Goal: Task Accomplishment & Management: Use online tool/utility

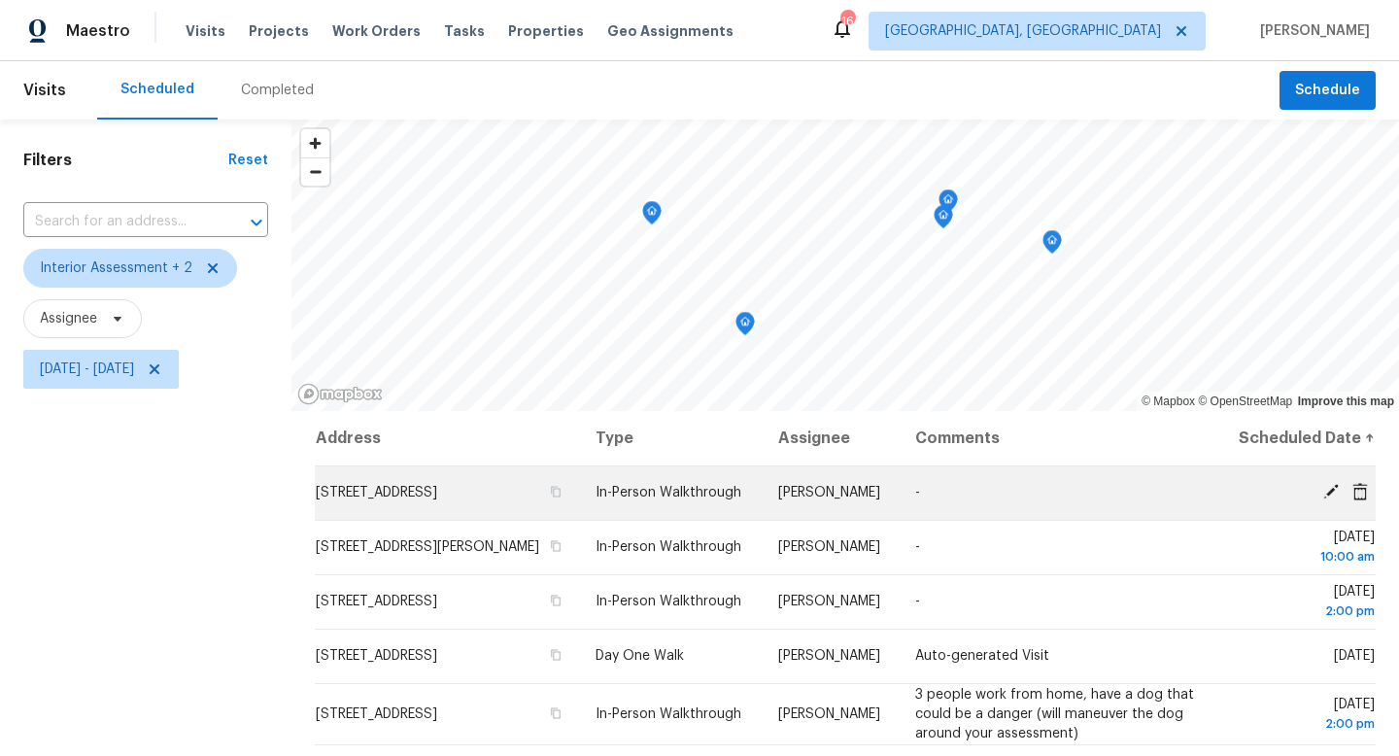
scroll to position [99, 0]
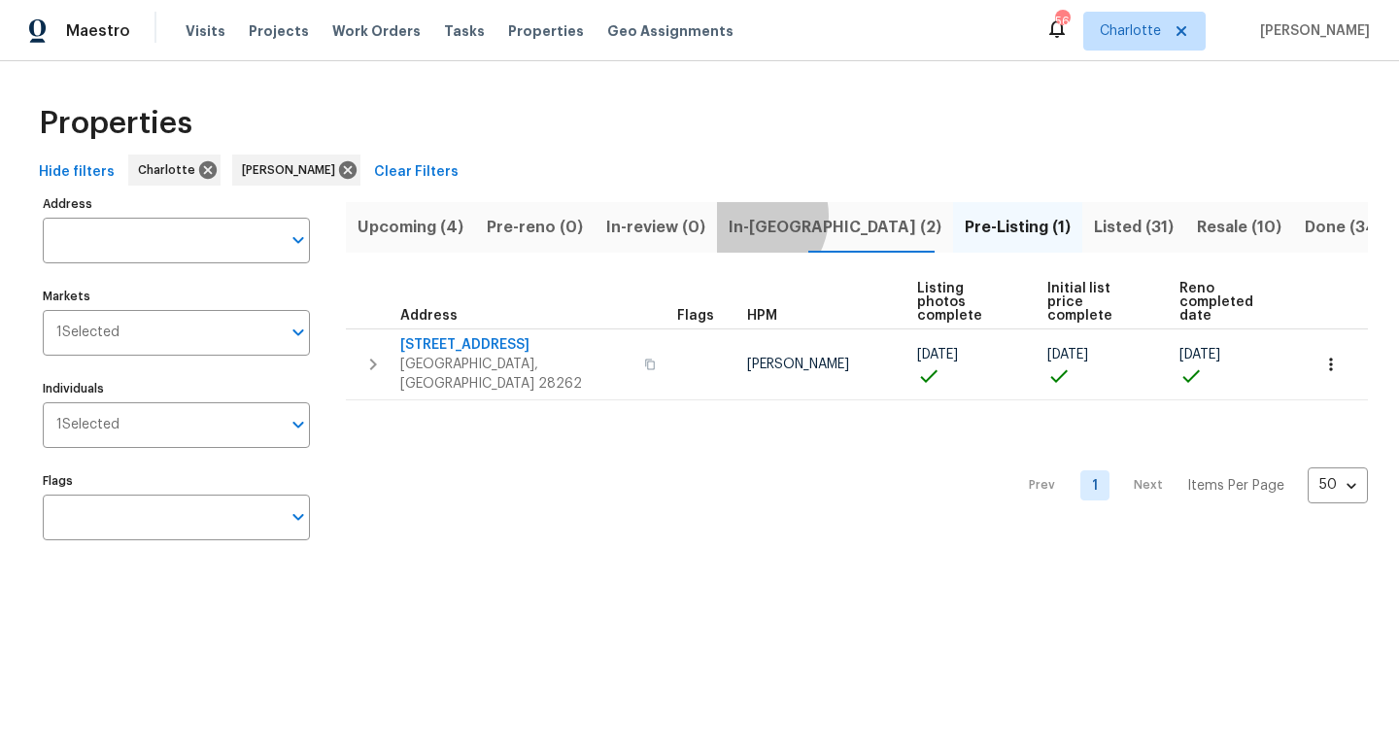
click at [739, 216] on span "In-reno (2)" at bounding box center [835, 227] width 213 height 27
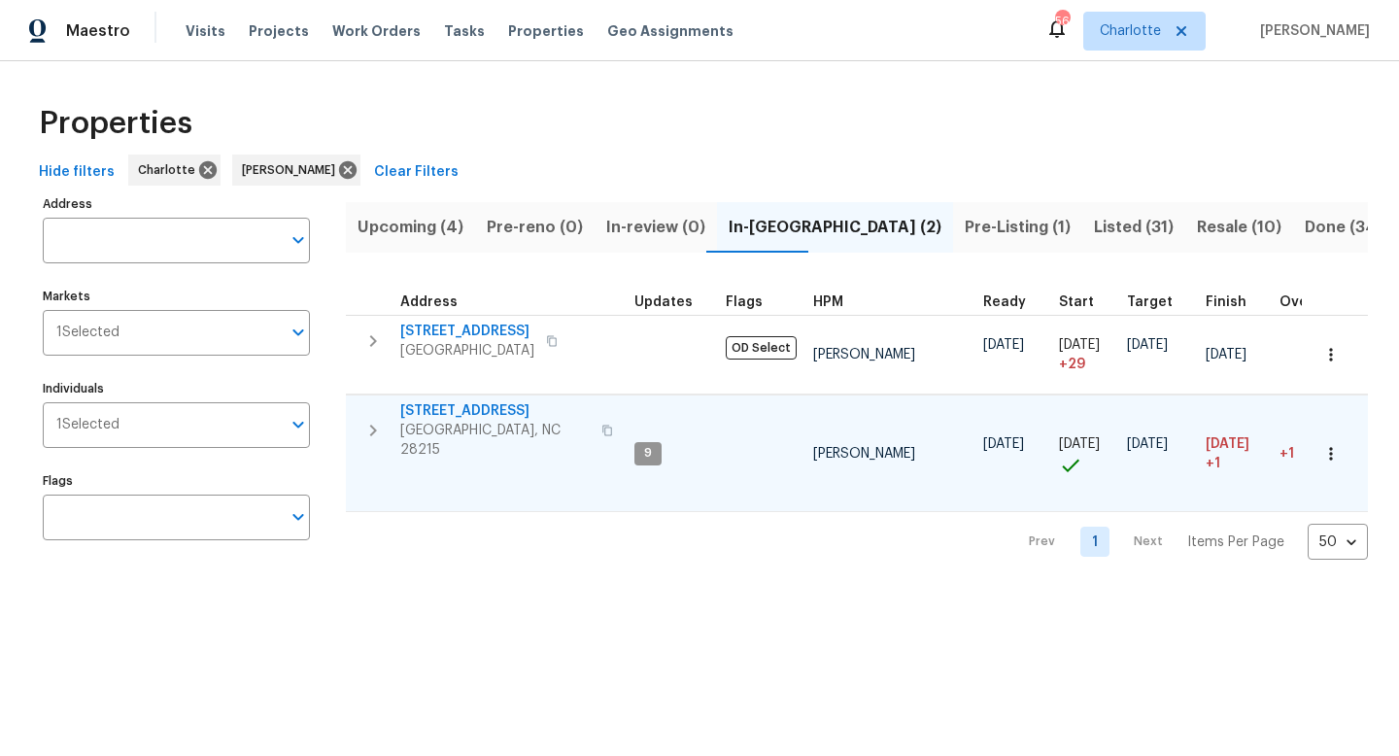
click at [481, 405] on span "[STREET_ADDRESS]" at bounding box center [494, 410] width 189 height 19
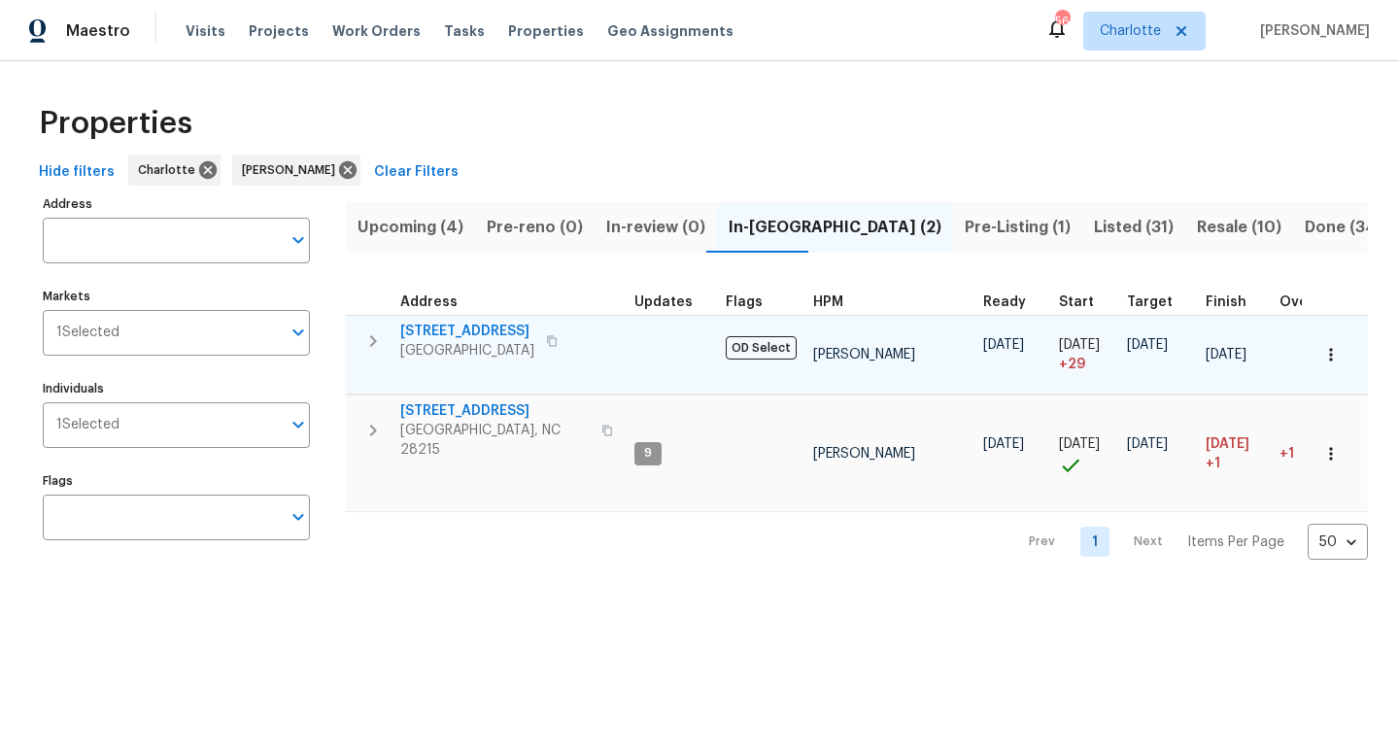
click at [380, 341] on icon "button" at bounding box center [372, 340] width 23 height 23
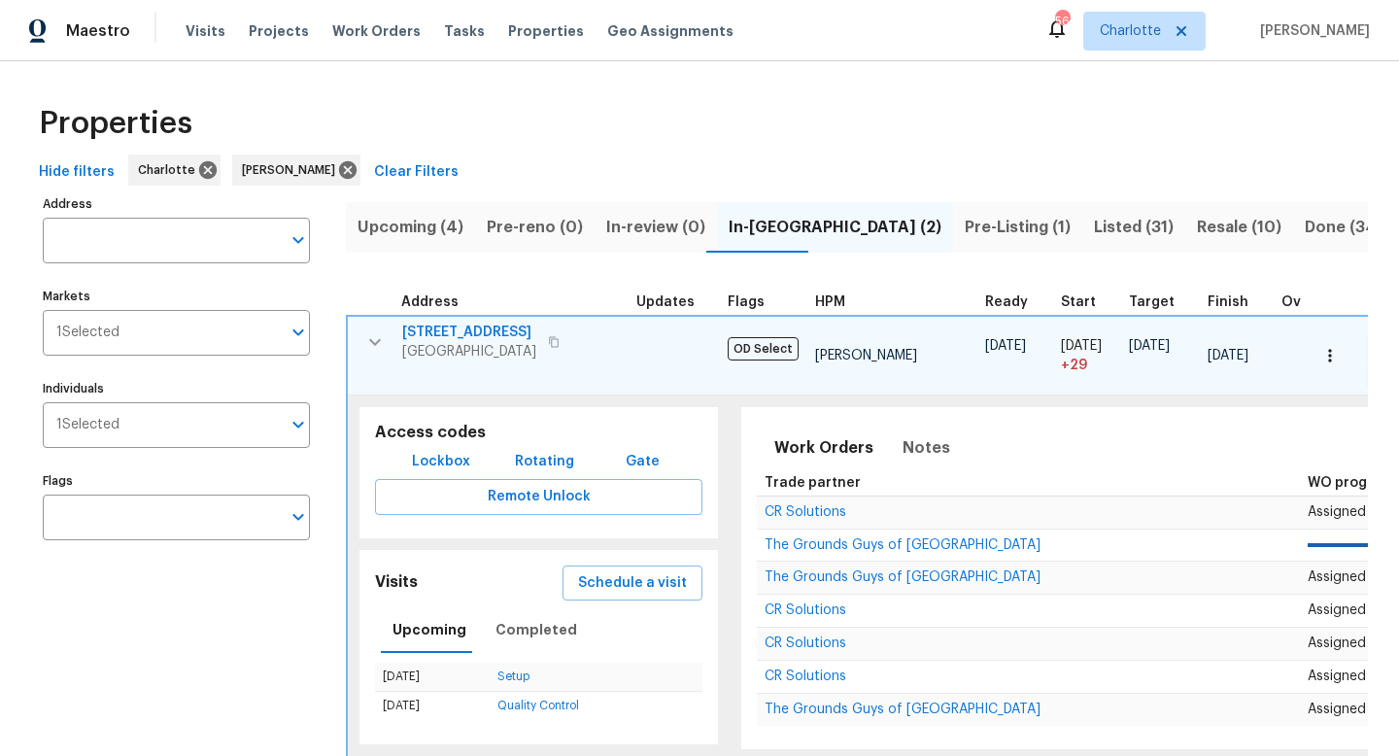
scroll to position [0, 651]
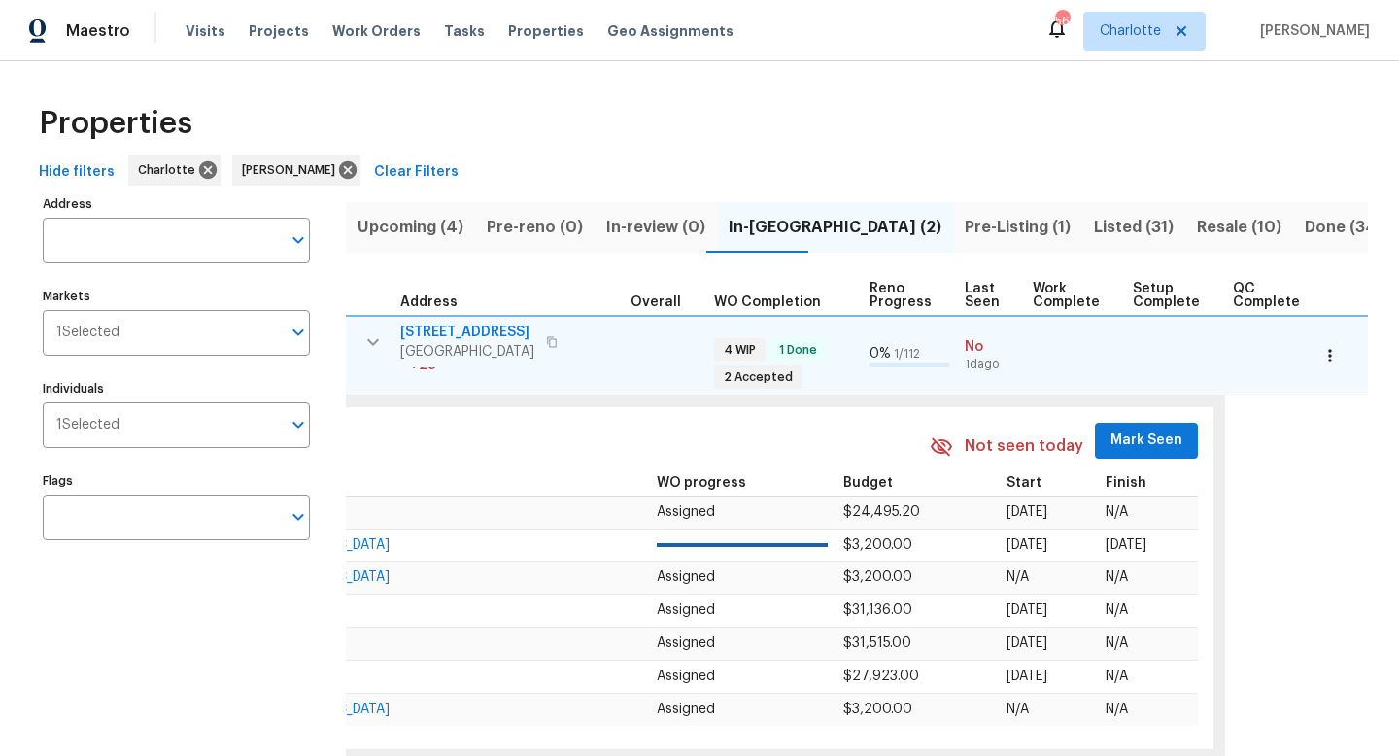
click at [1122, 439] on span "Mark Seen" at bounding box center [1146, 440] width 72 height 24
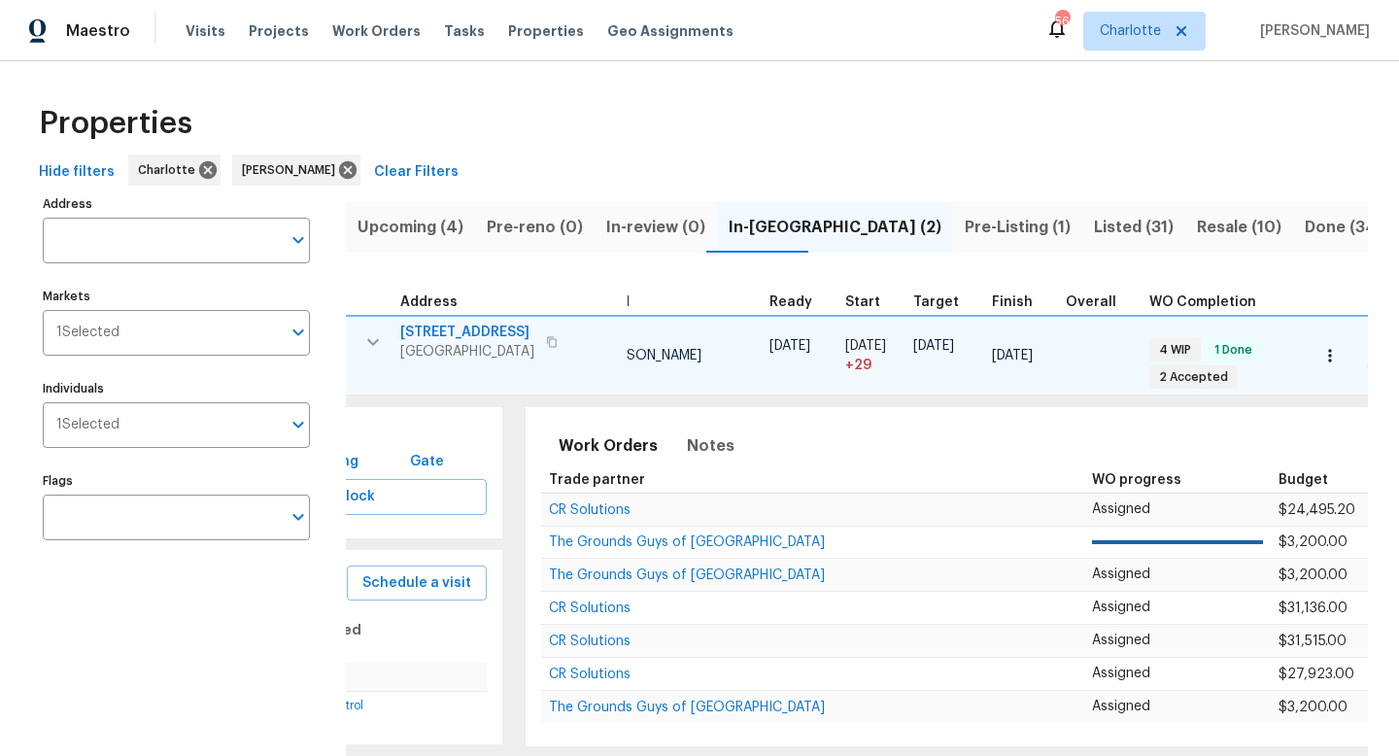
scroll to position [0, 0]
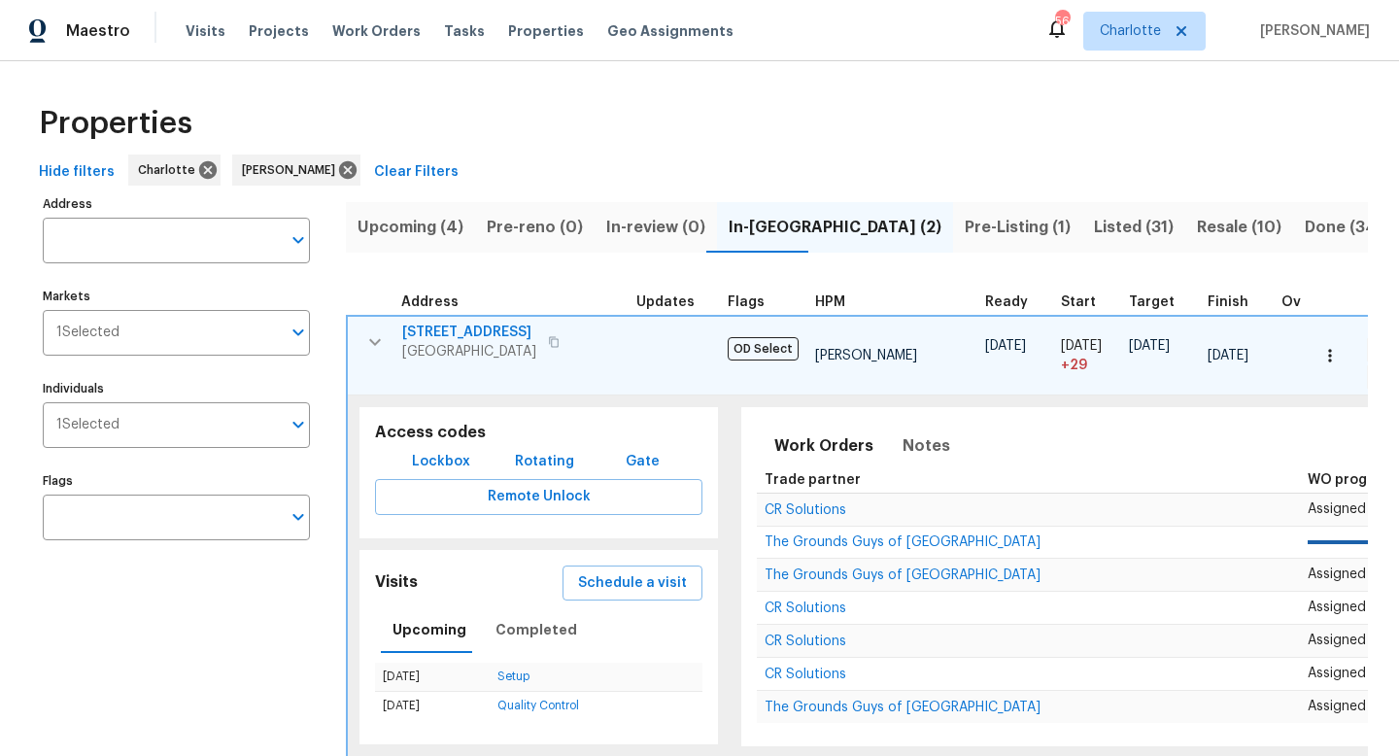
click at [374, 341] on icon "button" at bounding box center [374, 341] width 23 height 23
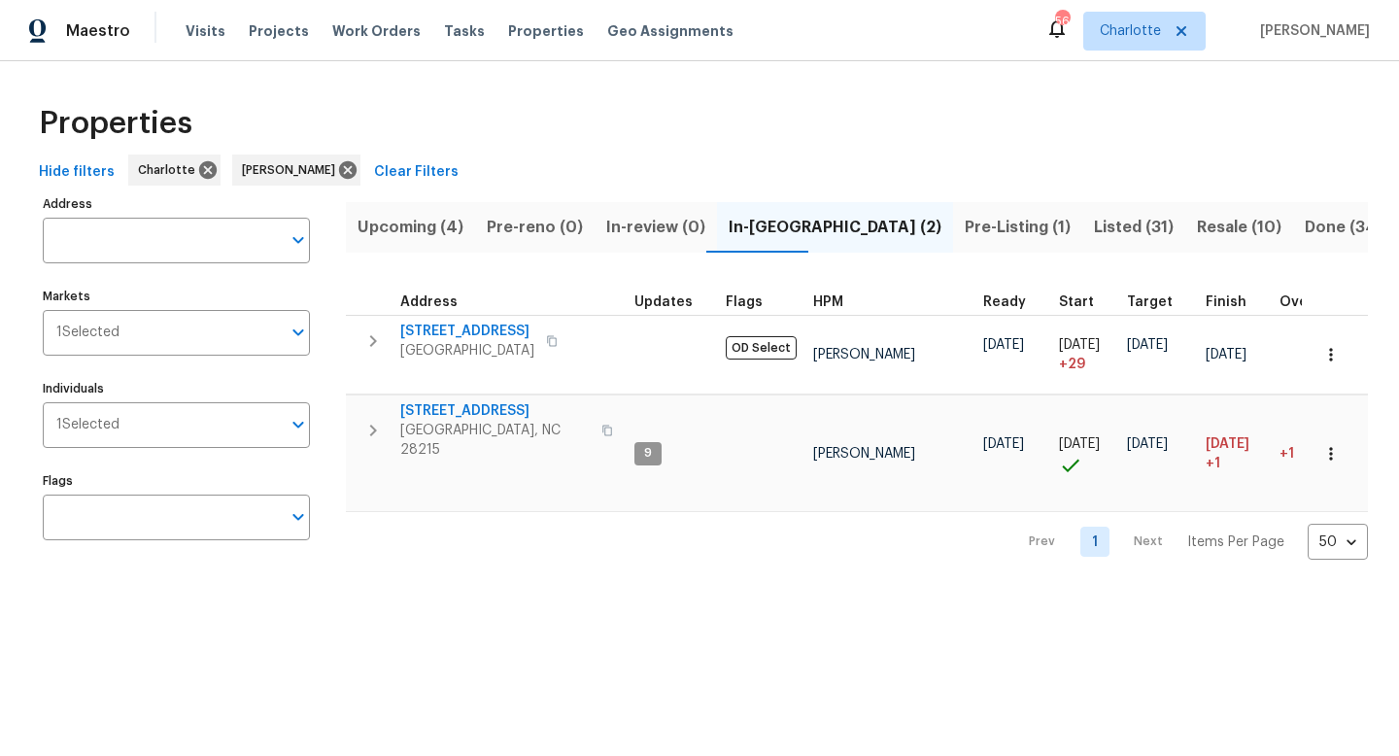
click at [965, 229] on span "Pre-Listing (1)" at bounding box center [1018, 227] width 106 height 27
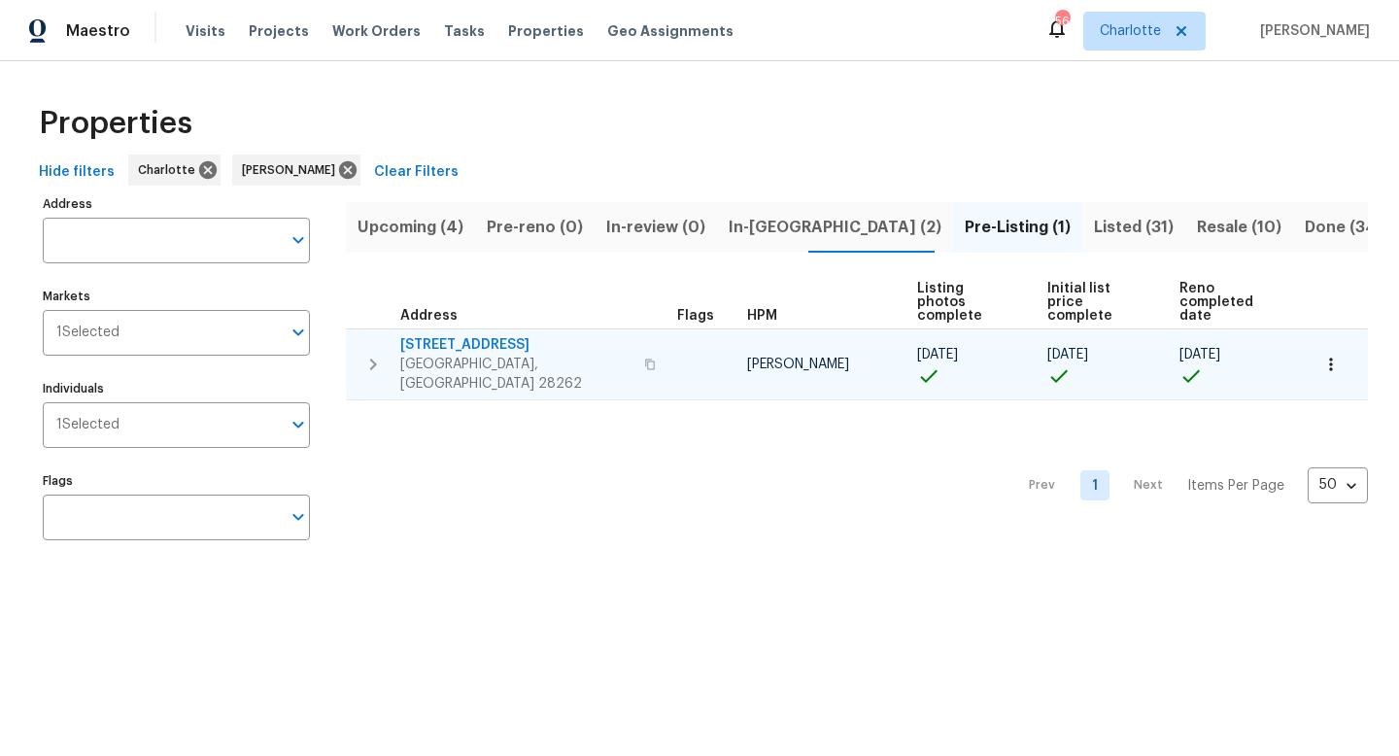
click at [373, 358] on icon "button" at bounding box center [373, 364] width 7 height 12
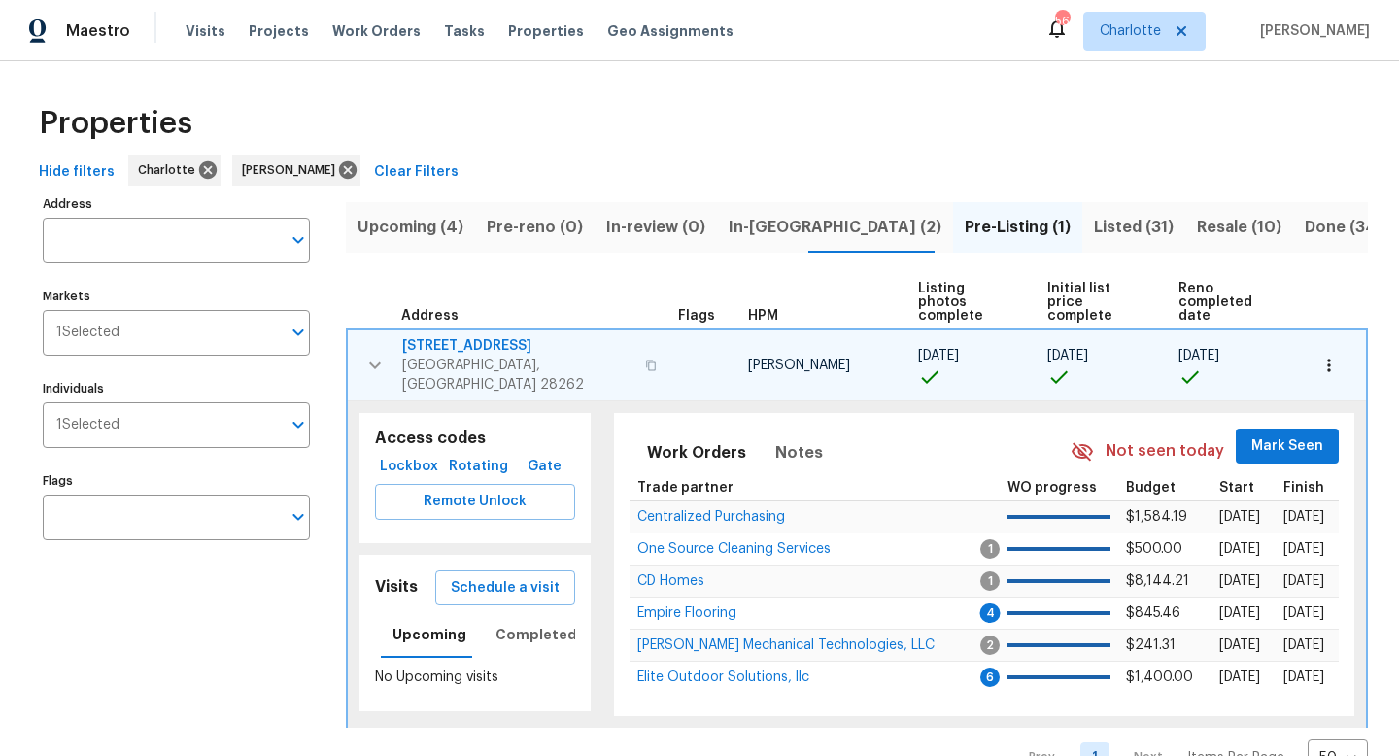
click at [1298, 434] on span "Mark Seen" at bounding box center [1287, 446] width 72 height 24
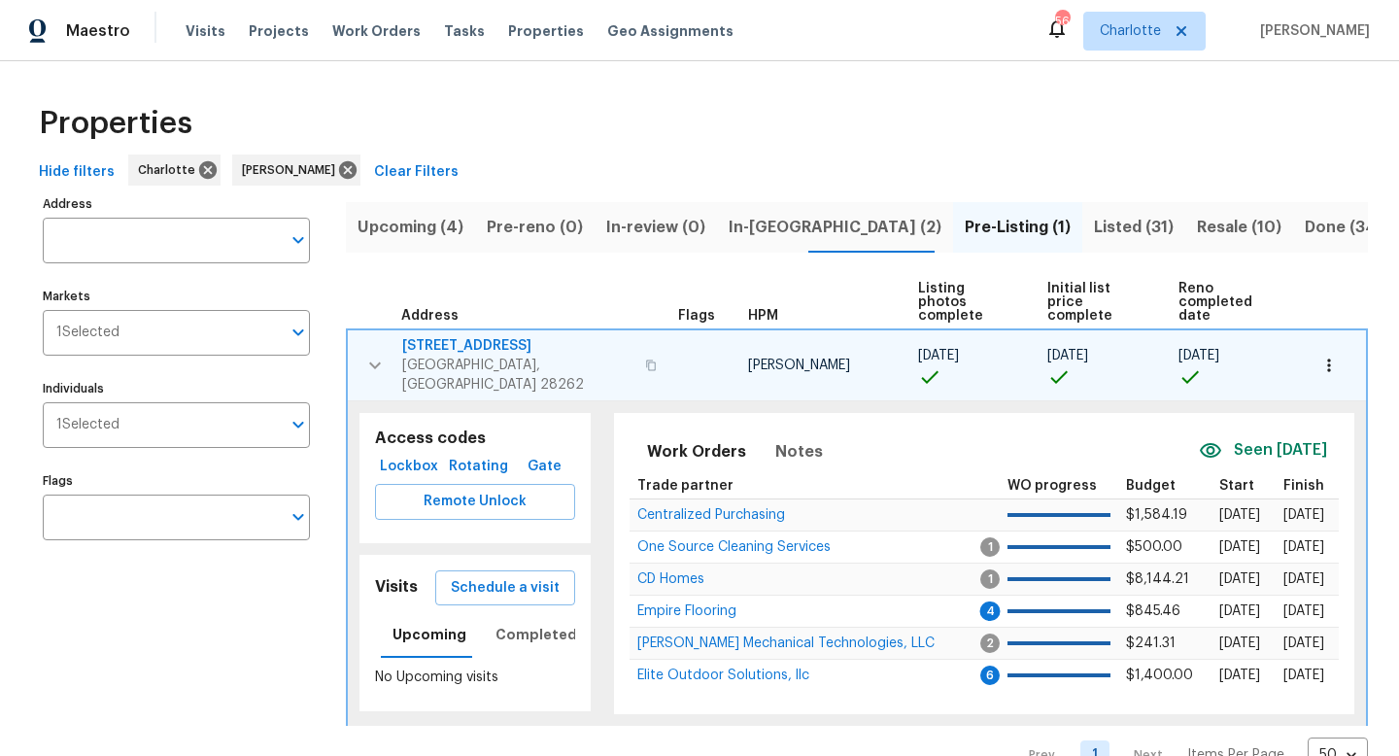
click at [476, 336] on span "[STREET_ADDRESS]" at bounding box center [517, 345] width 231 height 19
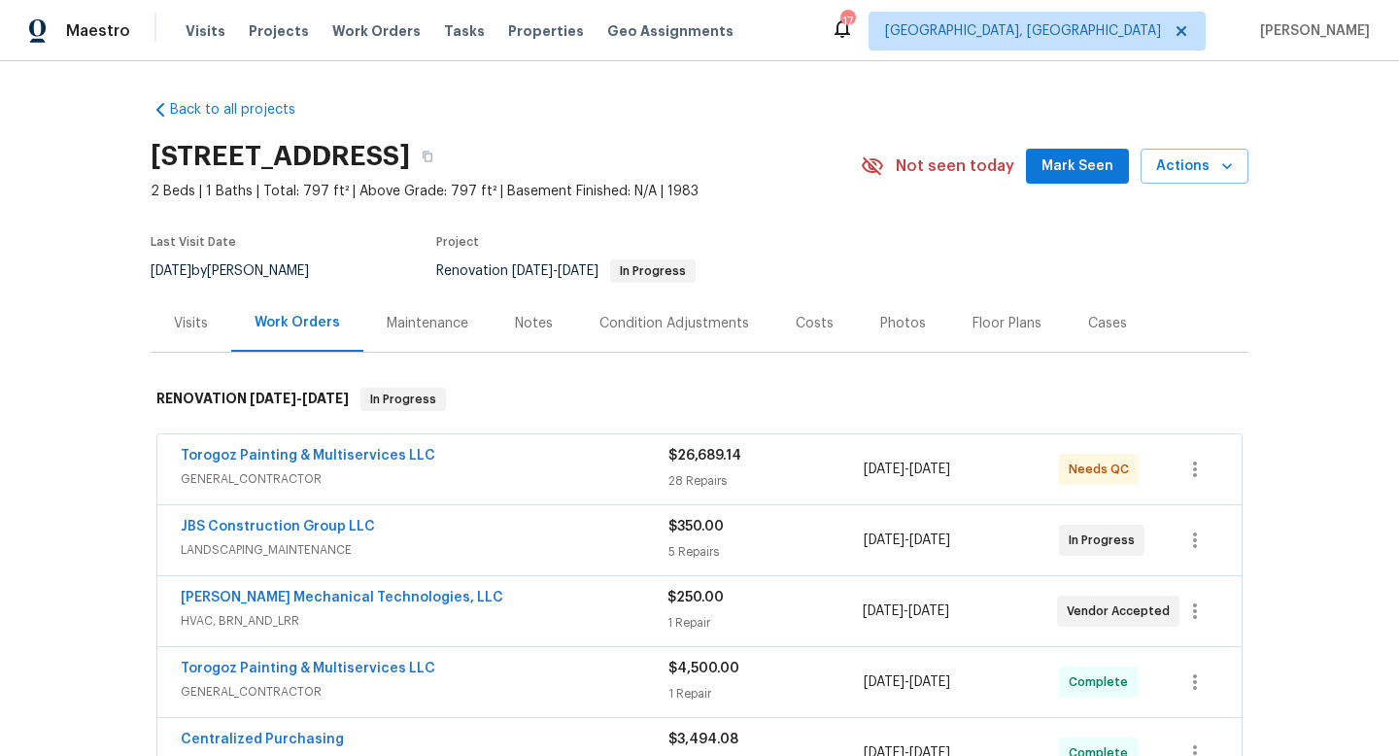
click at [1100, 156] on span "Mark Seen" at bounding box center [1077, 166] width 72 height 24
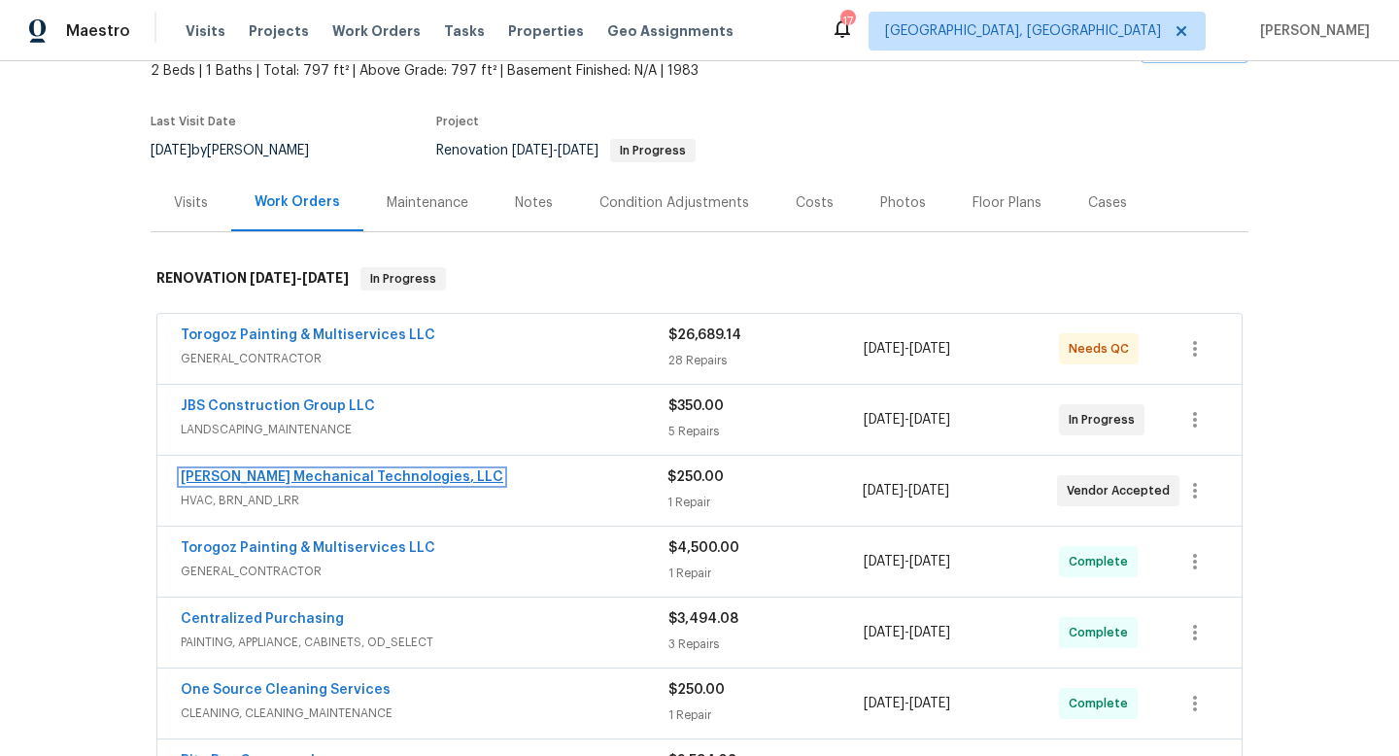
click at [289, 476] on link "Johnson's Mechanical Technologies, LLC" at bounding box center [342, 477] width 323 height 14
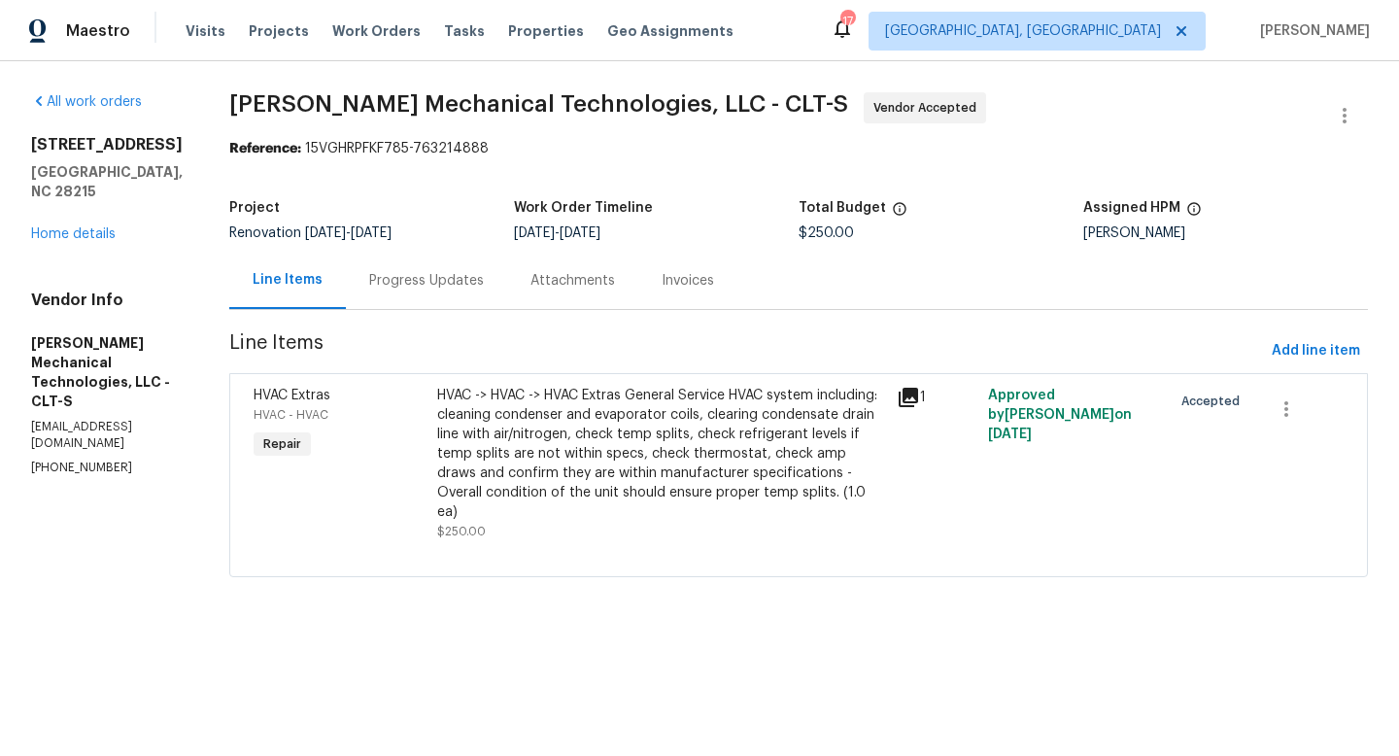
click at [572, 452] on div "HVAC -> HVAC -> HVAC Extras General Service HVAC system including: cleaning con…" at bounding box center [661, 454] width 448 height 136
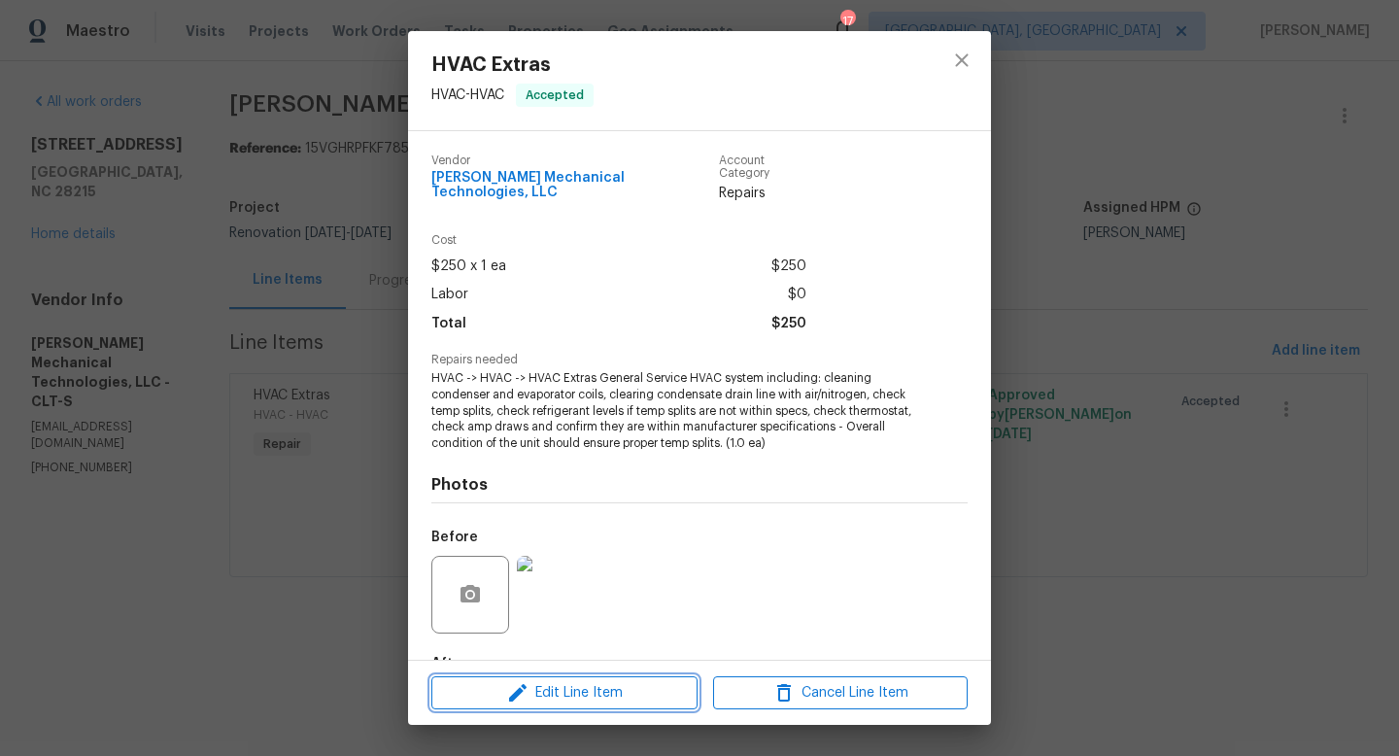
click at [574, 695] on span "Edit Line Item" at bounding box center [564, 693] width 255 height 24
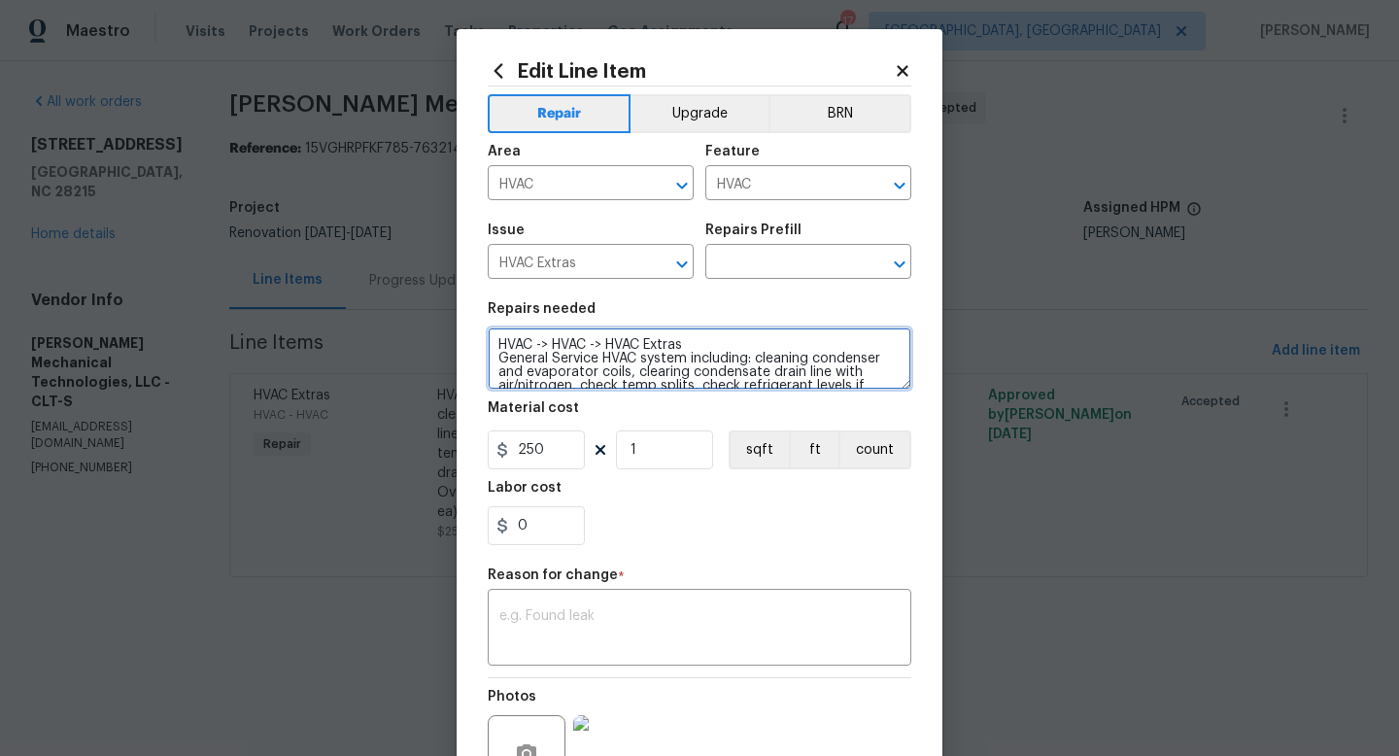
click at [635, 371] on textarea "HVAC -> HVAC -> HVAC Extras General Service HVAC system including: cleaning con…" at bounding box center [700, 358] width 424 height 62
type textarea "HVAC -> HVAC -> HVAC Extras Inspect system(1.0 ea)"
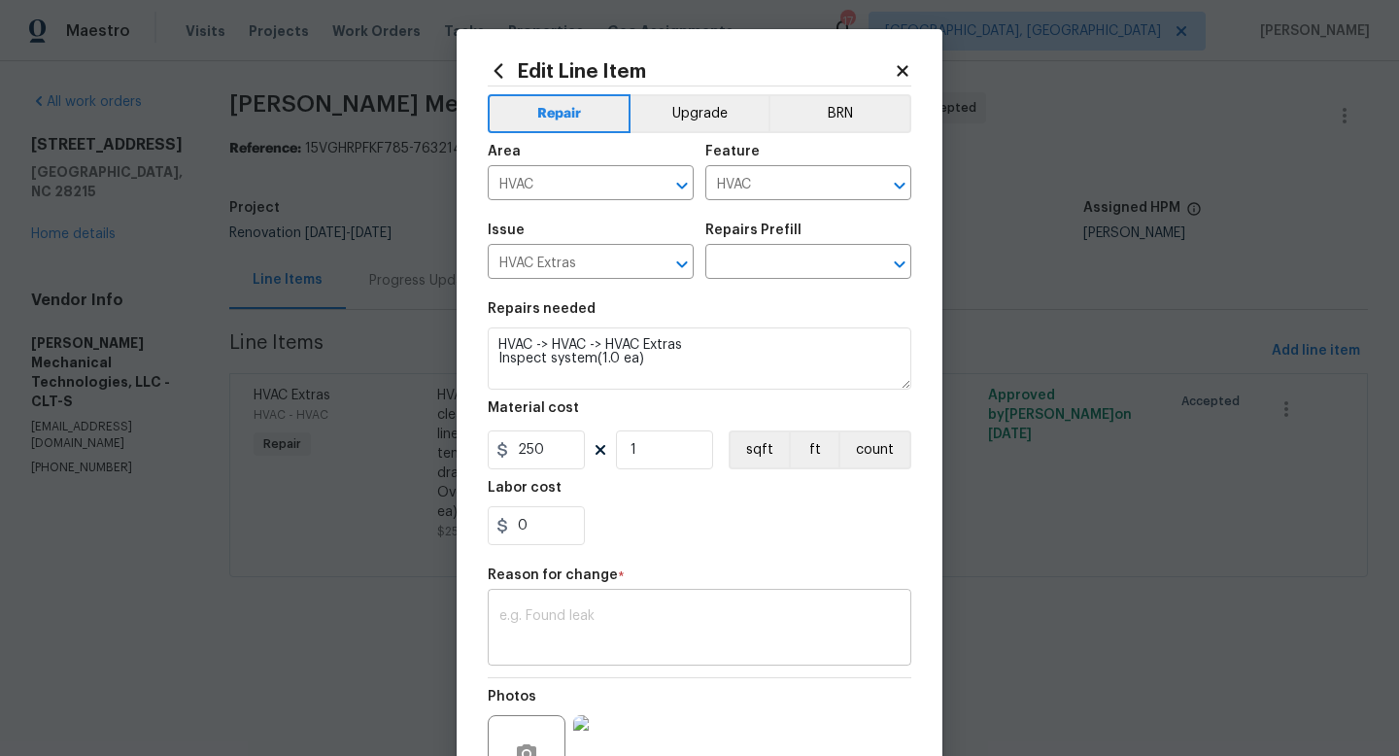
click at [641, 629] on textarea at bounding box center [699, 629] width 400 height 41
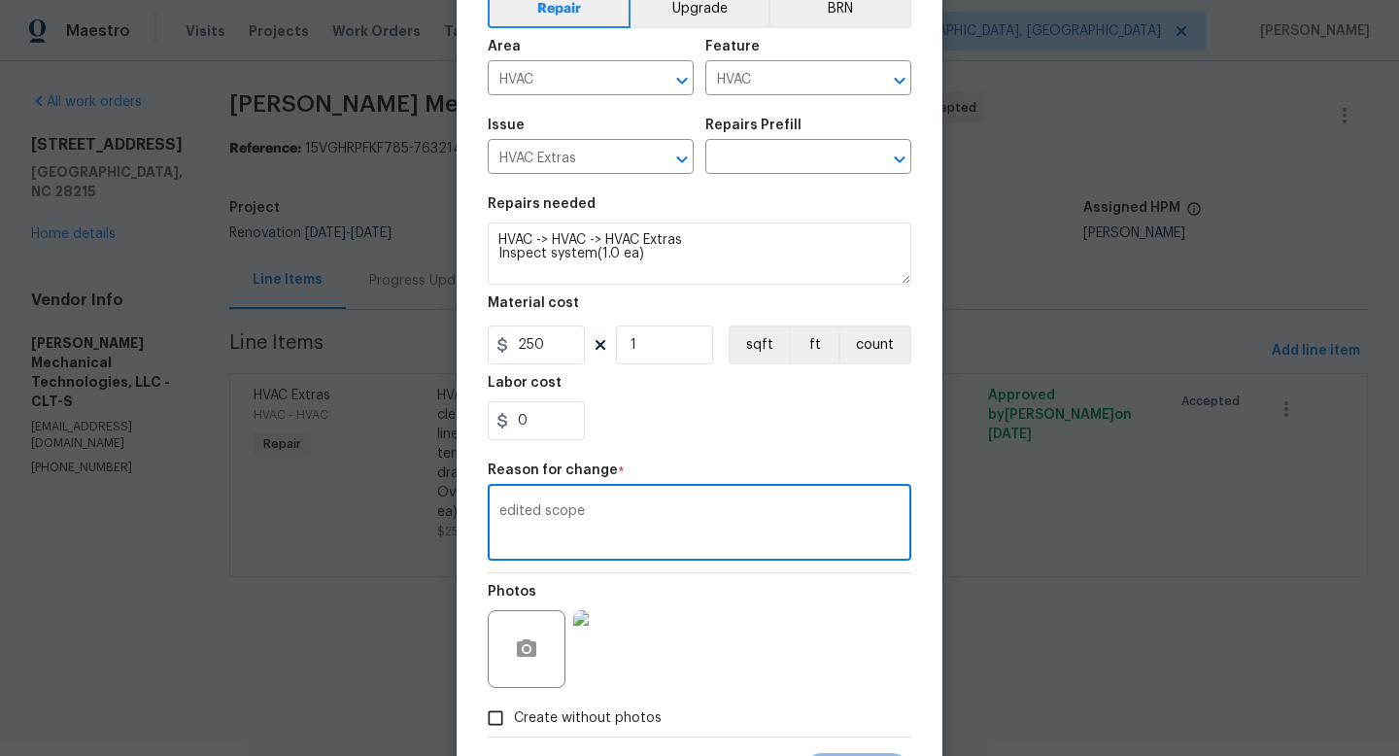
scroll to position [202, 0]
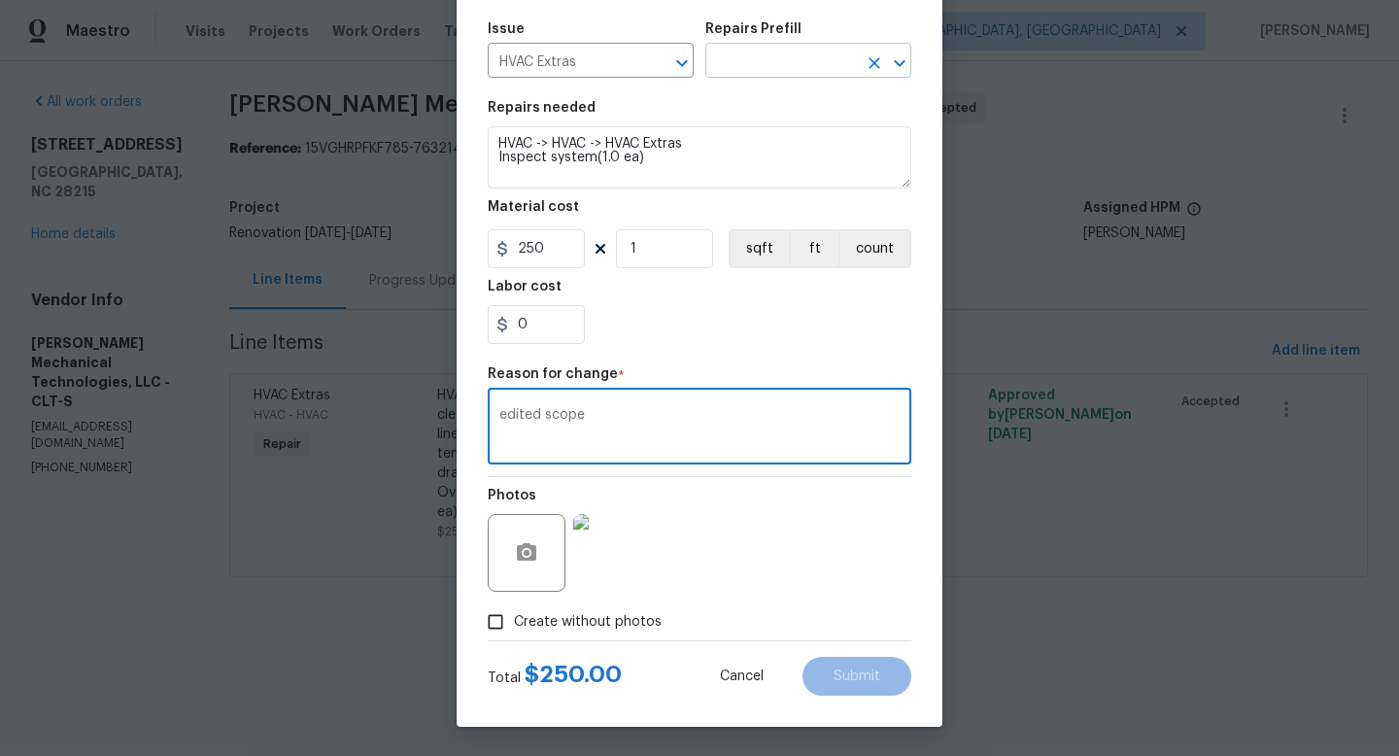
type textarea "edited scope"
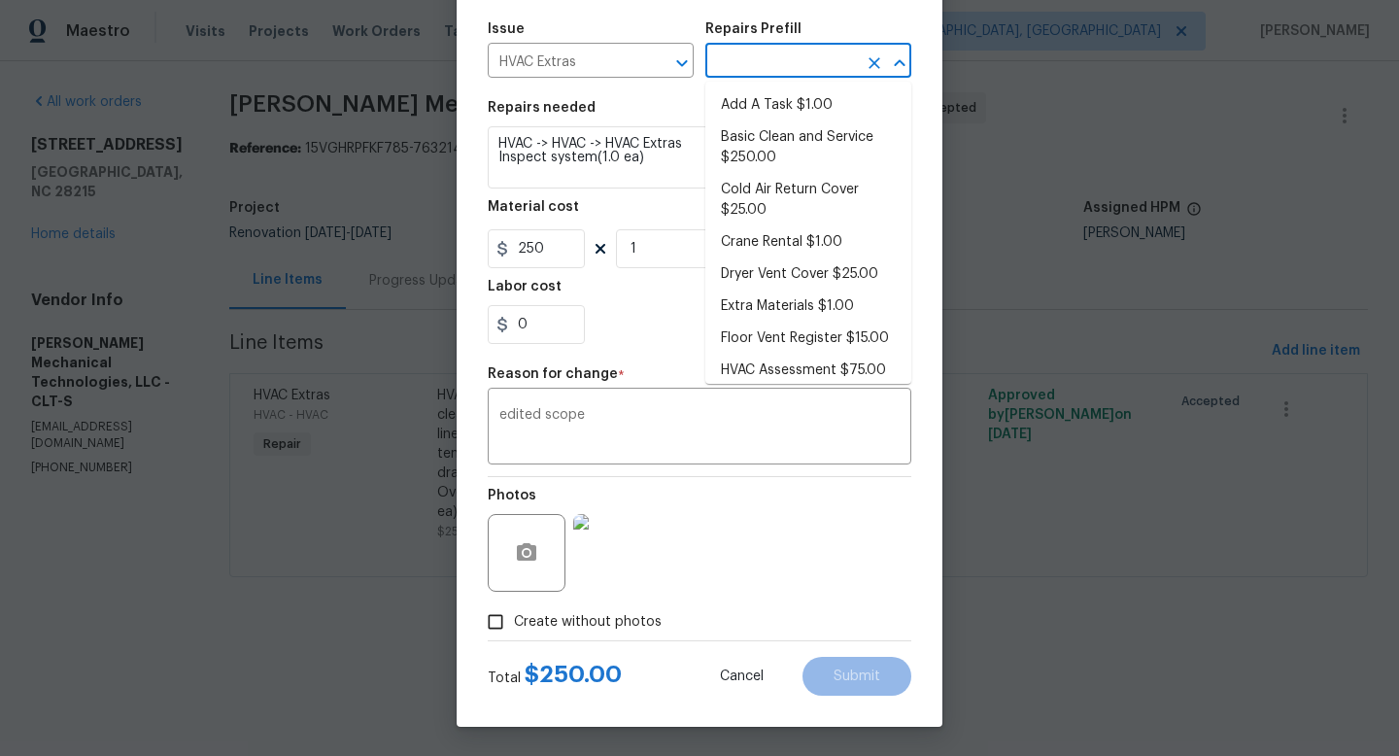
click at [751, 76] on input "text" at bounding box center [781, 63] width 152 height 30
click at [743, 142] on li "Basic Clean and Service $250.00" at bounding box center [808, 147] width 206 height 52
type textarea "General Service HVAC system including: cleaning condenser and evaporator coils,…"
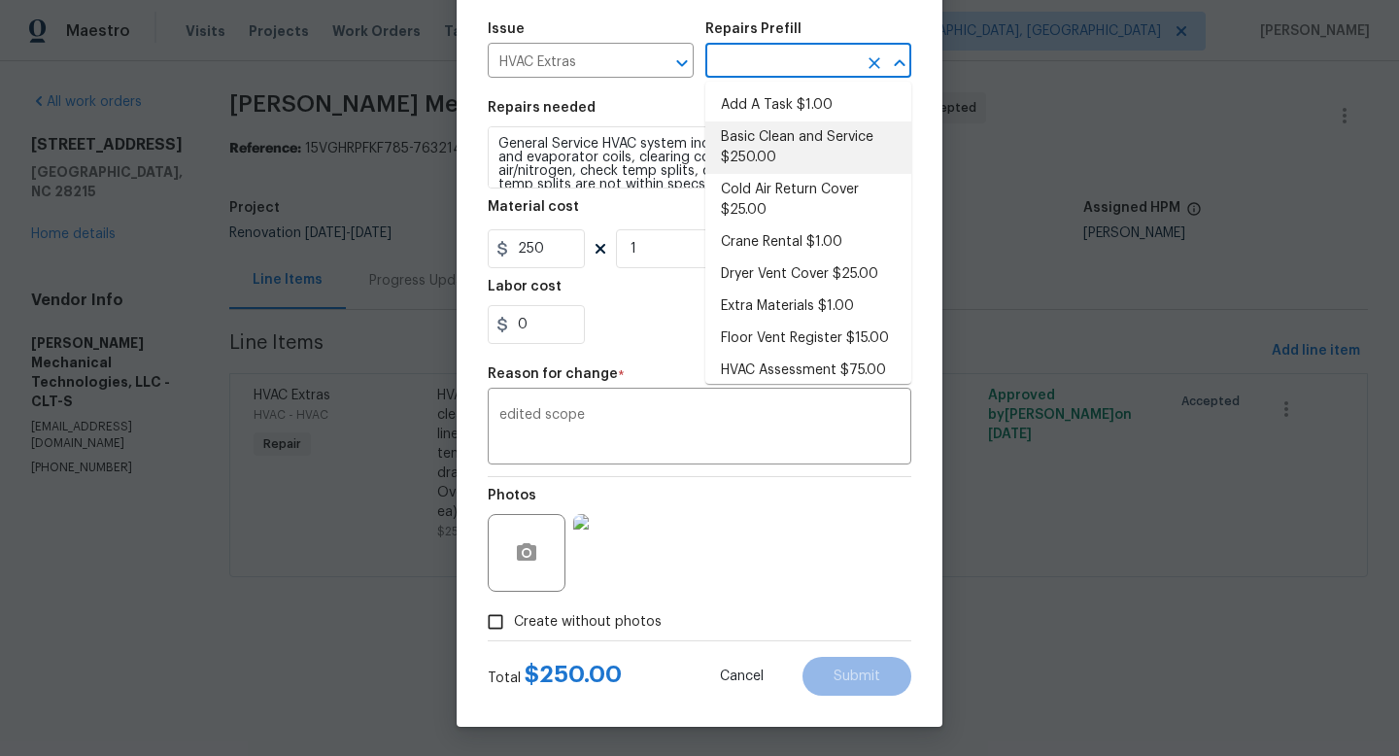
type input "Basic Clean and Service $250.00"
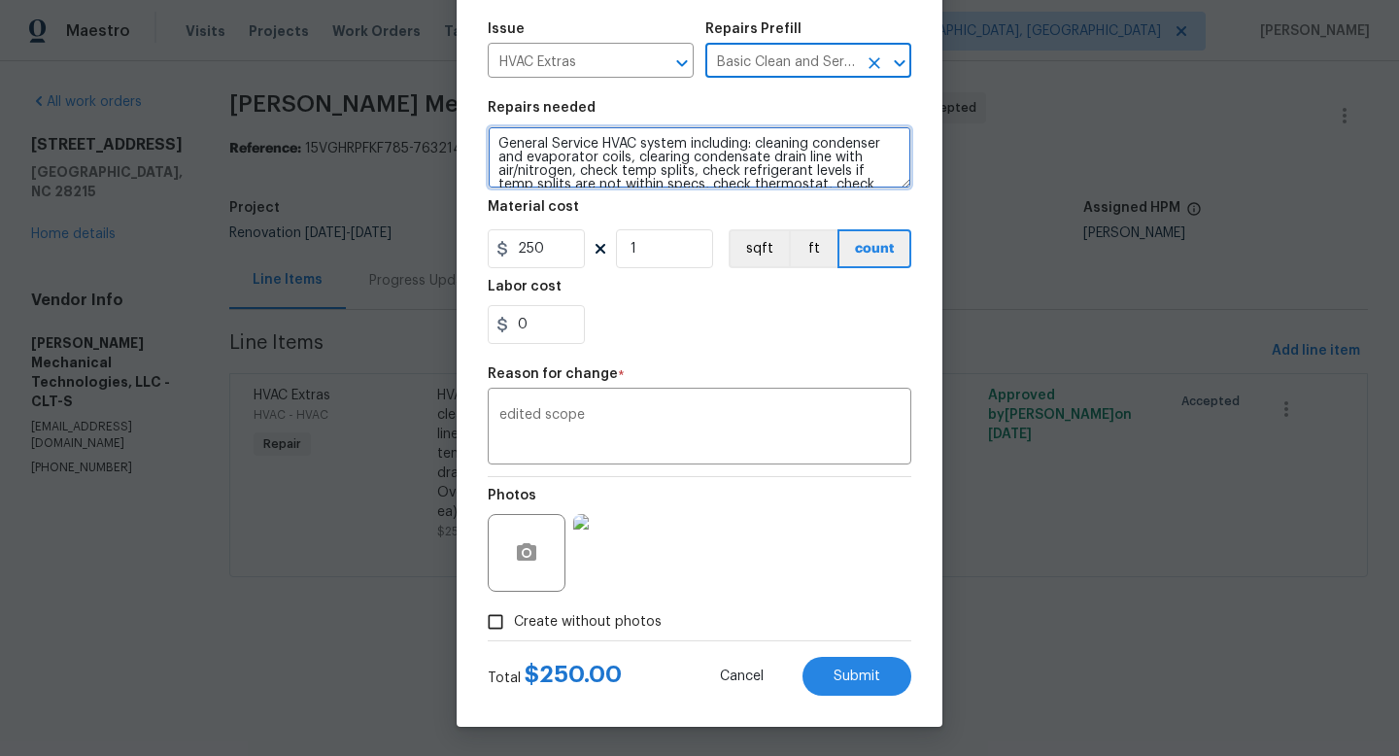
click at [620, 183] on textarea "General Service HVAC system including: cleaning condenser and evaporator coils,…" at bounding box center [700, 157] width 424 height 62
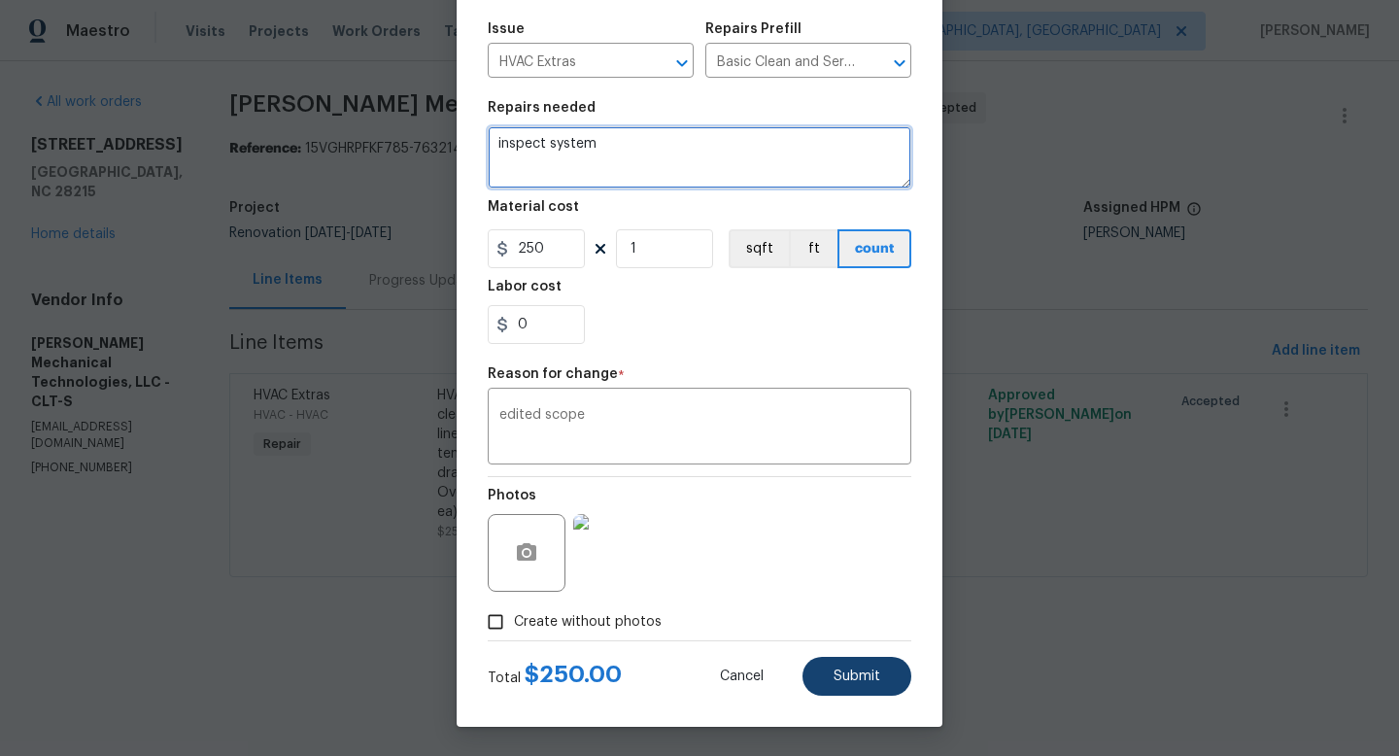
type textarea "inspect system"
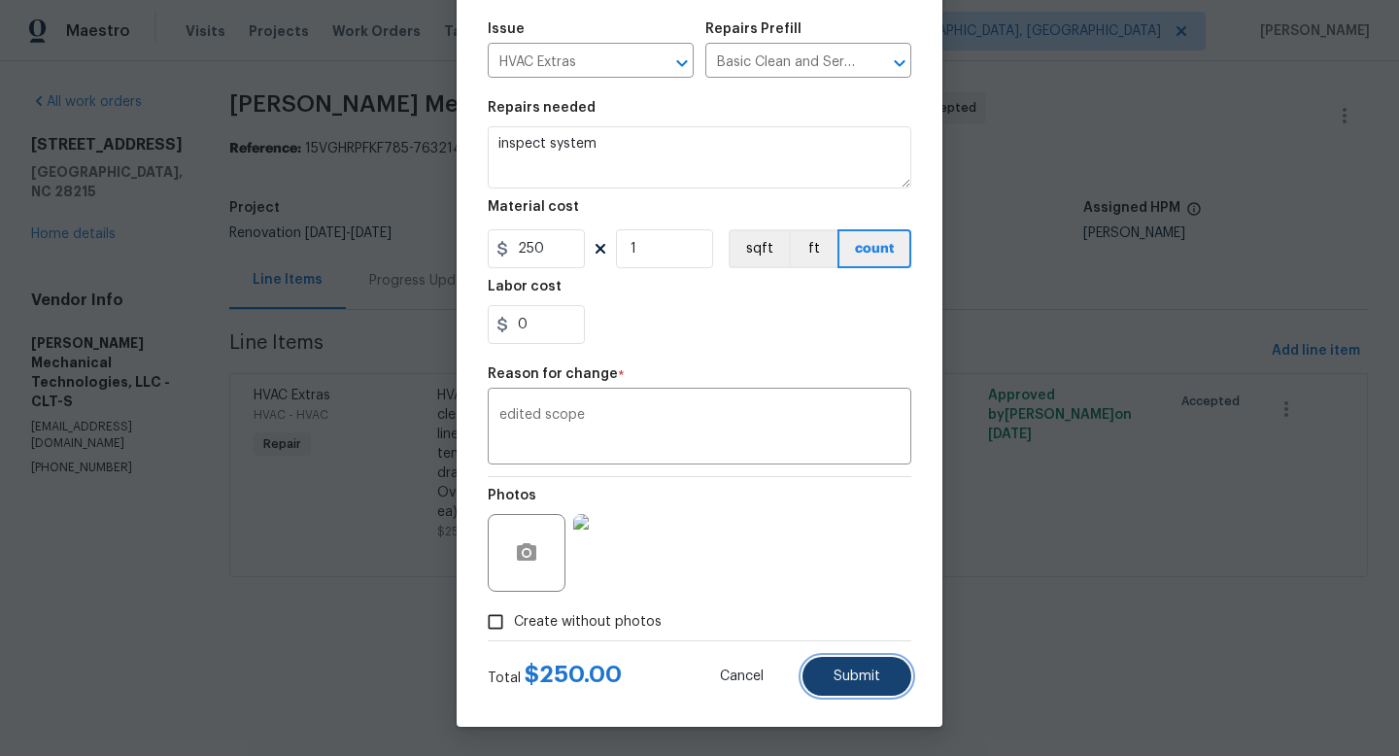
click at [893, 682] on button "Submit" at bounding box center [856, 676] width 109 height 39
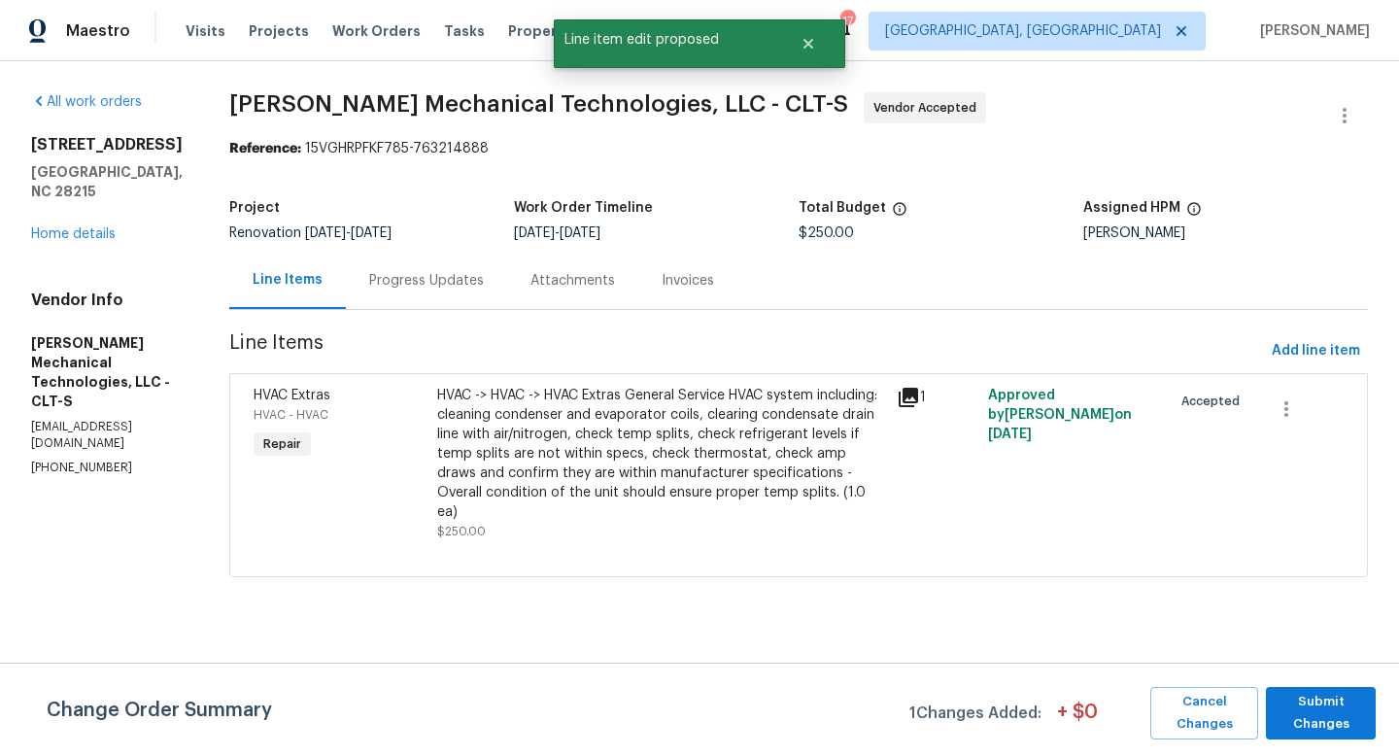
scroll to position [0, 0]
click at [1314, 709] on span "Submit Changes" at bounding box center [1320, 713] width 90 height 45
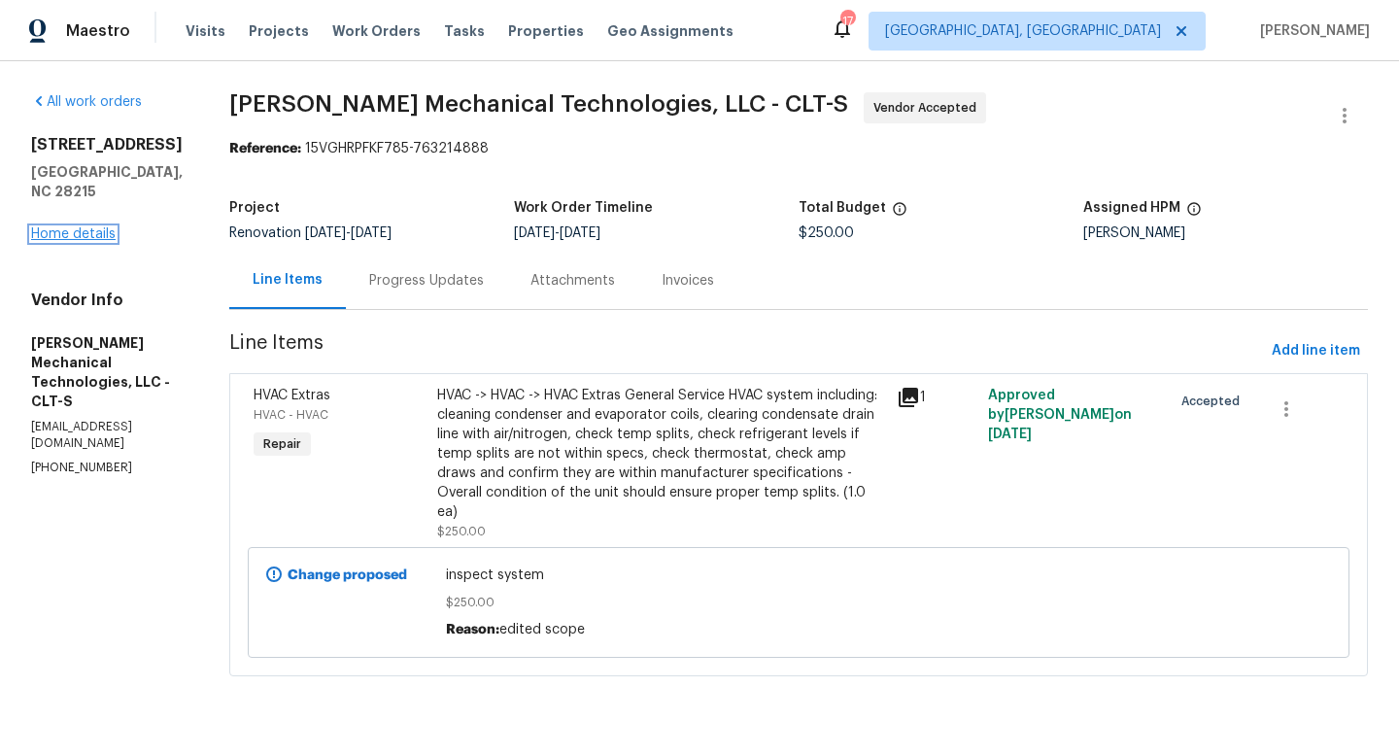
click at [85, 227] on link "Home details" at bounding box center [73, 234] width 85 height 14
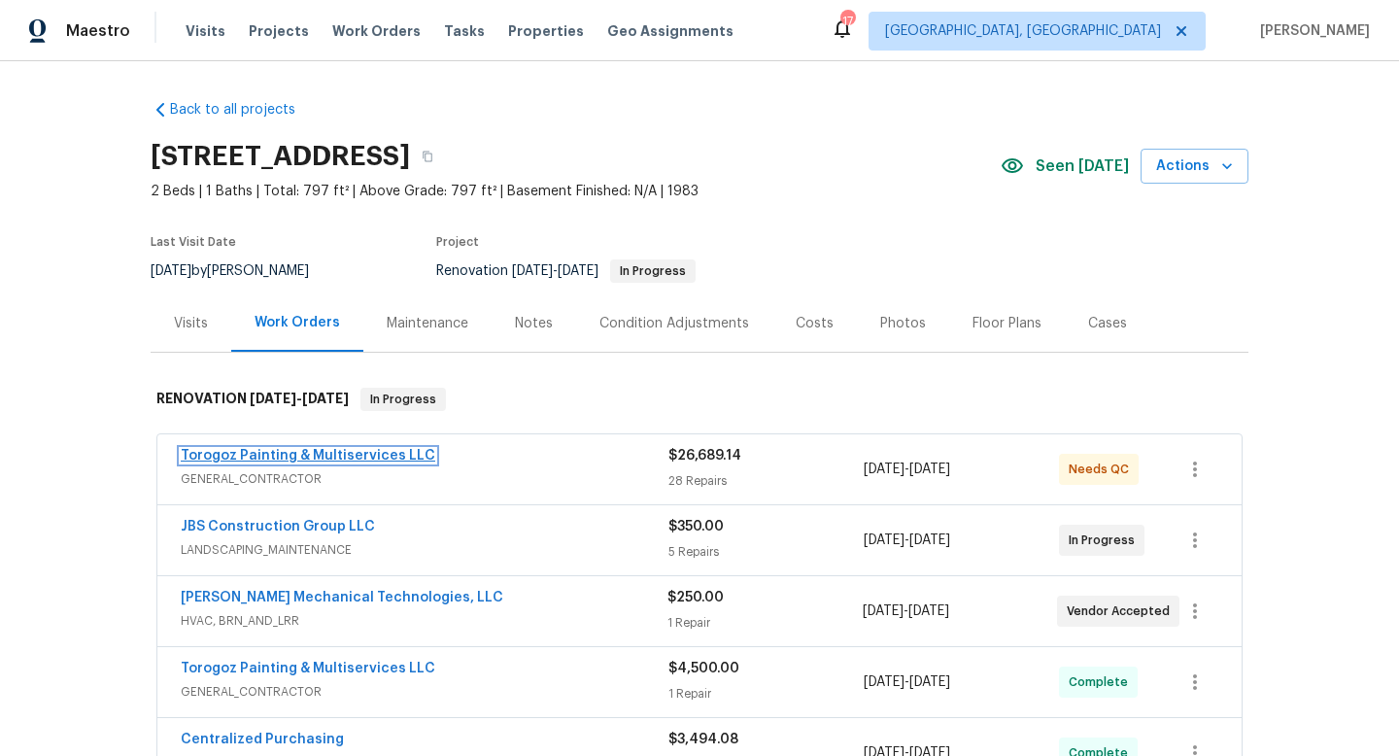
click at [310, 452] on link "Torogoz Painting & Multiservices LLC" at bounding box center [308, 456] width 255 height 14
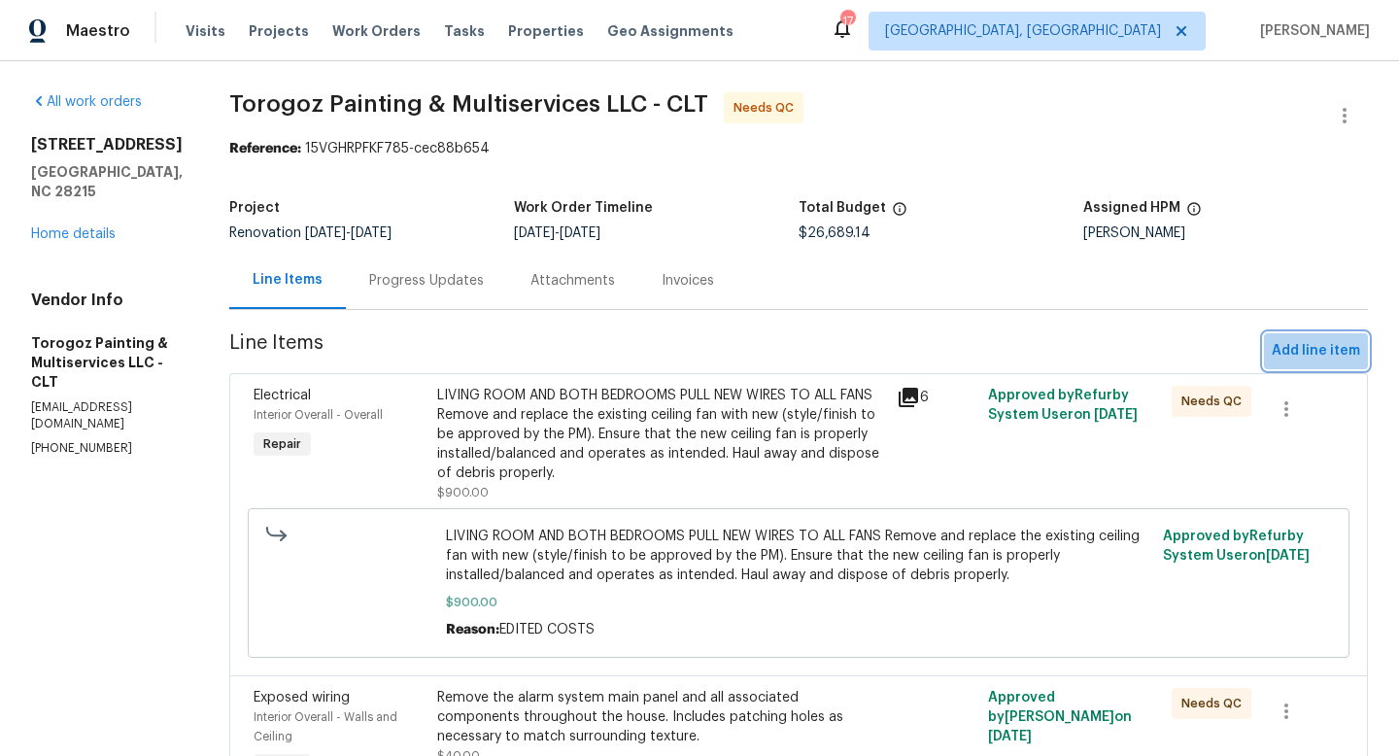
click at [1337, 348] on span "Add line item" at bounding box center [1316, 351] width 88 height 24
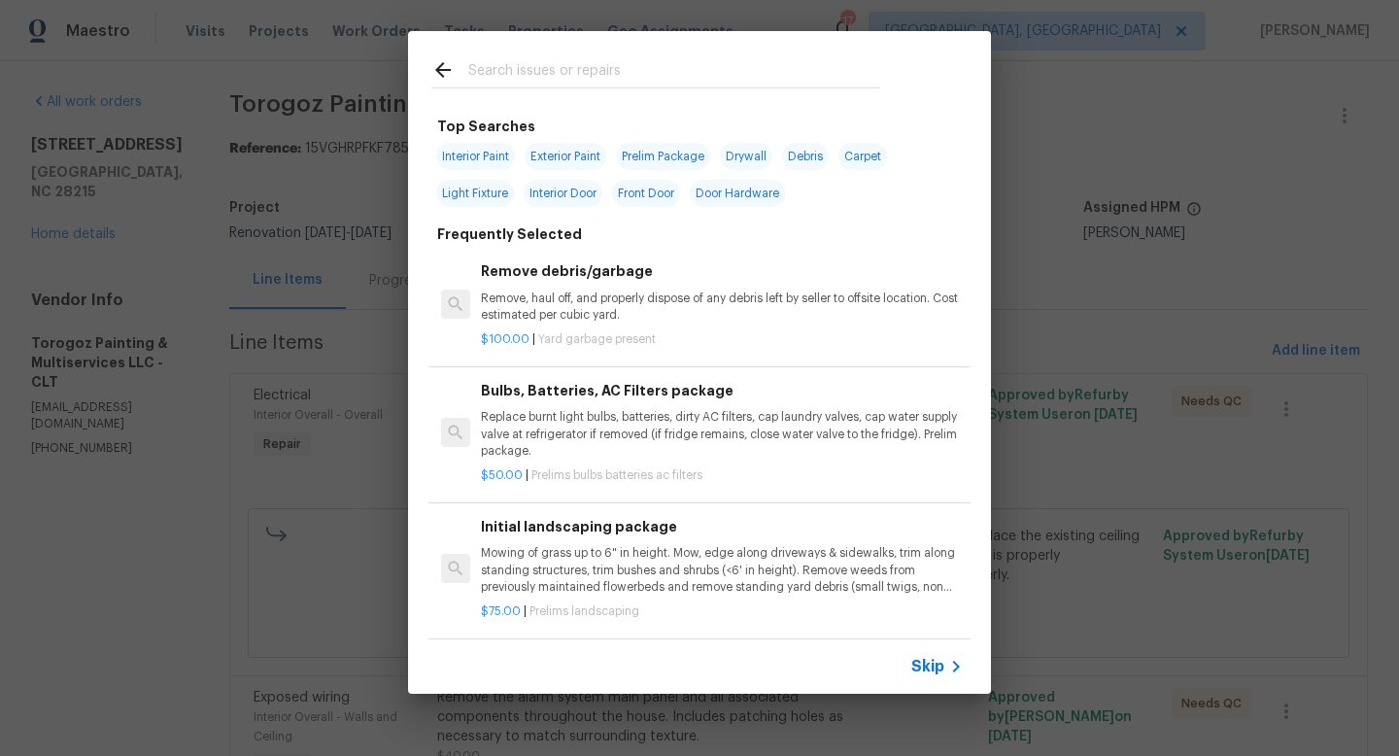
click at [504, 79] on input "text" at bounding box center [674, 72] width 412 height 29
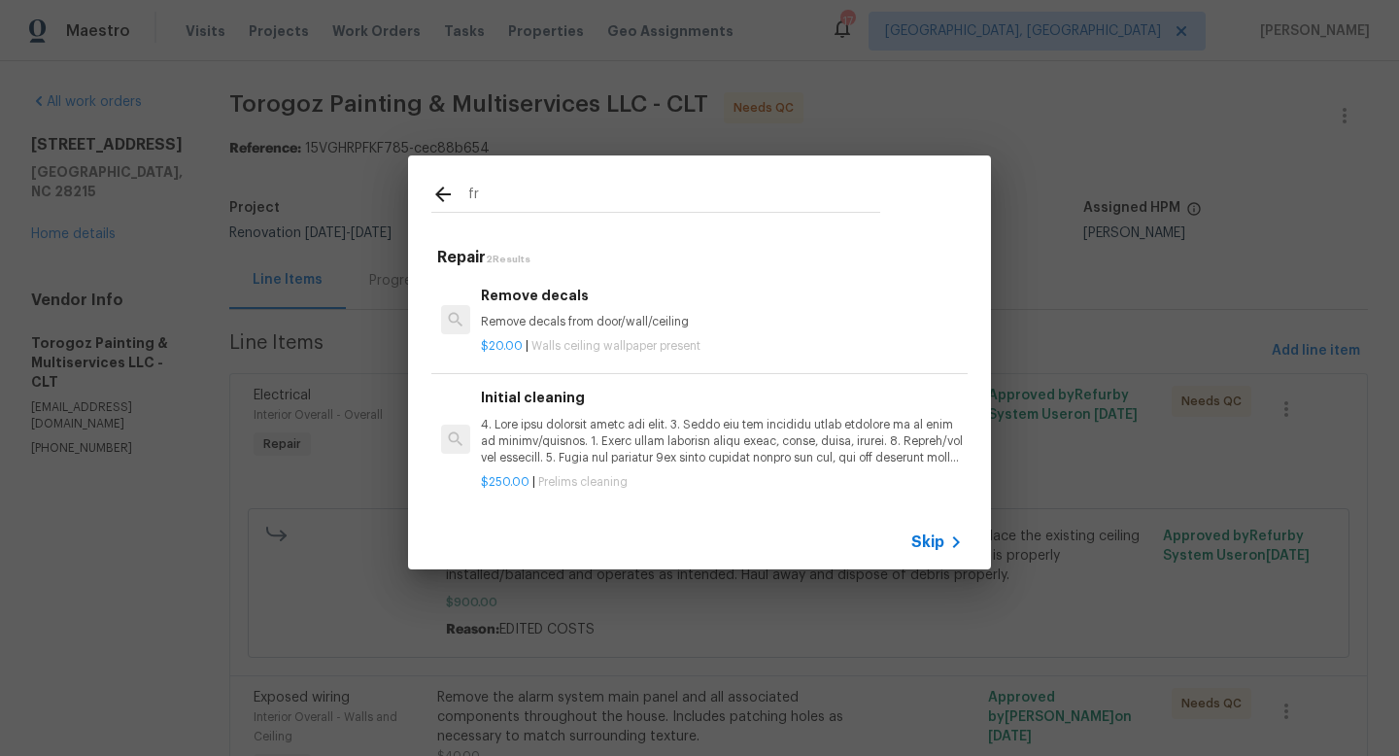
type input "f"
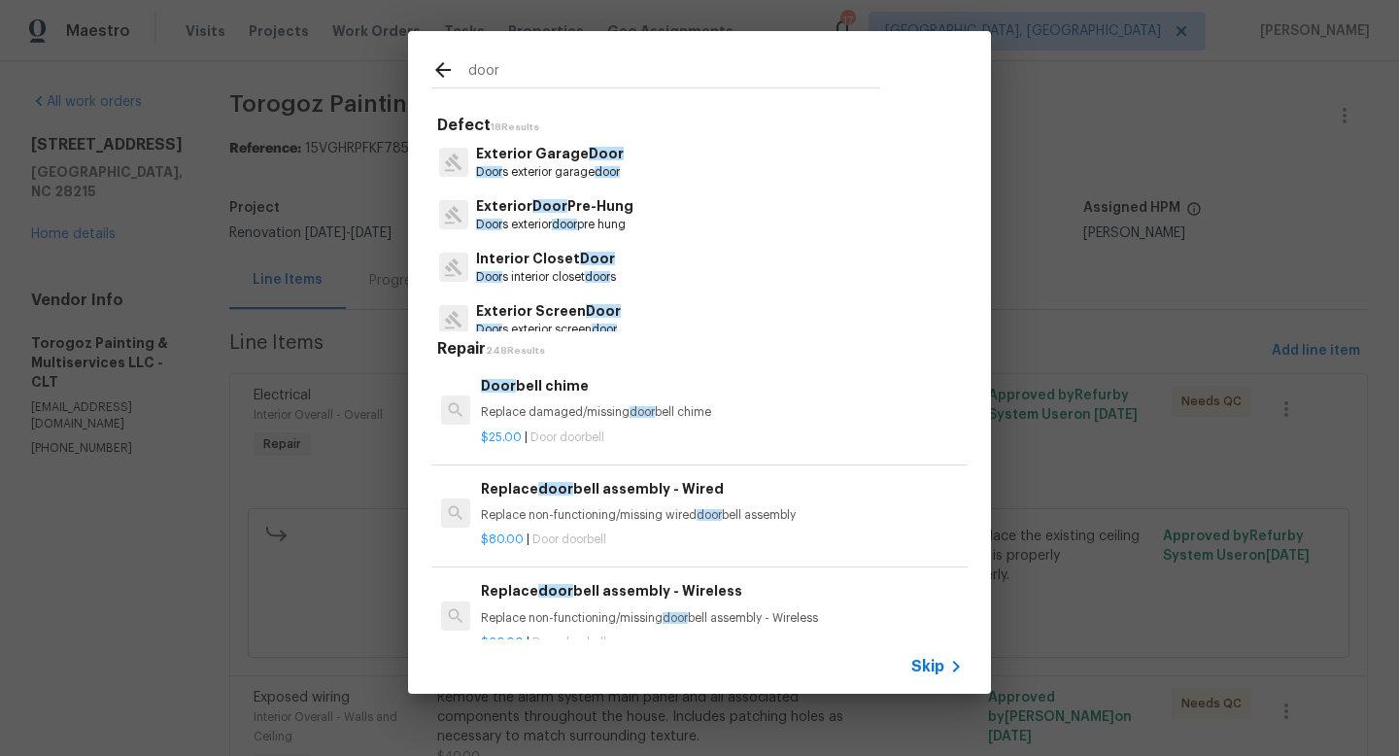
scroll to position [321, 0]
type input "door"
click at [550, 205] on span "Door" at bounding box center [549, 202] width 35 height 14
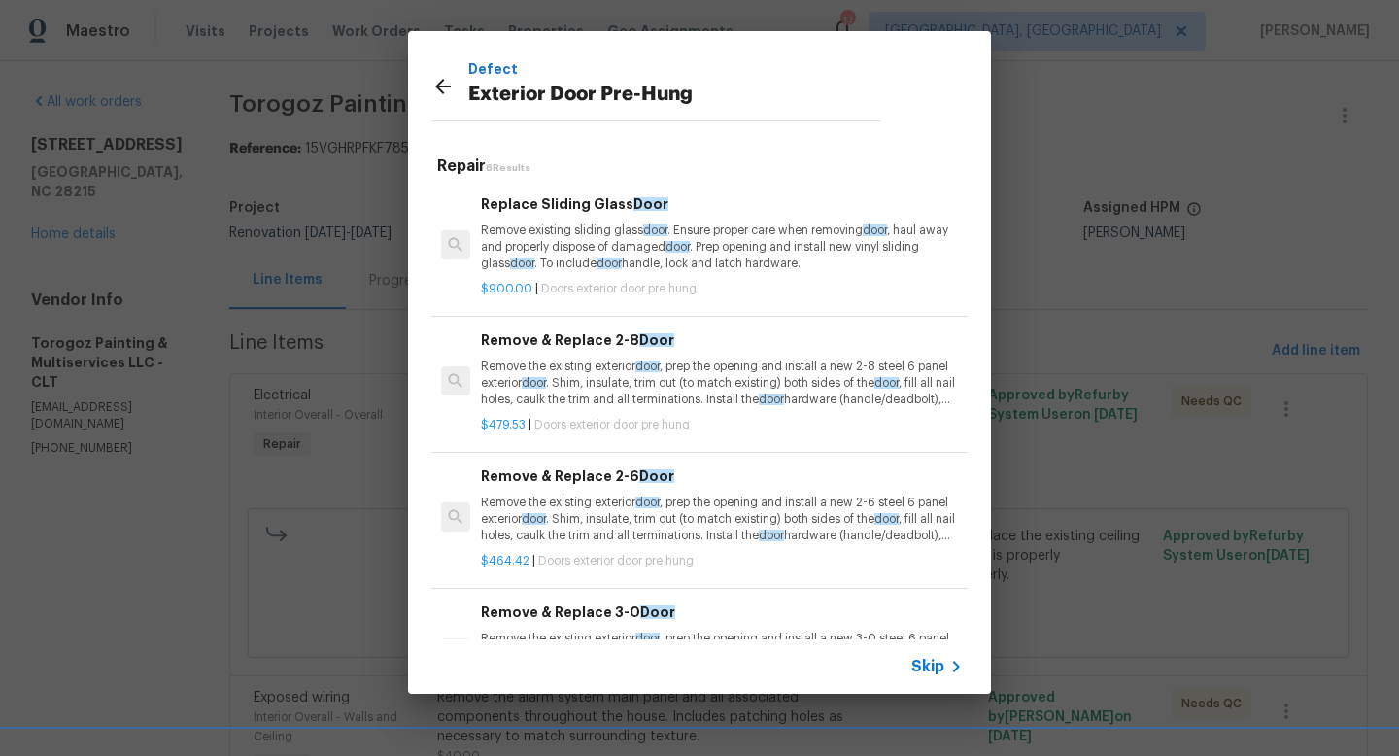
click at [607, 517] on p "Remove the existing exterior door , prep the opening and install a new 2-6 stee…" at bounding box center [722, 519] width 482 height 50
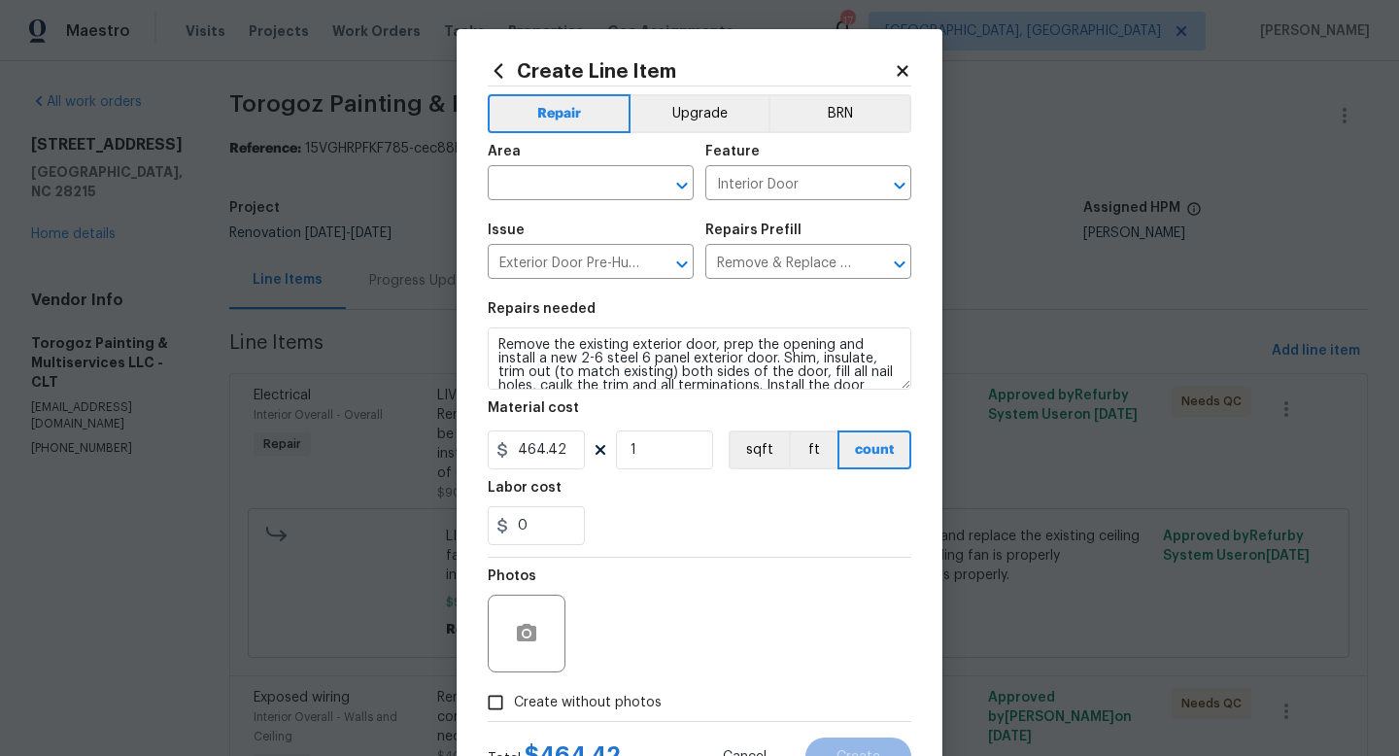
click at [498, 65] on icon at bounding box center [498, 70] width 9 height 15
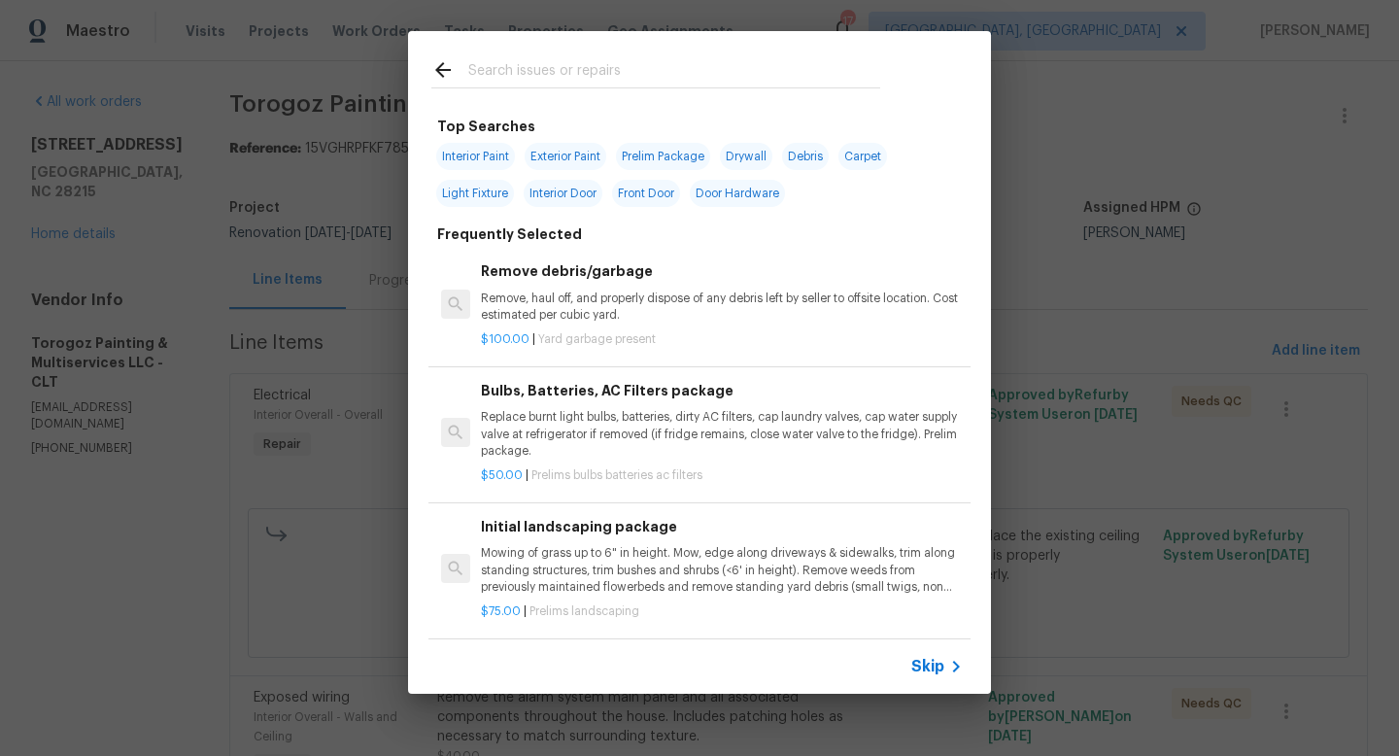
click at [656, 193] on span "Front Door" at bounding box center [646, 193] width 68 height 27
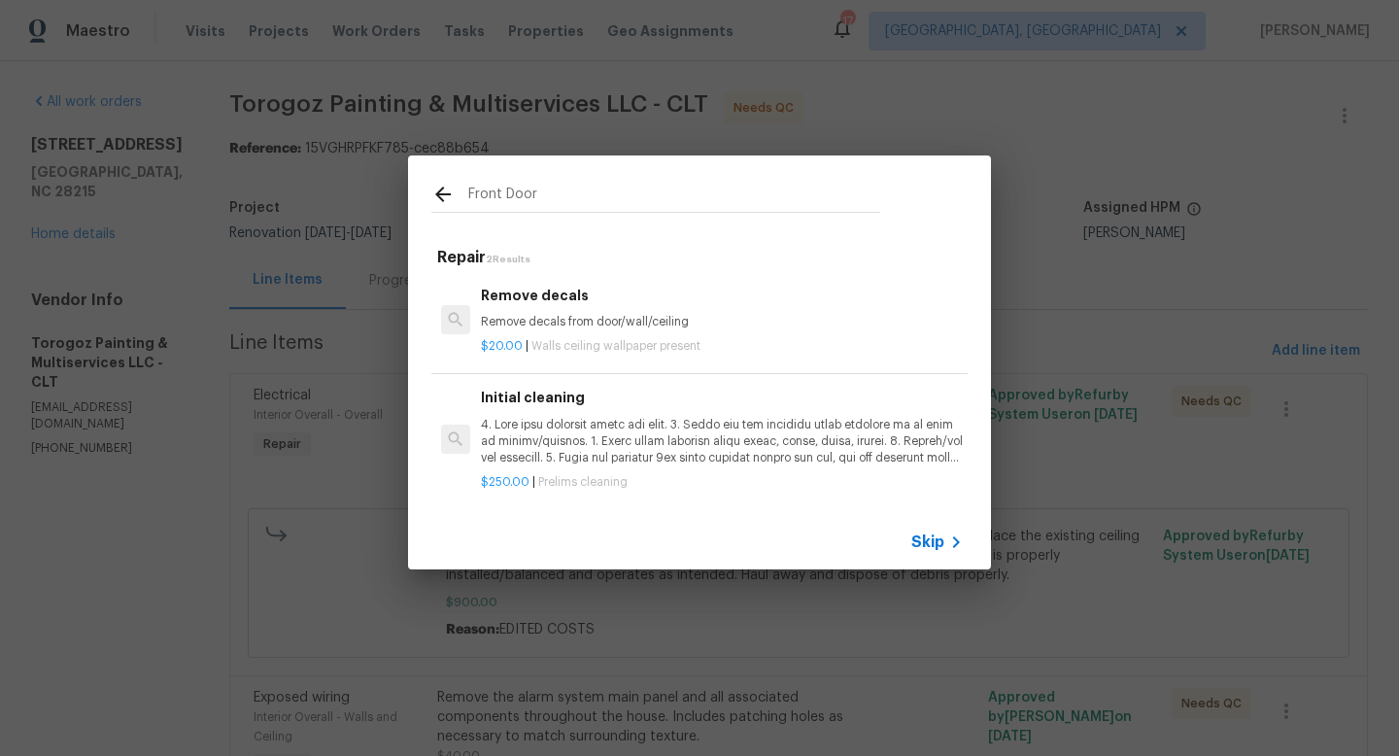
click at [537, 188] on input "Front Door" at bounding box center [674, 197] width 412 height 29
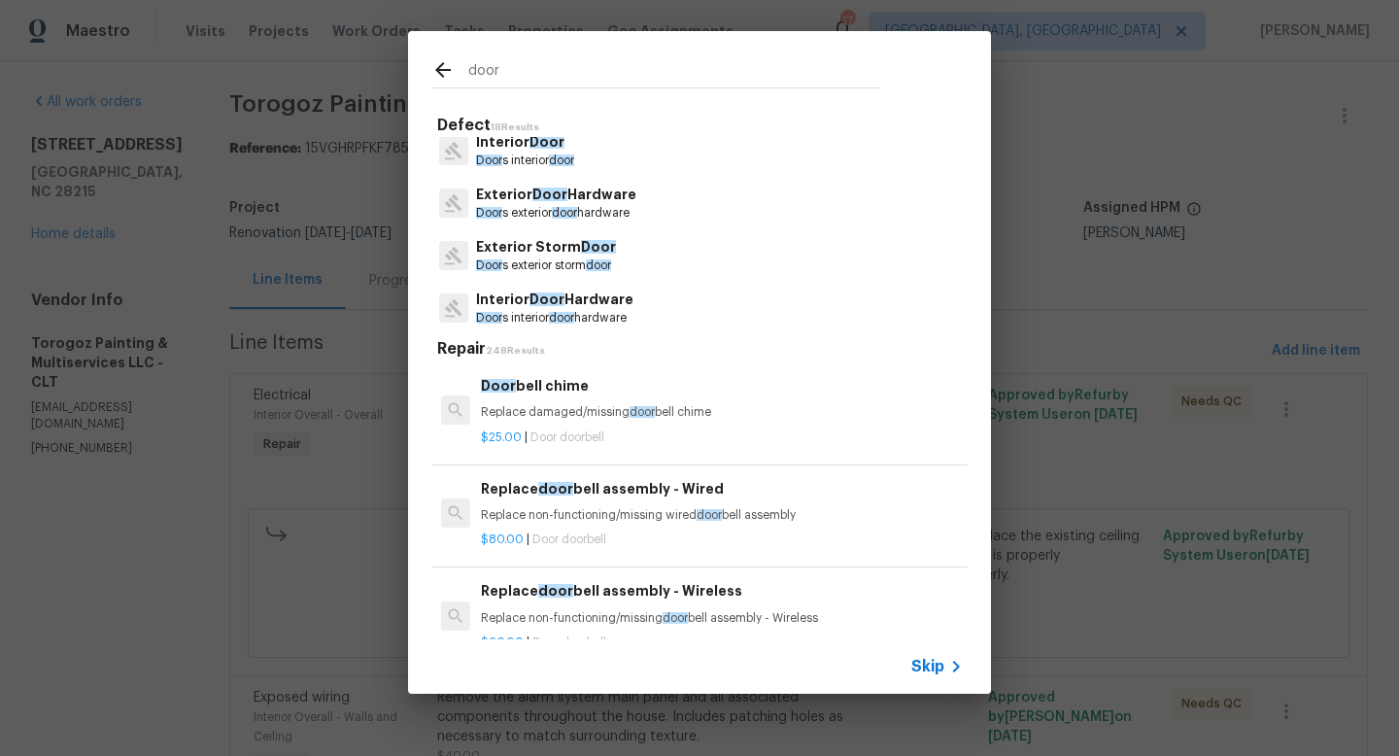
scroll to position [37, 0]
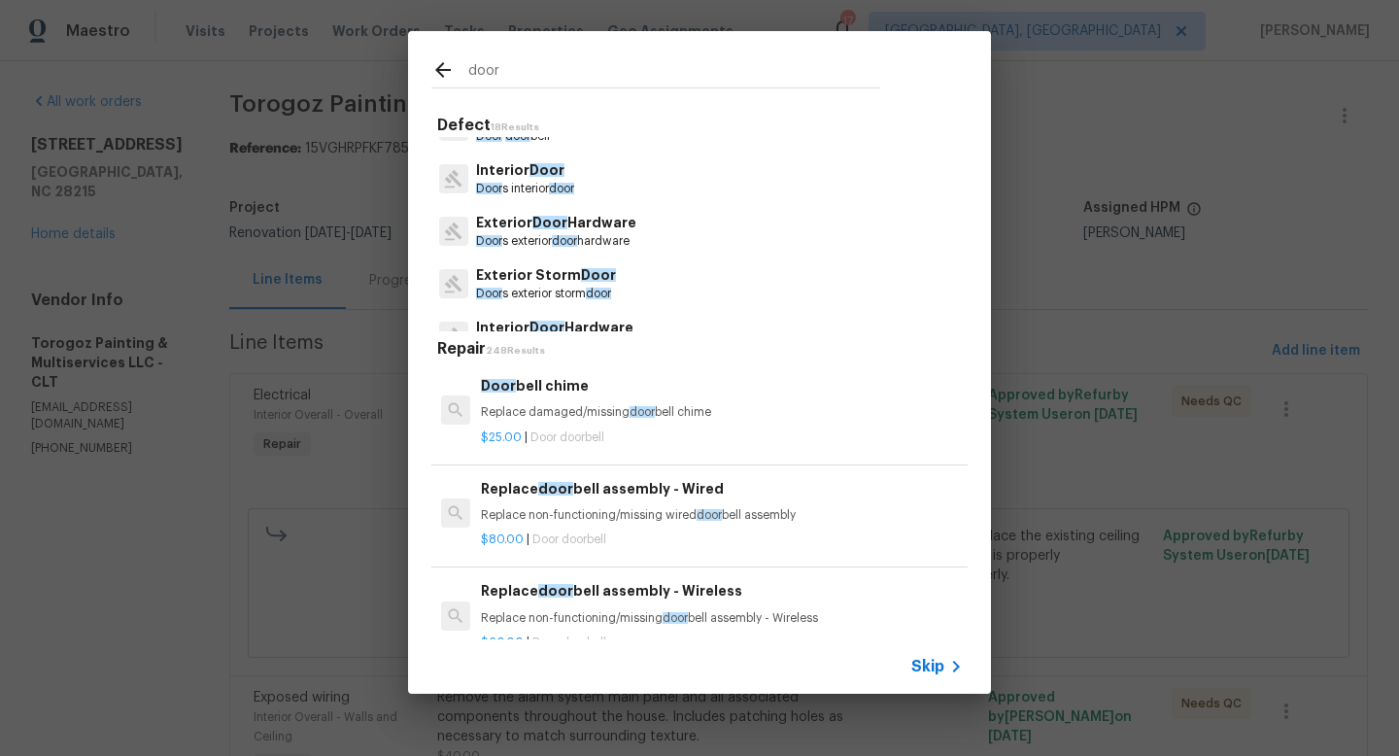
type input "door"
click at [534, 228] on span "Door" at bounding box center [549, 223] width 35 height 14
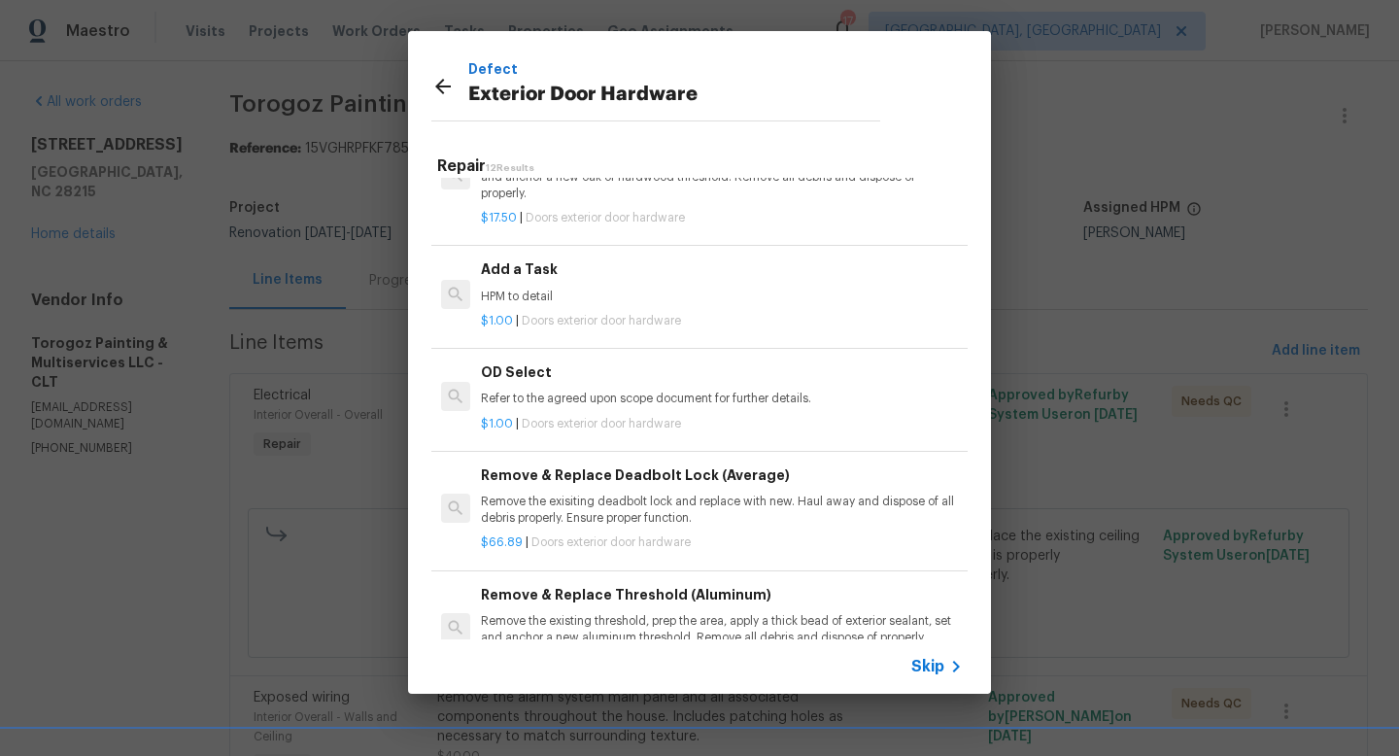
scroll to position [706, 0]
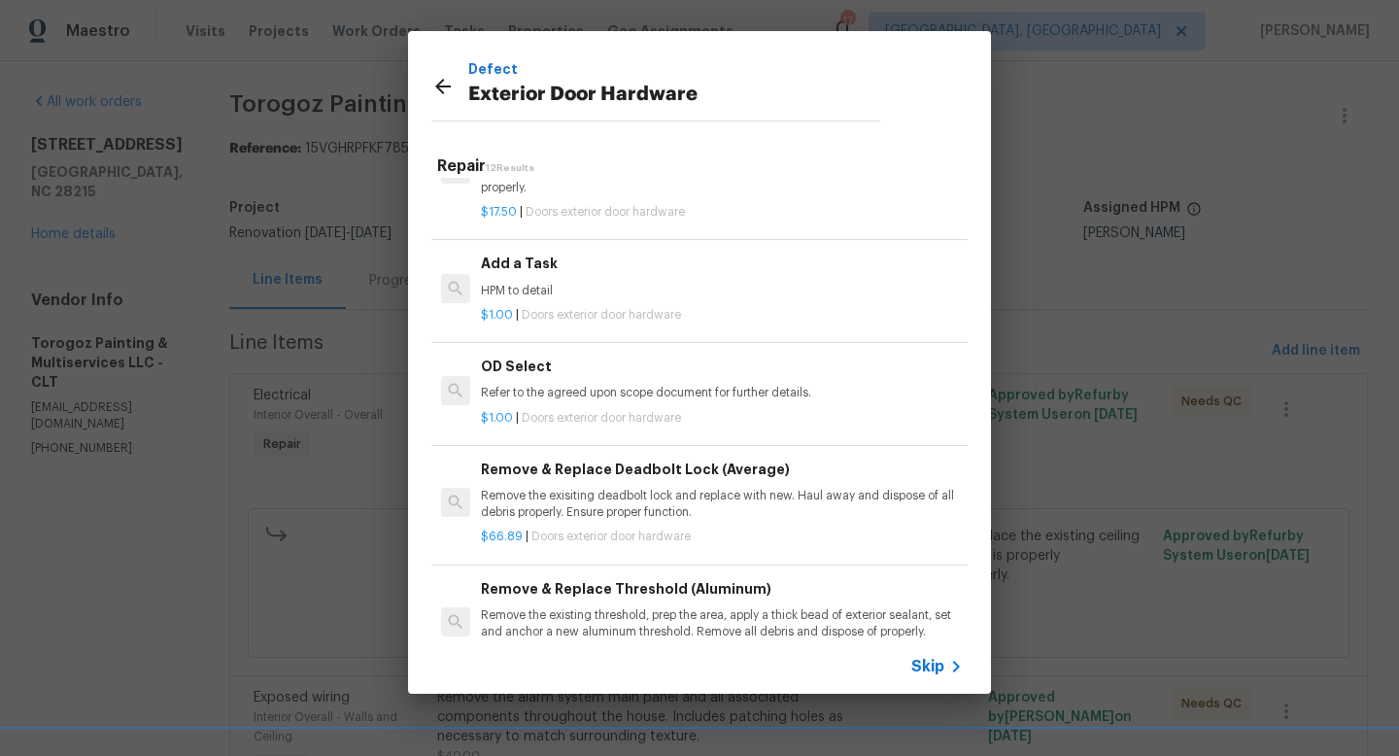
click at [455, 81] on div at bounding box center [449, 89] width 37 height 29
click at [446, 81] on icon at bounding box center [442, 86] width 23 height 23
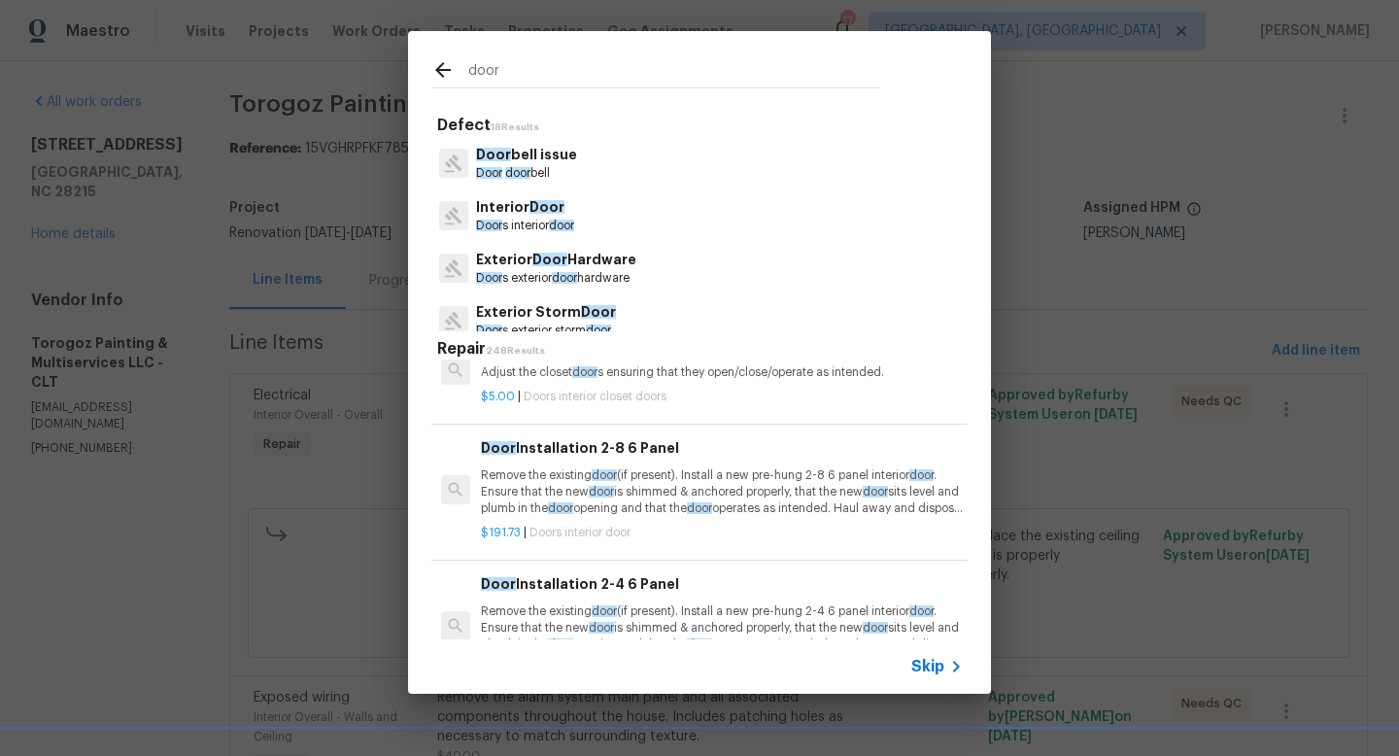
click at [446, 81] on icon at bounding box center [442, 69] width 23 height 23
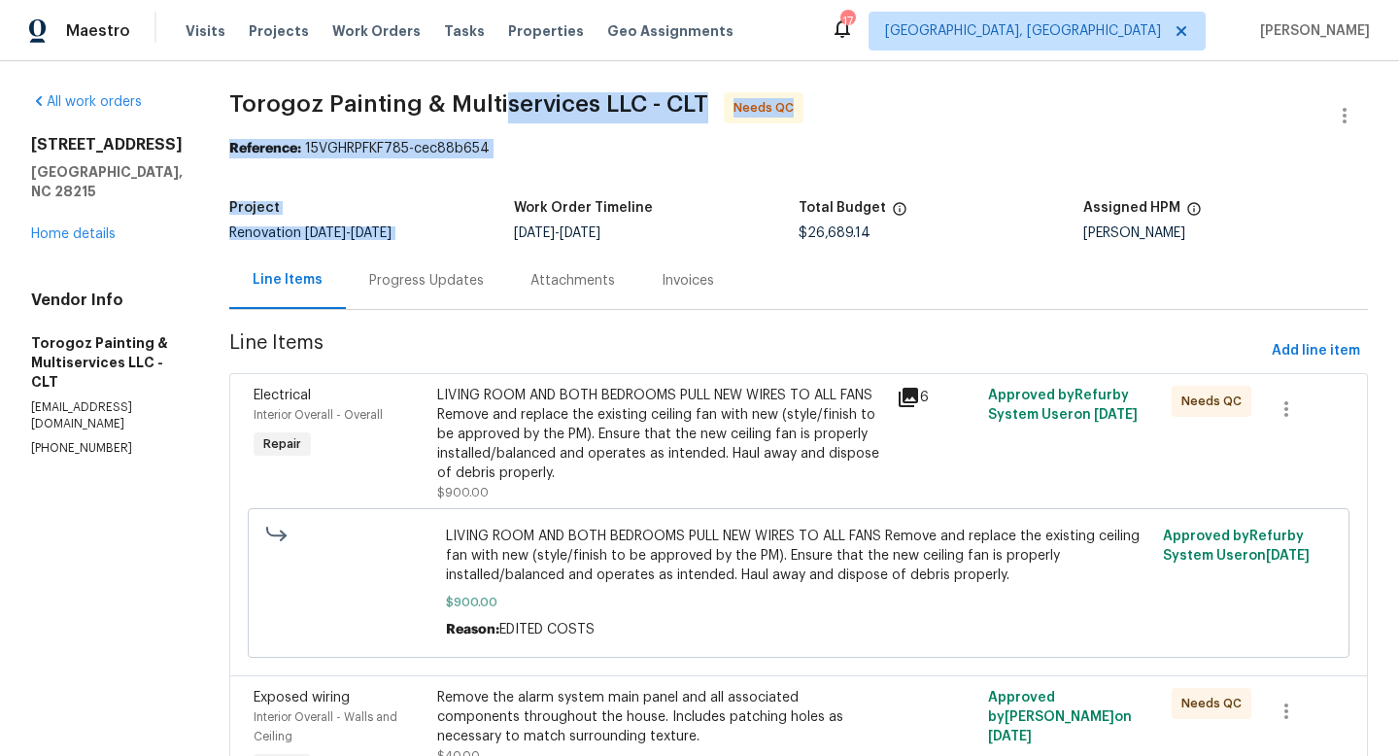
drag, startPoint x: 549, startPoint y: 121, endPoint x: 567, endPoint y: 174, distance: 55.6
click at [1337, 356] on span "Add line item" at bounding box center [1316, 351] width 88 height 24
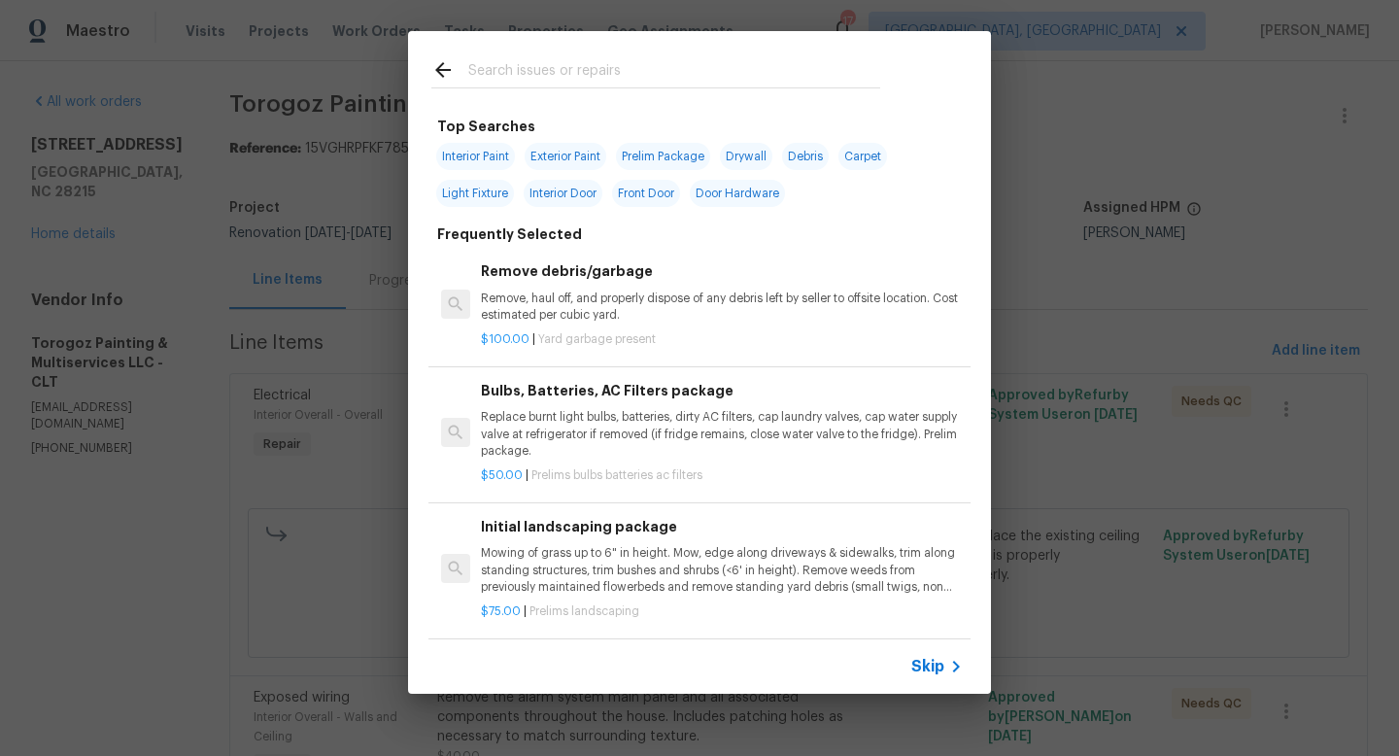
click at [540, 76] on input "text" at bounding box center [674, 72] width 412 height 29
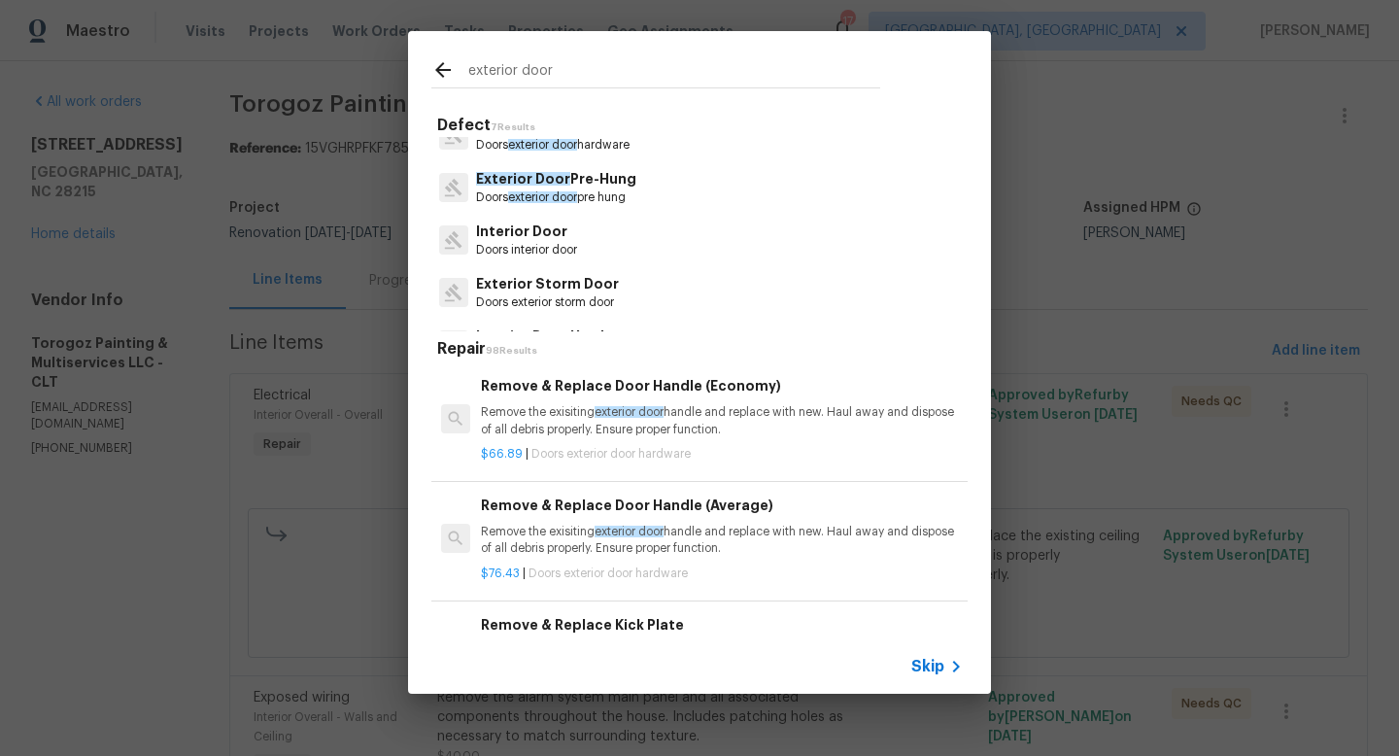
scroll to position [23, 0]
type input "exterior door"
click at [565, 183] on p "Exterior Door Pre-Hung" at bounding box center [556, 184] width 160 height 20
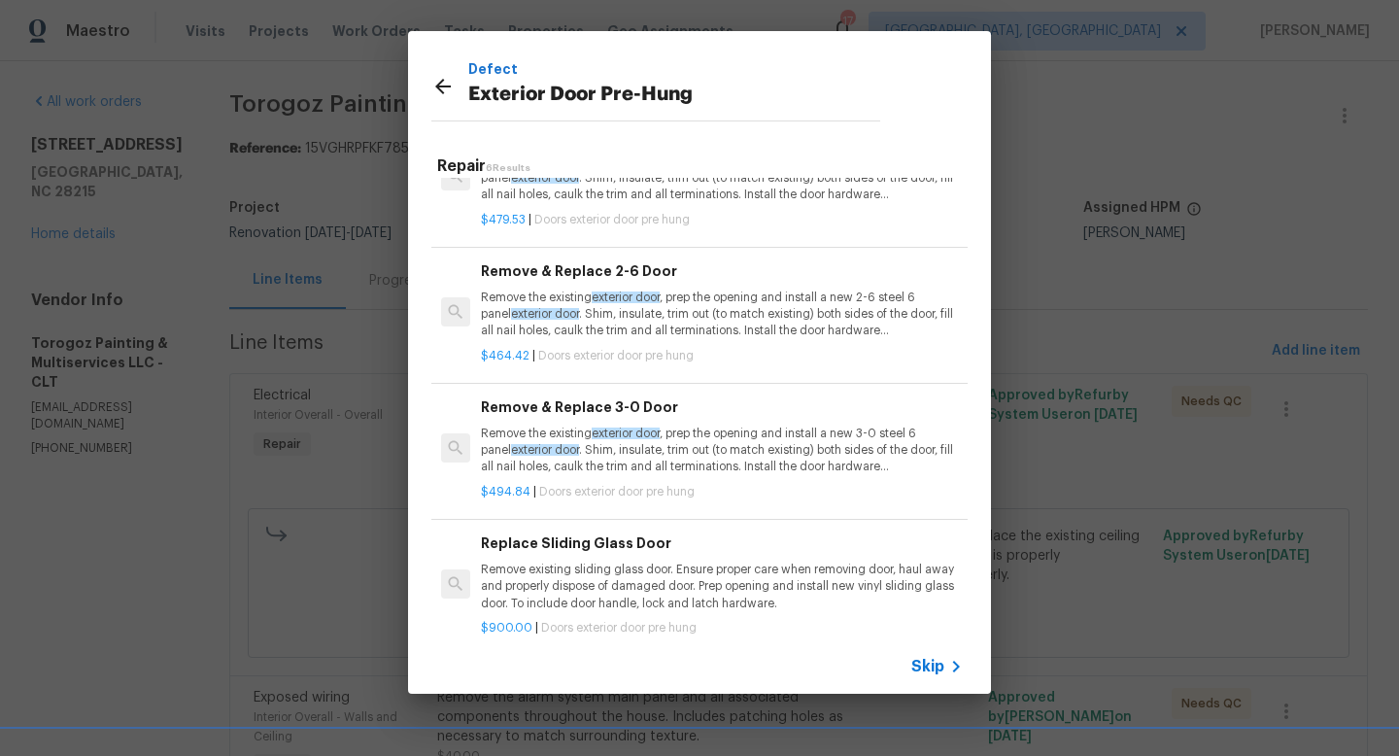
scroll to position [204, 0]
click at [640, 327] on p "Remove the existing exterior door , prep the opening and install a new 2-6 stee…" at bounding box center [722, 315] width 482 height 50
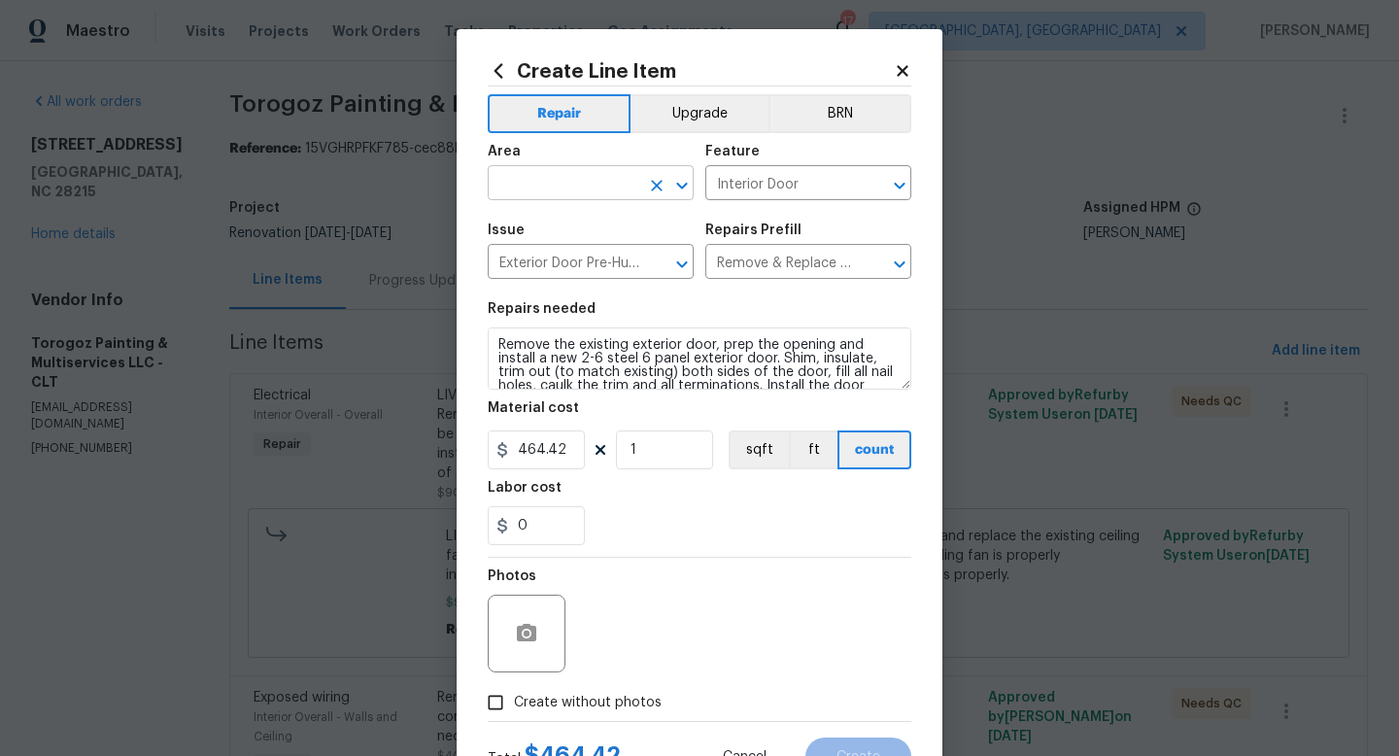
click at [580, 190] on input "text" at bounding box center [564, 185] width 152 height 30
click at [531, 221] on li "Front" at bounding box center [591, 229] width 206 height 32
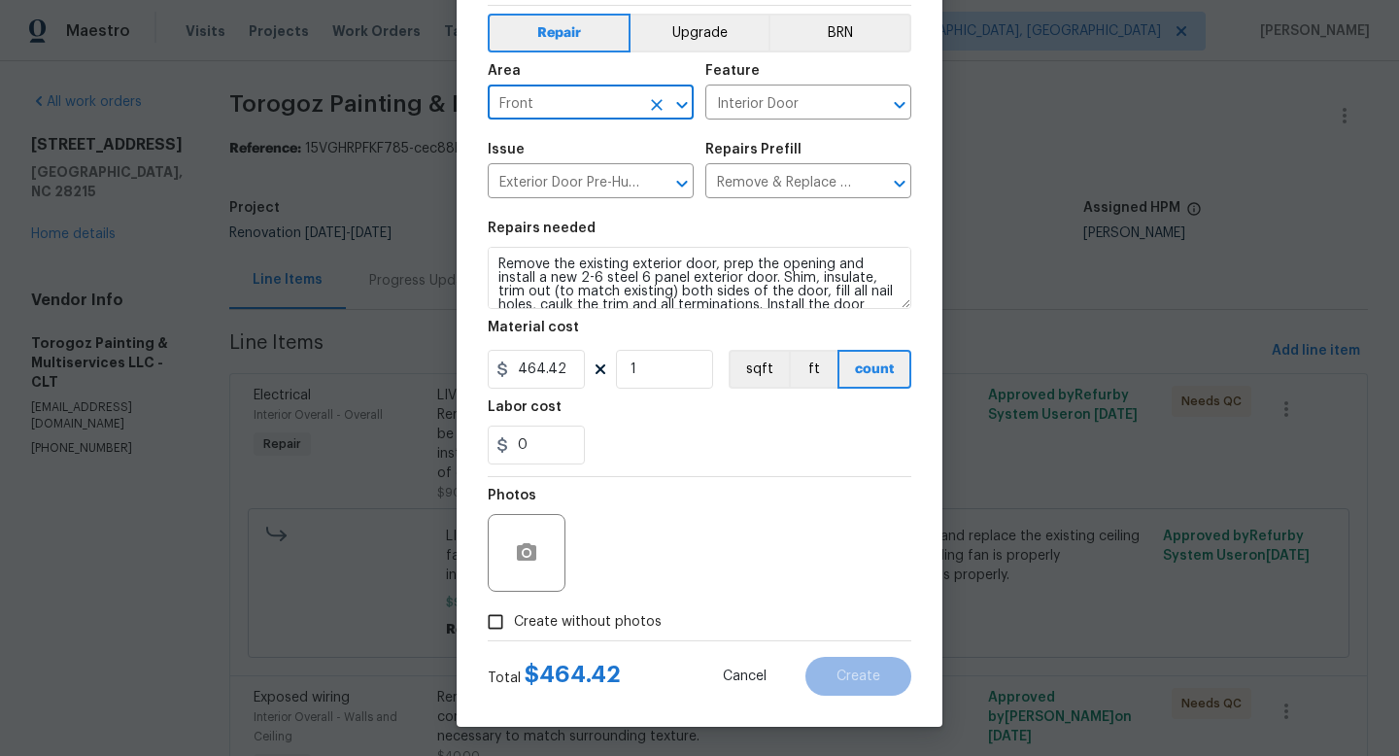
type input "Front"
click at [603, 617] on span "Create without photos" at bounding box center [588, 622] width 148 height 20
click at [514, 617] on input "Create without photos" at bounding box center [495, 621] width 37 height 37
checkbox input "true"
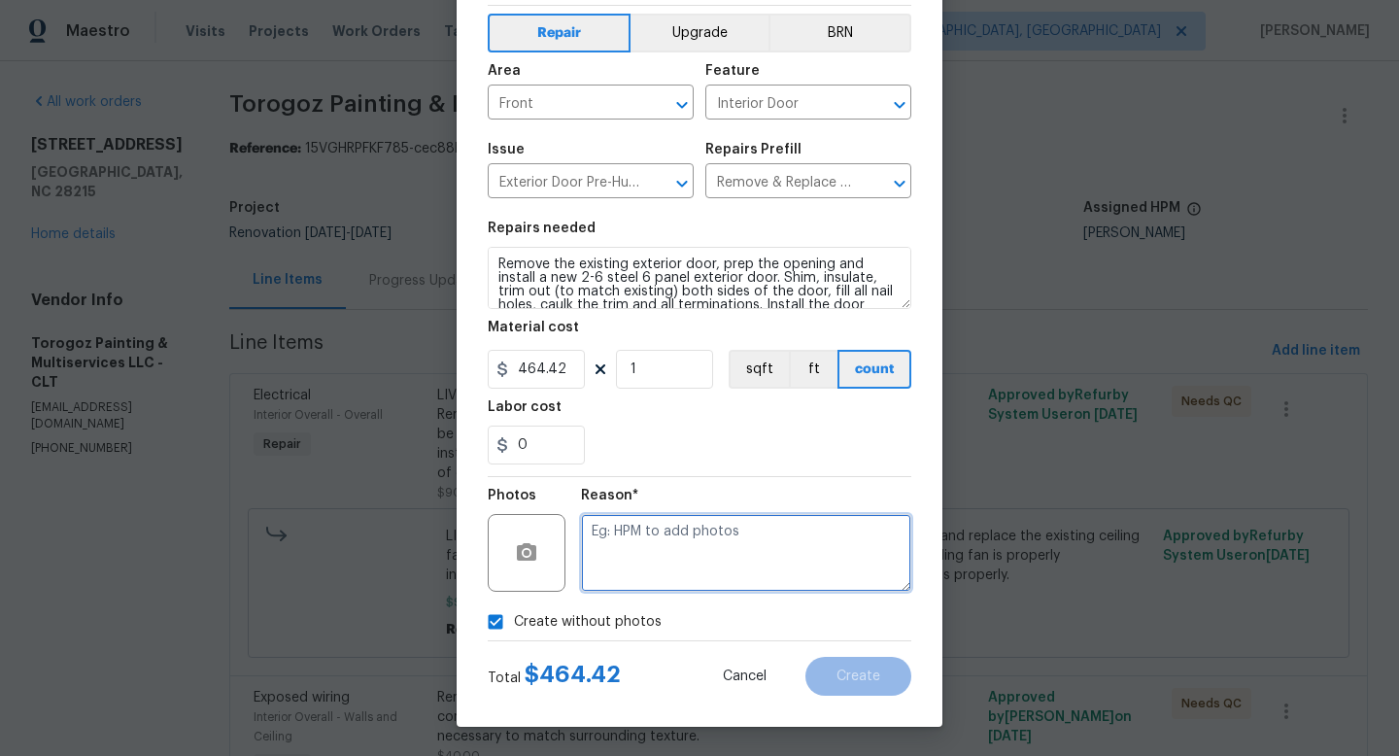
click at [732, 567] on textarea at bounding box center [746, 553] width 330 height 78
type textarea "none"
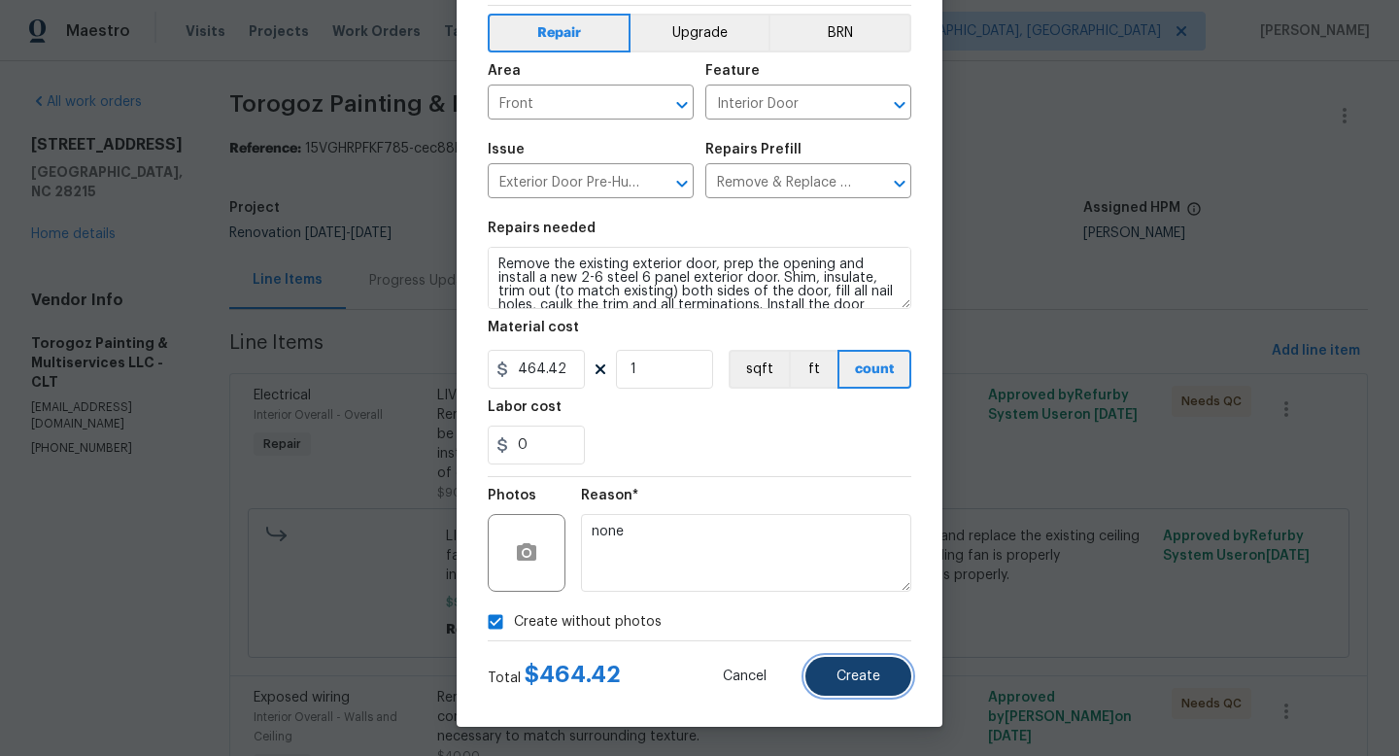
click at [873, 669] on span "Create" at bounding box center [858, 676] width 44 height 15
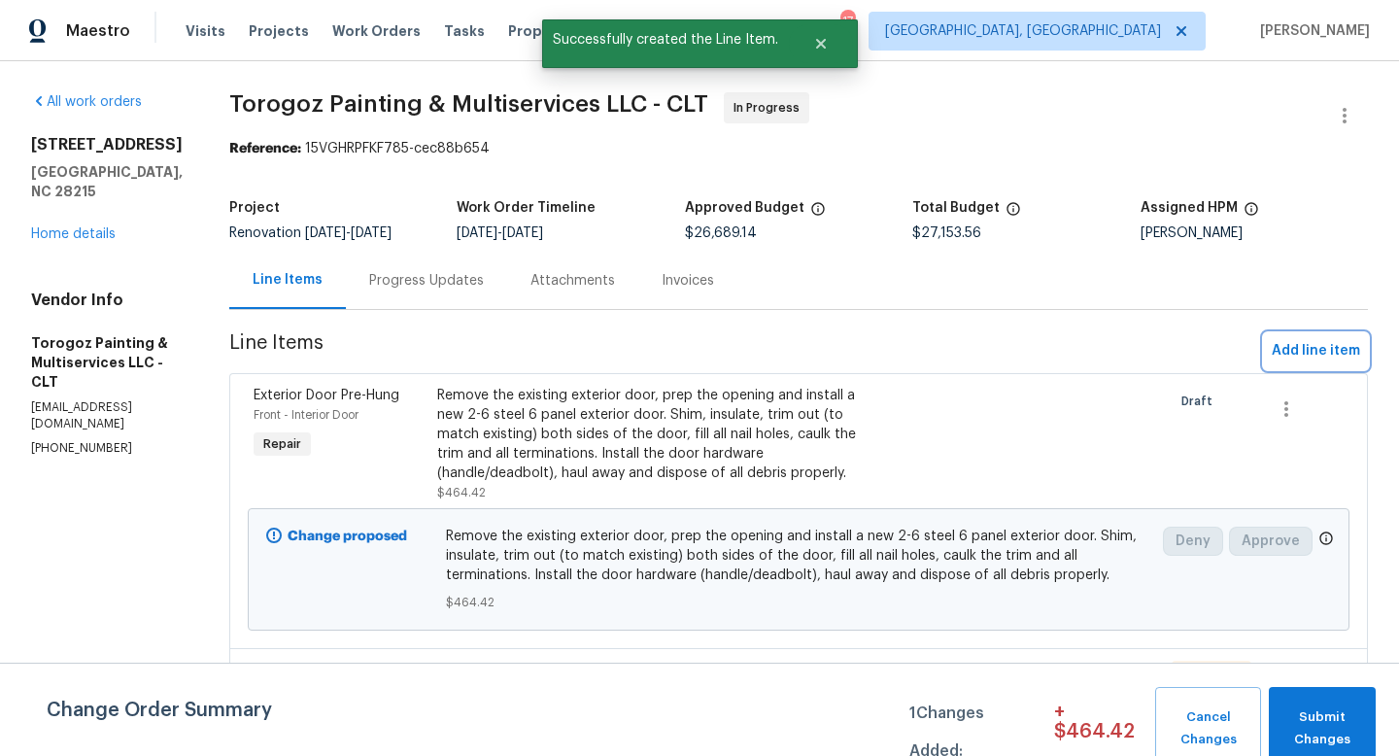
click at [1294, 355] on span "Add line item" at bounding box center [1316, 351] width 88 height 24
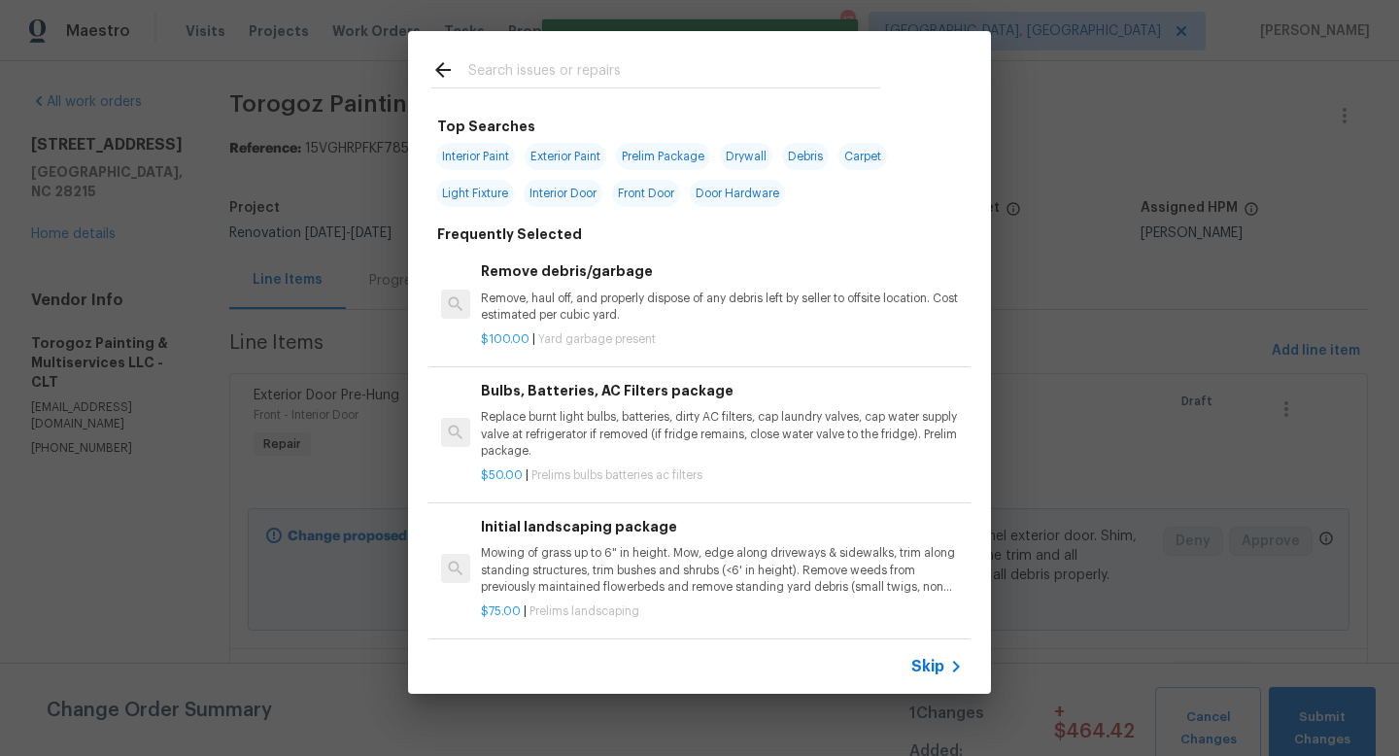
click at [574, 74] on input "text" at bounding box center [674, 72] width 412 height 29
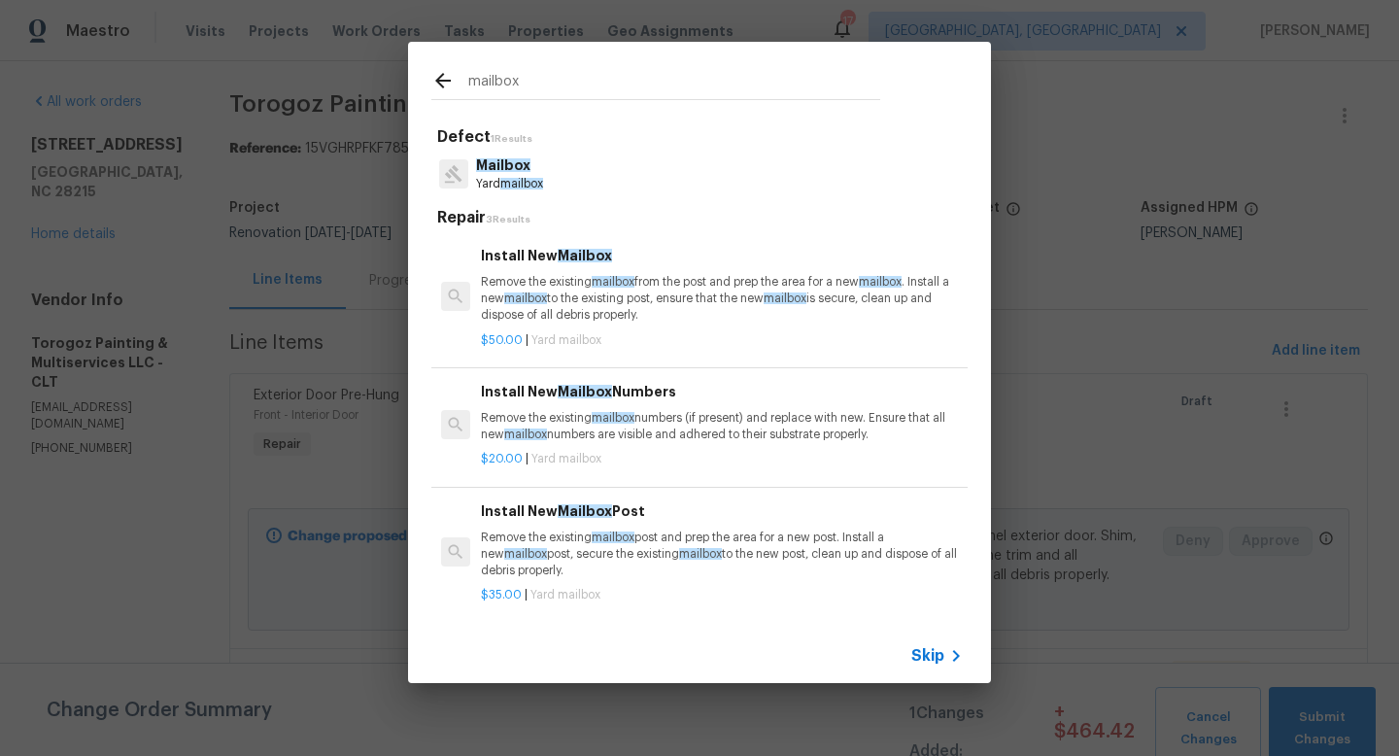
type input "mailbox"
click at [632, 545] on p "Remove the existing mailbox post and prep the area for a new post. Install a ne…" at bounding box center [722, 554] width 482 height 50
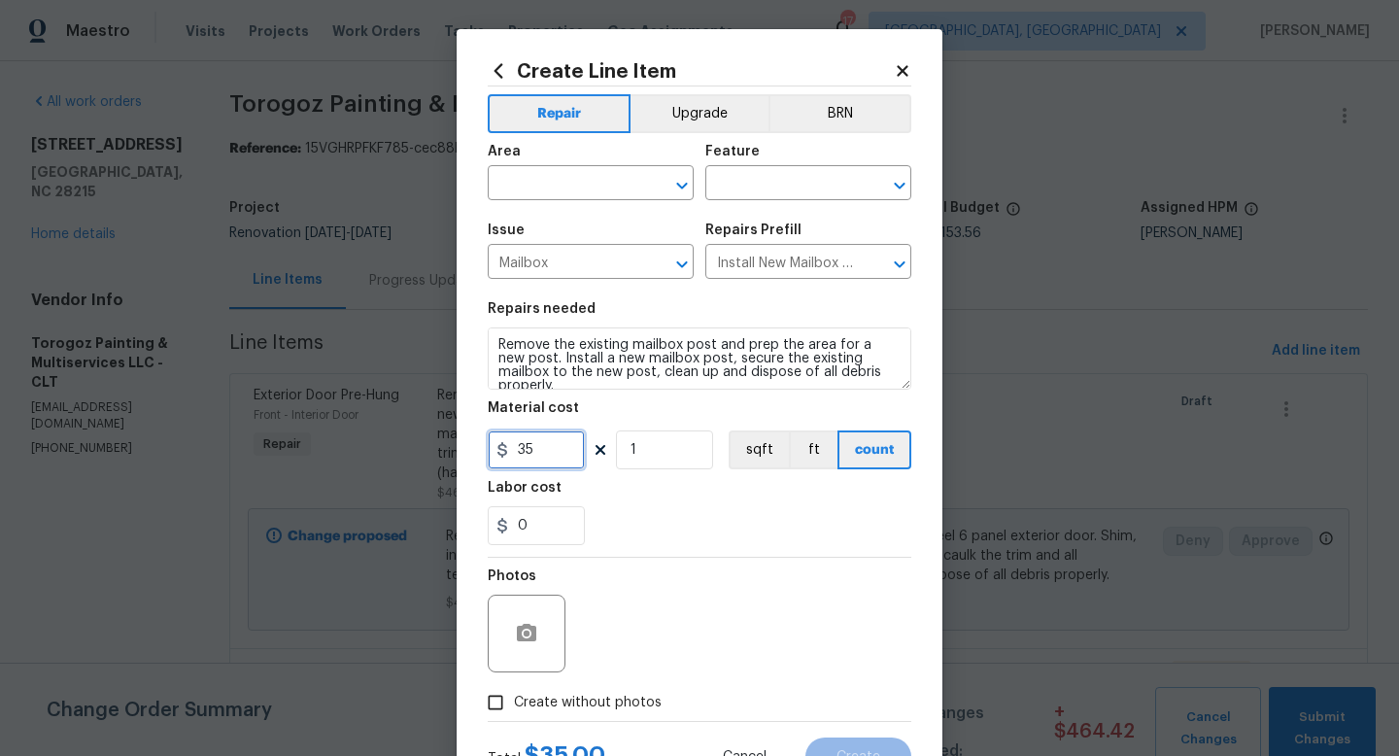
click at [551, 449] on input "35" at bounding box center [536, 449] width 97 height 39
type input "100"
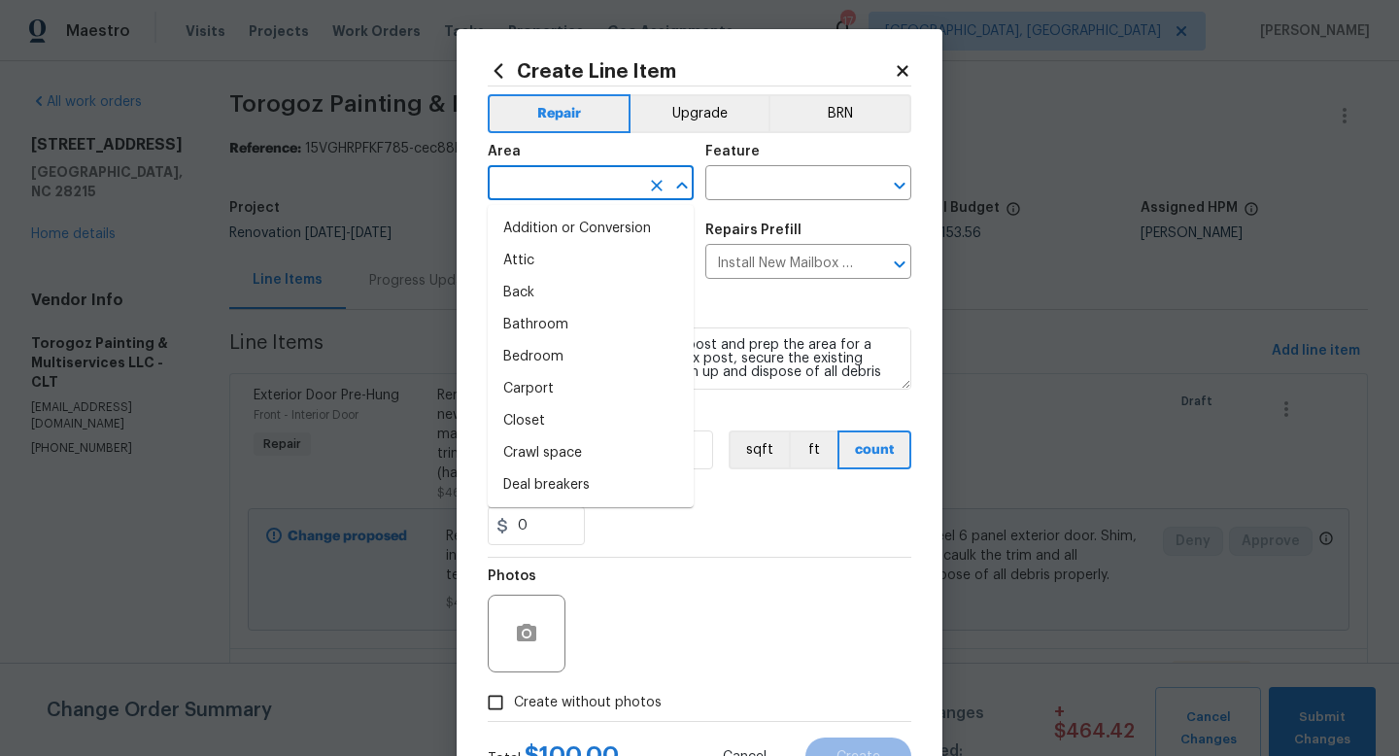
click at [525, 182] on input "text" at bounding box center [564, 185] width 152 height 30
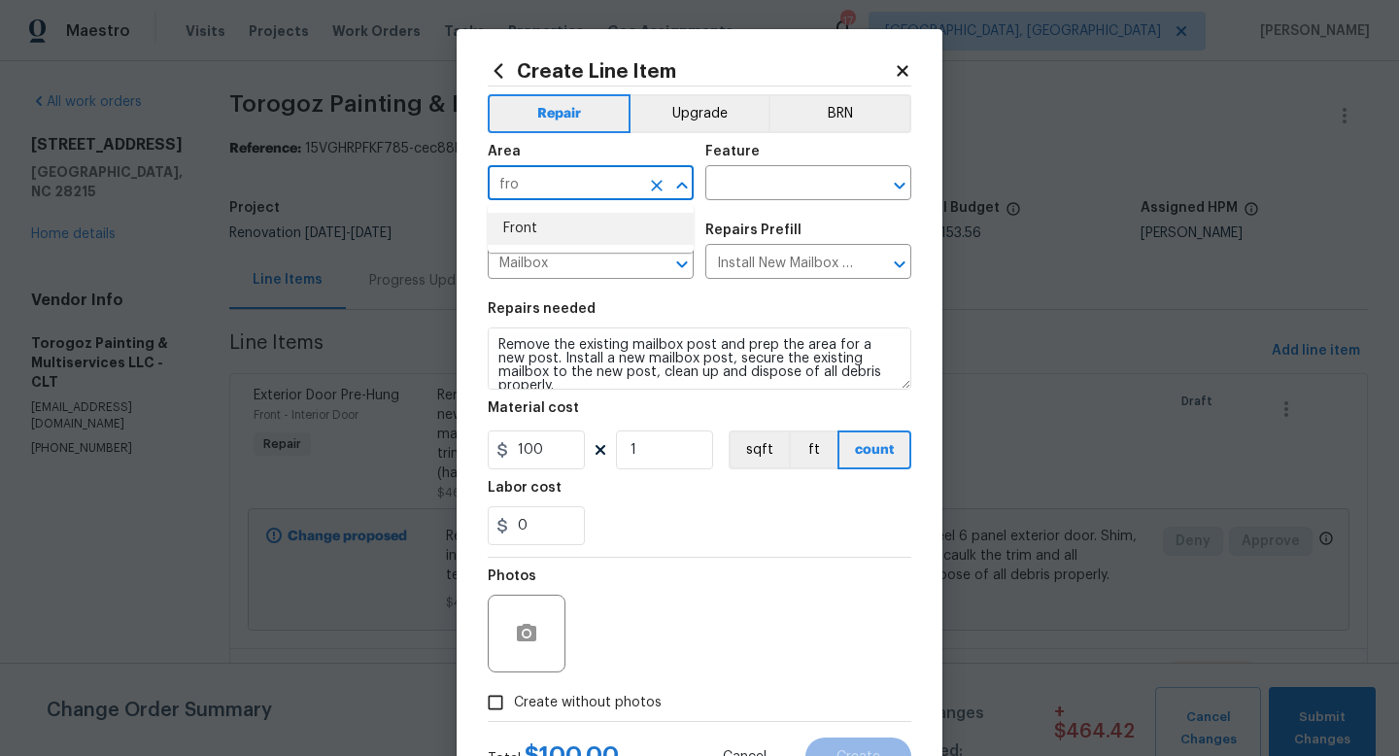
click at [531, 217] on li "Front" at bounding box center [591, 229] width 206 height 32
type input "Front"
click at [740, 186] on input "text" at bounding box center [781, 185] width 152 height 30
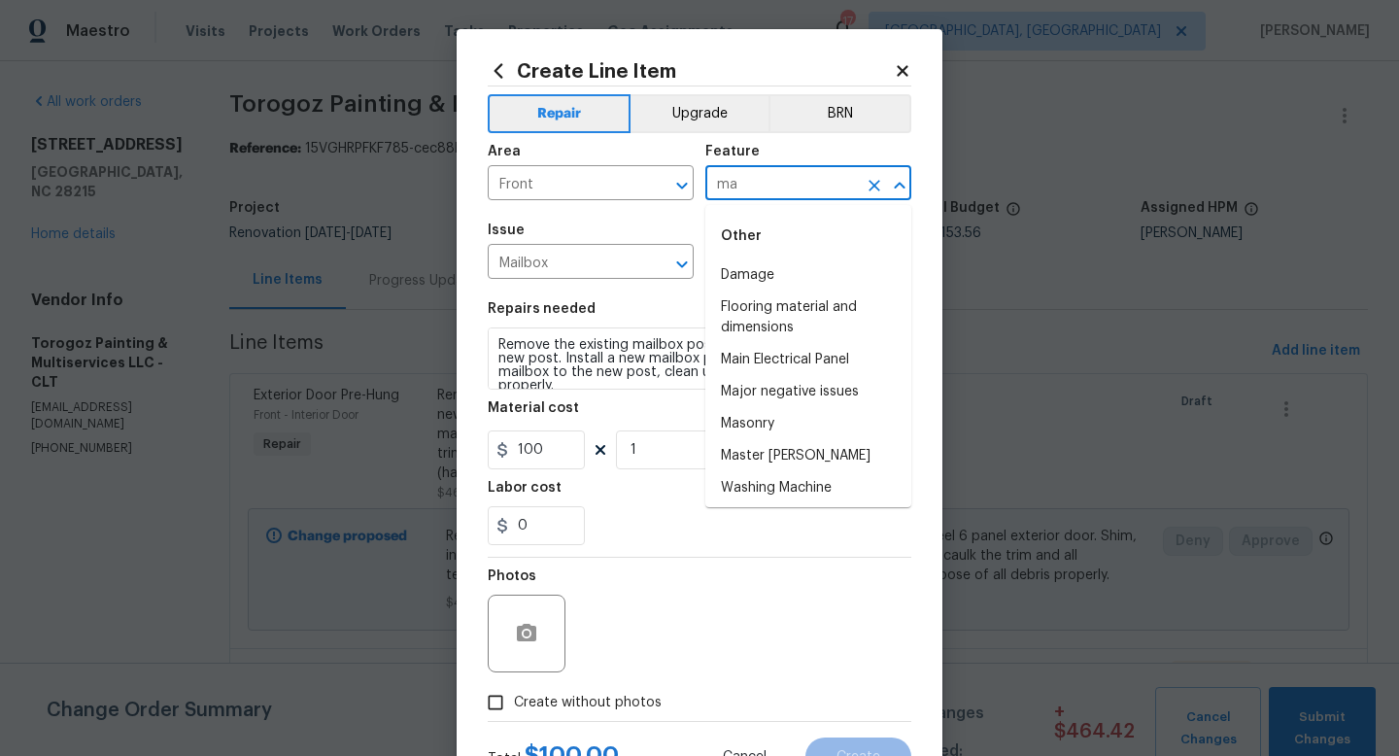
type input "m"
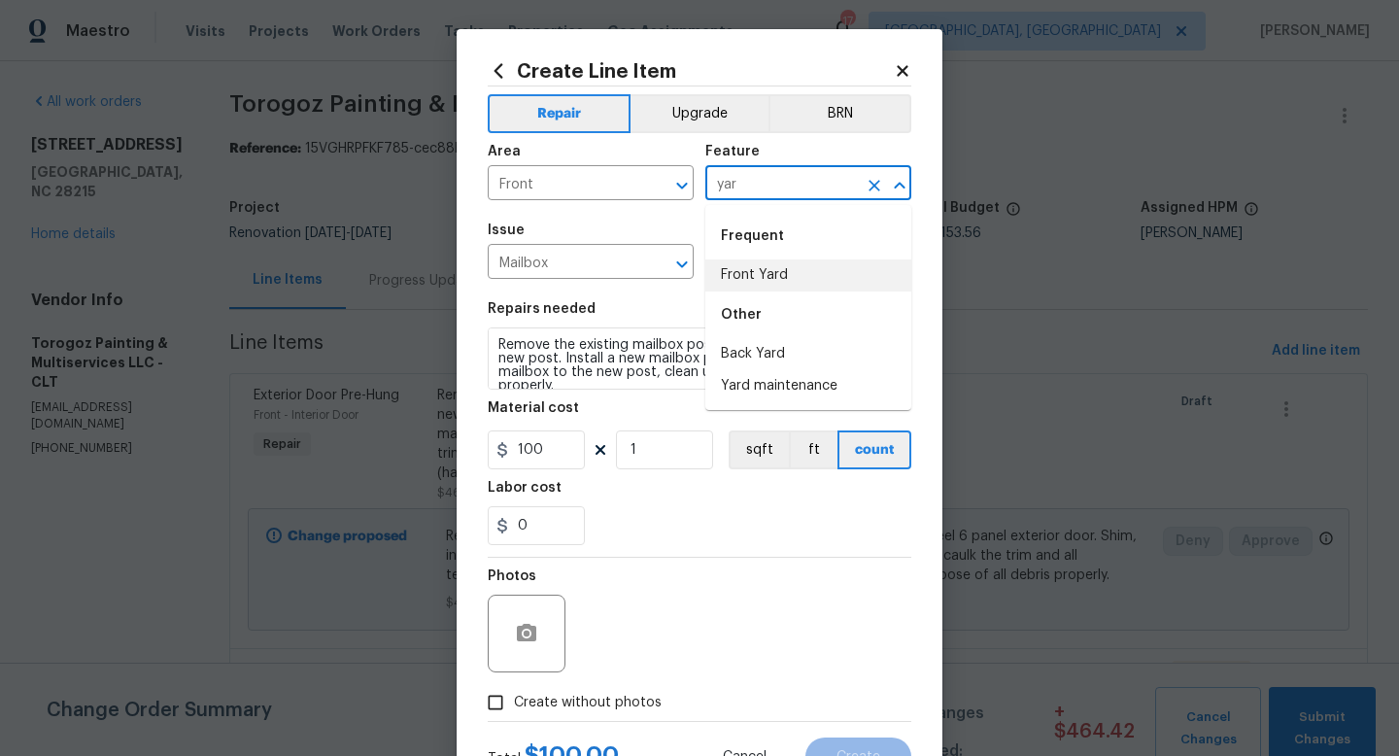
click at [746, 276] on li "Front Yard" at bounding box center [808, 275] width 206 height 32
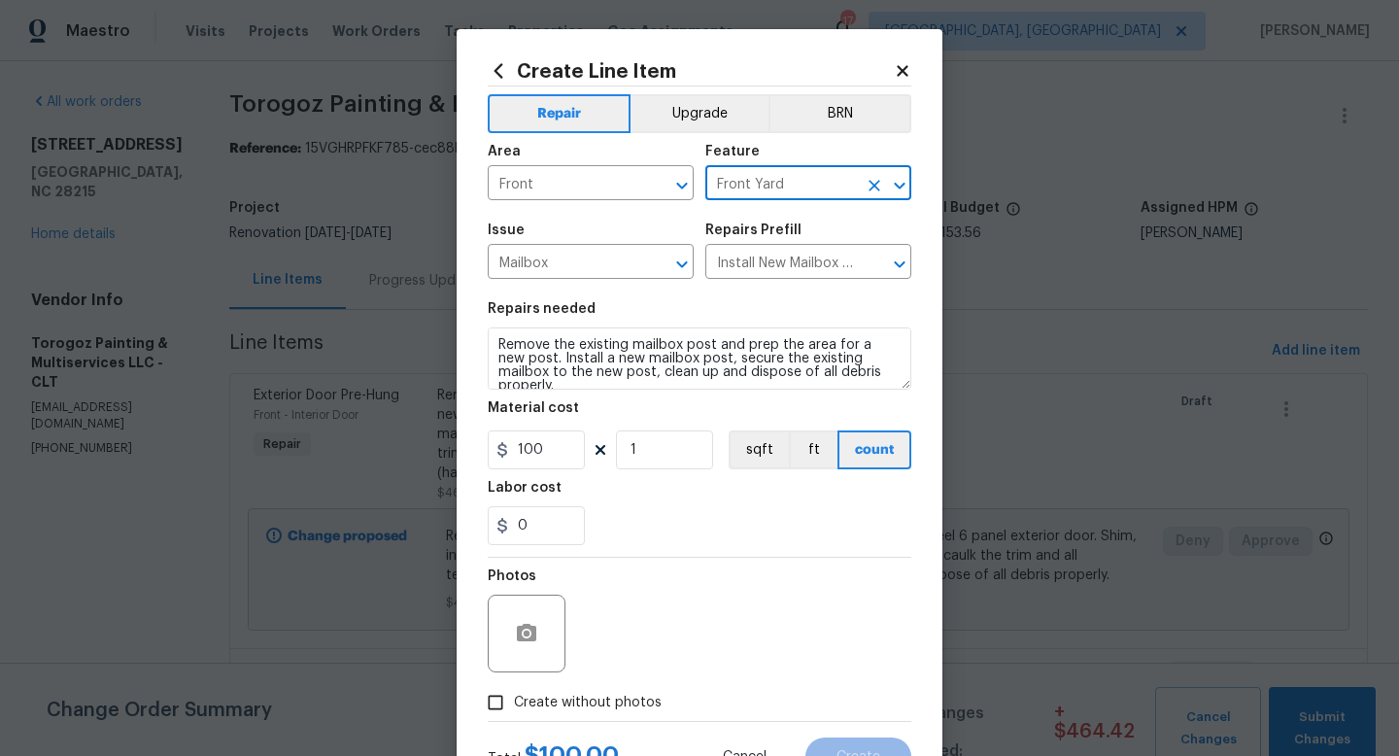
type input "Front Yard"
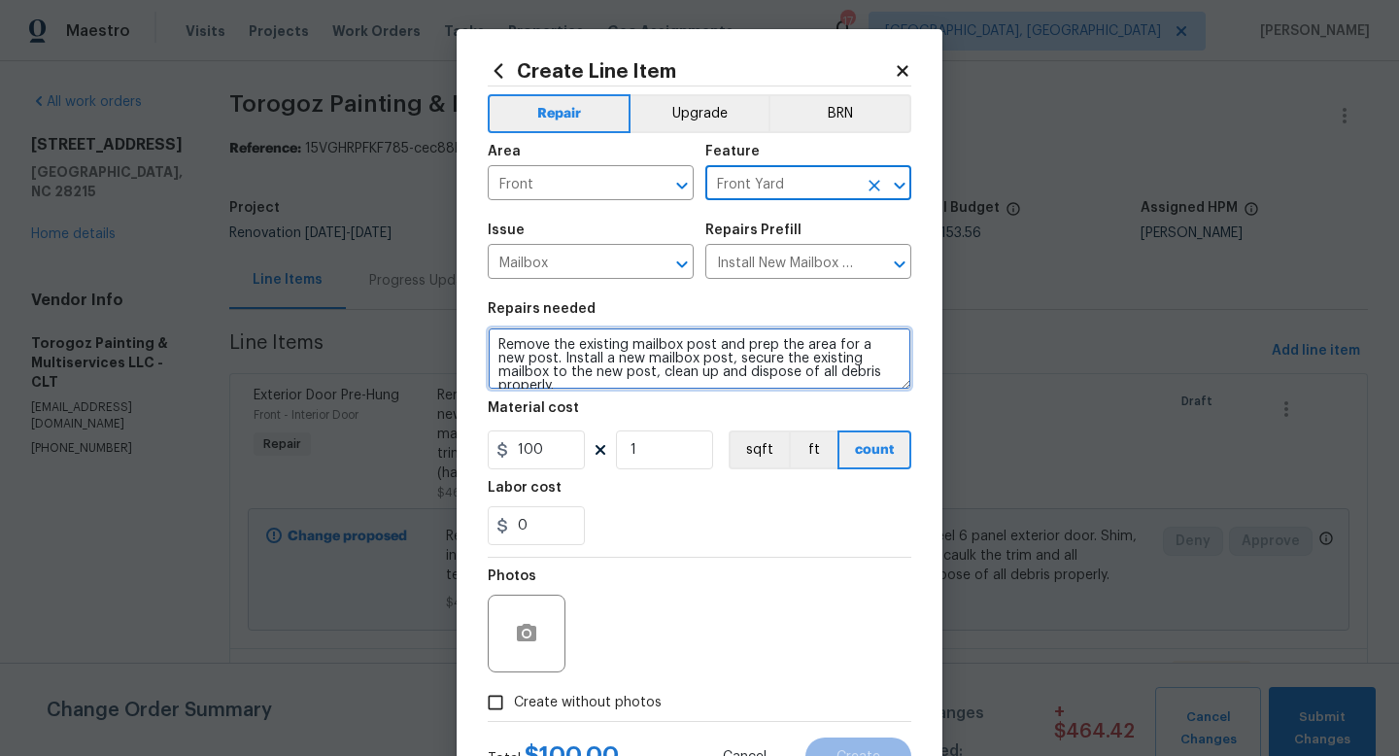
click at [687, 349] on textarea "Remove the existing mailbox post and prep the area for a new post. Install a ne…" at bounding box center [700, 358] width 424 height 62
click at [697, 361] on textarea "Remove the existing mailbox and post and prep the area for a new post. Install …" at bounding box center [700, 358] width 424 height 62
click at [775, 360] on textarea "Remove the existing mailbox and post and prep the area for a new post. Install …" at bounding box center [700, 358] width 424 height 62
click at [775, 358] on textarea "Remove the existing mailbox and post and prep the area for a new post. Install …" at bounding box center [700, 358] width 424 height 62
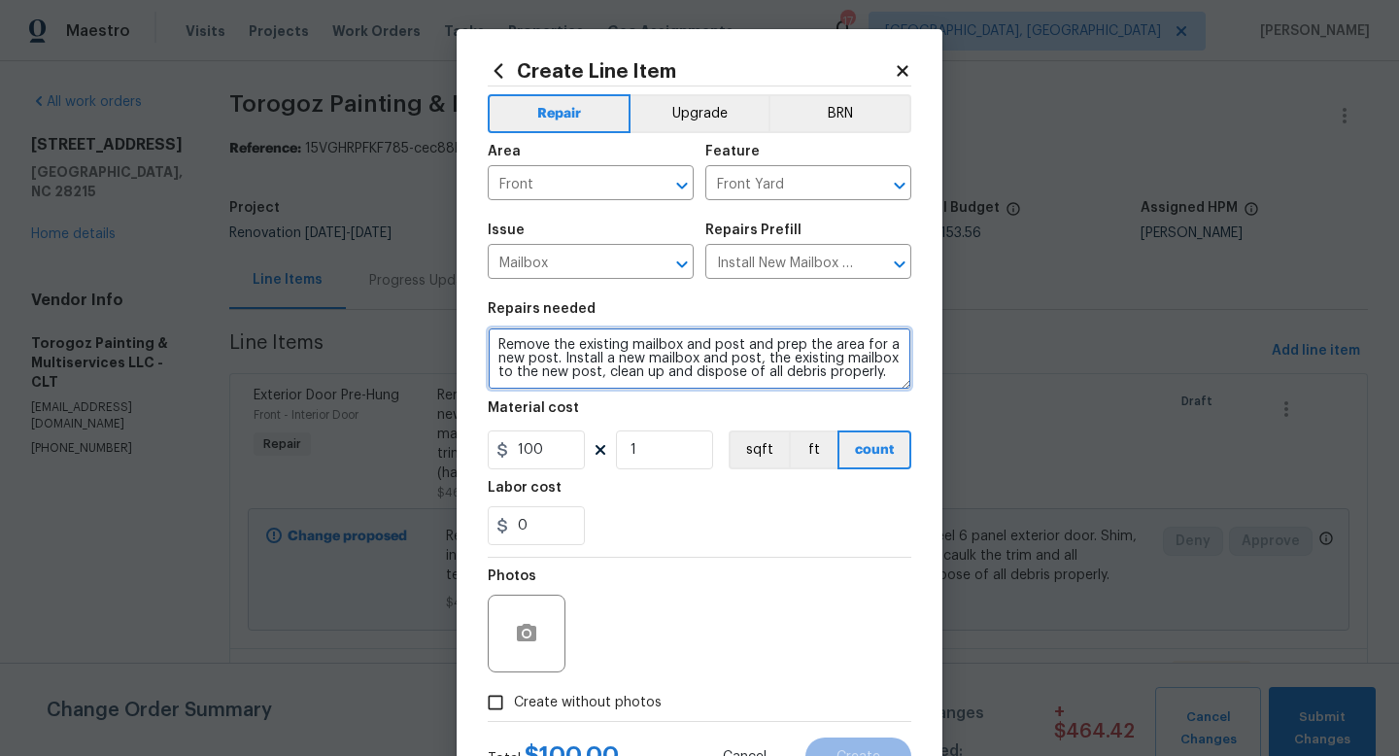
click at [775, 358] on textarea "Remove the existing mailbox and post and prep the area for a new post. Install …" at bounding box center [700, 358] width 424 height 62
click at [786, 360] on textarea "Remove the existing mailbox and post and prep the area for a new post. Install …" at bounding box center [700, 358] width 424 height 62
click at [786, 359] on textarea "Remove the existing mailbox and post and prep the area for a new post. Install …" at bounding box center [700, 358] width 424 height 62
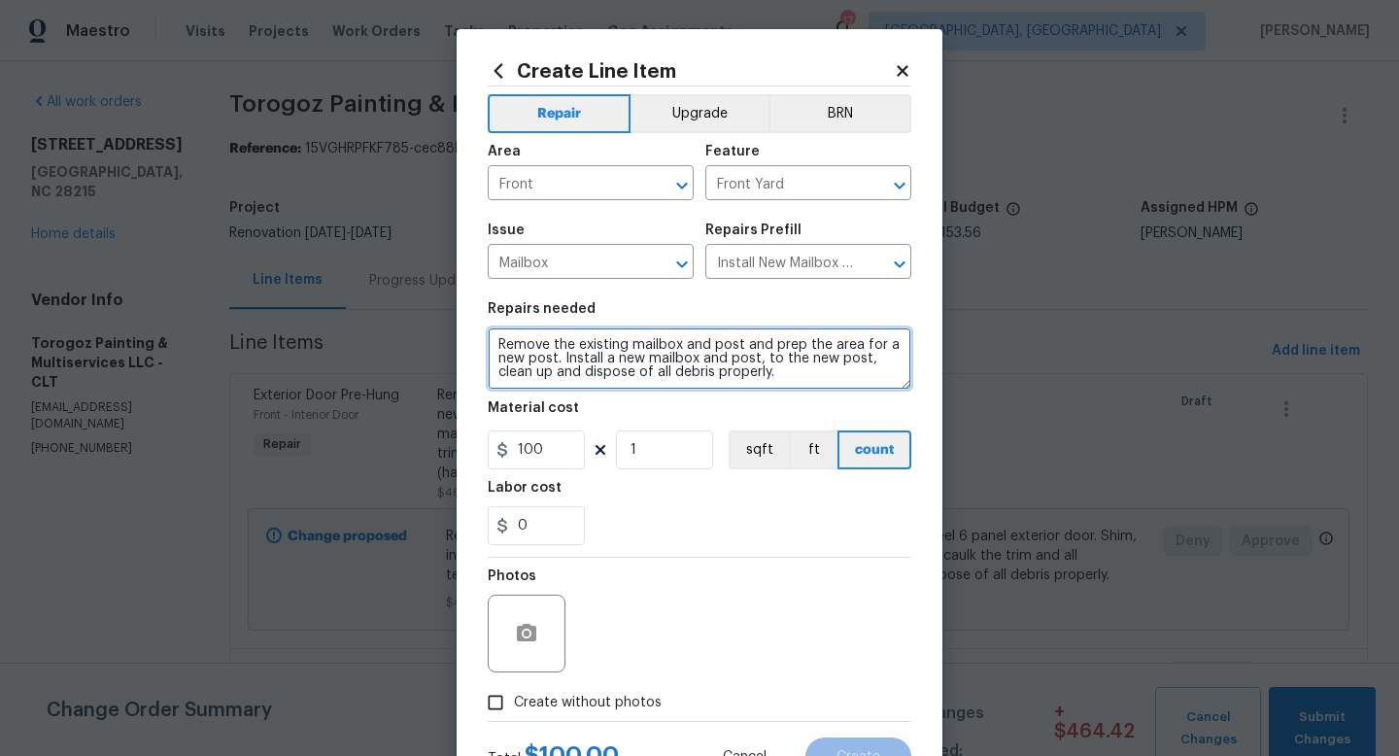
drag, startPoint x: 765, startPoint y: 359, endPoint x: 857, endPoint y: 364, distance: 92.4
click at [857, 364] on textarea "Remove the existing mailbox and post and prep the area for a new post. Install …" at bounding box center [700, 358] width 424 height 62
type textarea "Remove the existing mailbox and post and prep the area for a new post. Install …"
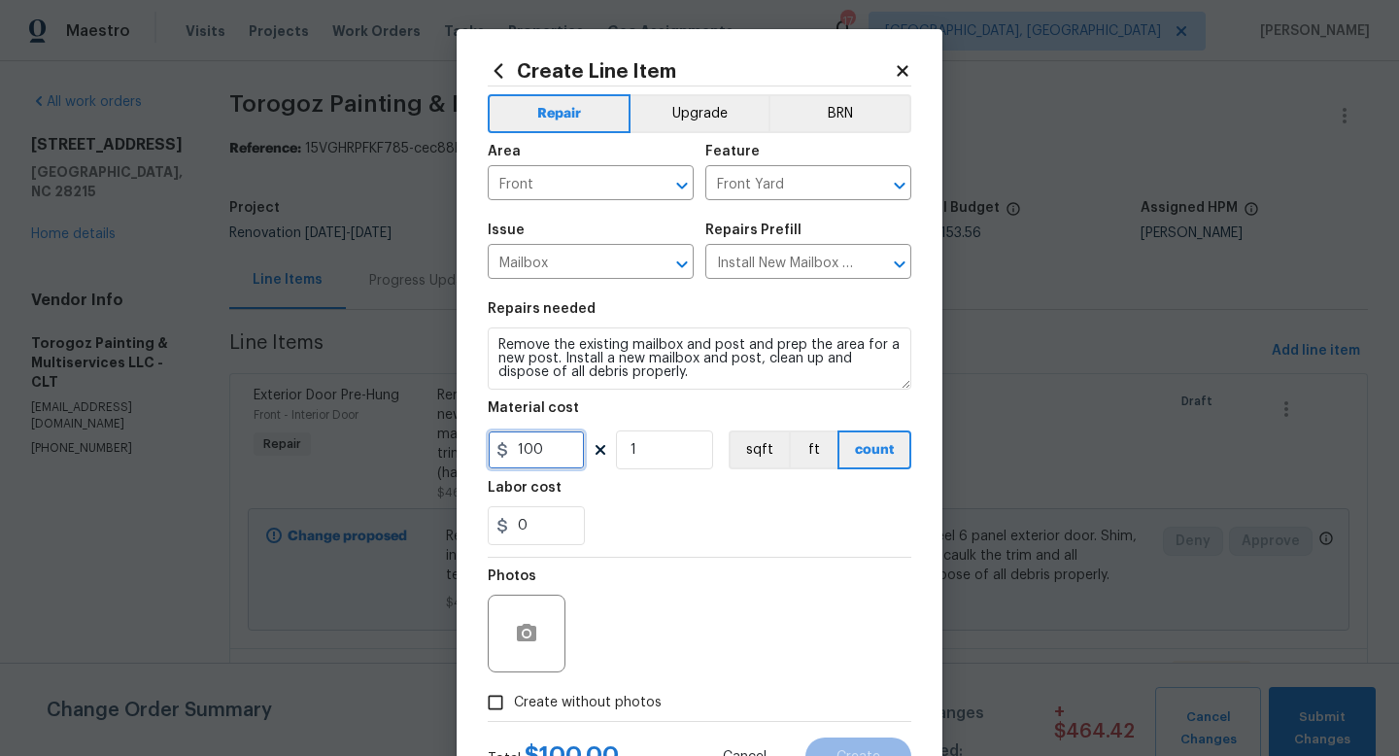
click at [555, 454] on input "100" at bounding box center [536, 449] width 97 height 39
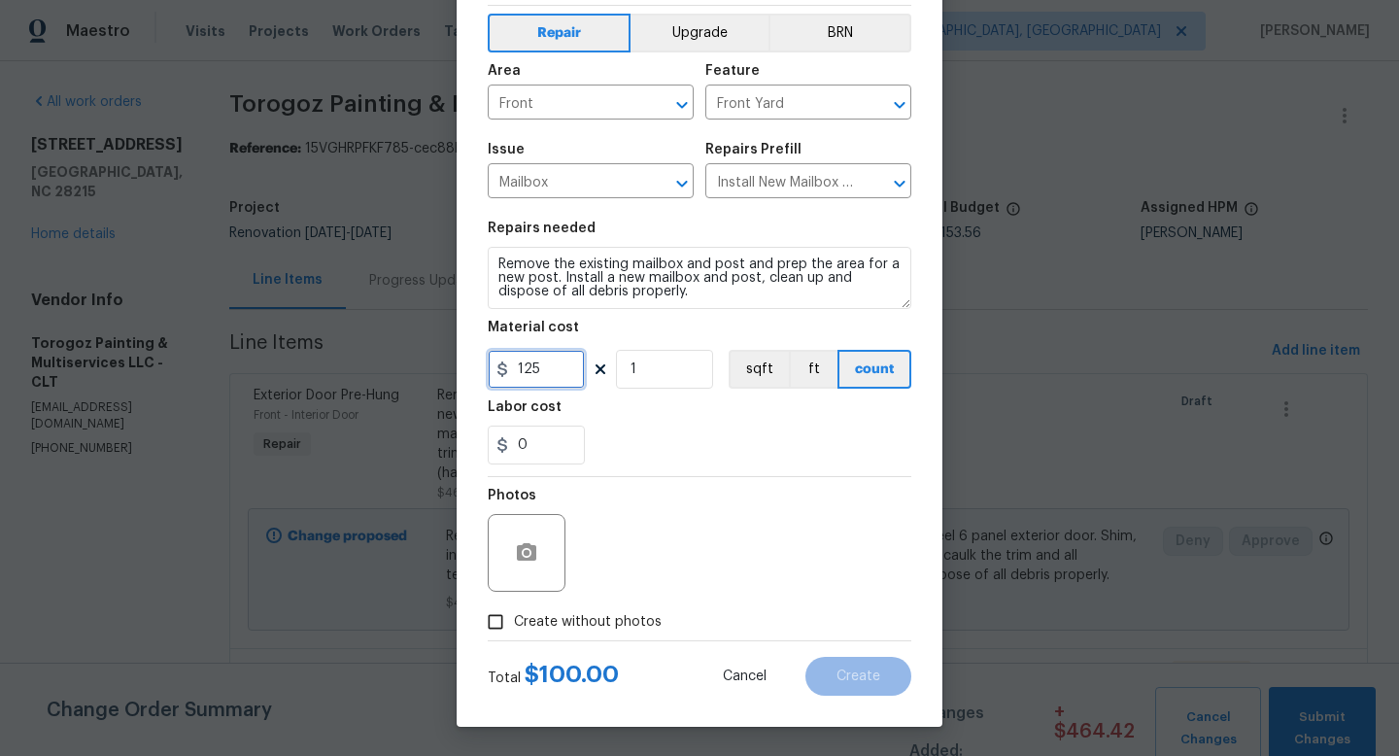
type input "125"
click at [565, 614] on span "Create without photos" at bounding box center [588, 622] width 148 height 20
click at [514, 614] on input "Create without photos" at bounding box center [495, 621] width 37 height 37
checkbox input "true"
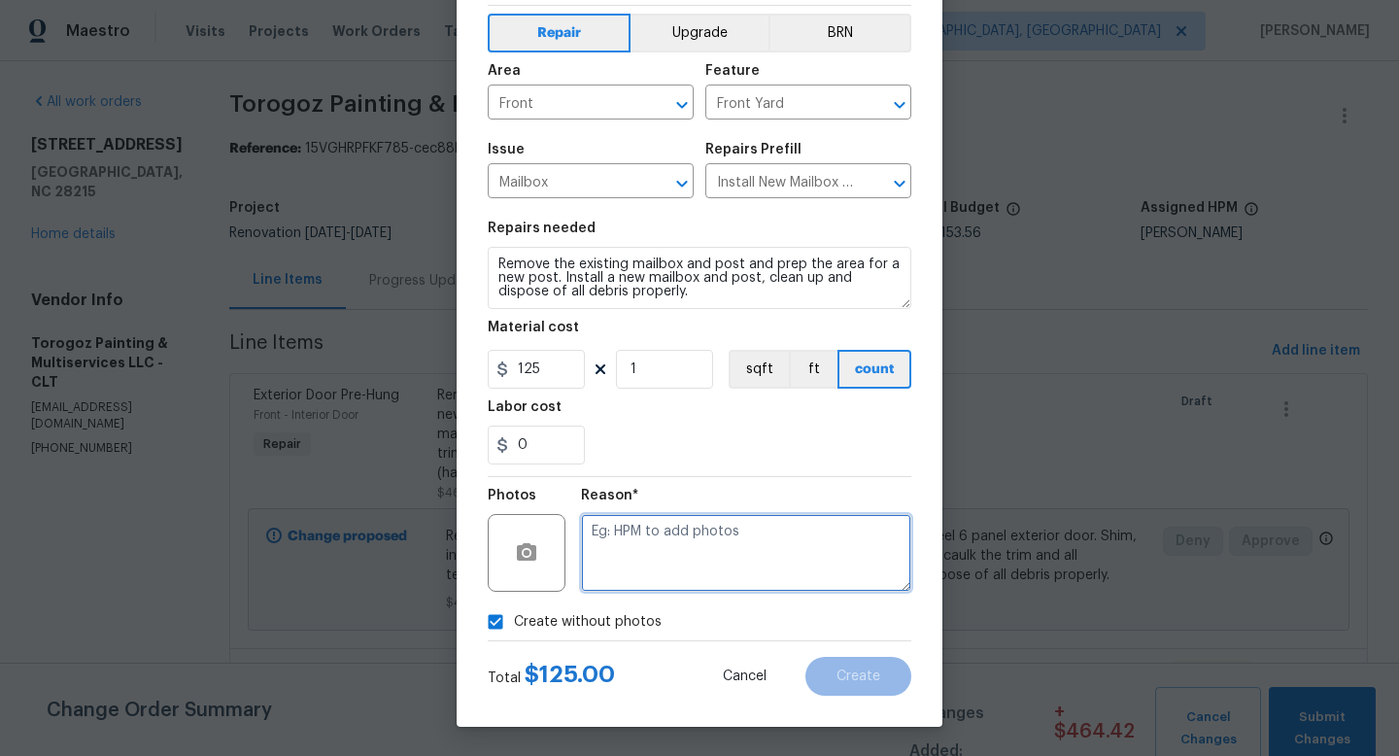
click at [634, 590] on textarea at bounding box center [746, 553] width 330 height 78
type textarea "none"
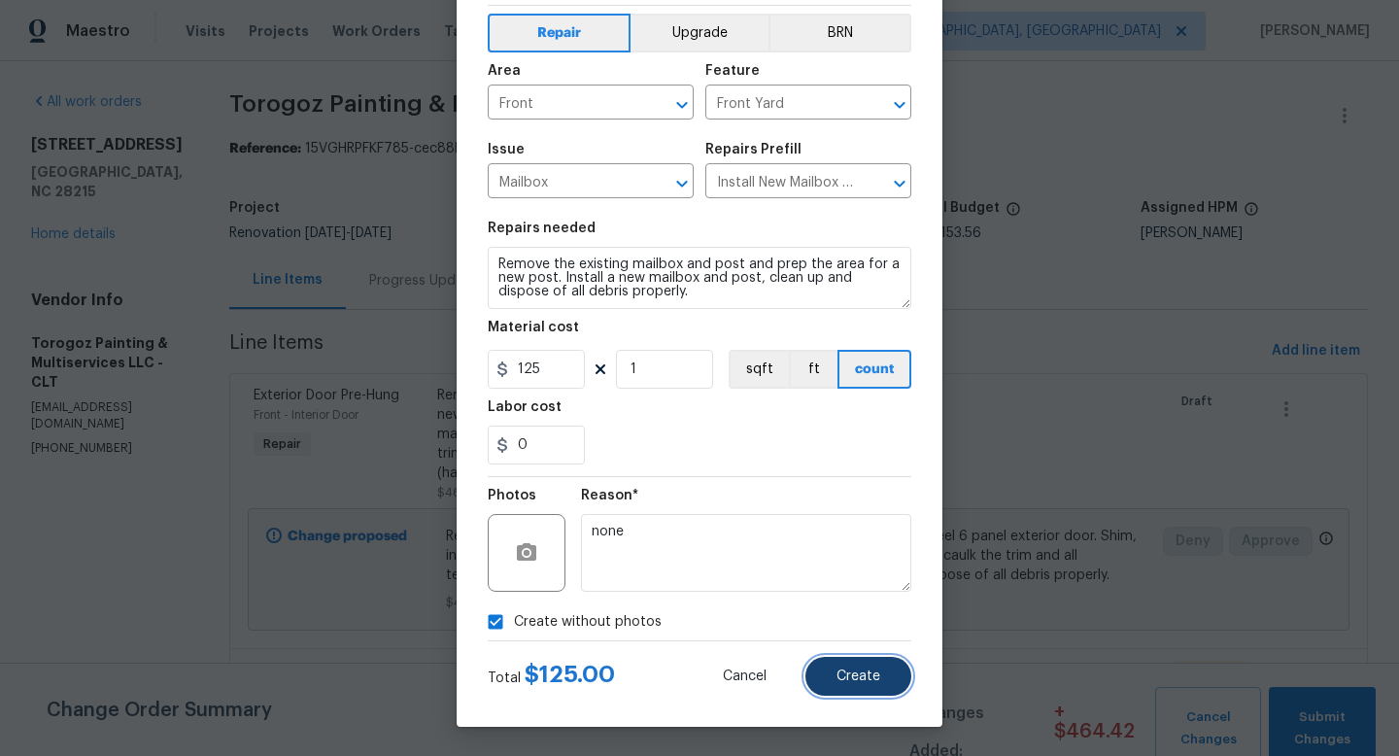
click at [855, 671] on span "Create" at bounding box center [858, 676] width 44 height 15
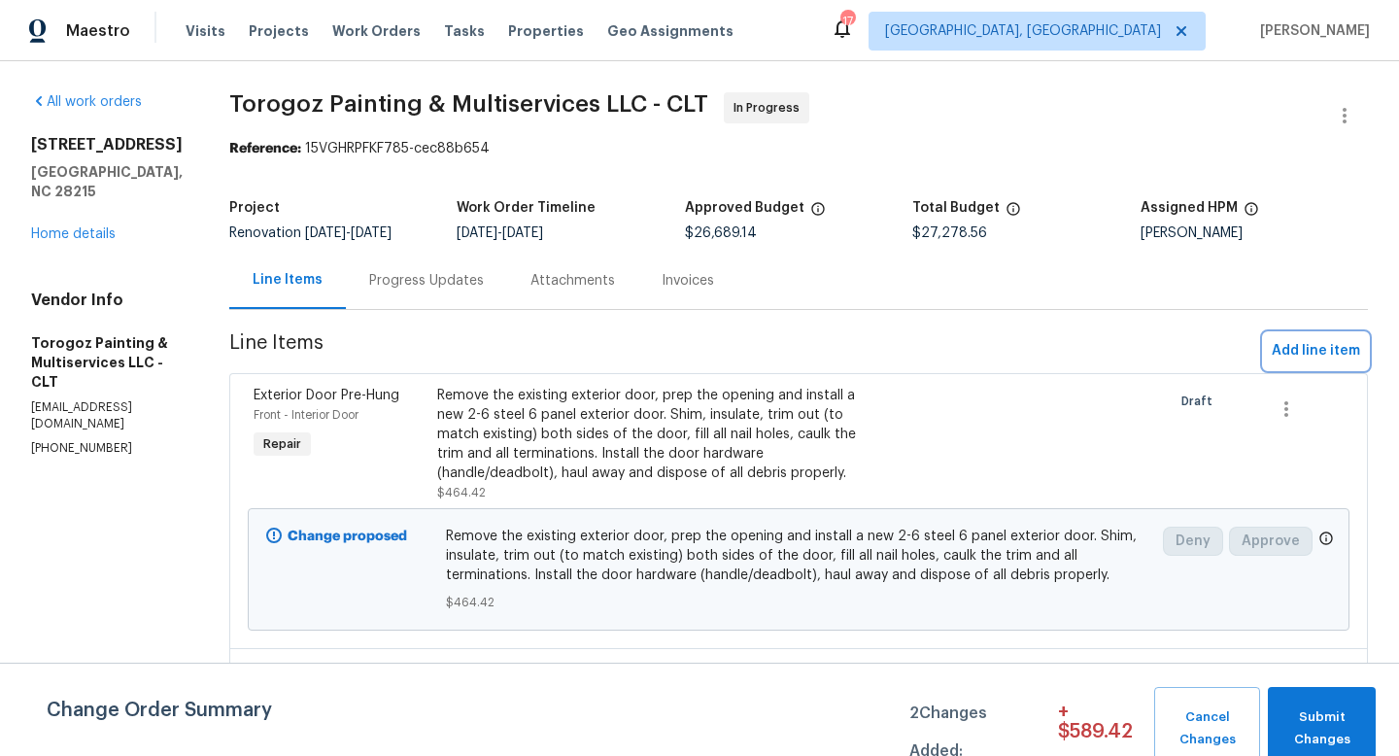
click at [1311, 353] on span "Add line item" at bounding box center [1316, 351] width 88 height 24
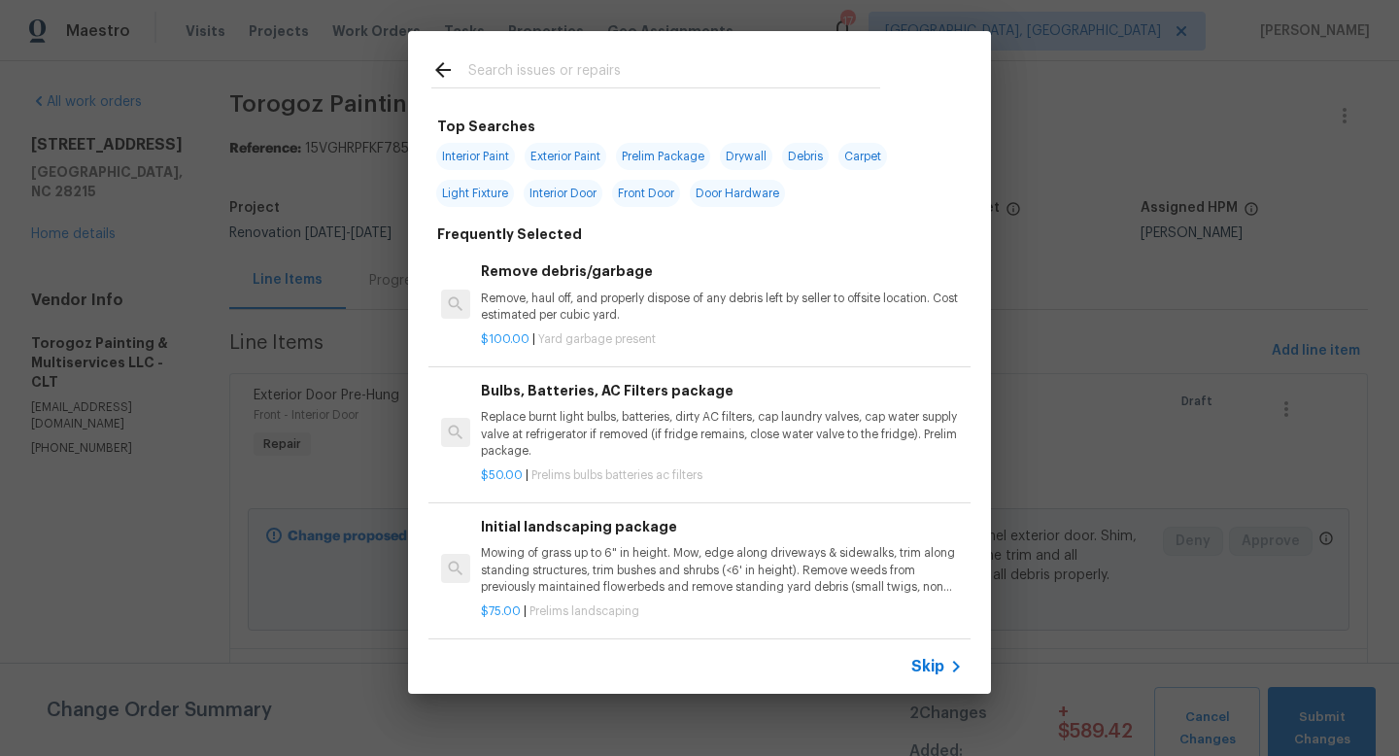
click at [580, 70] on input "text" at bounding box center [674, 72] width 412 height 29
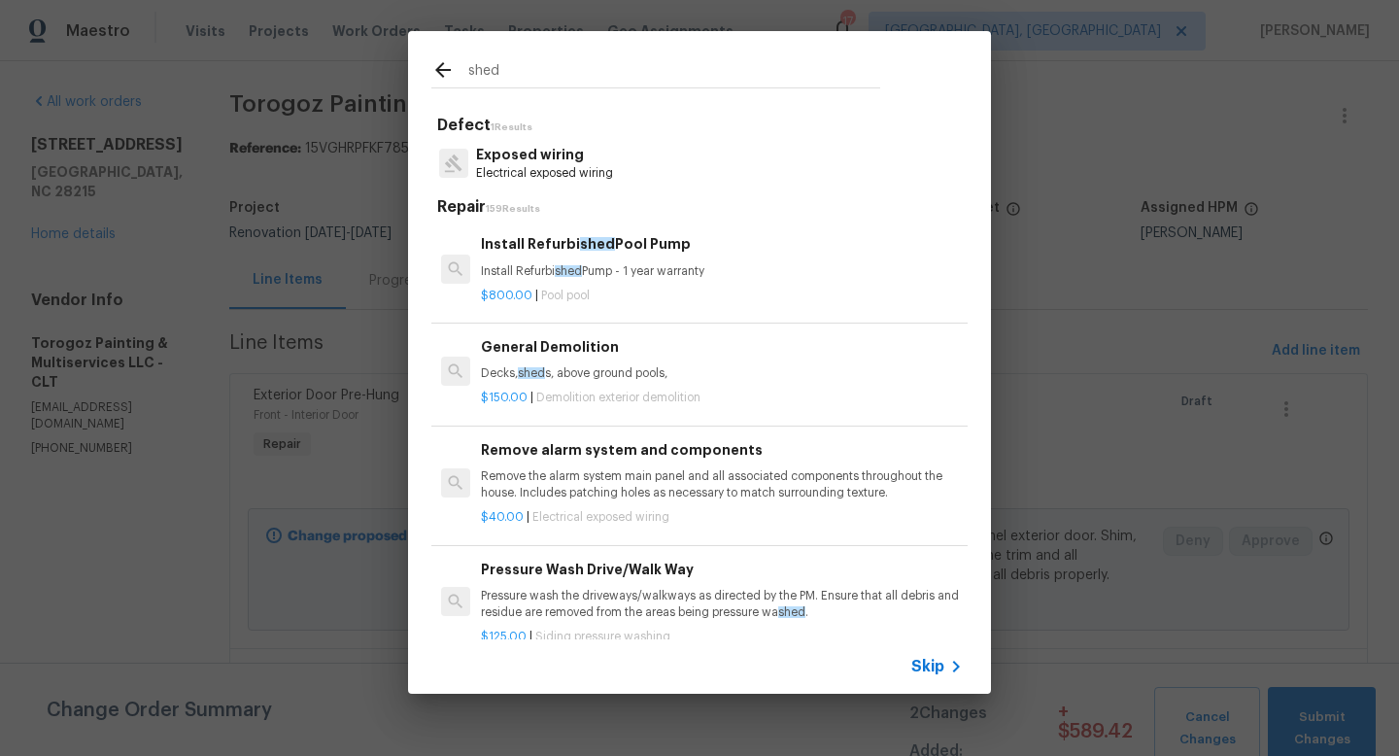
type input "shed"
click at [573, 380] on p "Decks, shed s, above ground pools," at bounding box center [722, 373] width 482 height 17
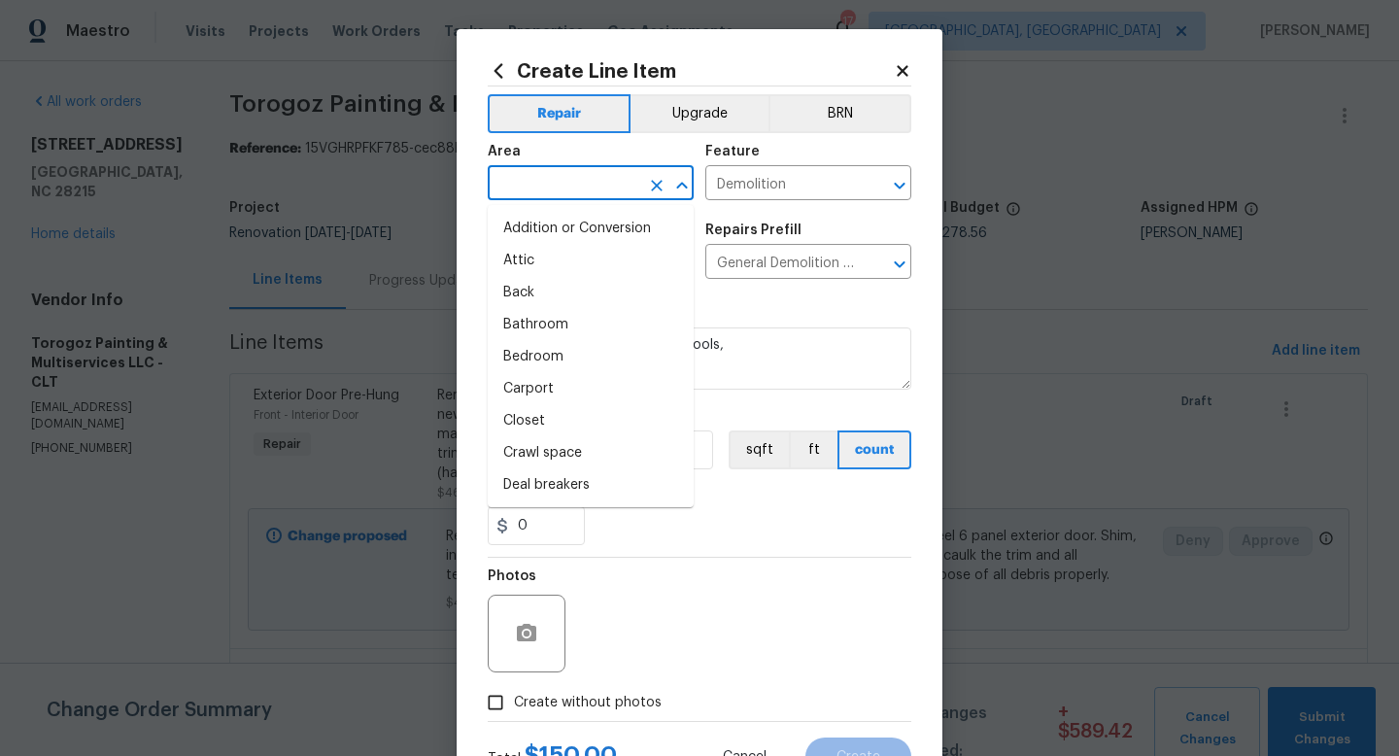
click at [542, 194] on input "text" at bounding box center [564, 185] width 152 height 30
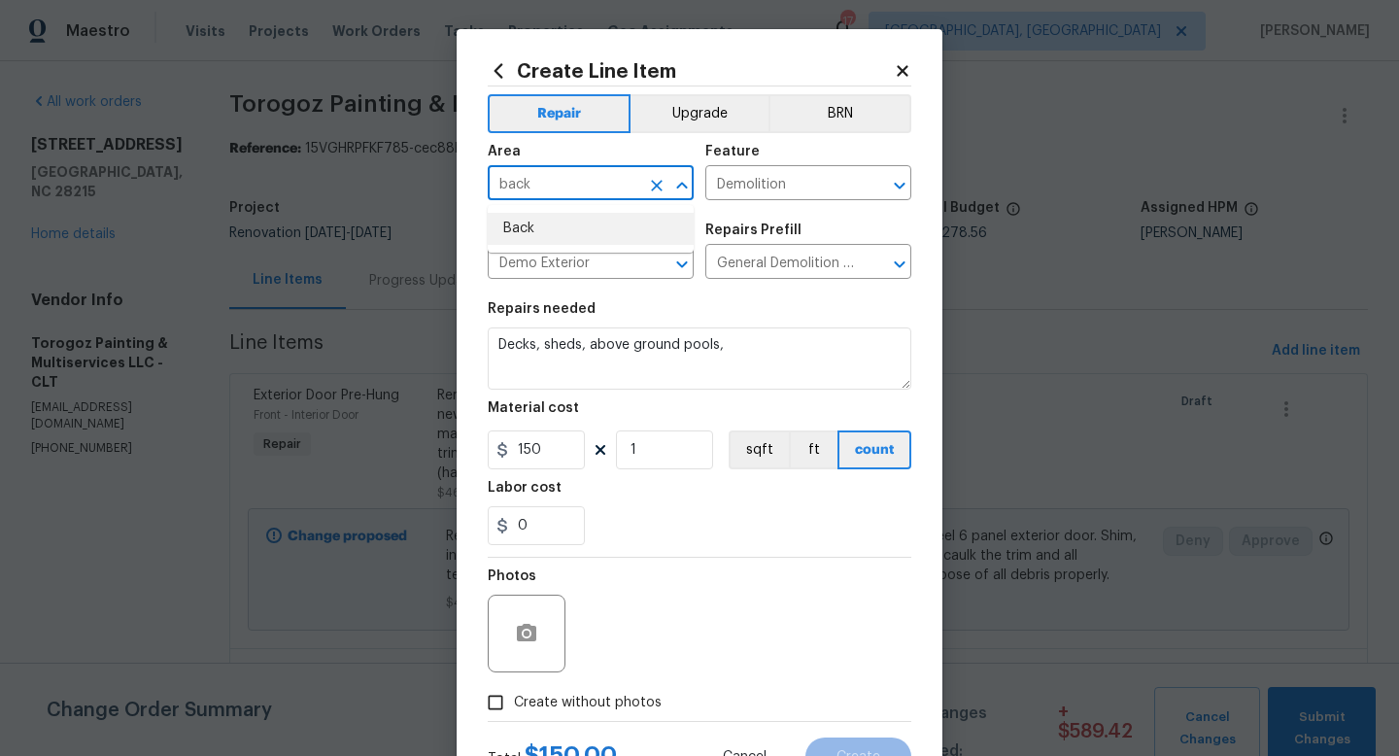
click at [516, 225] on li "Back" at bounding box center [591, 229] width 206 height 32
type input "Back"
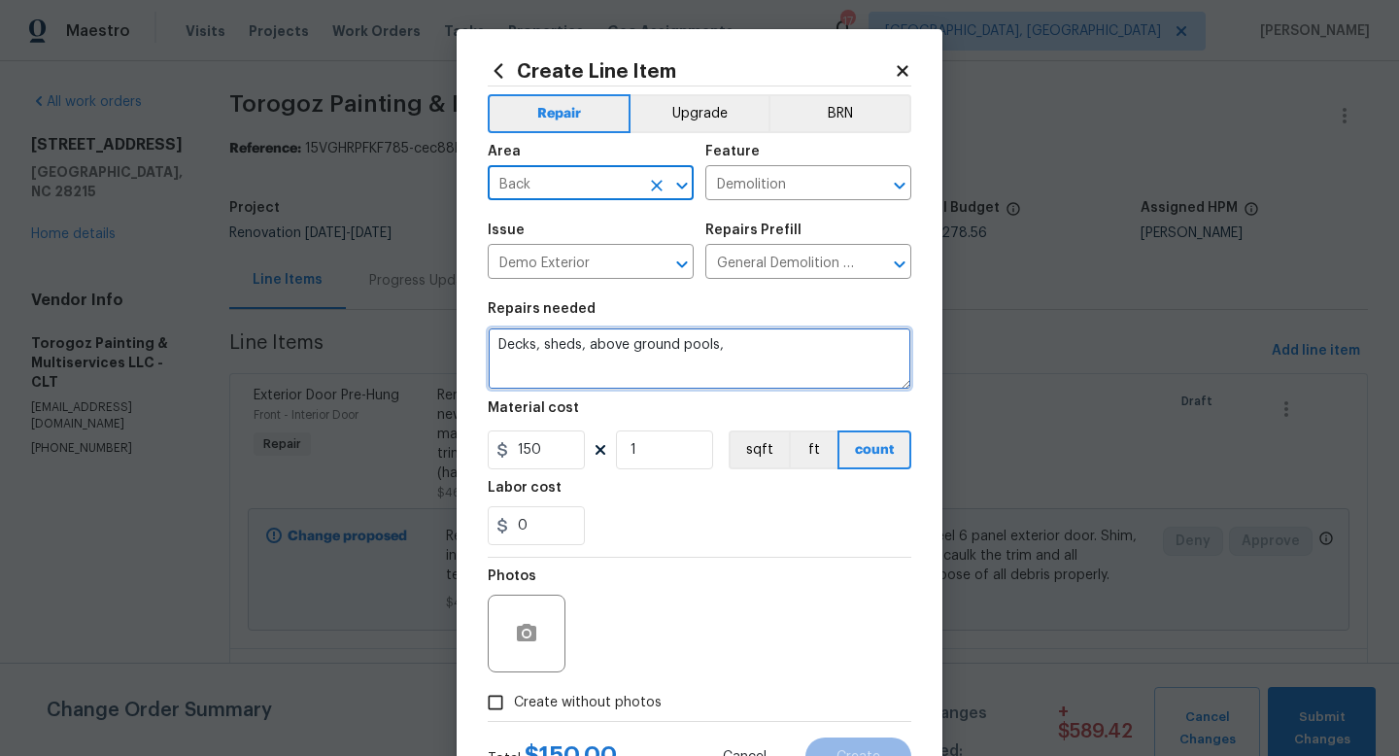
click at [554, 347] on textarea "Decks, sheds, above ground pools," at bounding box center [700, 358] width 424 height 62
type textarea "a"
type textarea "replace damaged panels on back of shed"
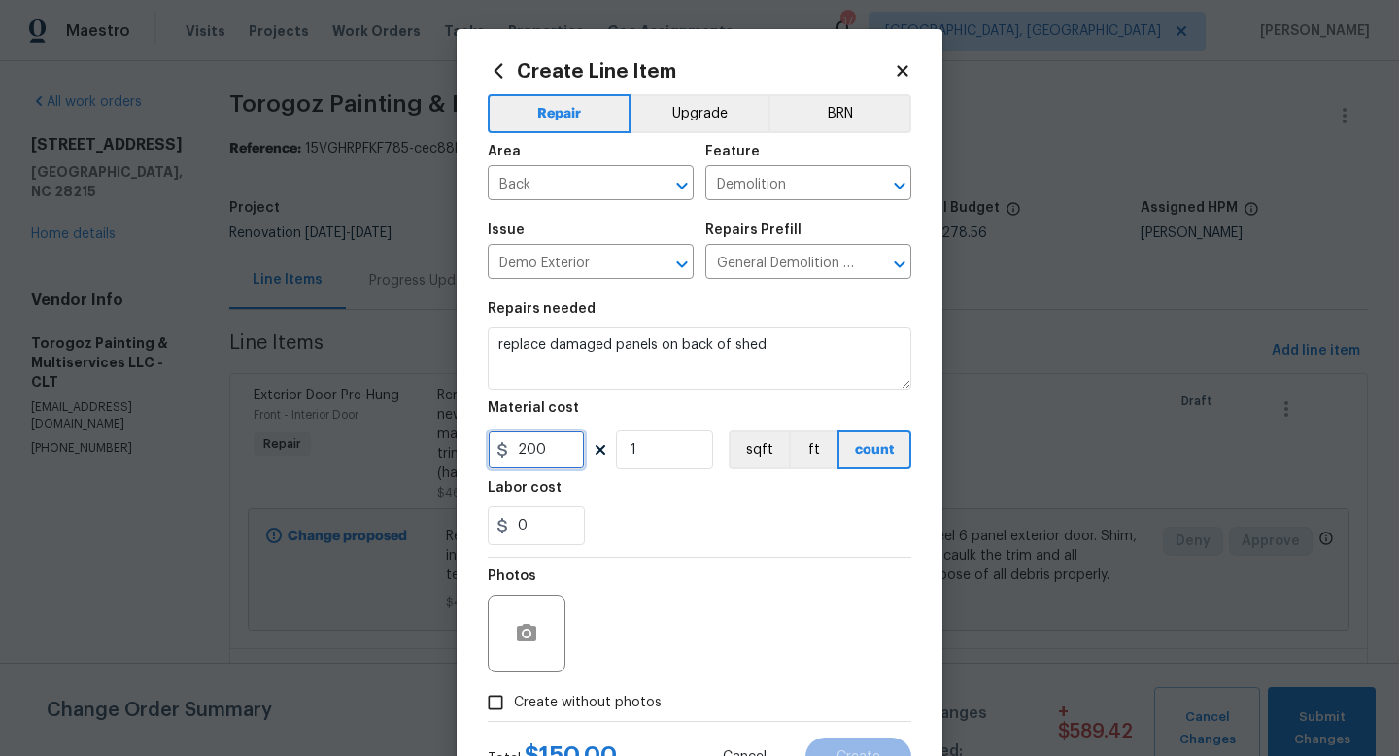
type input "200"
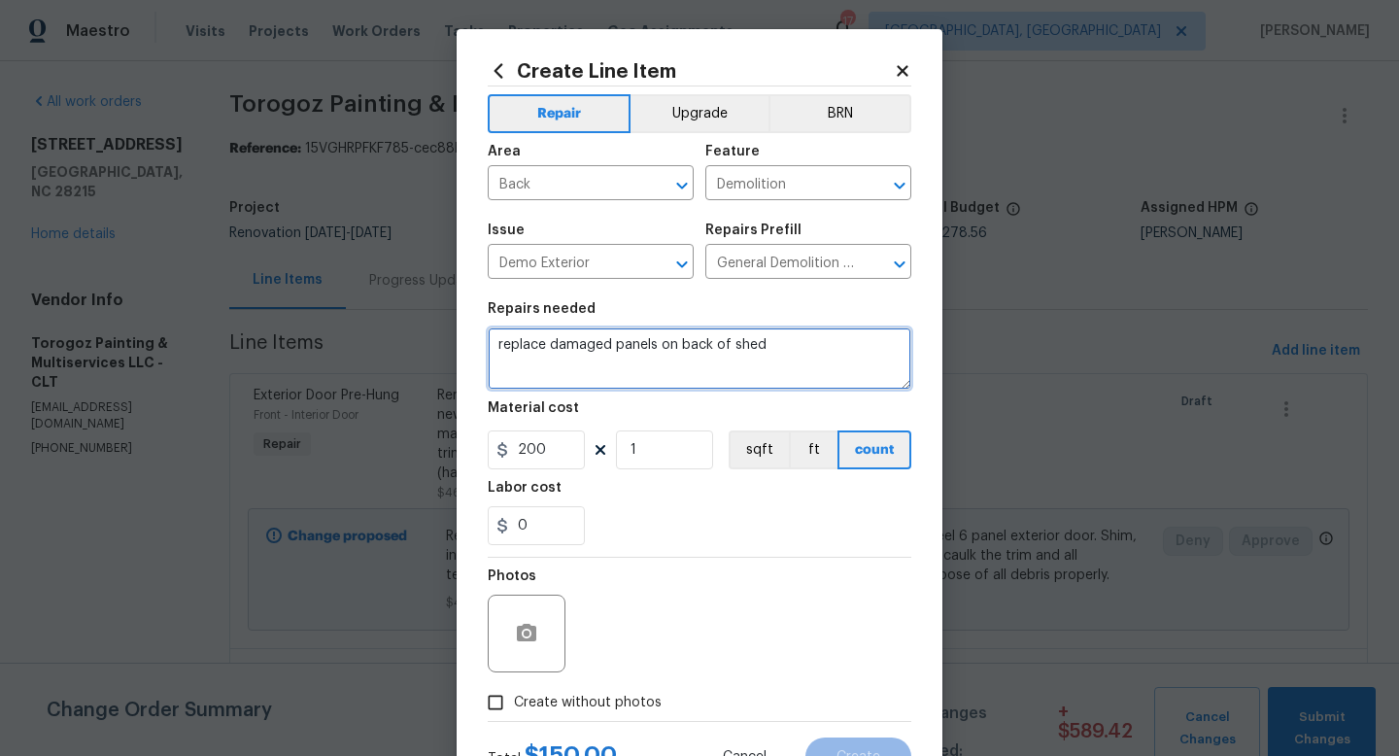
click at [609, 349] on textarea "replace damaged panels on back of shed" at bounding box center [700, 358] width 424 height 62
type textarea "replace damaged wood panels on back of shed"
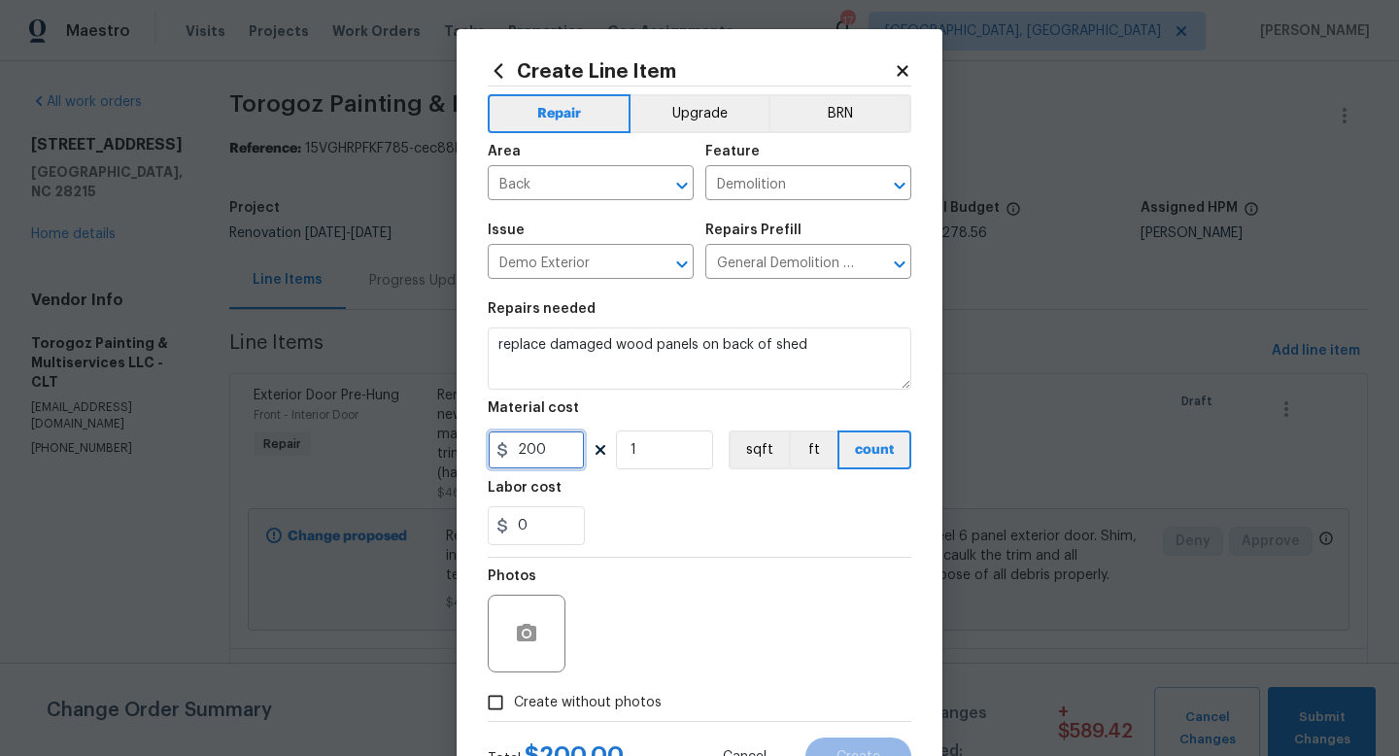
click at [532, 457] on input "200" at bounding box center [536, 449] width 97 height 39
type input "250"
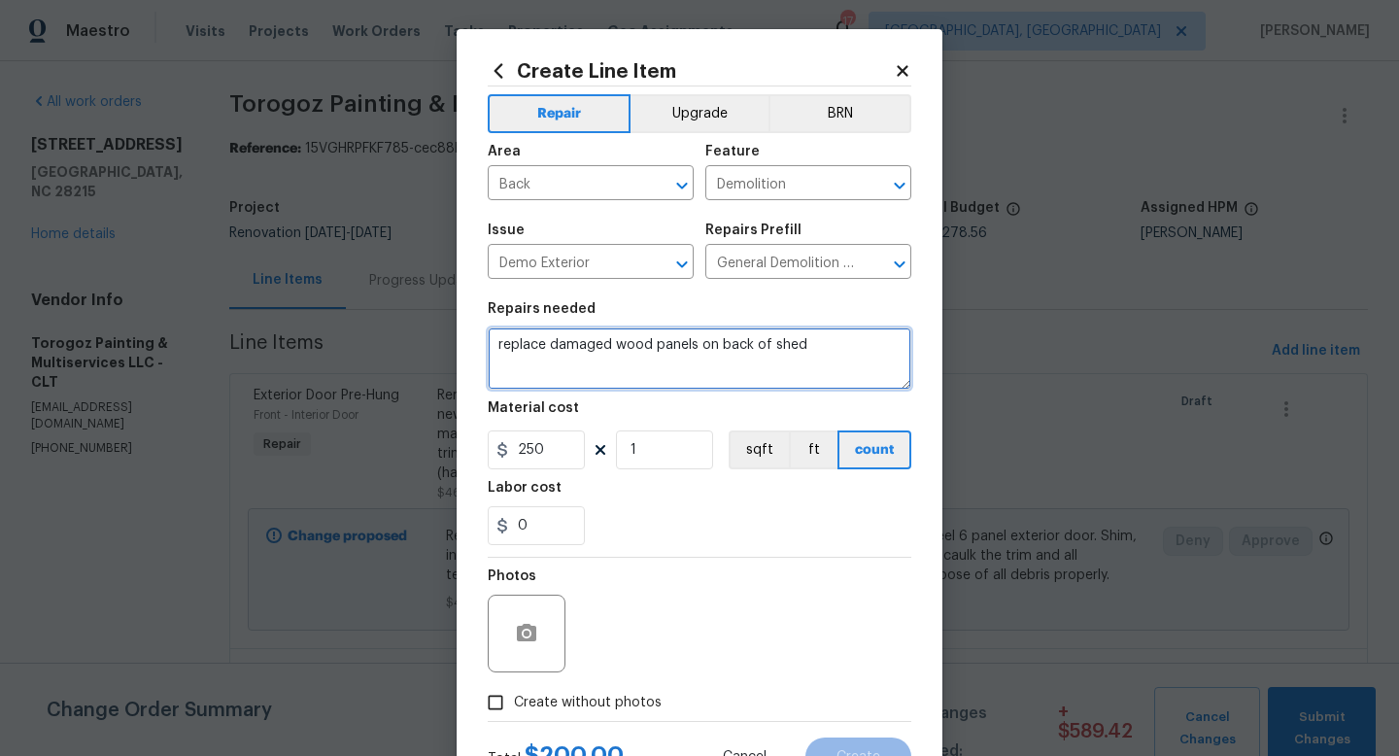
click at [828, 356] on textarea "replace damaged wood panels on back of shed" at bounding box center [700, 358] width 424 height 62
type textarea "replace damaged wood panels on back of shed pick up all debris in front yard"
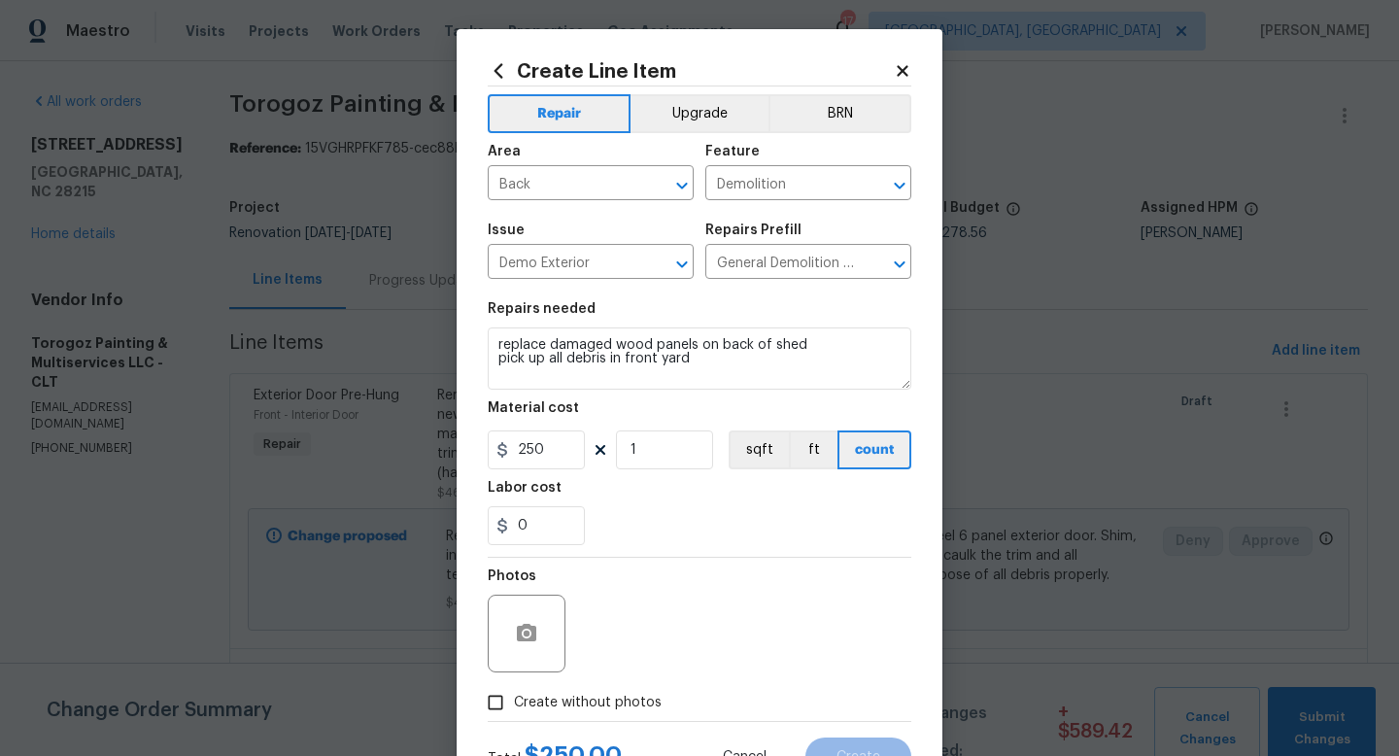
click at [552, 704] on span "Create without photos" at bounding box center [588, 703] width 148 height 20
click at [514, 704] on input "Create without photos" at bounding box center [495, 702] width 37 height 37
checkbox input "true"
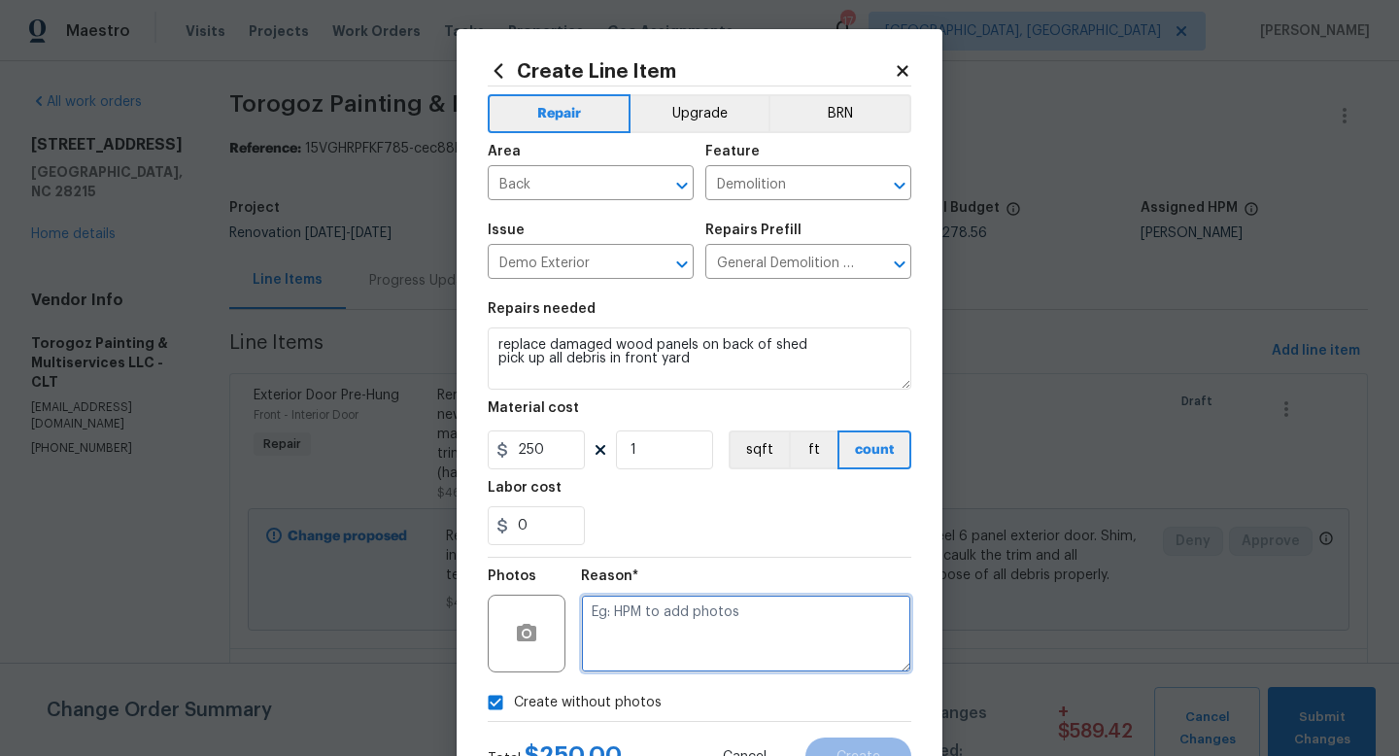
click at [678, 617] on textarea at bounding box center [746, 634] width 330 height 78
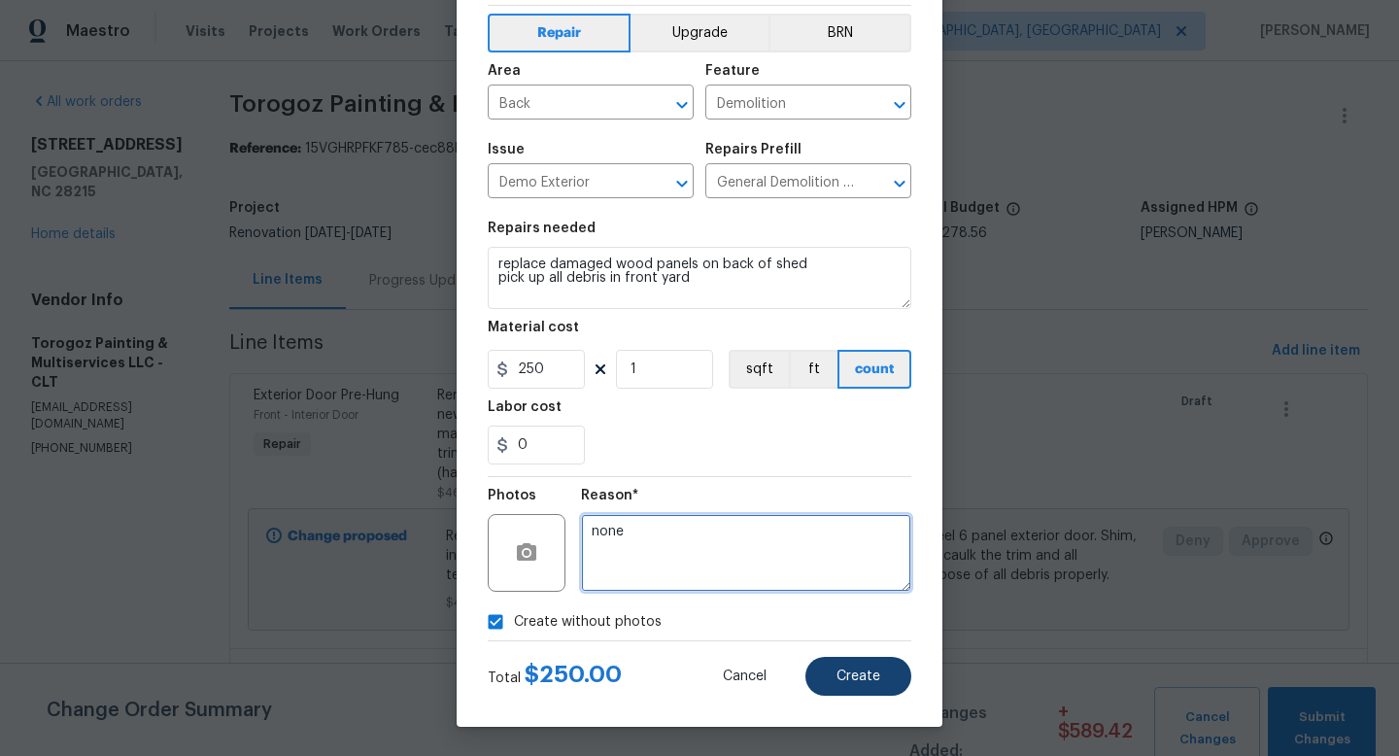
type textarea "none"
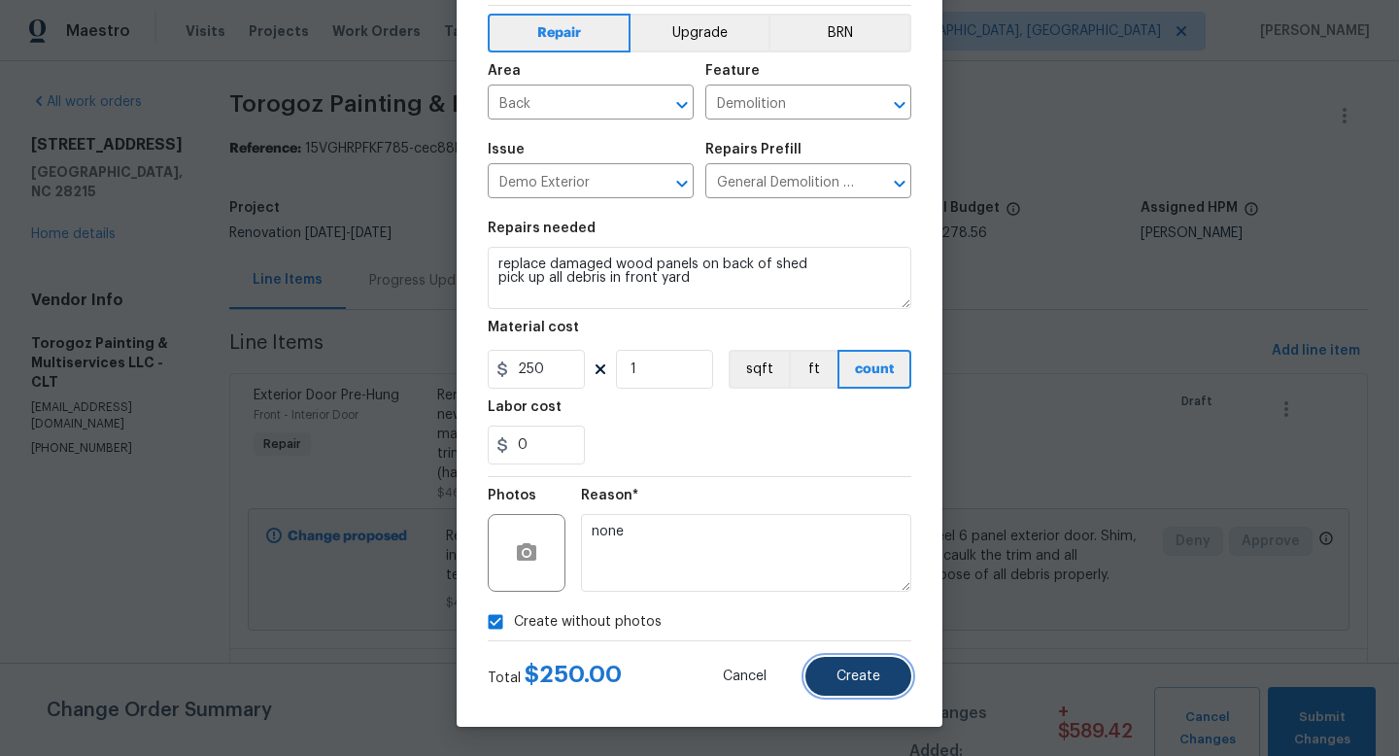
click at [842, 660] on button "Create" at bounding box center [858, 676] width 106 height 39
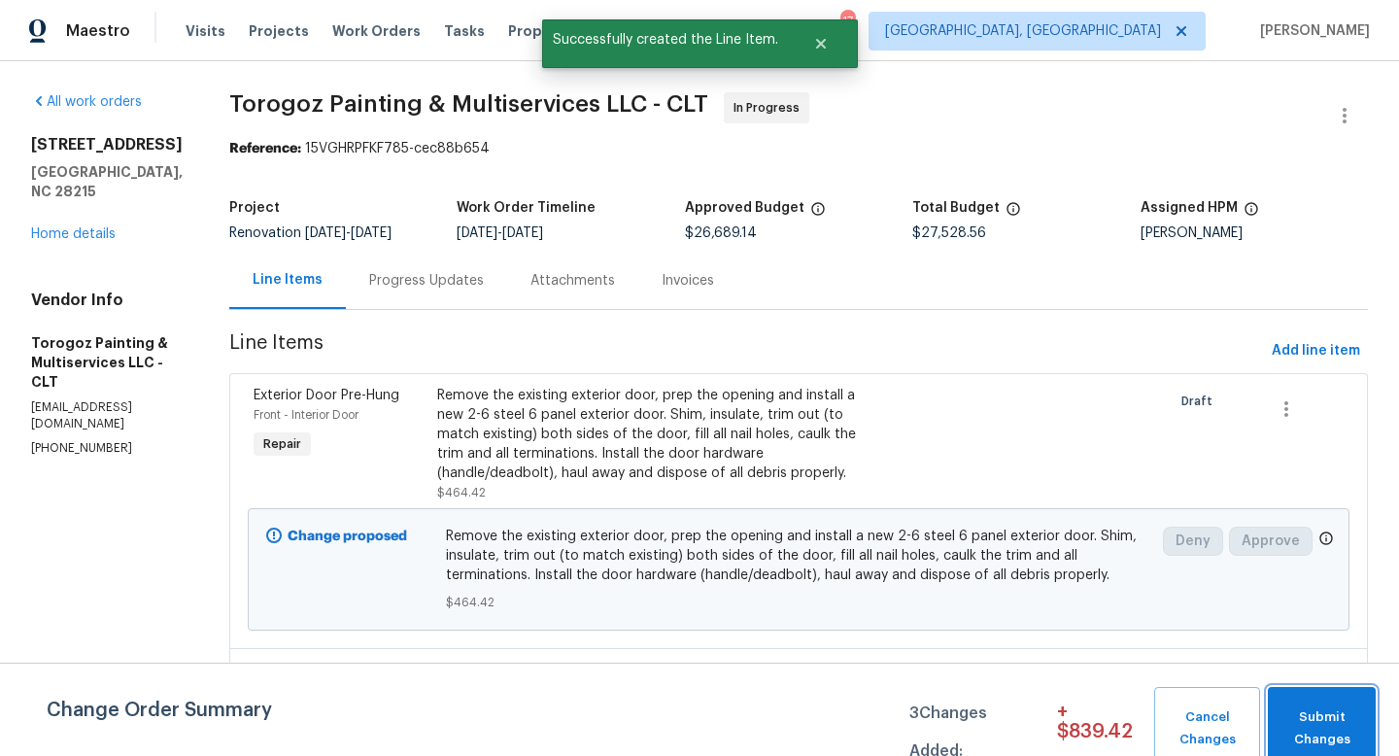
click at [1319, 727] on span "Submit Changes" at bounding box center [1321, 728] width 88 height 45
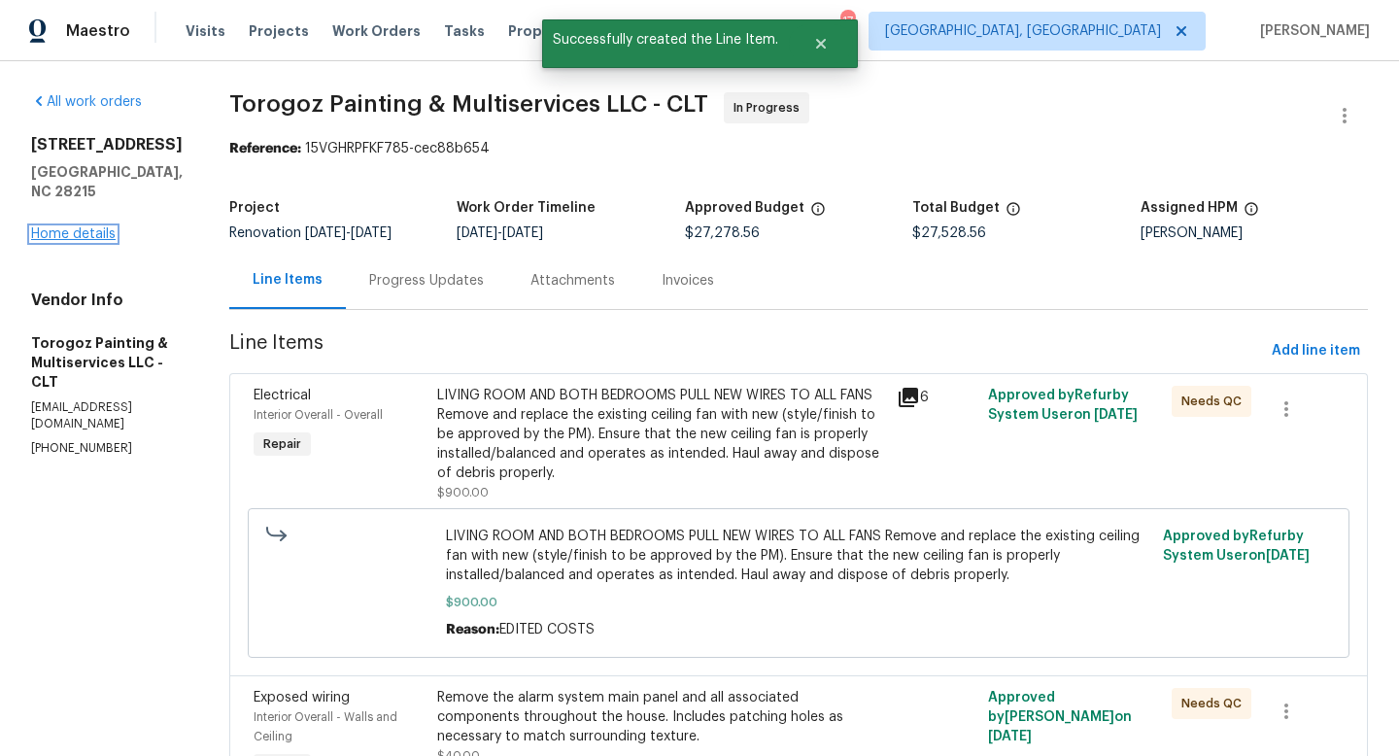
click at [61, 227] on link "Home details" at bounding box center [73, 234] width 85 height 14
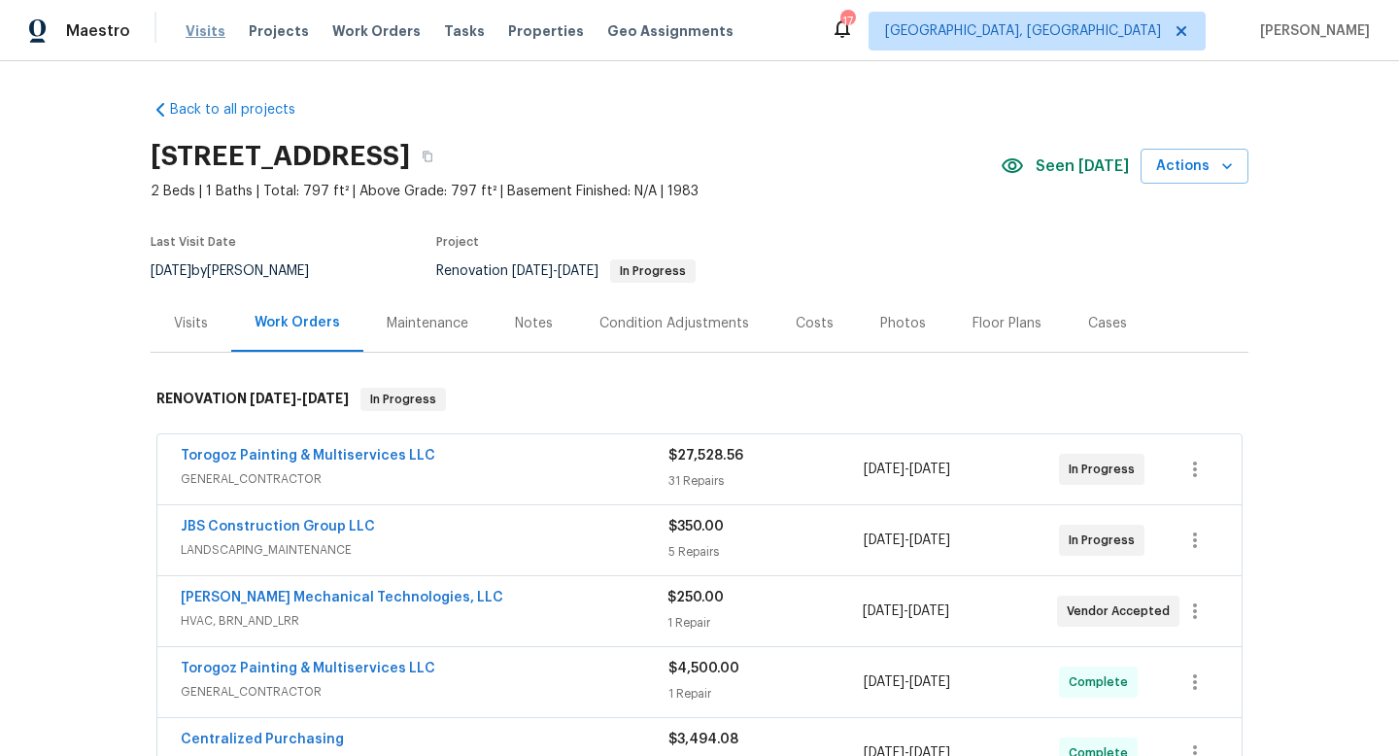
click at [199, 38] on span "Visits" at bounding box center [206, 30] width 40 height 19
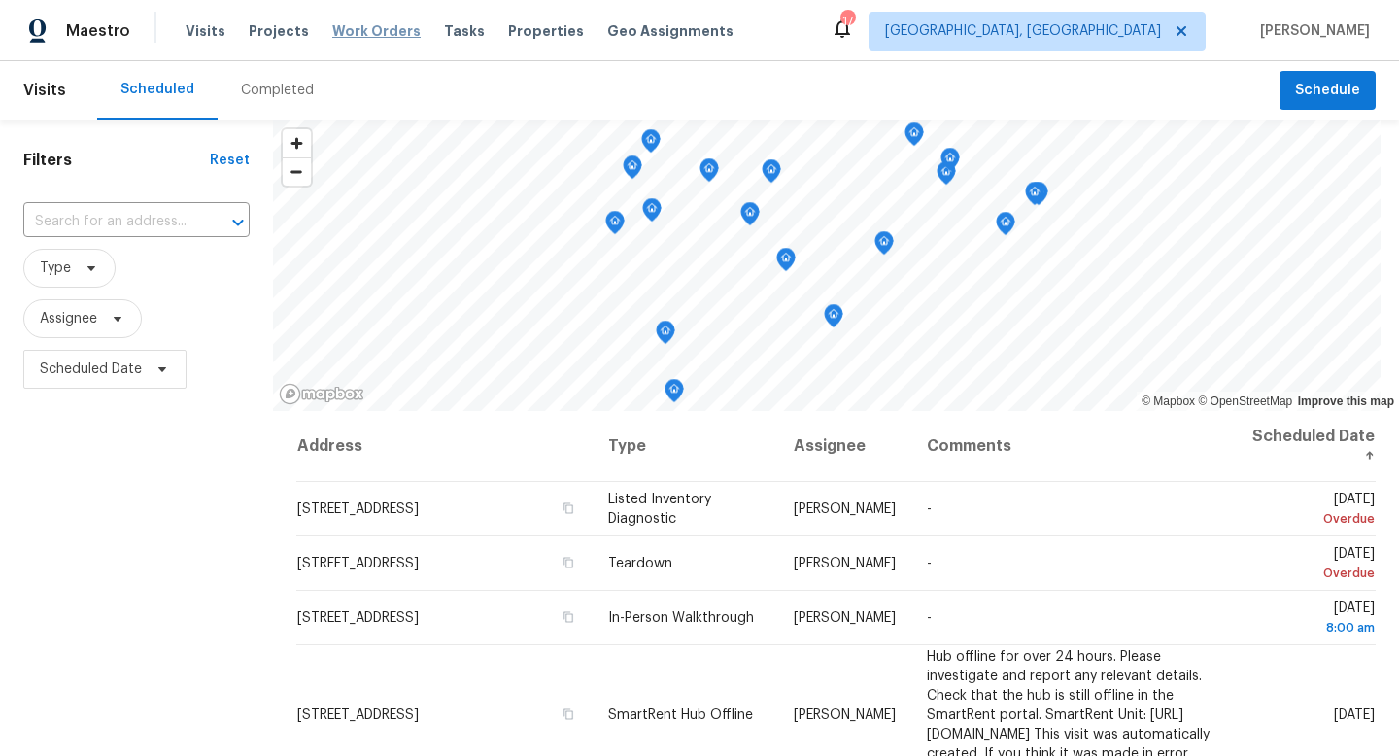
click at [360, 33] on span "Work Orders" at bounding box center [376, 30] width 88 height 19
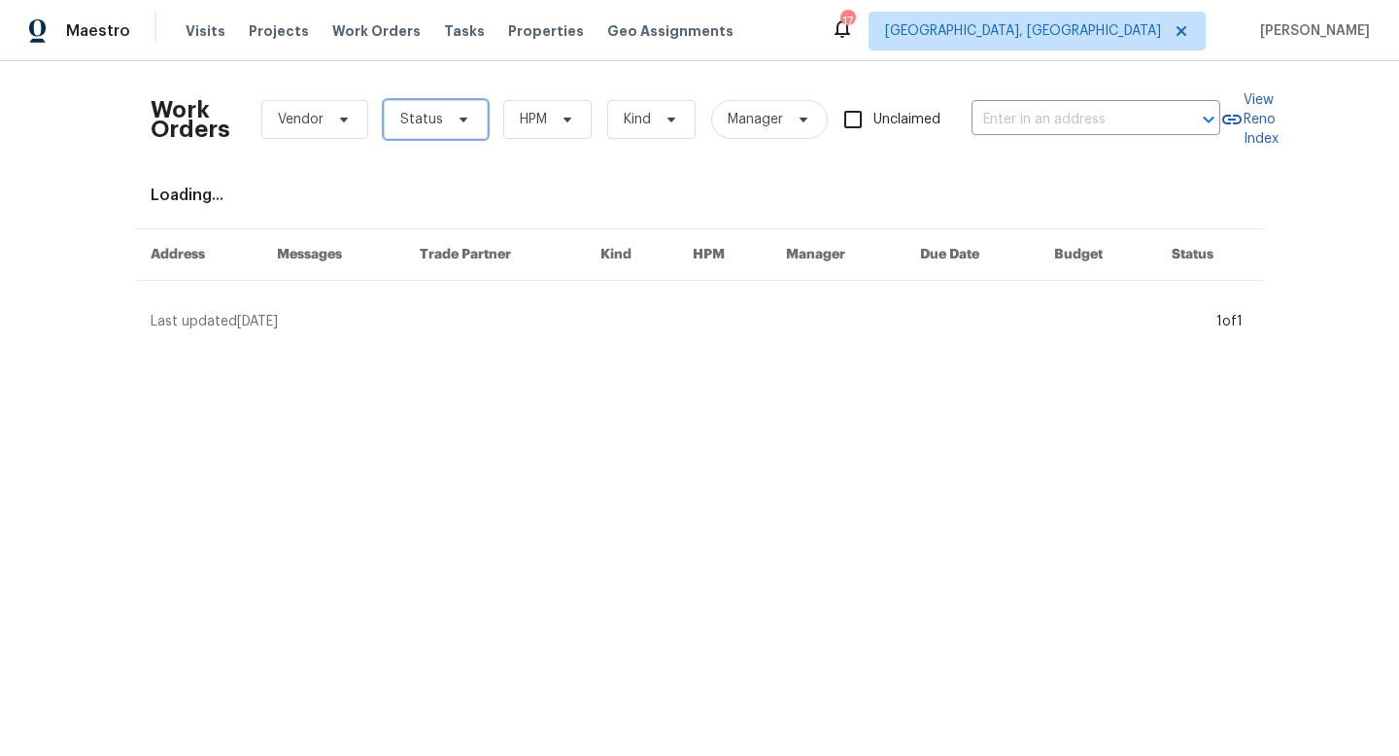
click at [414, 119] on span "Status" at bounding box center [421, 119] width 43 height 19
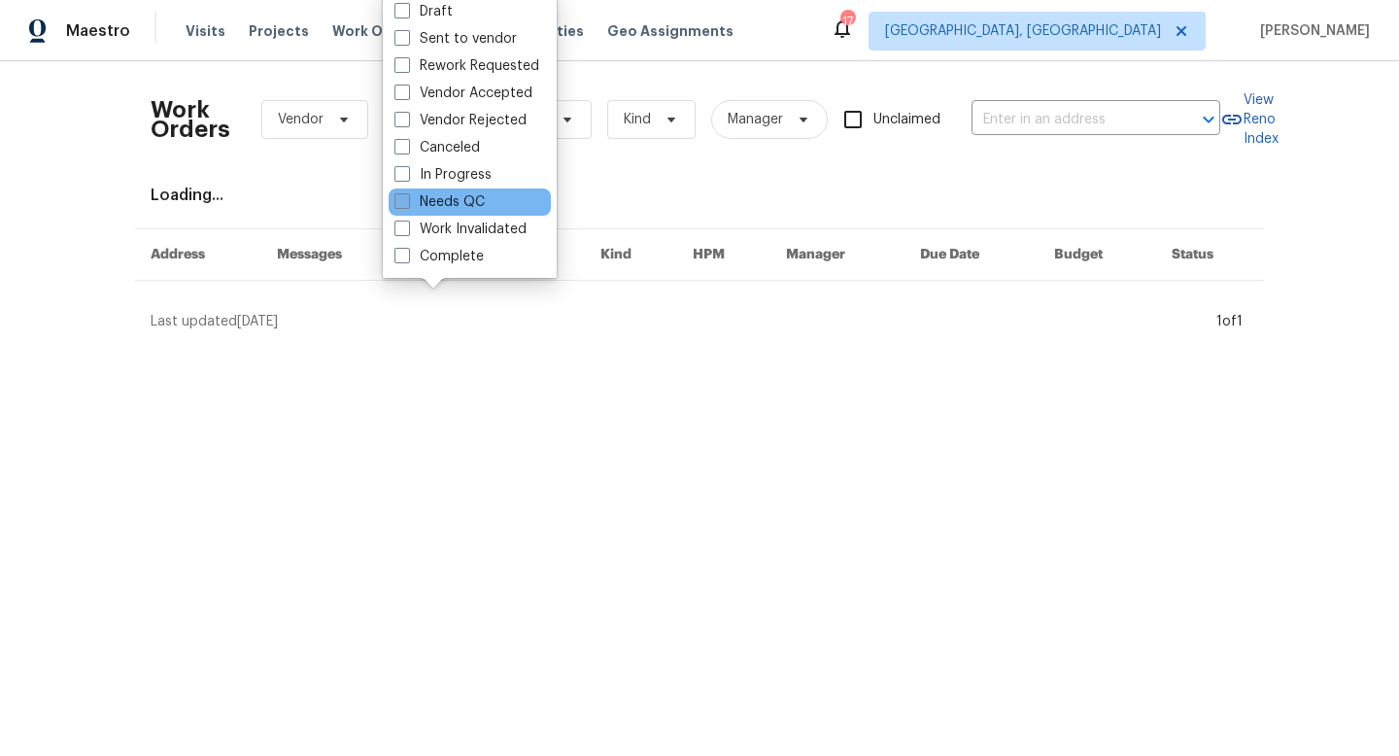
click at [395, 203] on span at bounding box center [402, 201] width 16 height 16
click at [395, 203] on input "Needs QC" at bounding box center [400, 198] width 13 height 13
checkbox input "true"
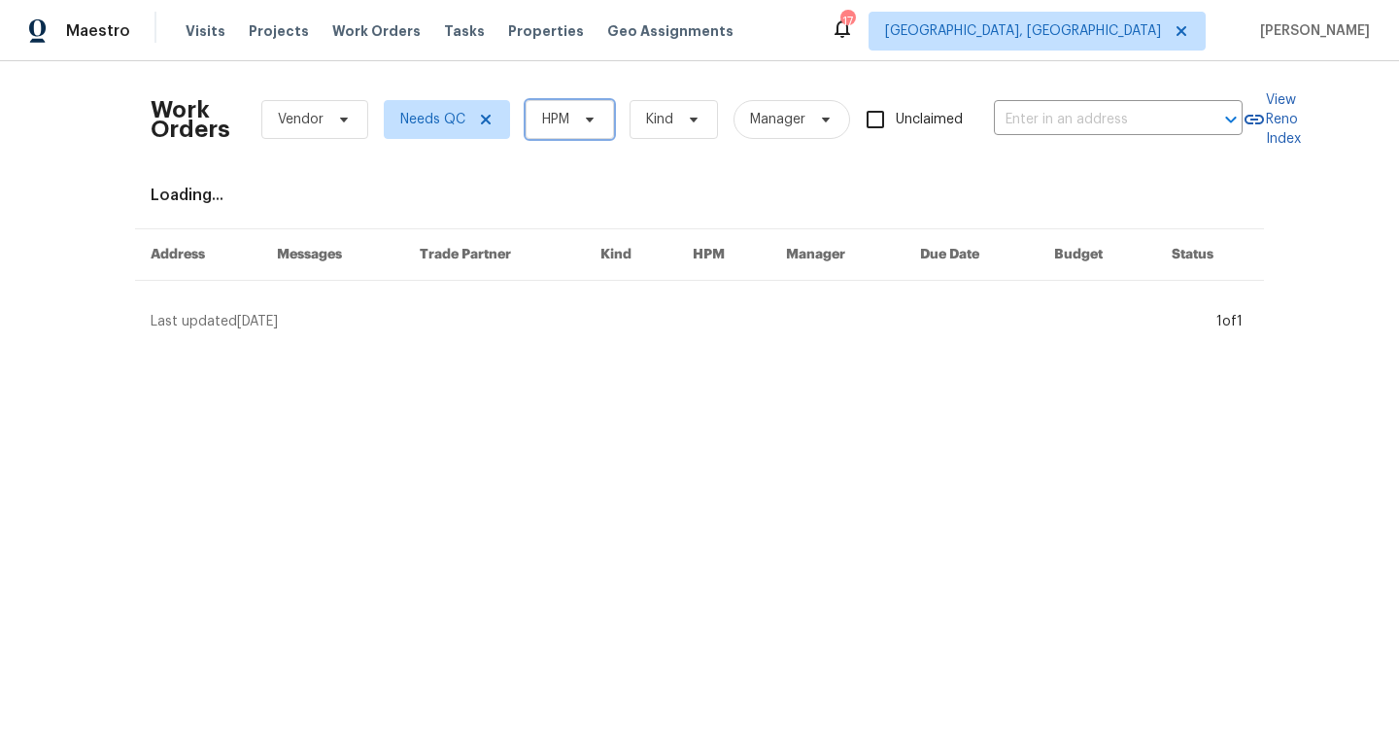
click at [555, 128] on span "HPM" at bounding box center [555, 119] width 27 height 19
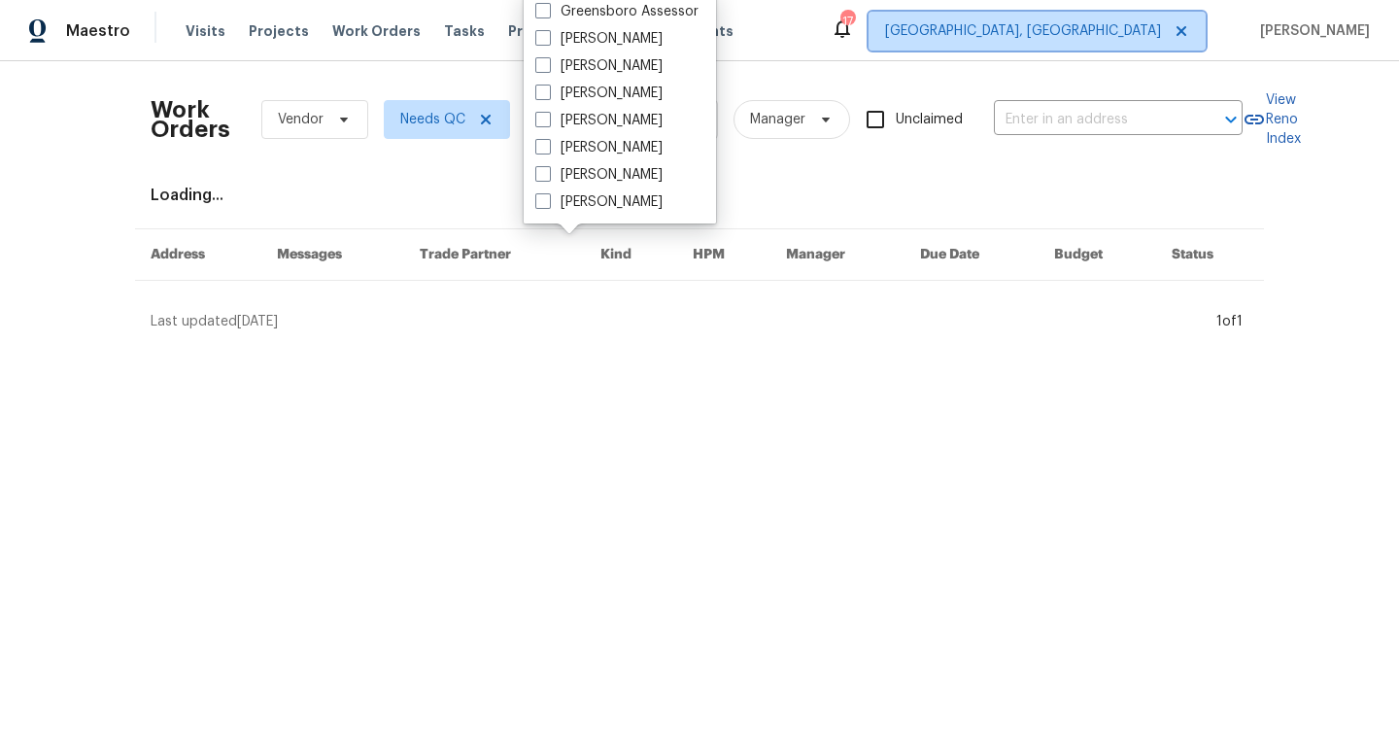
click at [1189, 35] on icon at bounding box center [1181, 31] width 16 height 16
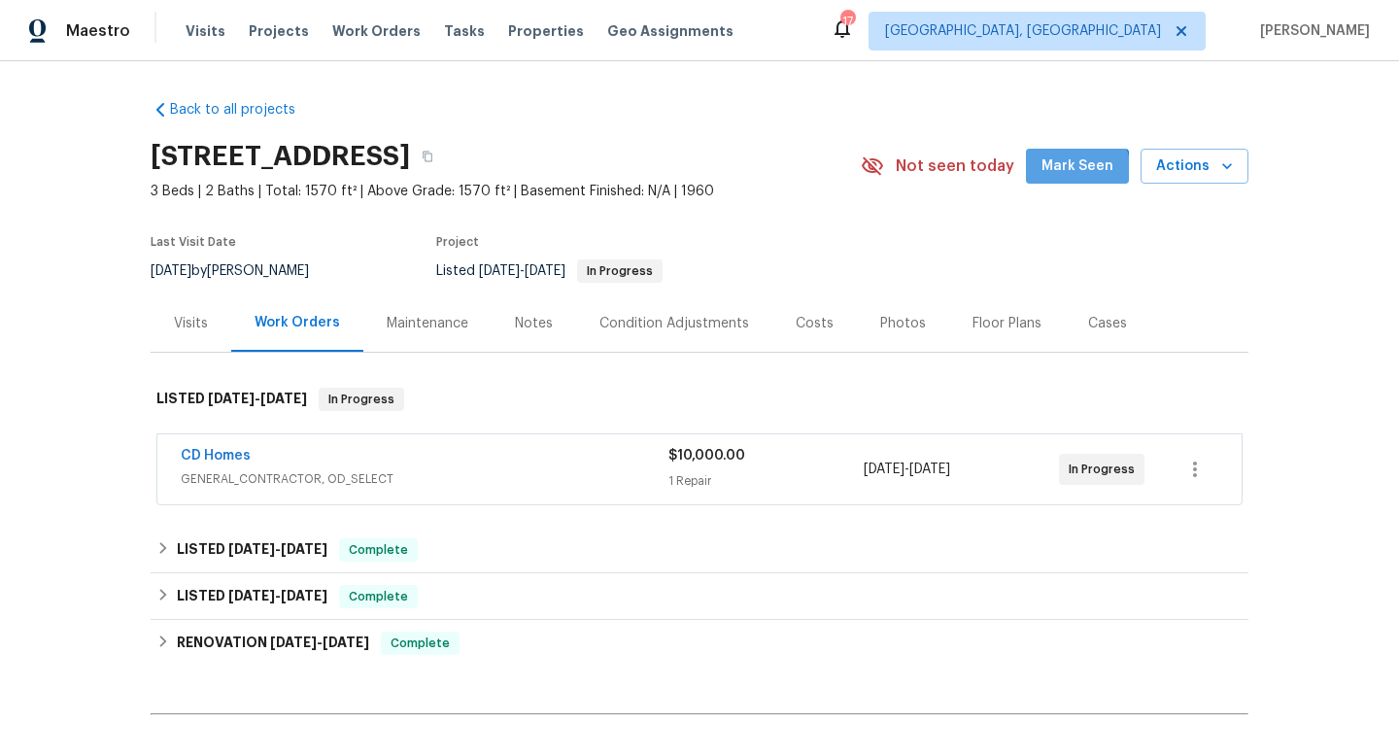
click at [1080, 171] on span "Mark Seen" at bounding box center [1077, 166] width 72 height 24
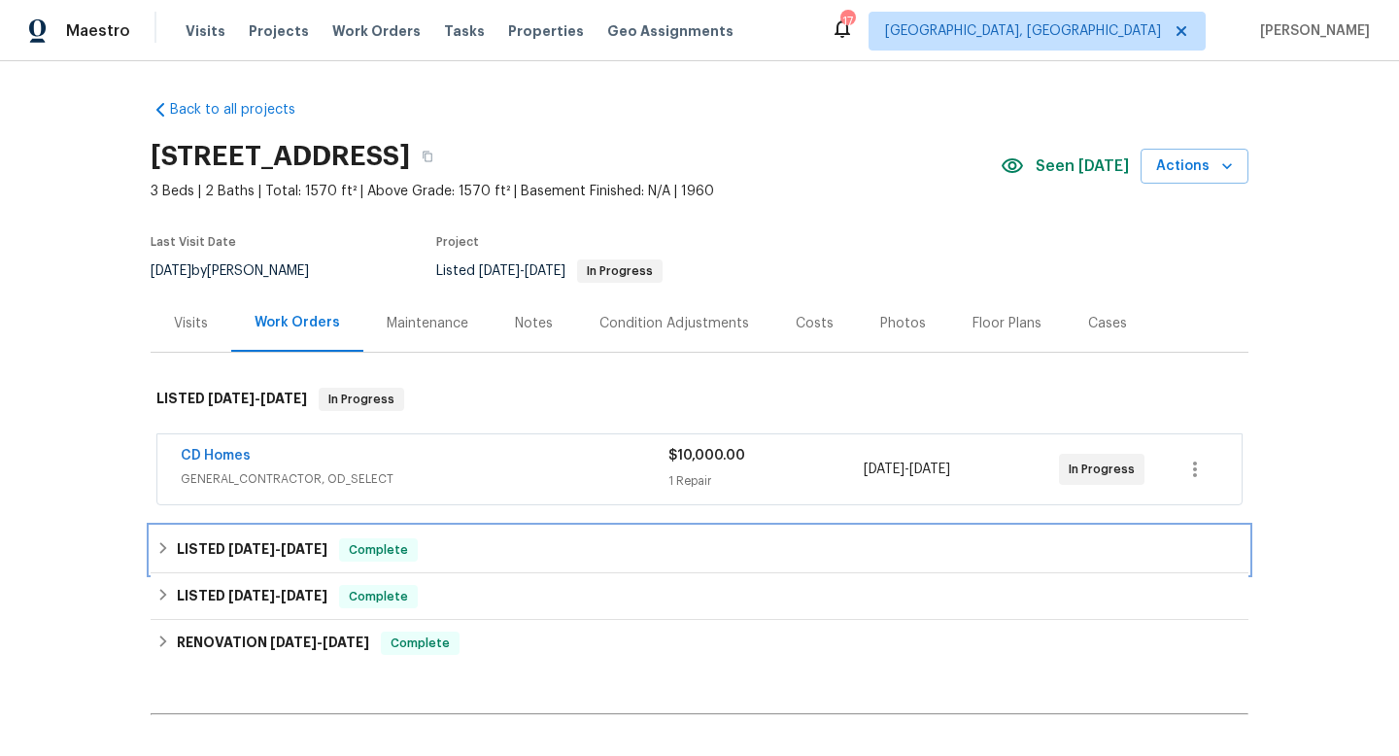
click at [180, 544] on h6 "LISTED 8/23/25 - 8/25/25" at bounding box center [252, 549] width 151 height 23
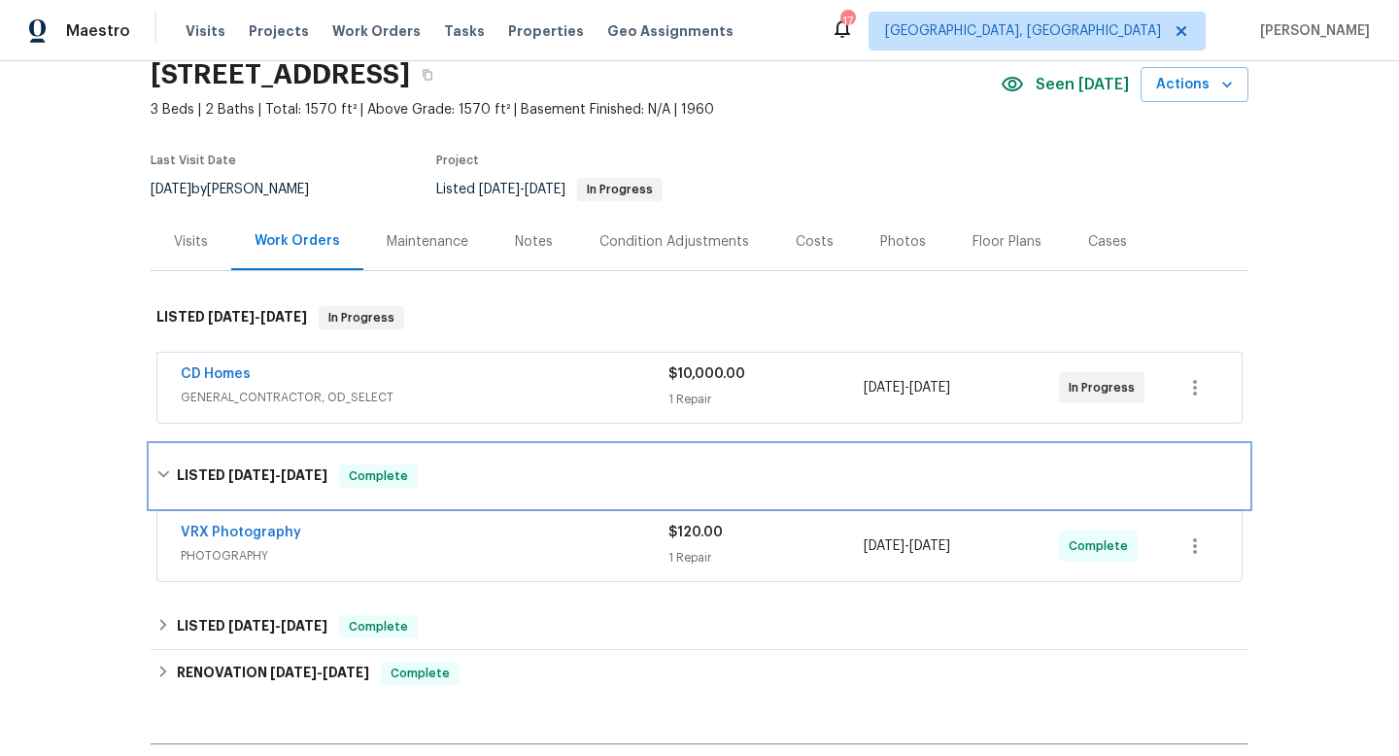
scroll to position [92, 0]
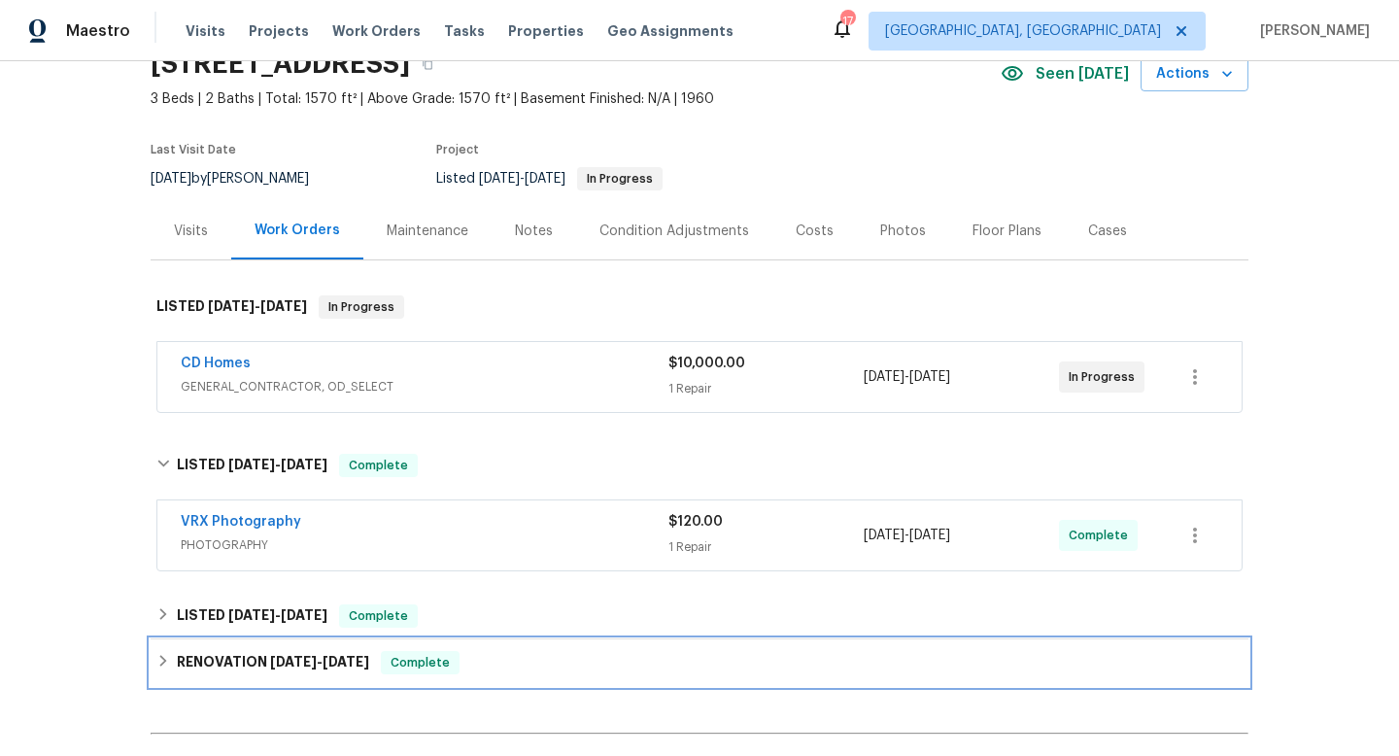
click at [183, 655] on h6 "RENOVATION 8/11/25 - 9/23/25" at bounding box center [273, 662] width 192 height 23
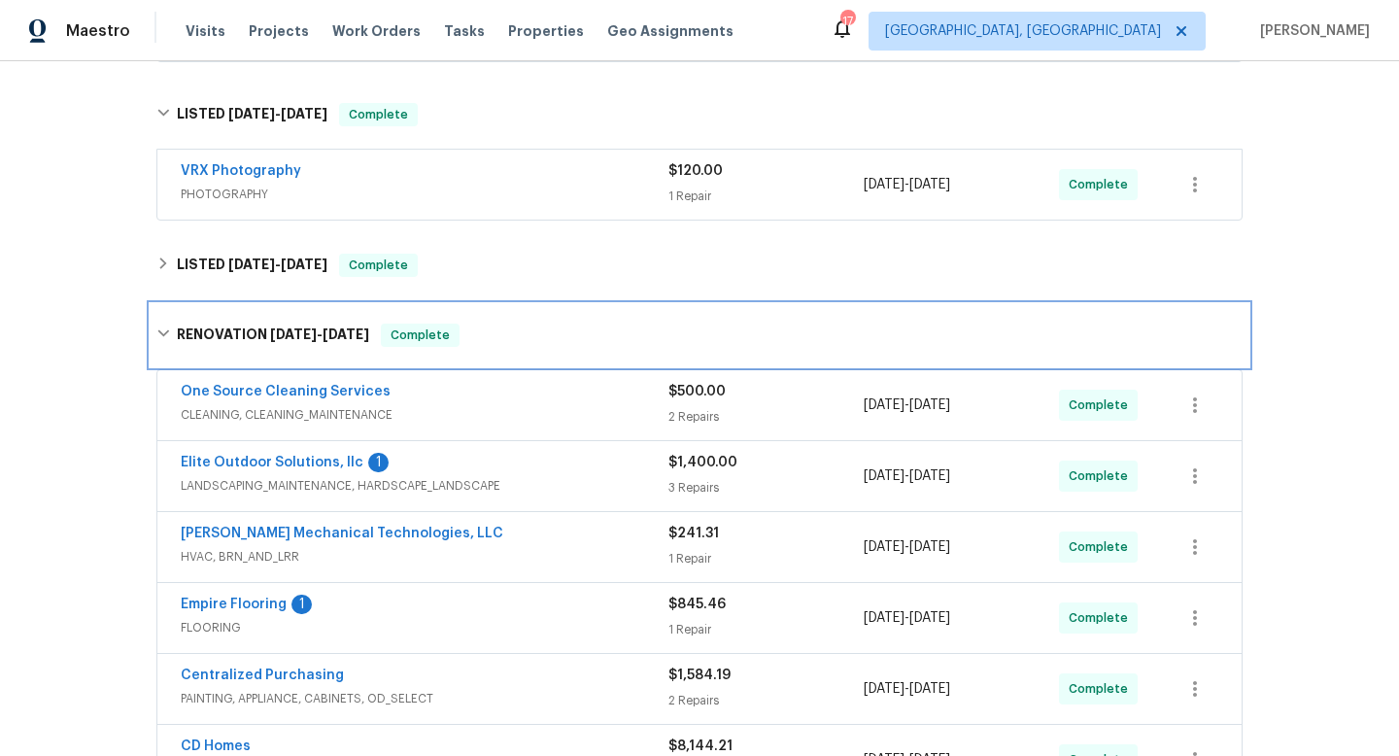
scroll to position [447, 0]
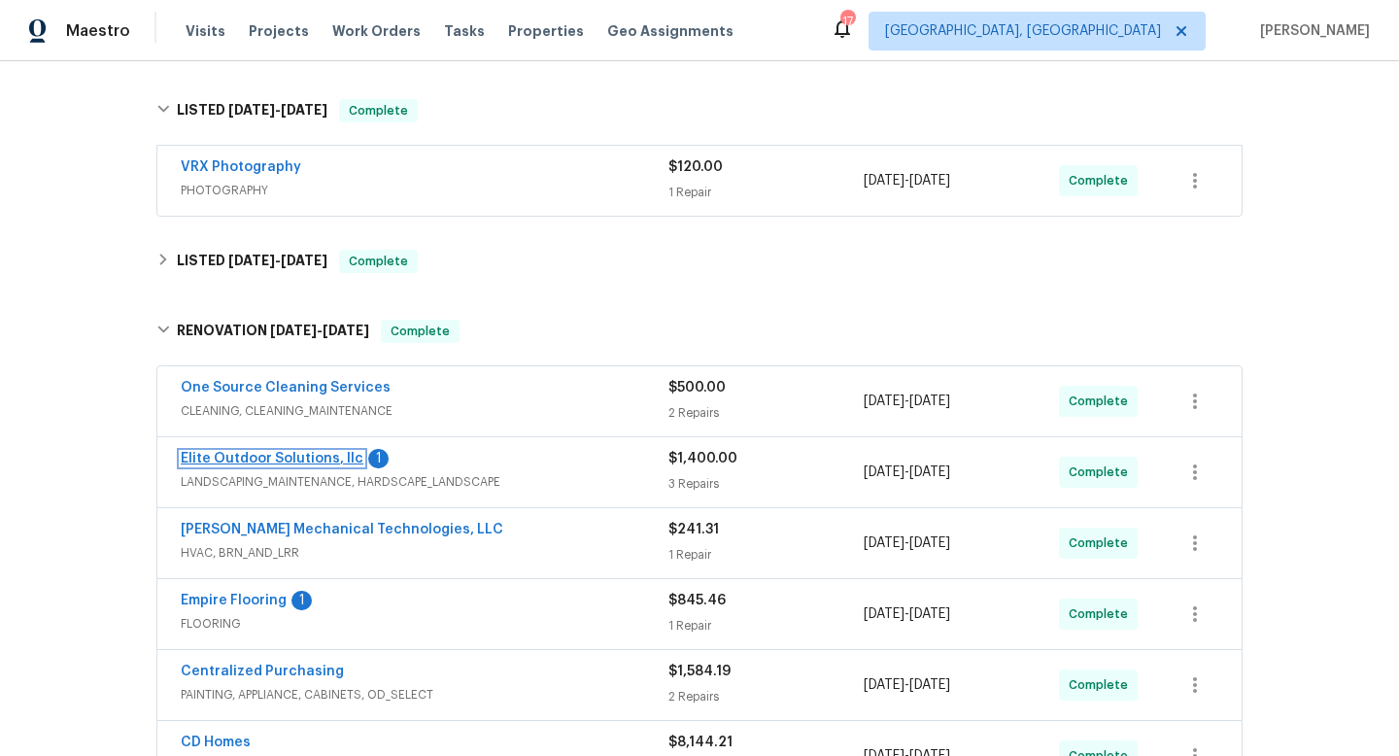
click at [274, 459] on link "Elite Outdoor Solutions, llc" at bounding box center [272, 459] width 183 height 14
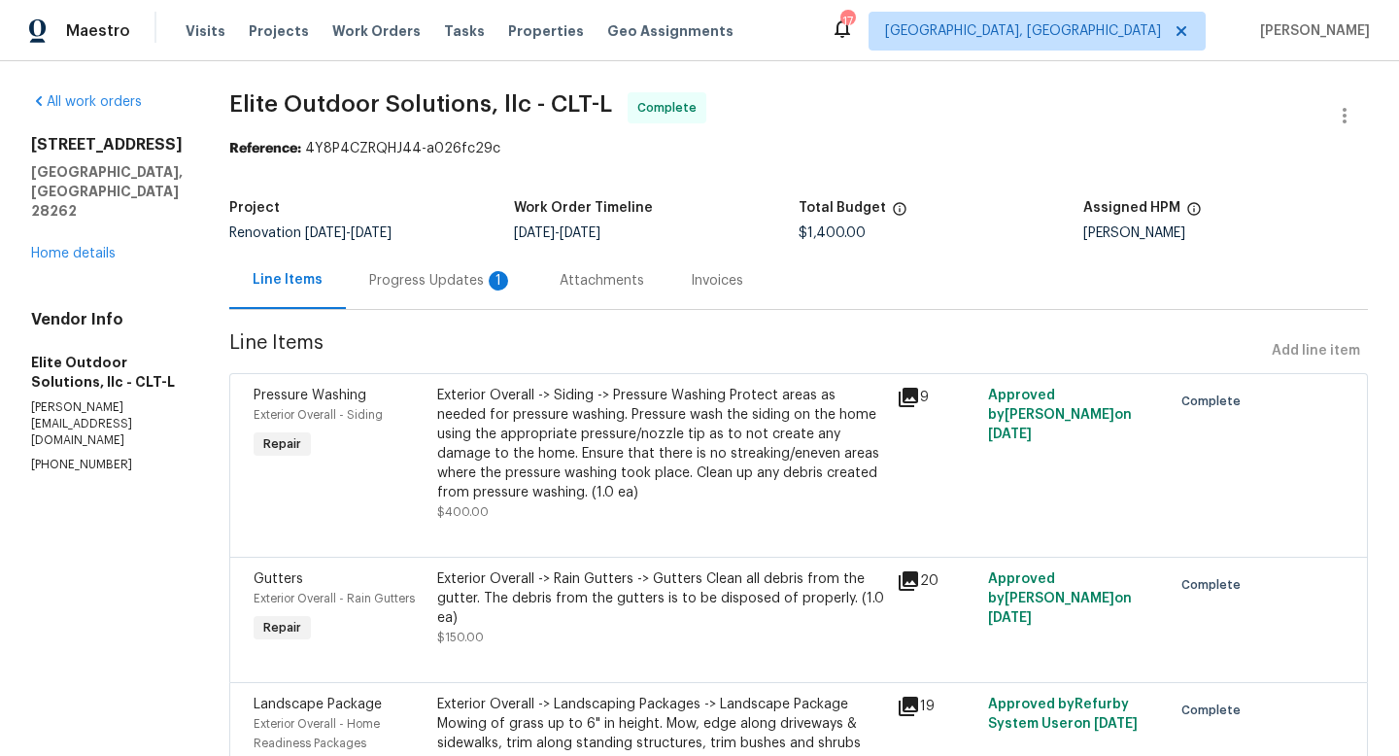
click at [415, 286] on div "Progress Updates 1" at bounding box center [441, 280] width 144 height 19
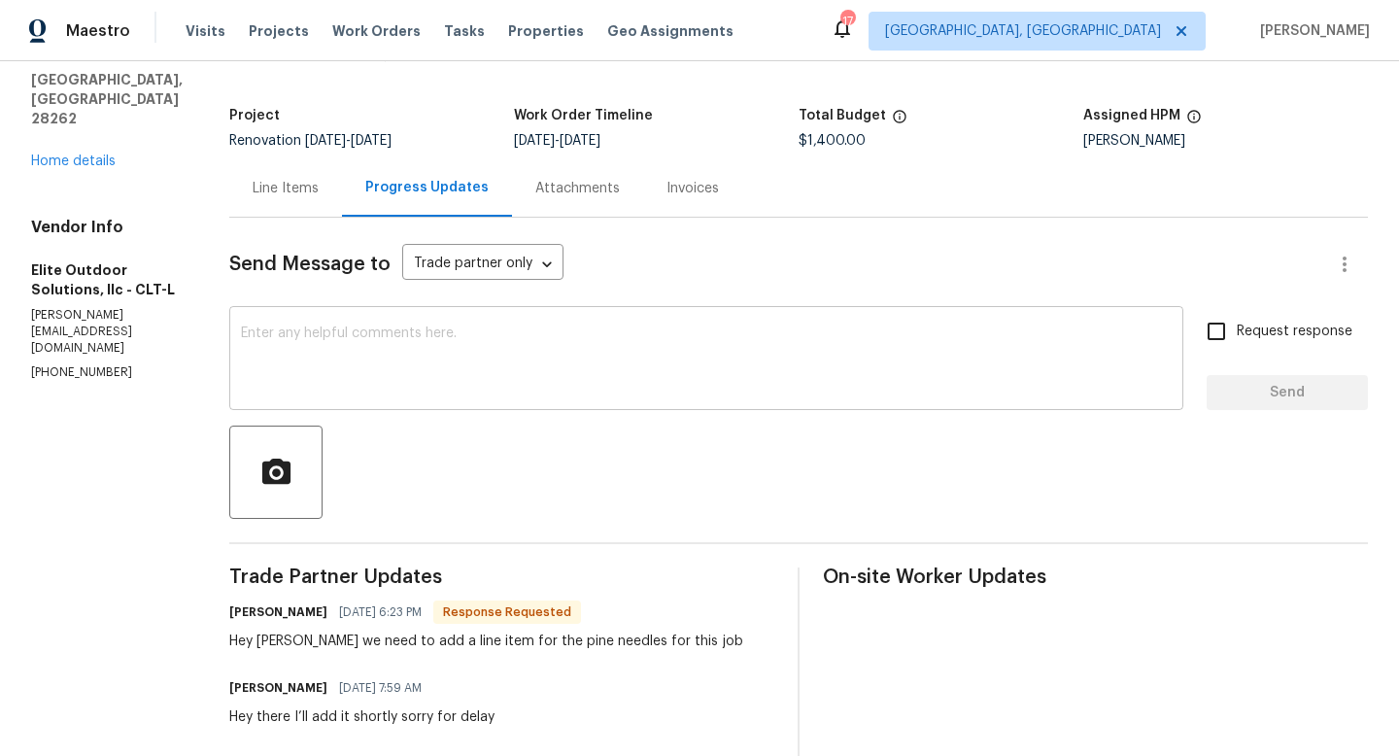
scroll to position [99, 0]
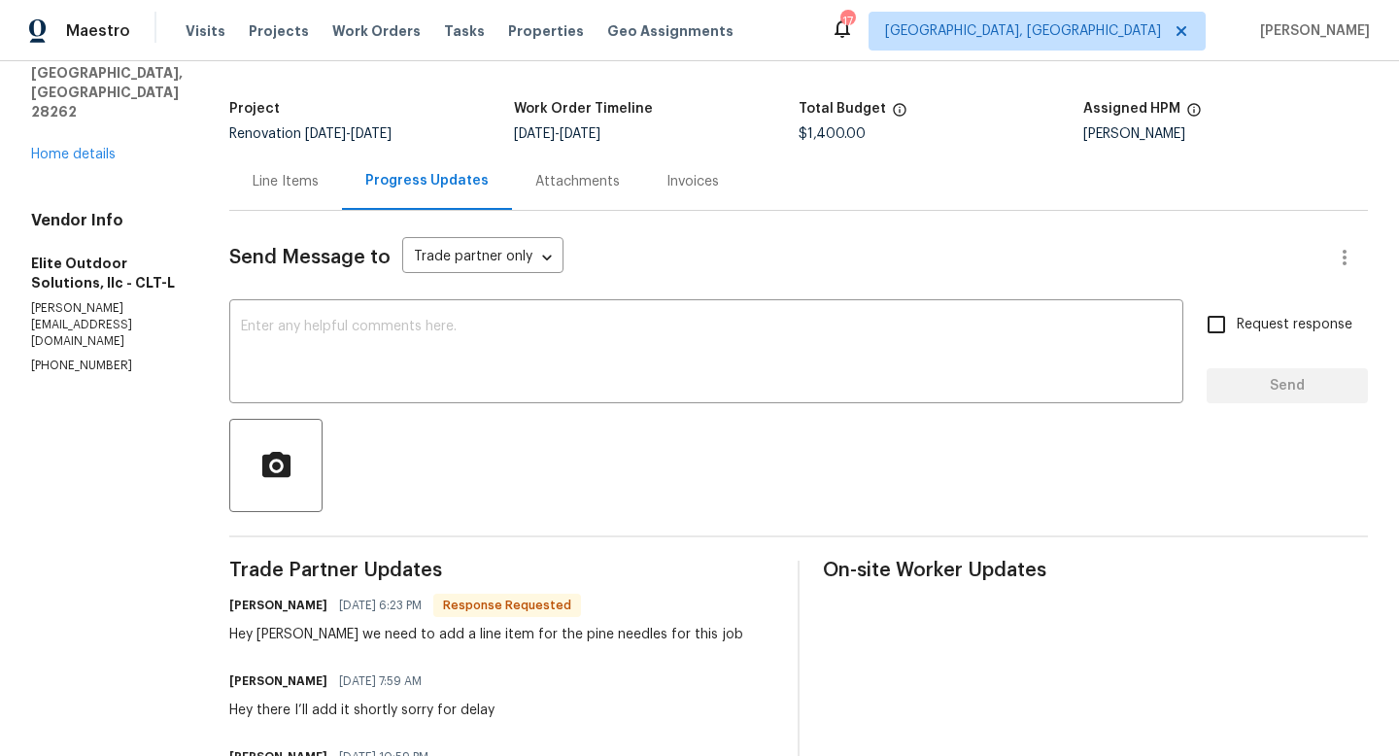
click at [299, 187] on div "Line Items" at bounding box center [286, 181] width 66 height 19
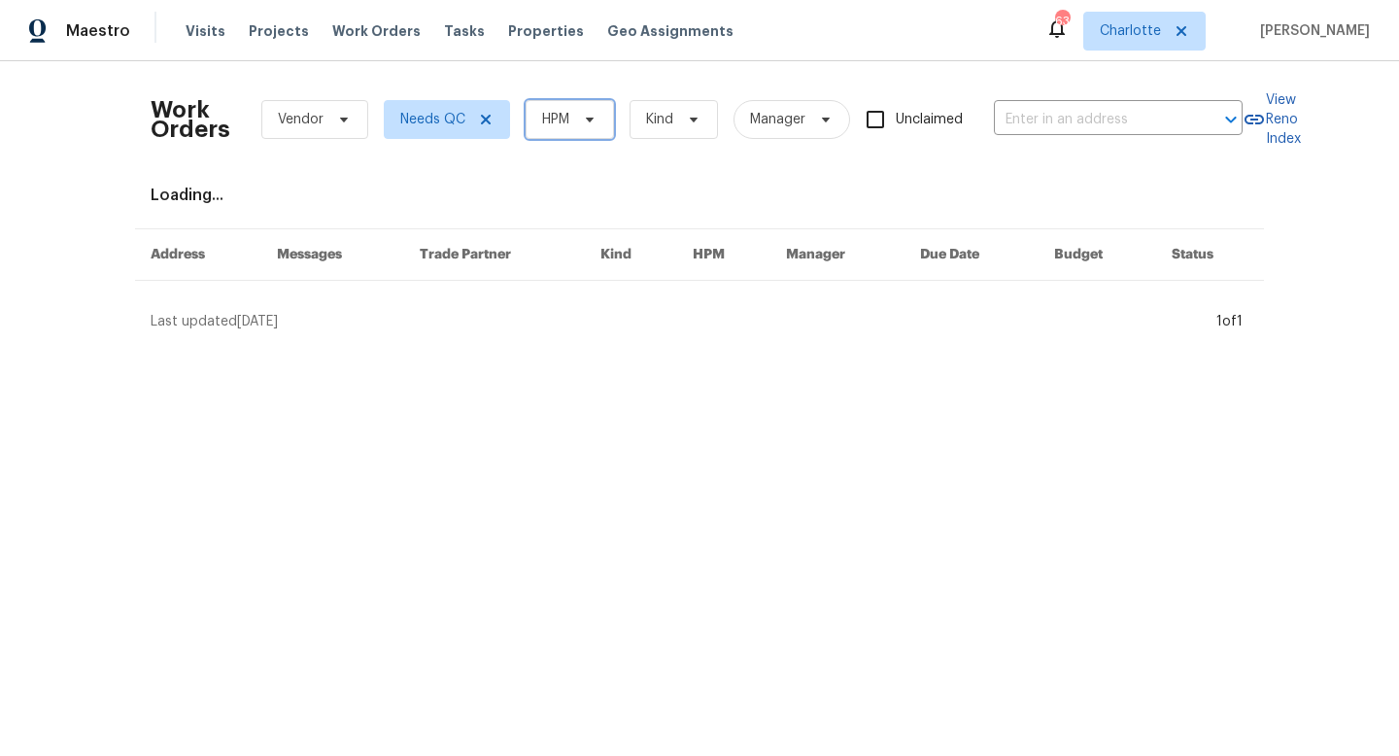
click at [577, 123] on span at bounding box center [586, 120] width 21 height 16
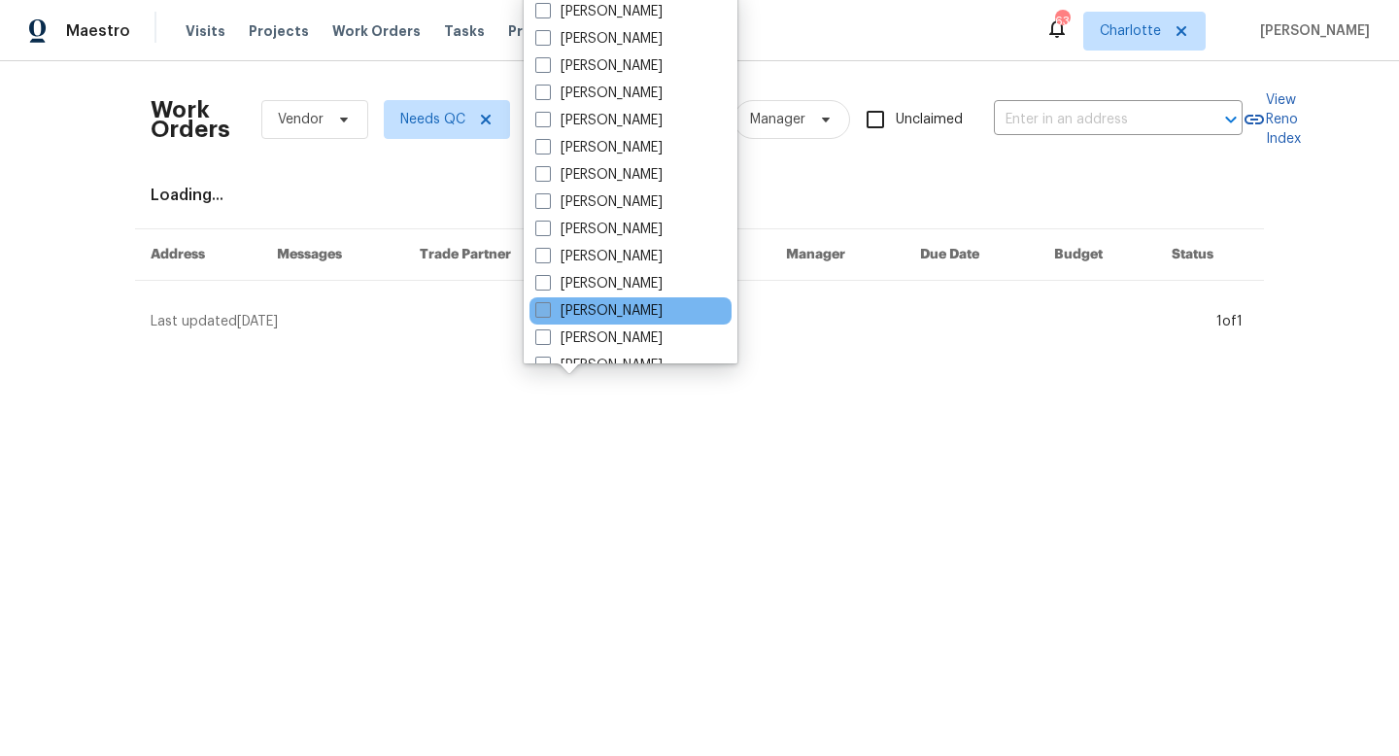
click at [556, 309] on label "[PERSON_NAME]" at bounding box center [598, 310] width 127 height 19
click at [548, 309] on input "[PERSON_NAME]" at bounding box center [541, 307] width 13 height 13
checkbox input "true"
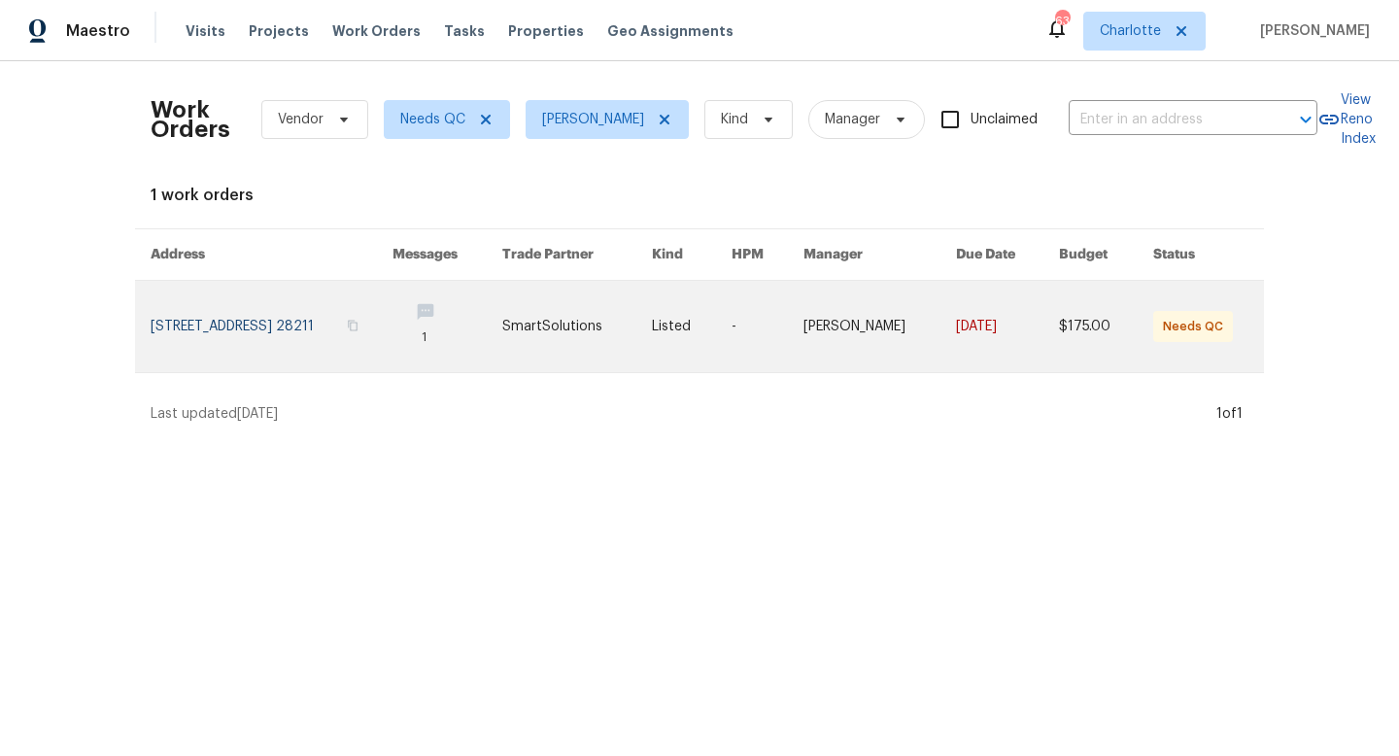
click at [221, 323] on link at bounding box center [272, 326] width 242 height 91
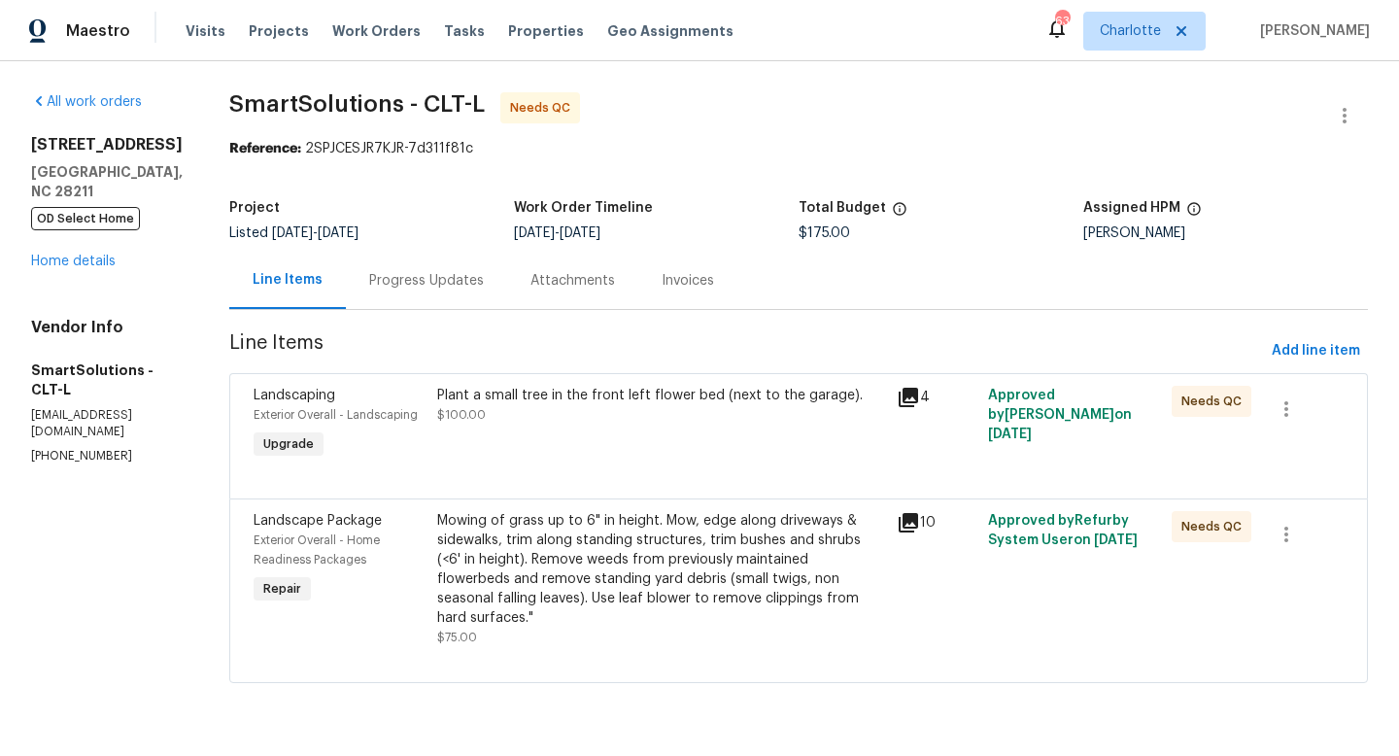
click at [911, 398] on icon at bounding box center [908, 397] width 23 height 23
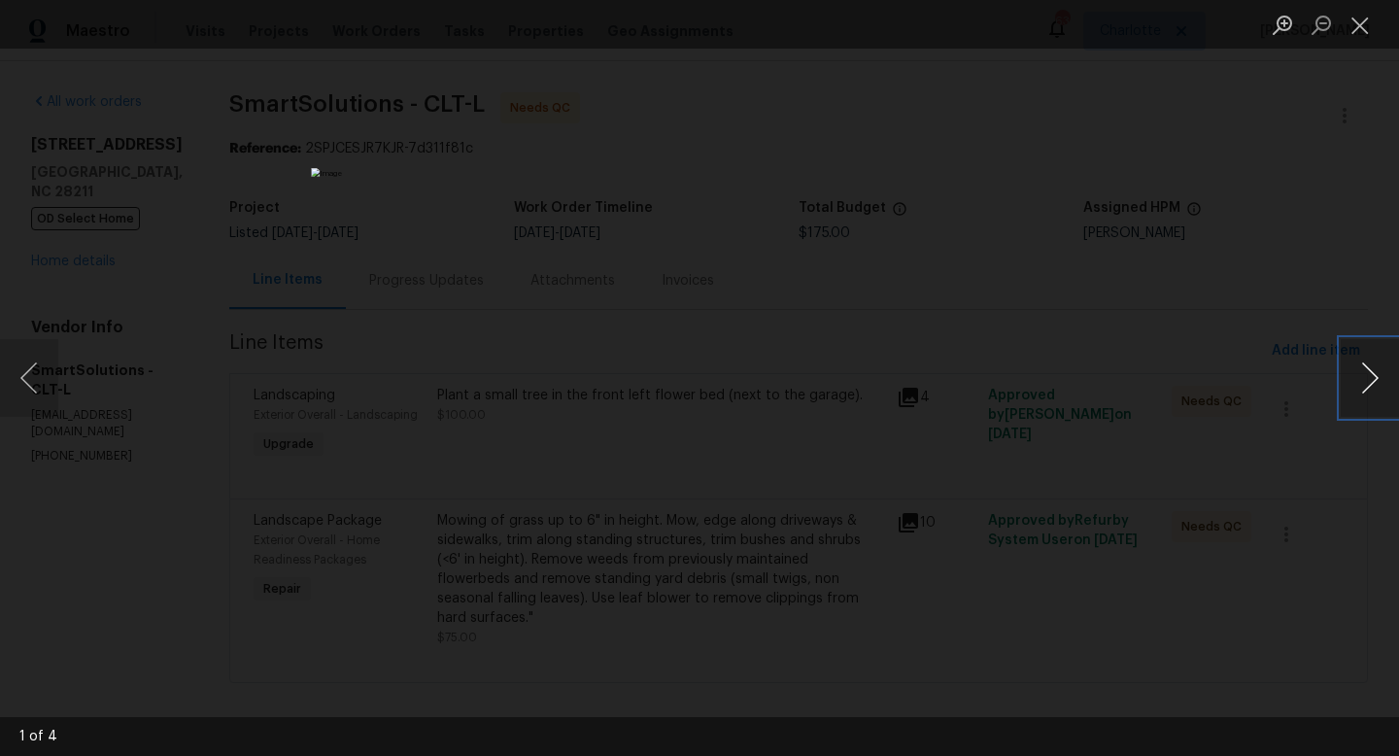
click at [1365, 378] on button "Next image" at bounding box center [1370, 378] width 58 height 78
click at [1365, 379] on button "Next image" at bounding box center [1370, 378] width 58 height 78
click at [1353, 27] on button "Close lightbox" at bounding box center [1360, 25] width 39 height 34
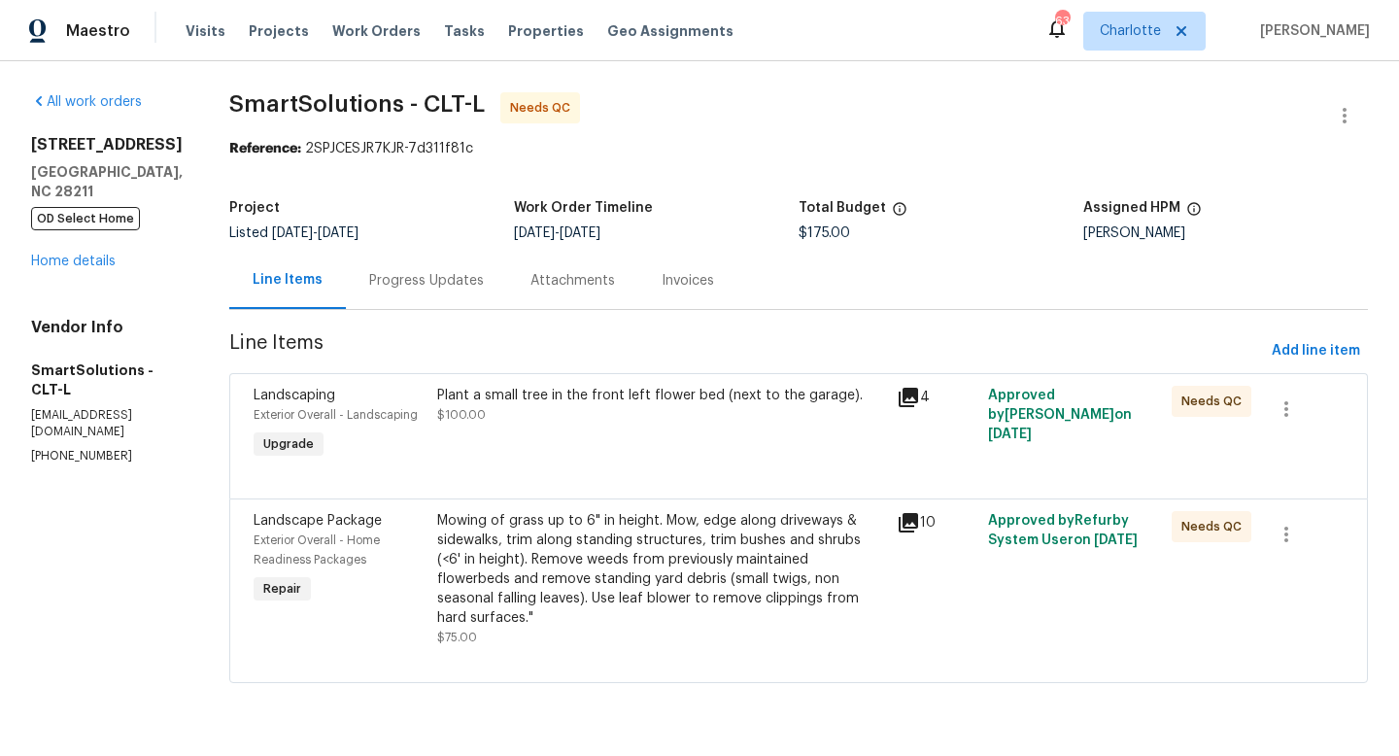
click at [329, 405] on div "Exterior Overall - Landscaping" at bounding box center [340, 414] width 172 height 19
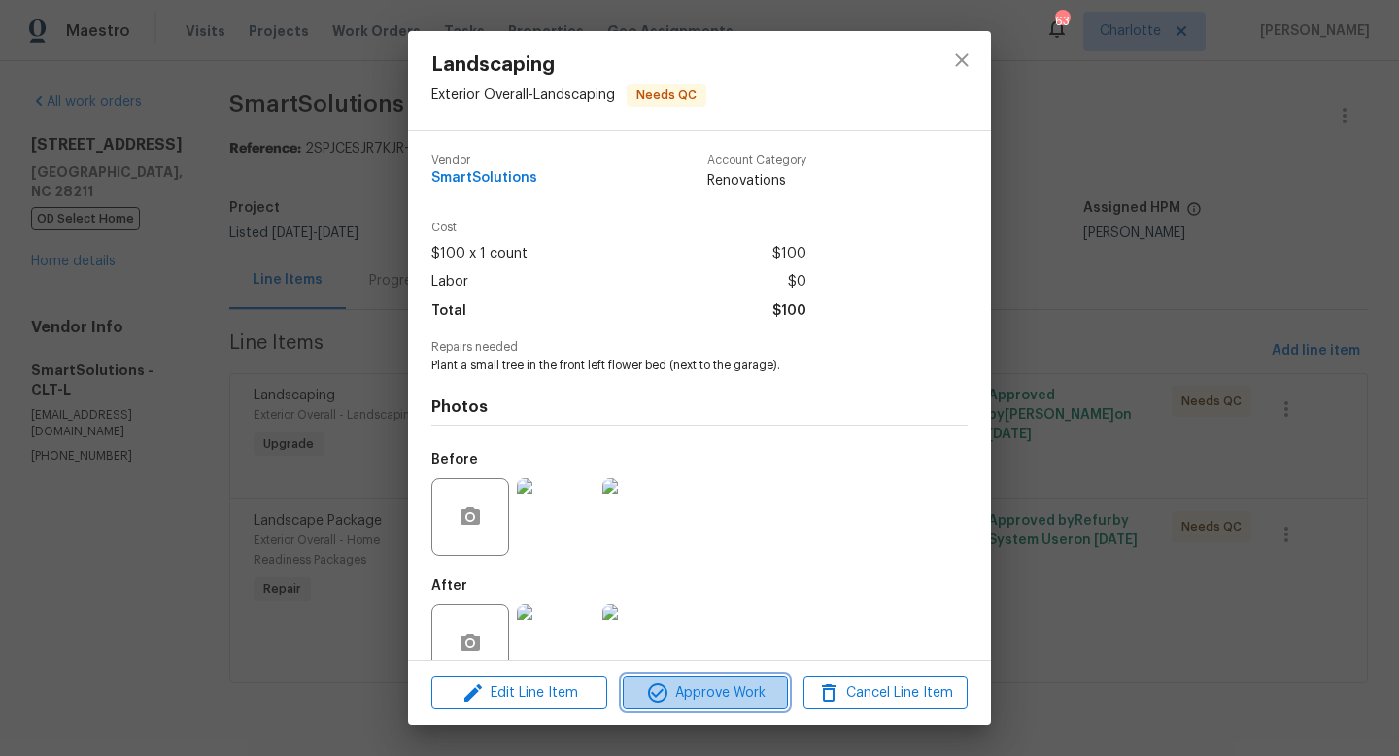
click at [679, 697] on span "Approve Work" at bounding box center [705, 693] width 153 height 24
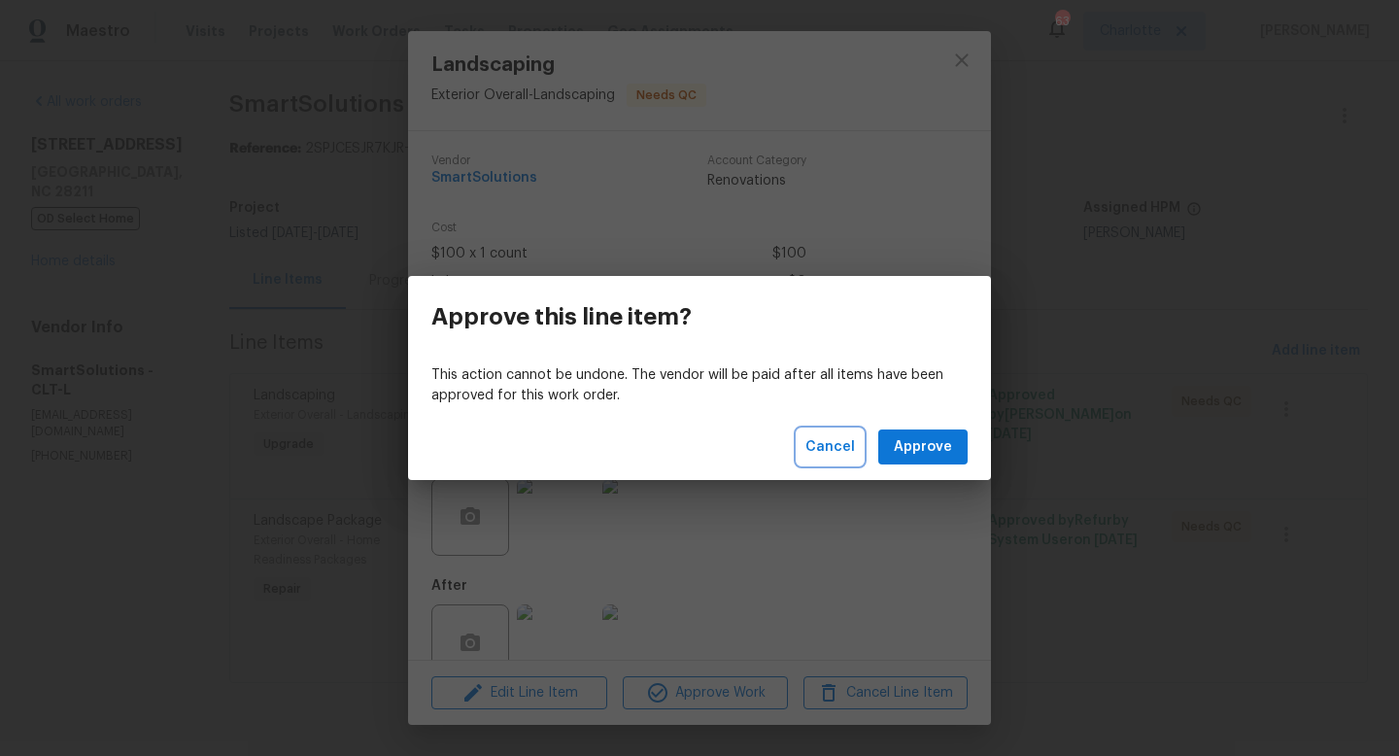
click at [832, 457] on span "Cancel" at bounding box center [830, 447] width 50 height 24
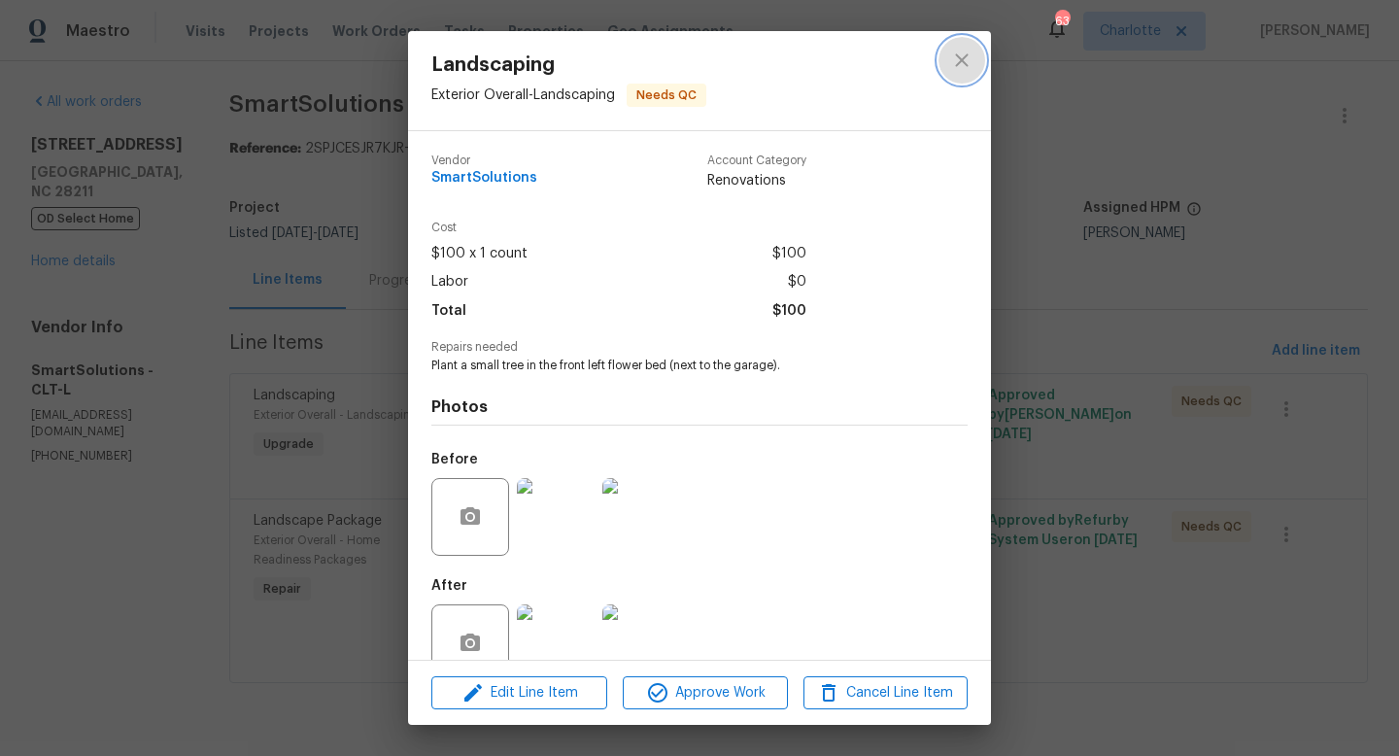
click at [972, 54] on icon "close" at bounding box center [961, 60] width 23 height 23
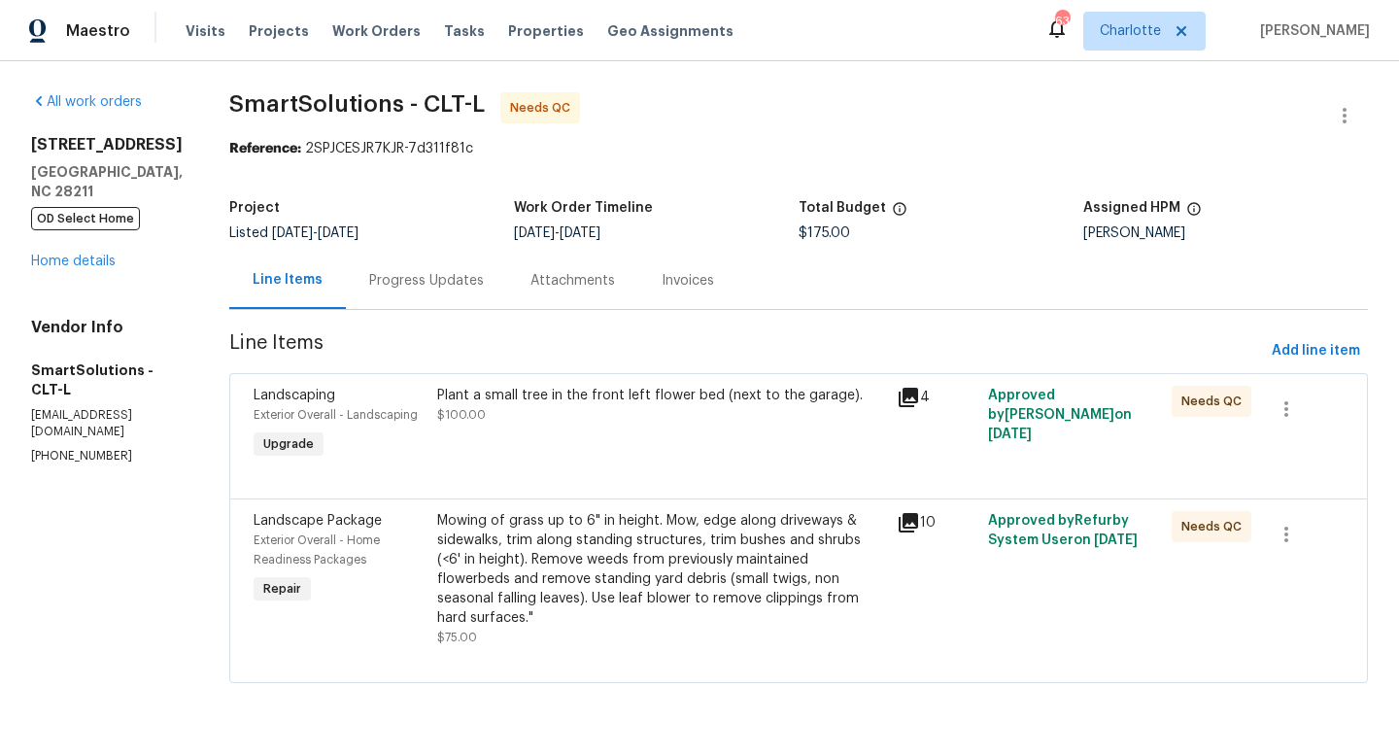
click at [442, 280] on div "Progress Updates" at bounding box center [426, 280] width 115 height 19
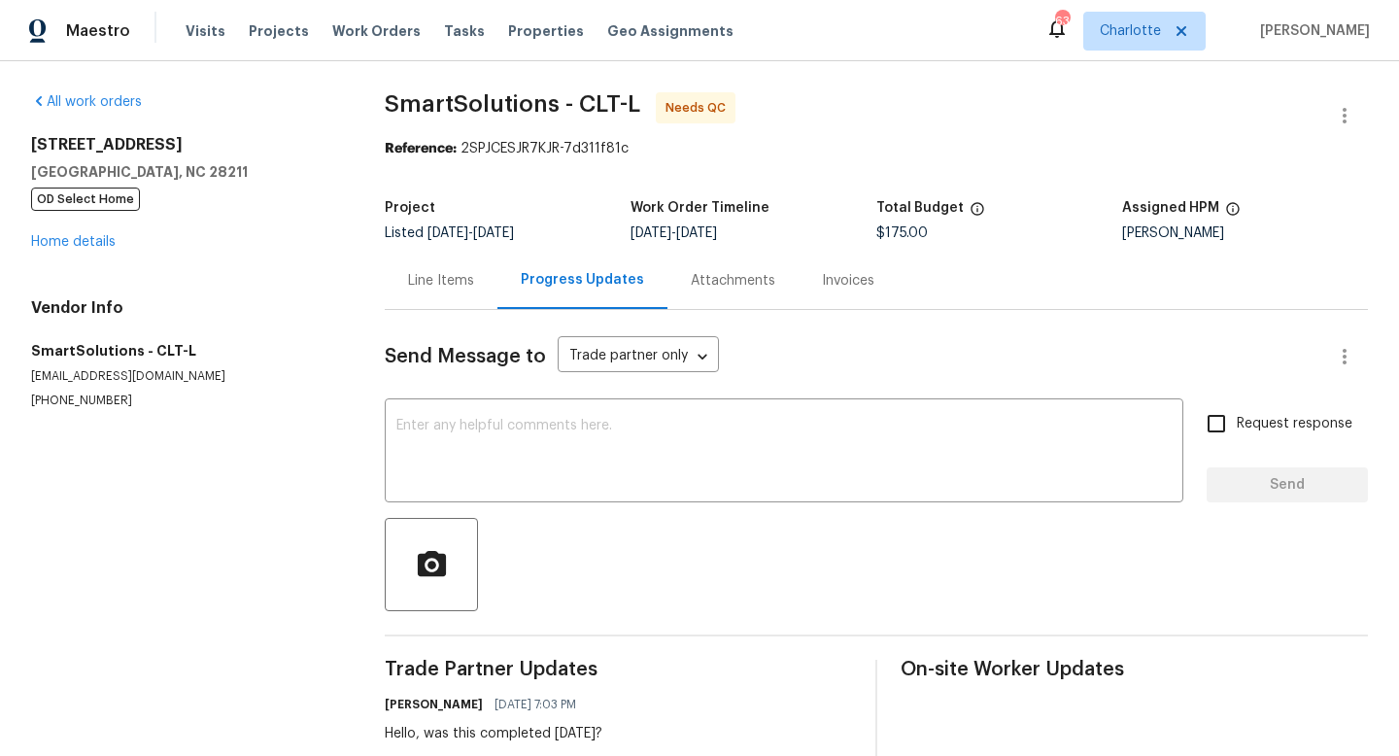
click at [439, 282] on div "Line Items" at bounding box center [441, 280] width 66 height 19
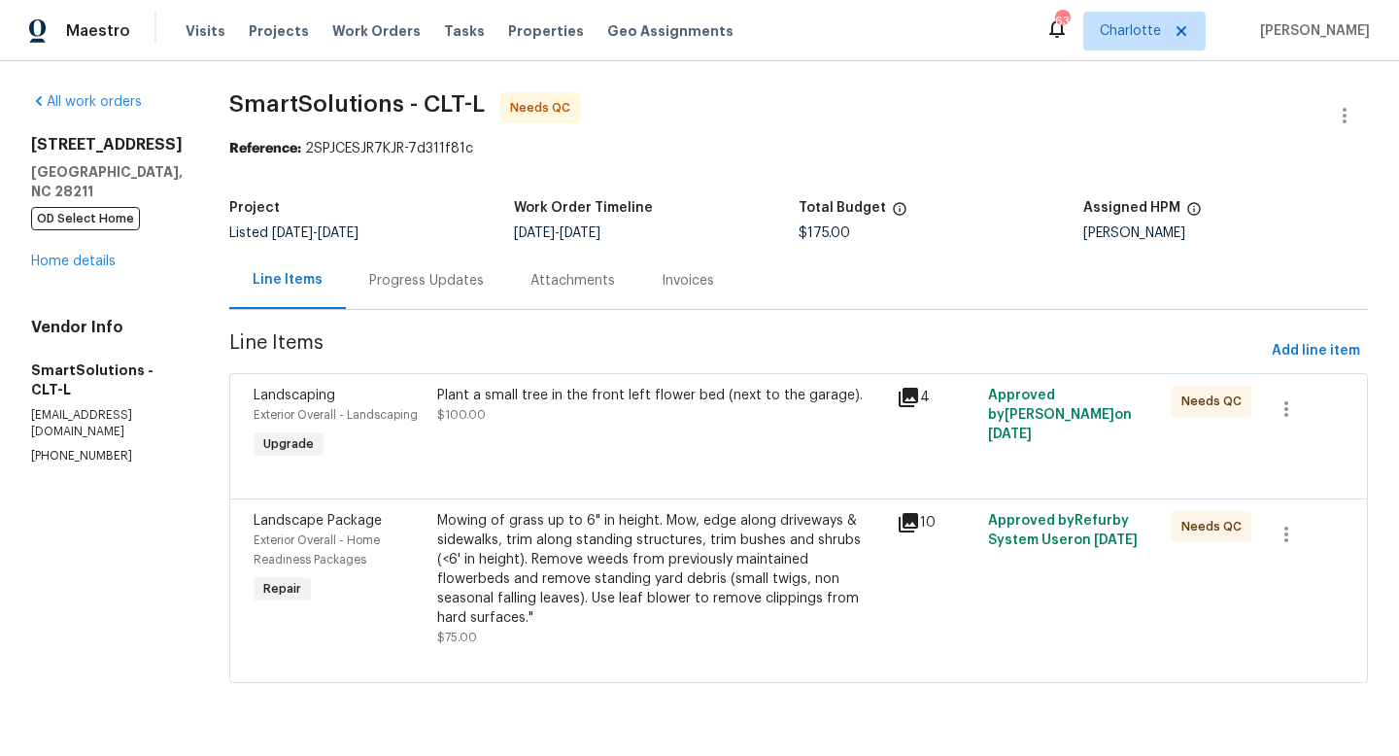
click at [431, 369] on section "SmartSolutions - CLT-L Needs QC Reference: 2SPJCESJR7KJR-7d311f81c Project List…" at bounding box center [798, 399] width 1138 height 614
click at [469, 406] on div "Plant a small tree in the front left flower bed (next to the garage). $100.00" at bounding box center [661, 405] width 448 height 39
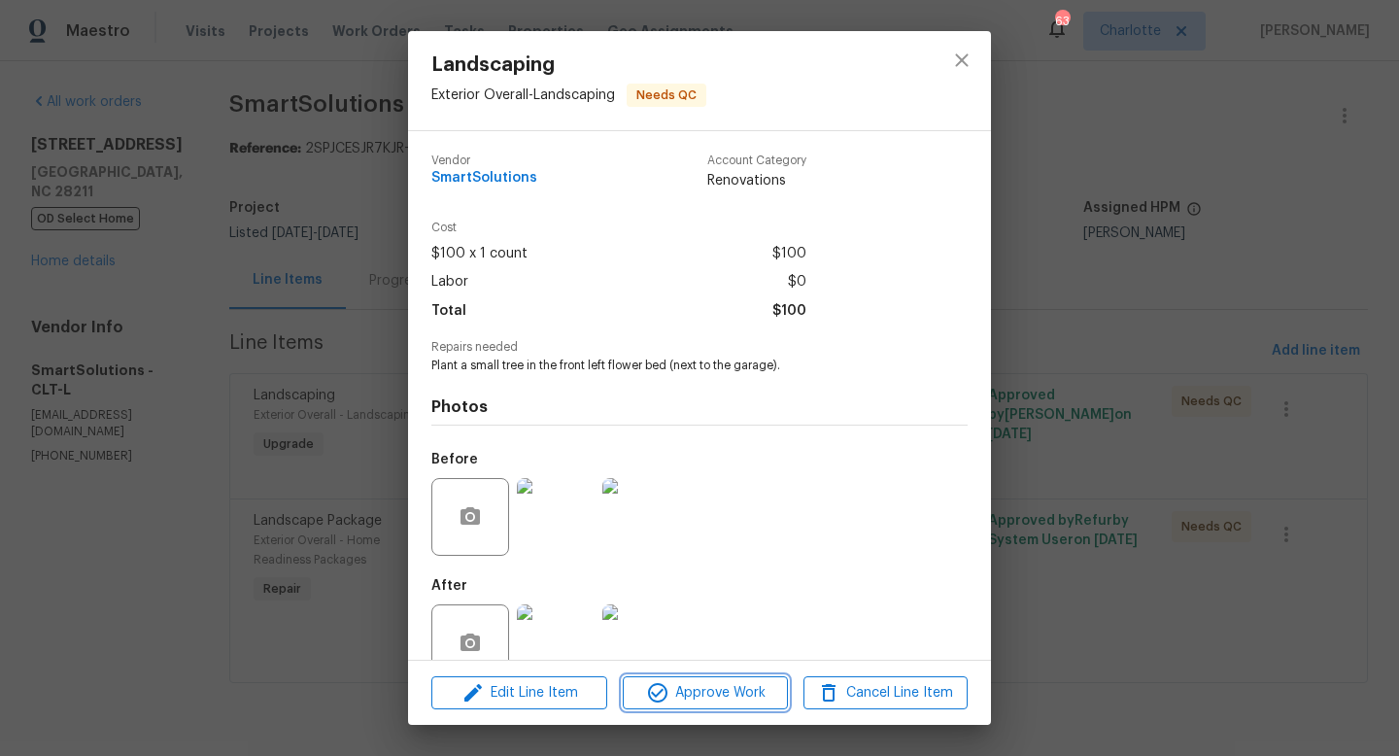
click at [688, 695] on span "Approve Work" at bounding box center [705, 693] width 153 height 24
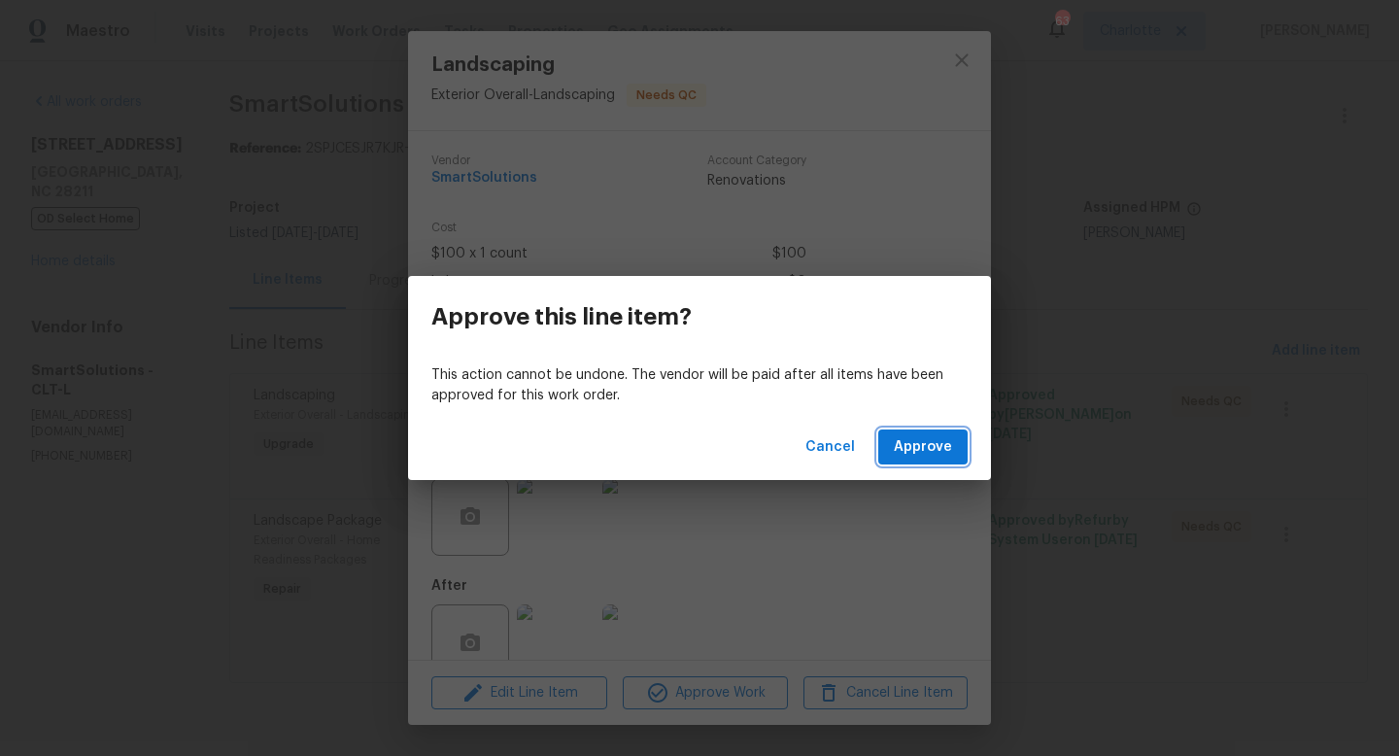
click at [930, 433] on button "Approve" at bounding box center [922, 447] width 89 height 36
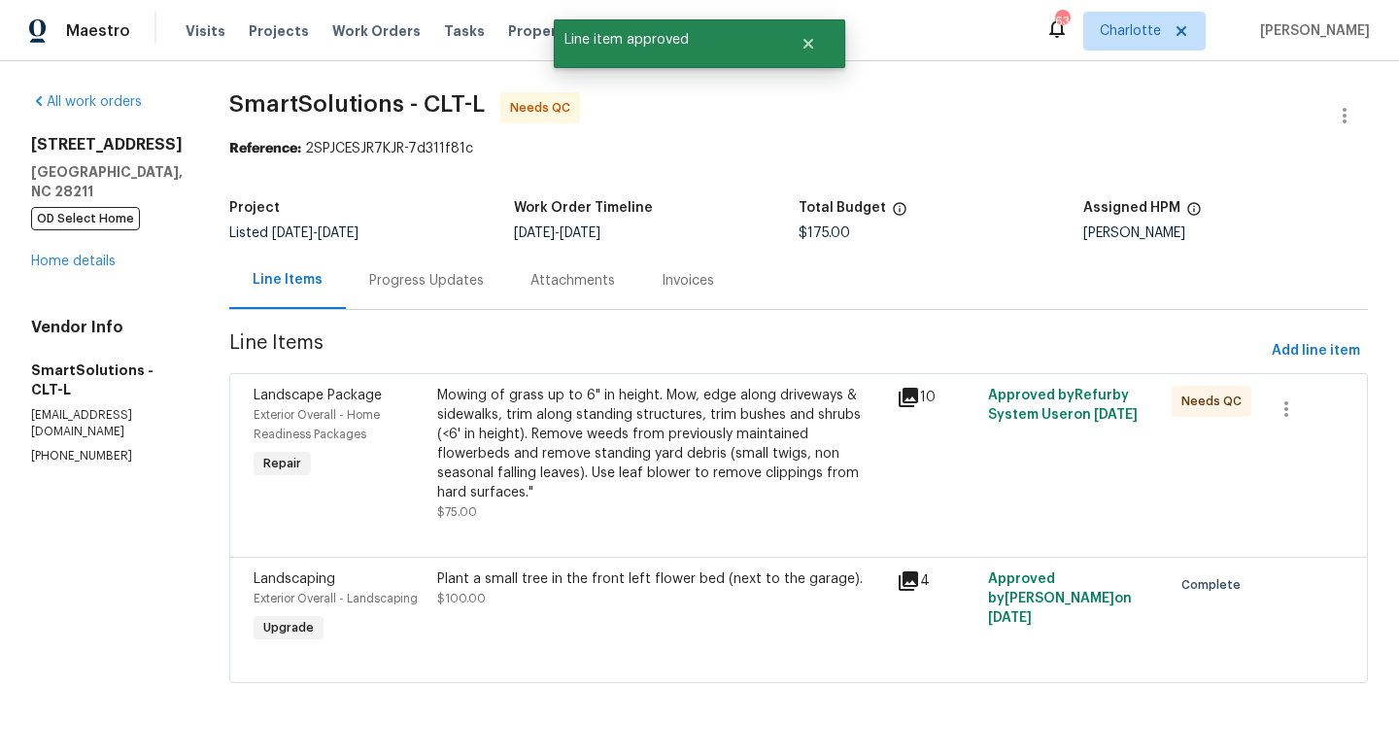
click at [611, 483] on div "Mowing of grass up to 6" in height. Mow, edge along driveways & sidewalks, trim…" at bounding box center [661, 454] width 448 height 136
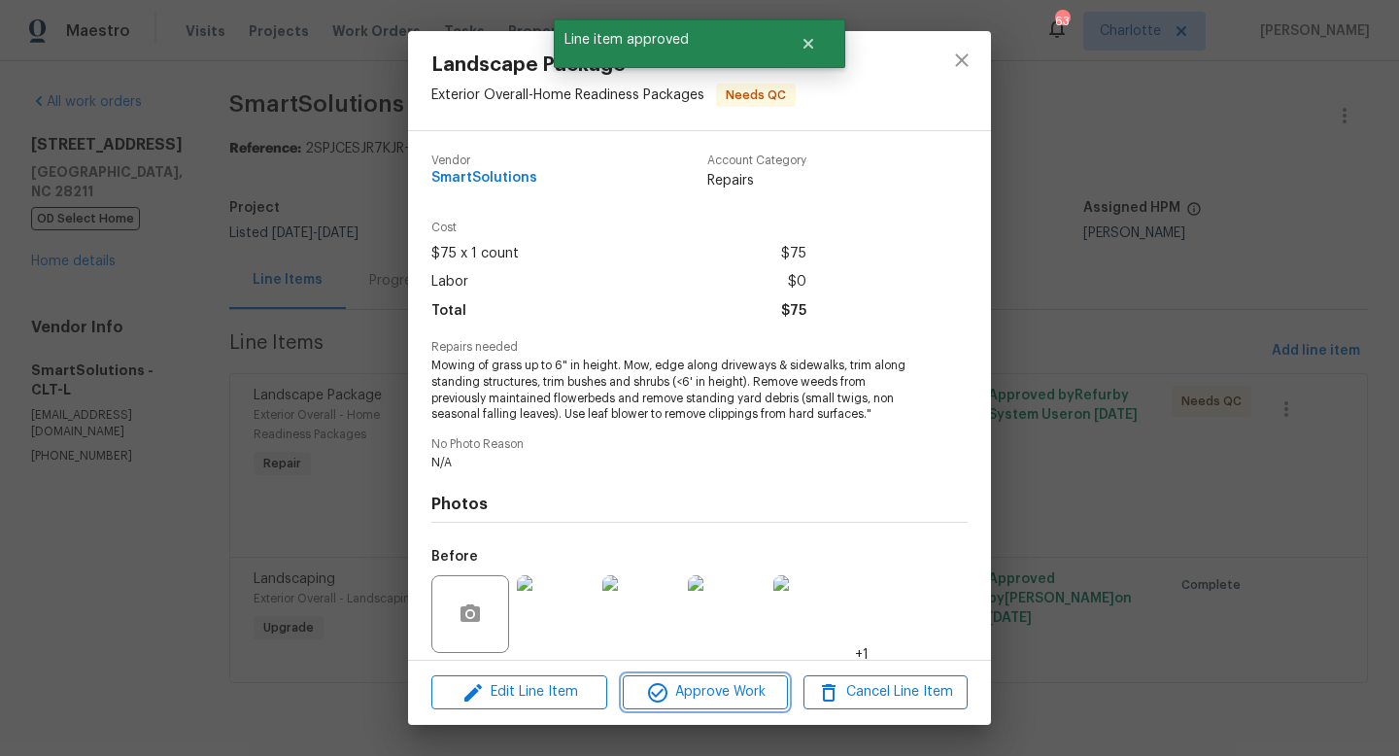
click at [680, 705] on button "Approve Work" at bounding box center [705, 692] width 164 height 34
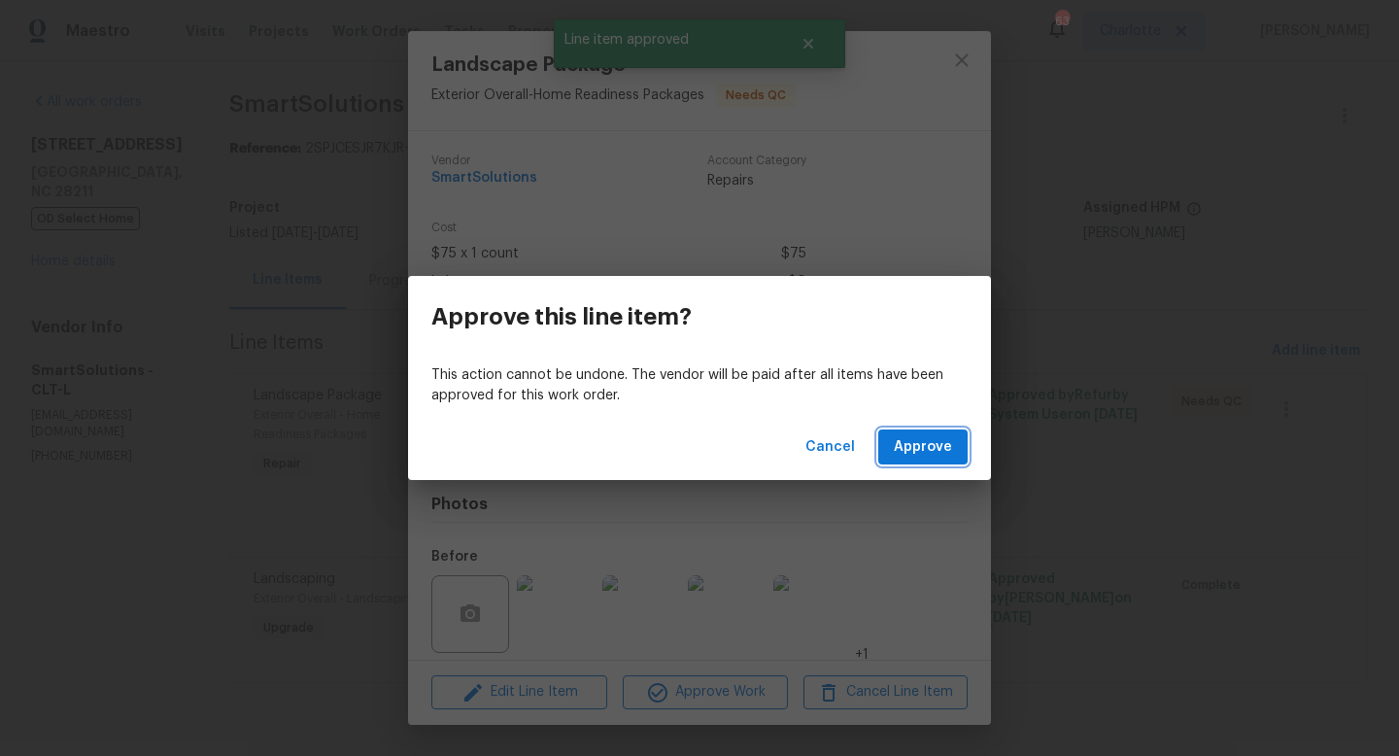
click at [935, 454] on span "Approve" at bounding box center [923, 447] width 58 height 24
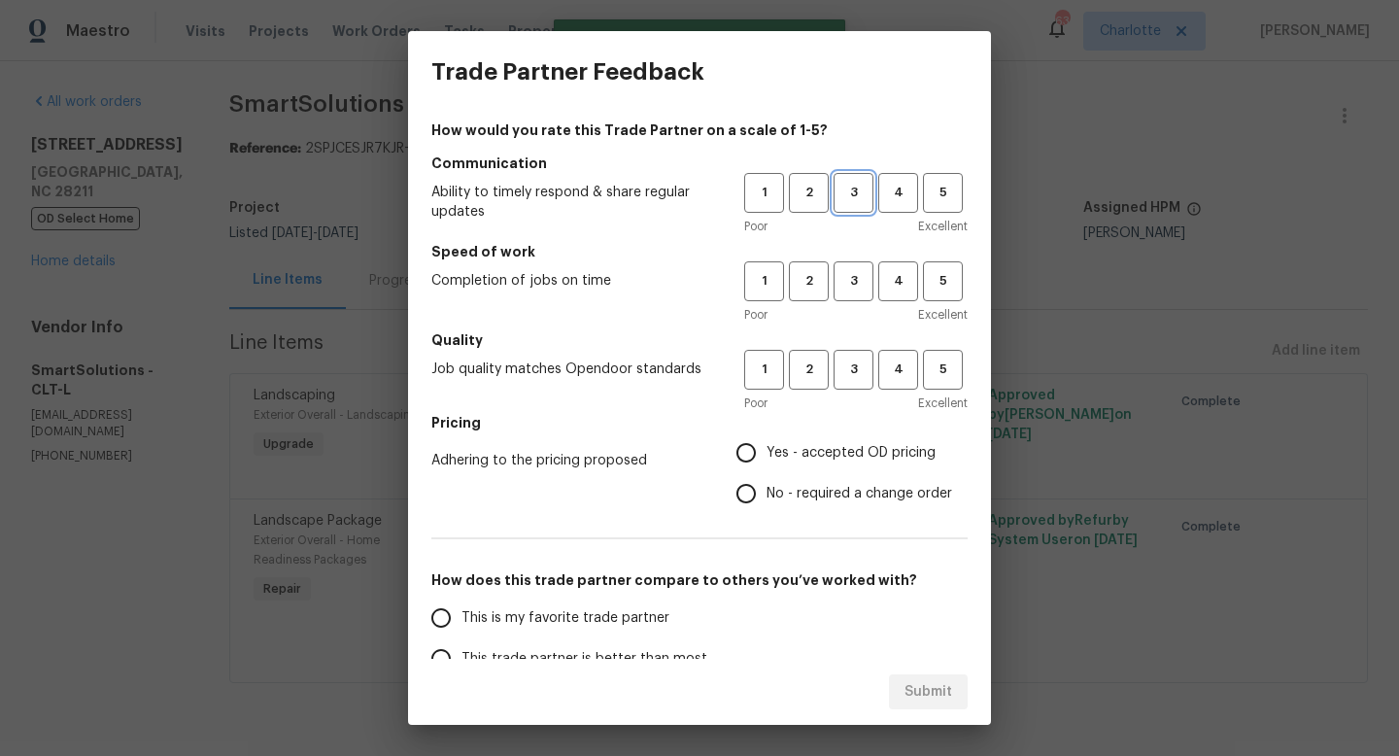
click at [857, 190] on span "3" at bounding box center [853, 193] width 36 height 22
click at [849, 288] on span "3" at bounding box center [853, 281] width 36 height 22
click at [842, 374] on span "3" at bounding box center [853, 369] width 36 height 22
click at [751, 444] on input "Yes - accepted OD pricing" at bounding box center [746, 452] width 41 height 41
radio input "true"
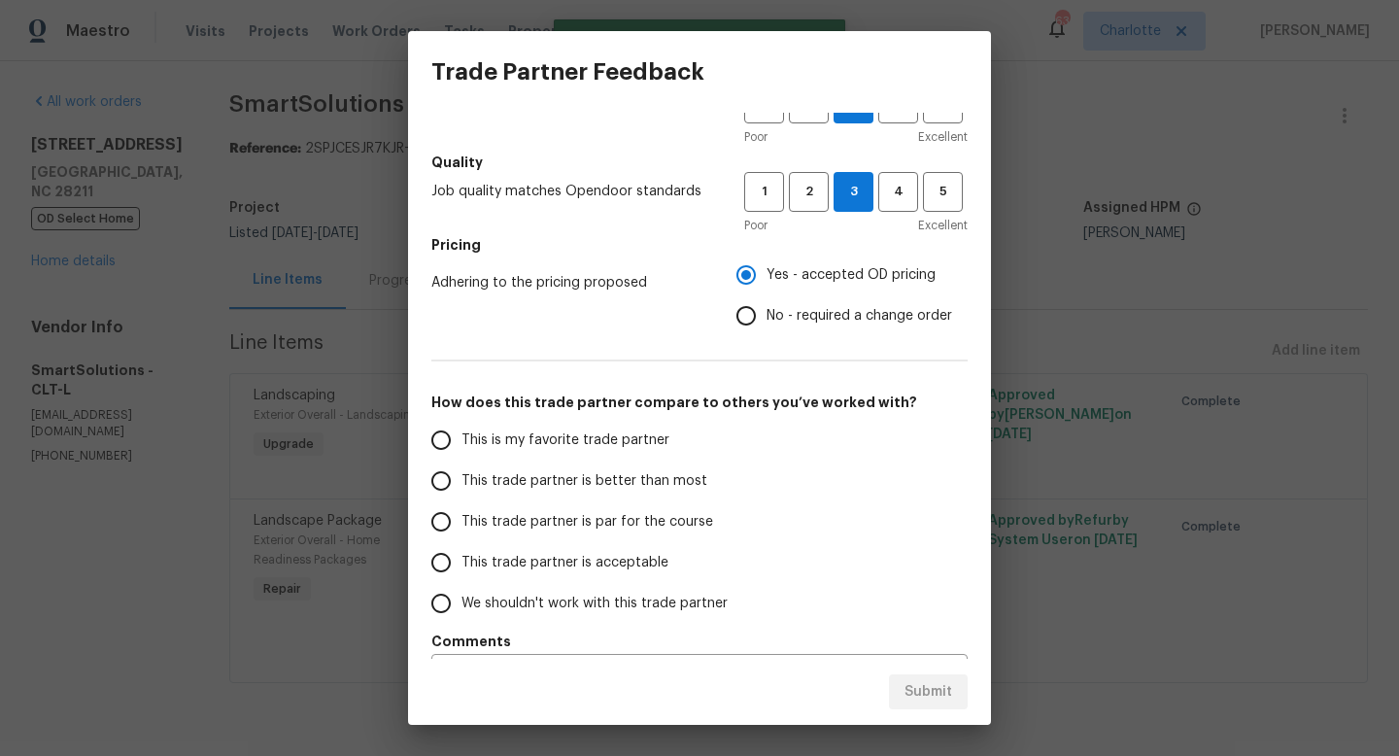
scroll to position [193, 0]
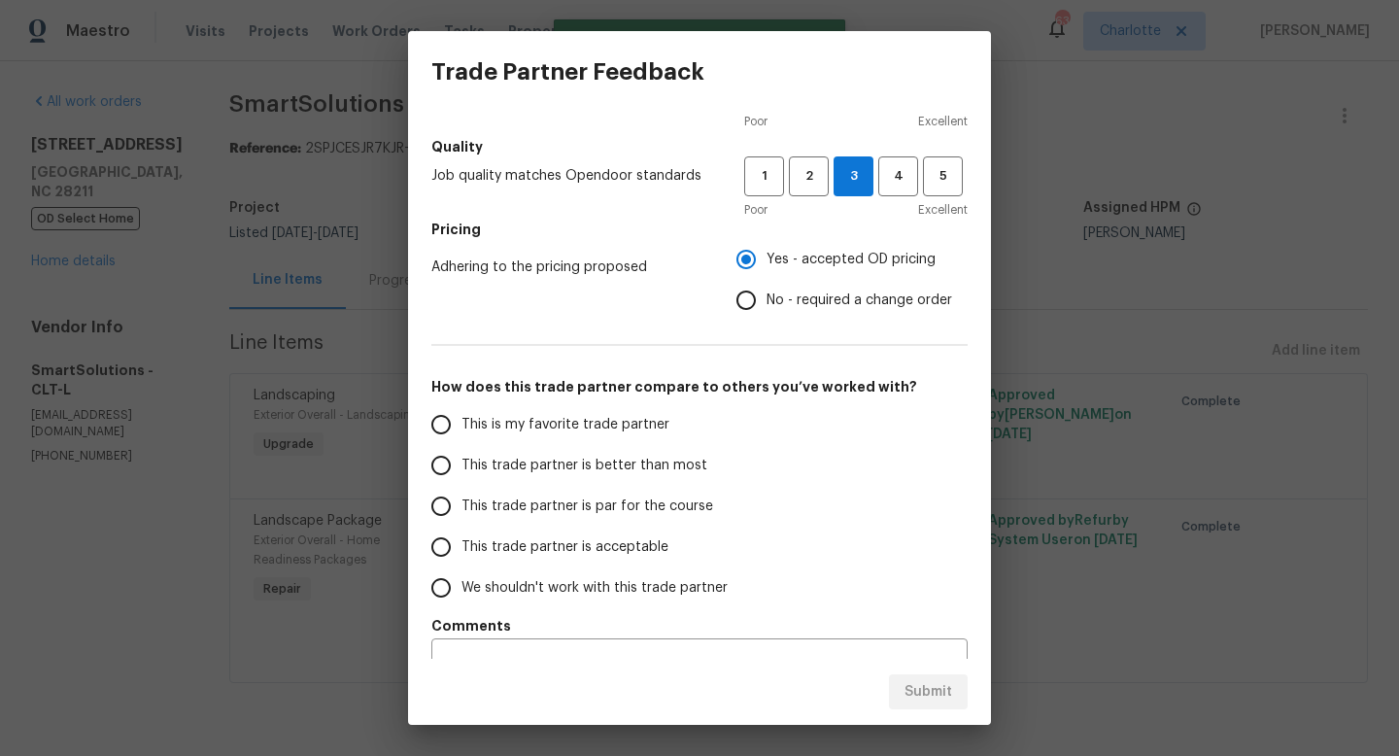
click at [557, 509] on span "This trade partner is par for the course" at bounding box center [587, 506] width 252 height 20
click at [461, 509] on input "This trade partner is par for the course" at bounding box center [441, 506] width 41 height 41
click at [929, 682] on span "Submit" at bounding box center [928, 692] width 48 height 24
radio input "true"
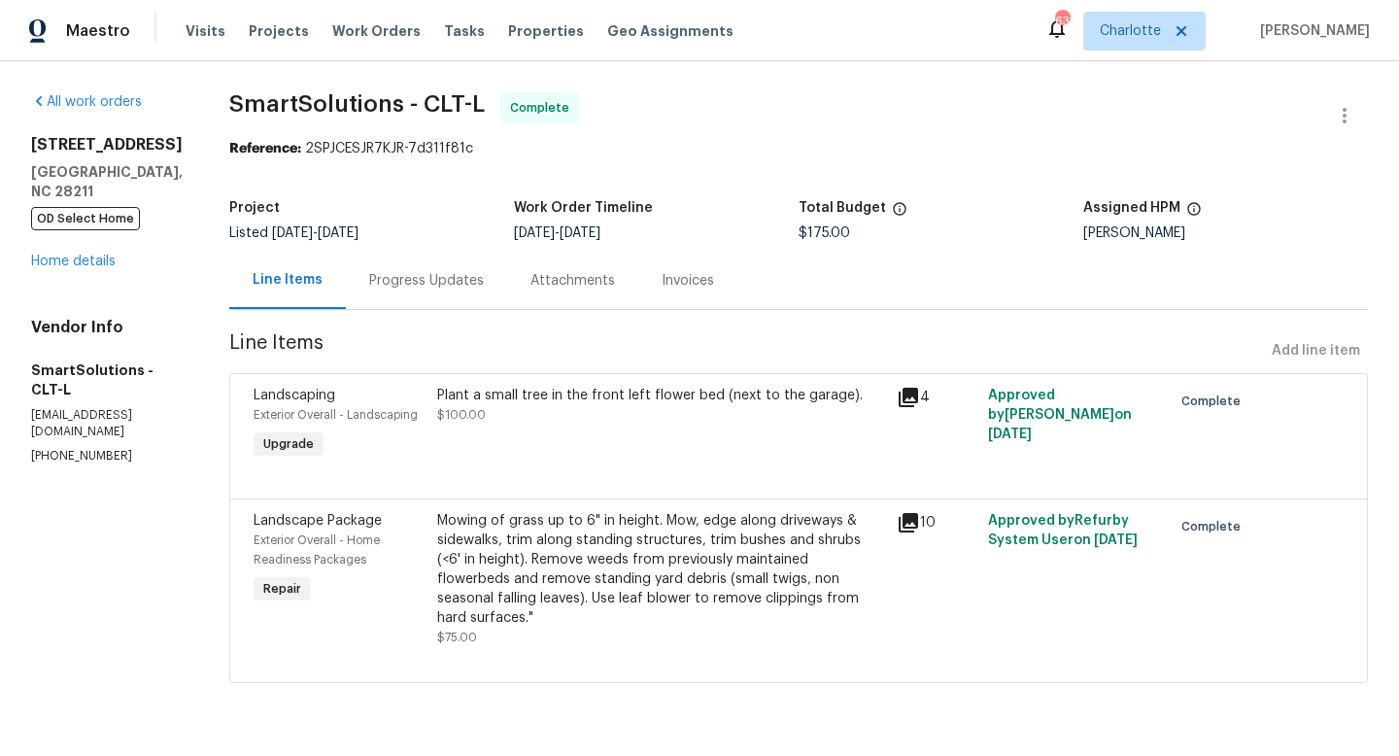
radio input "false"
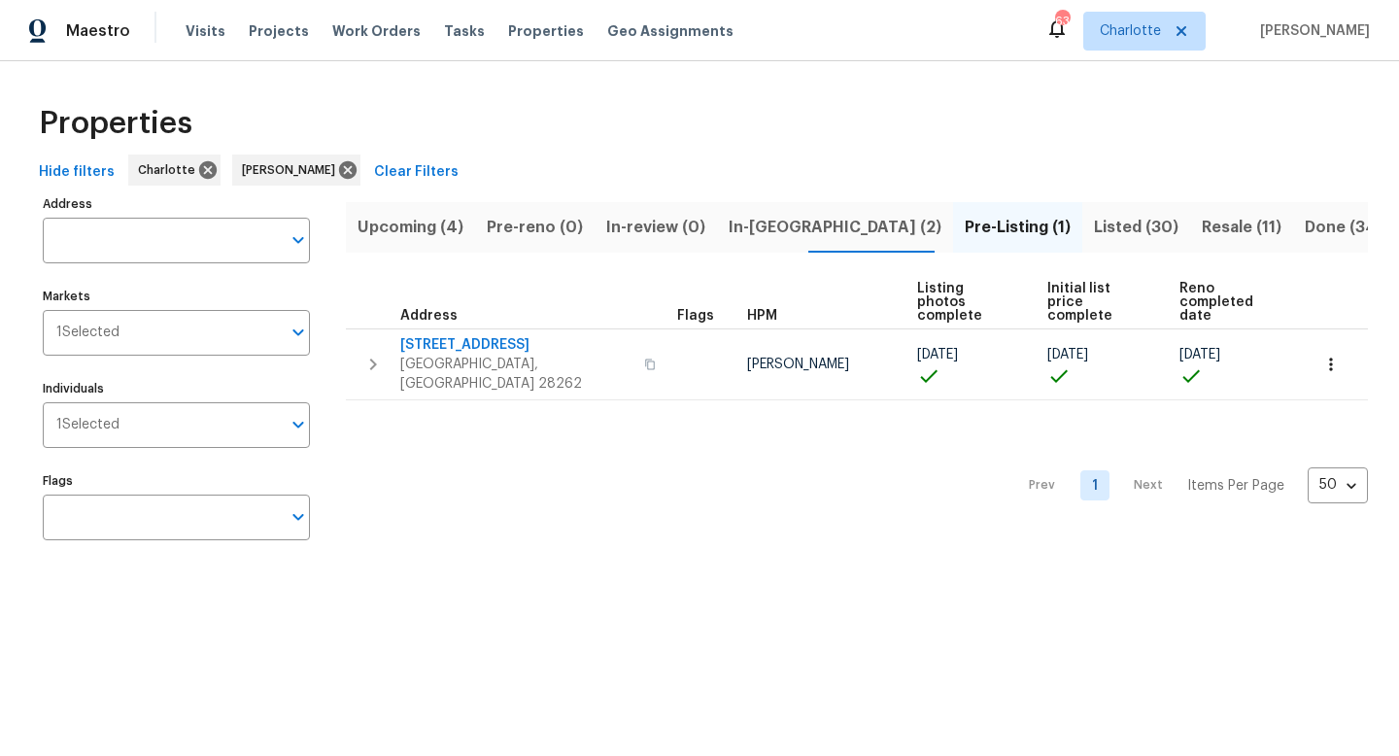
click at [631, 231] on span "In-review (0)" at bounding box center [655, 227] width 99 height 27
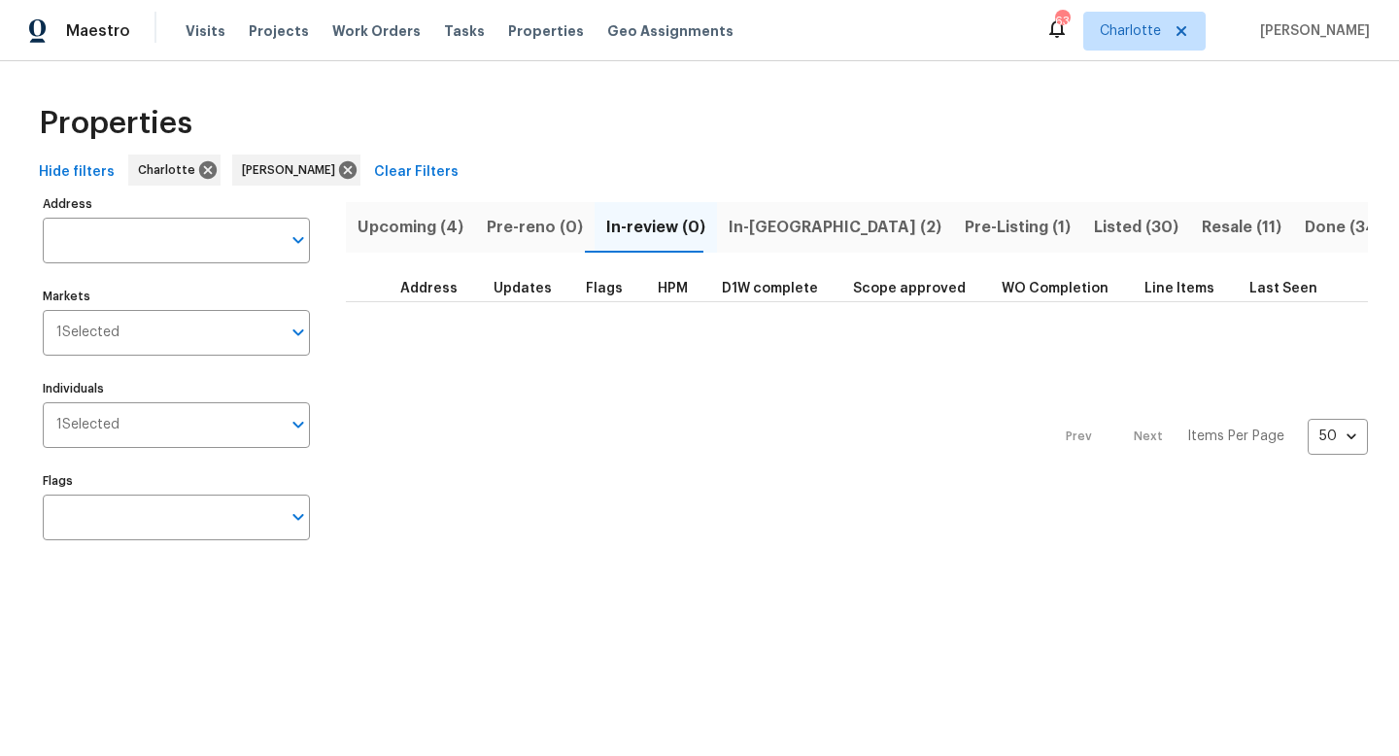
click at [1094, 221] on span "Listed (30)" at bounding box center [1136, 227] width 85 height 27
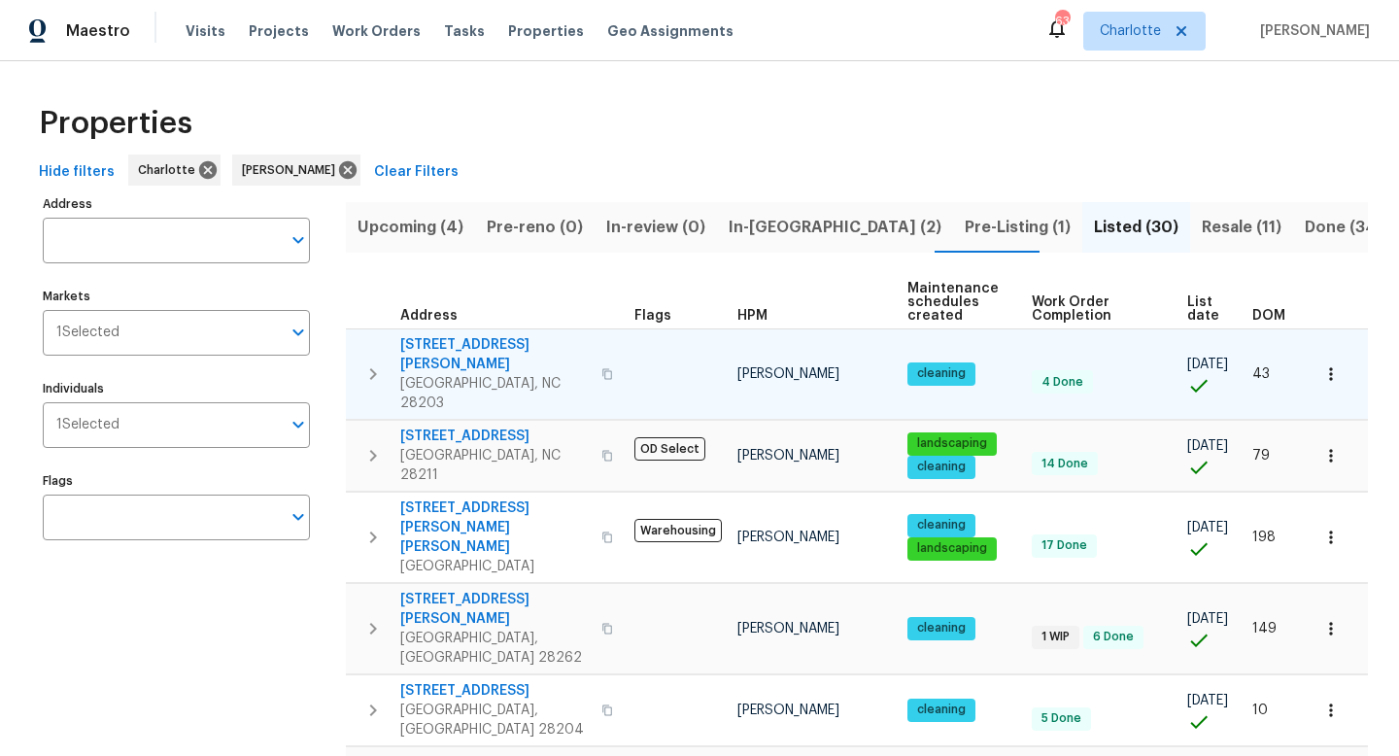
scroll to position [0, 9]
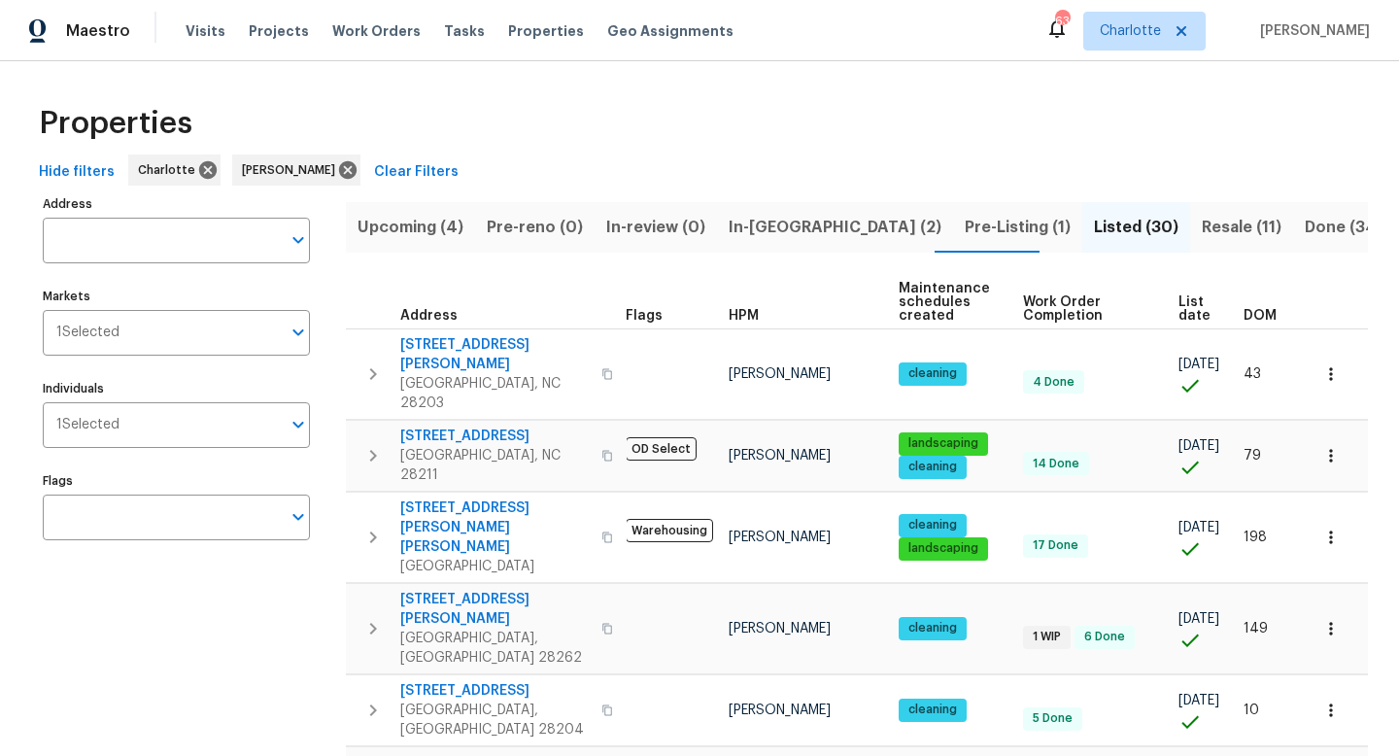
click at [1138, 321] on span "DOM" at bounding box center [1259, 316] width 33 height 14
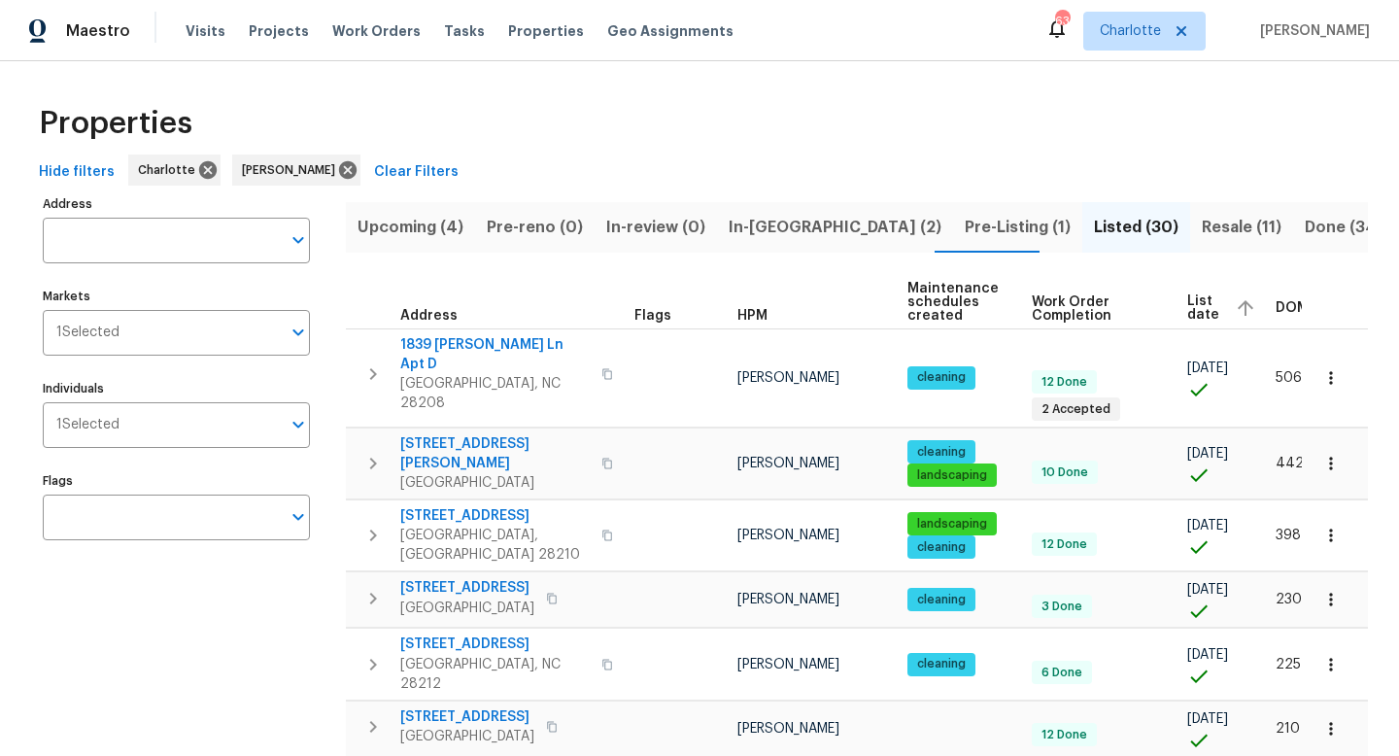
click at [1138, 302] on span "DOM" at bounding box center [1291, 308] width 33 height 14
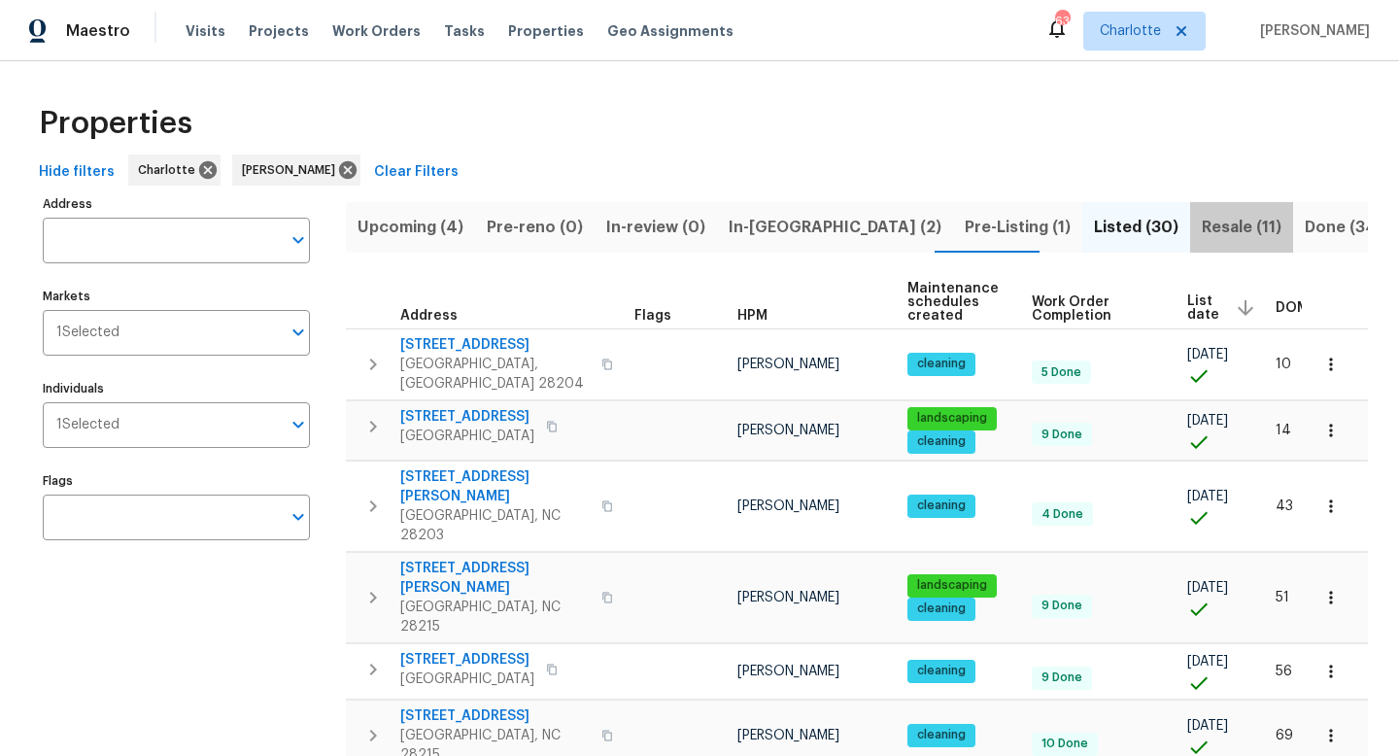
click at [1138, 225] on span "Resale (11)" at bounding box center [1242, 227] width 80 height 27
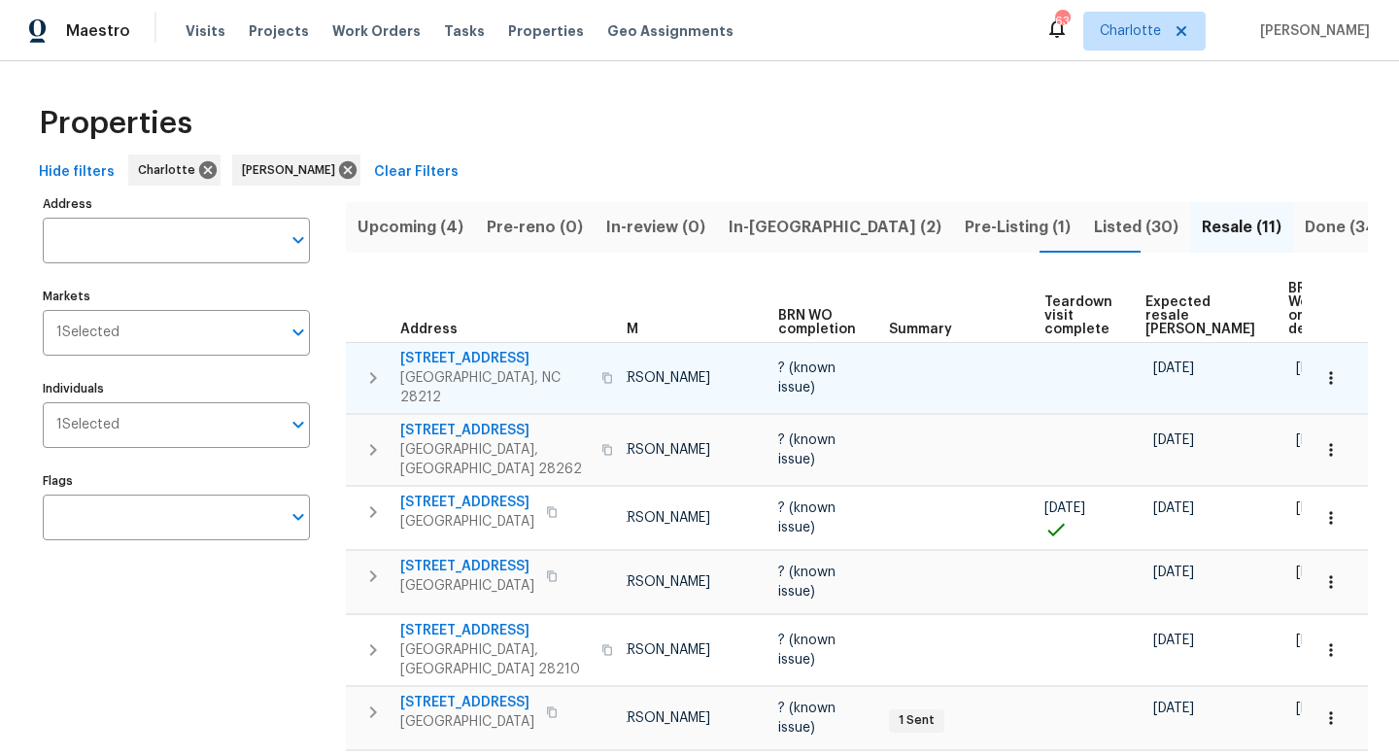
scroll to position [0, 138]
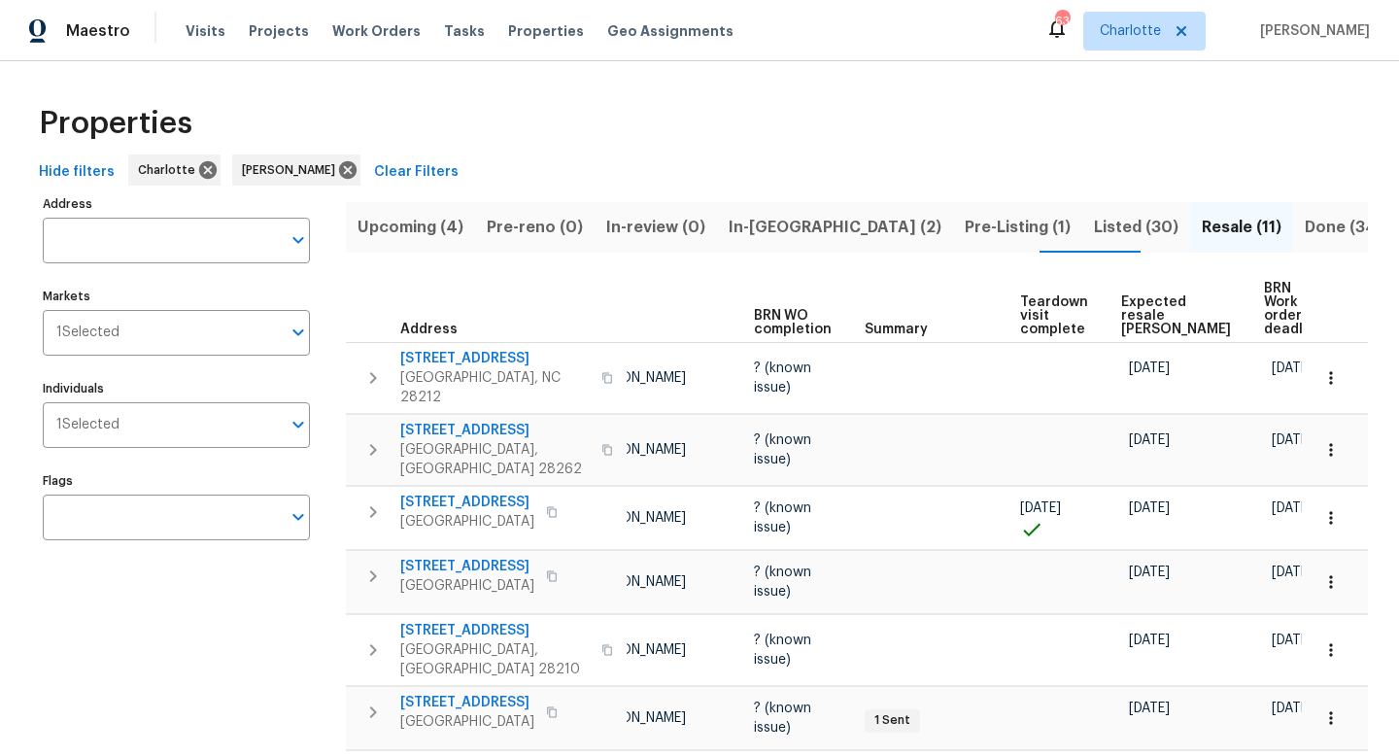
click at [1134, 308] on span "Expected resale COE" at bounding box center [1176, 315] width 110 height 41
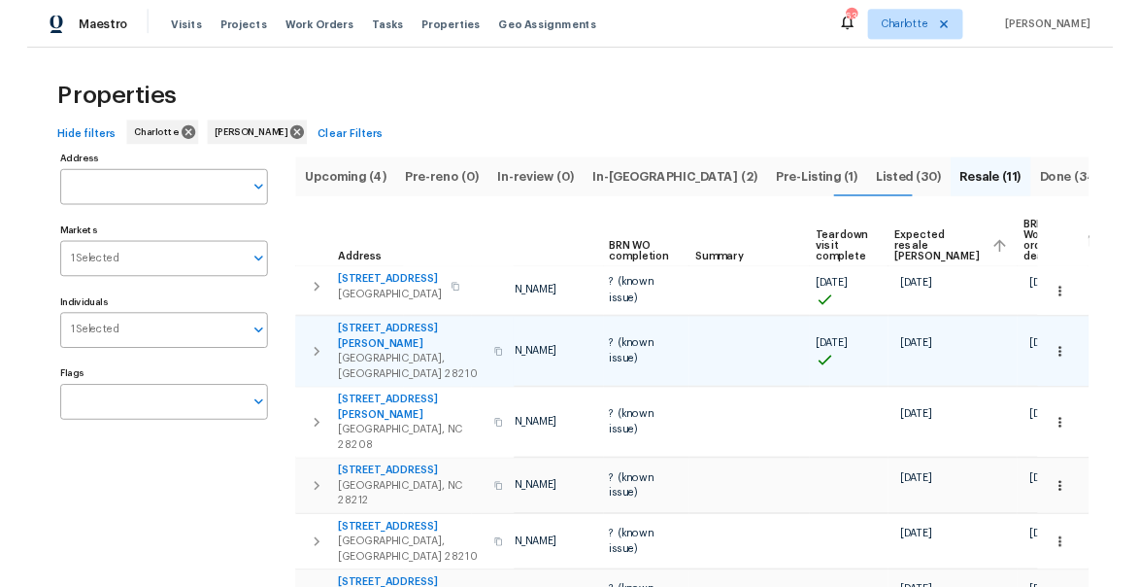
scroll to position [0, 172]
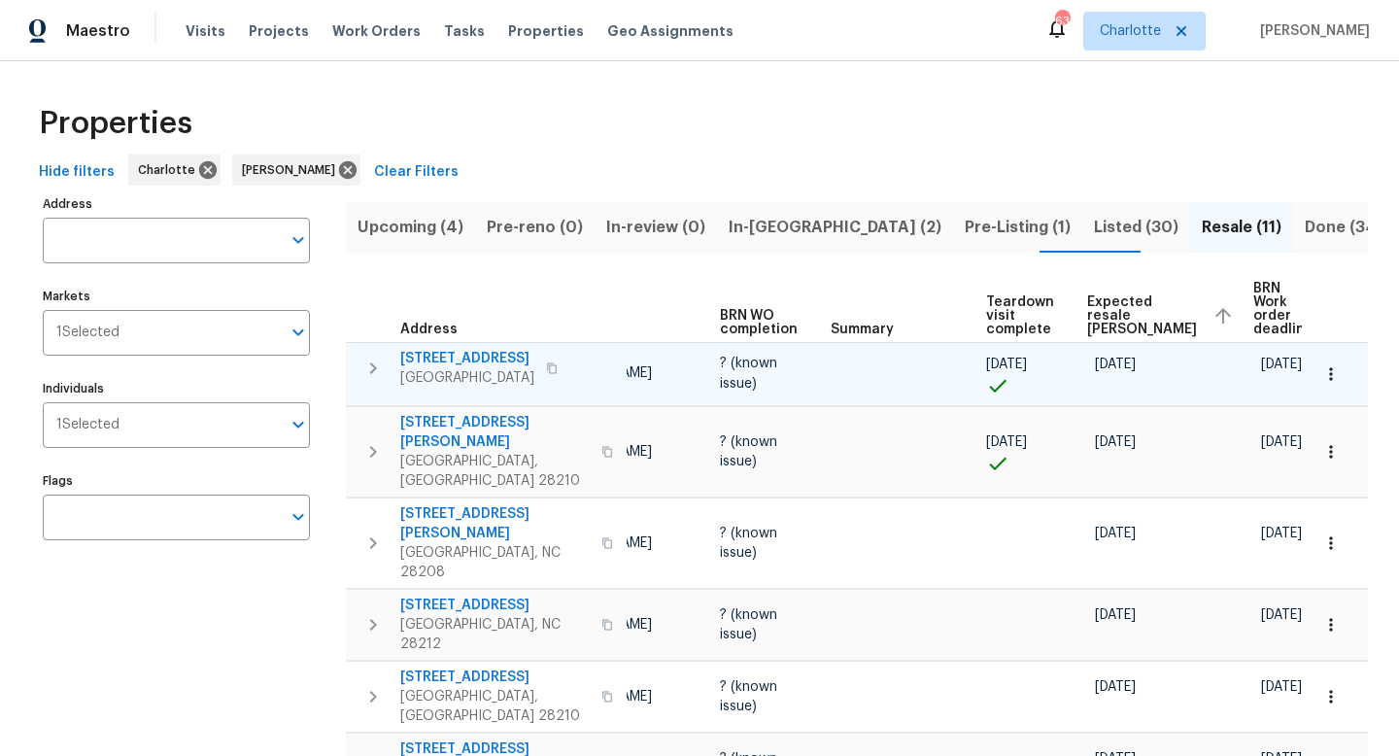
click at [558, 373] on icon "button" at bounding box center [552, 368] width 12 height 12
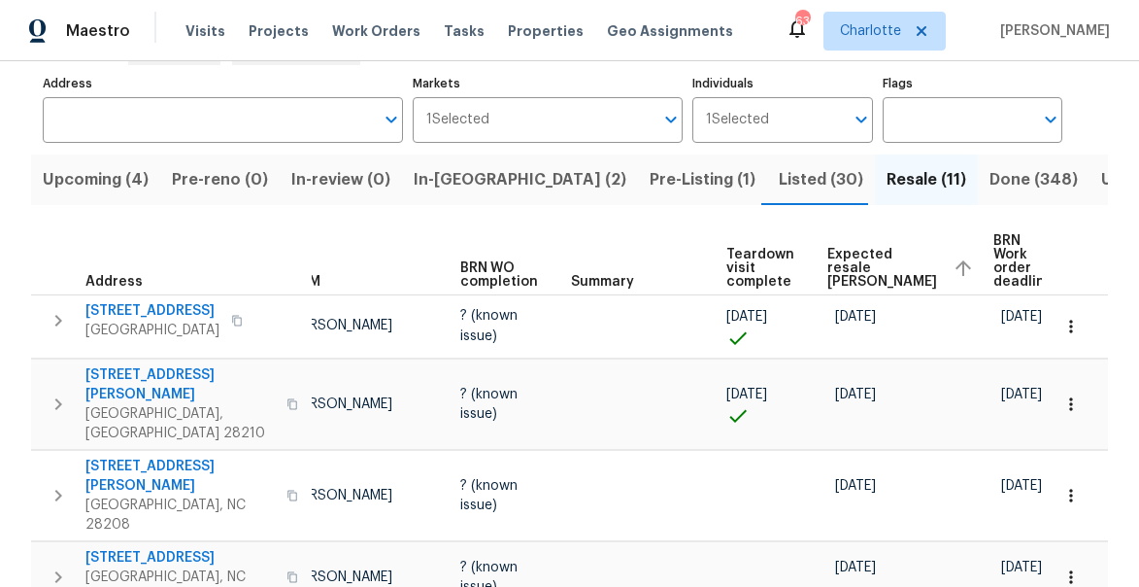
scroll to position [0, 0]
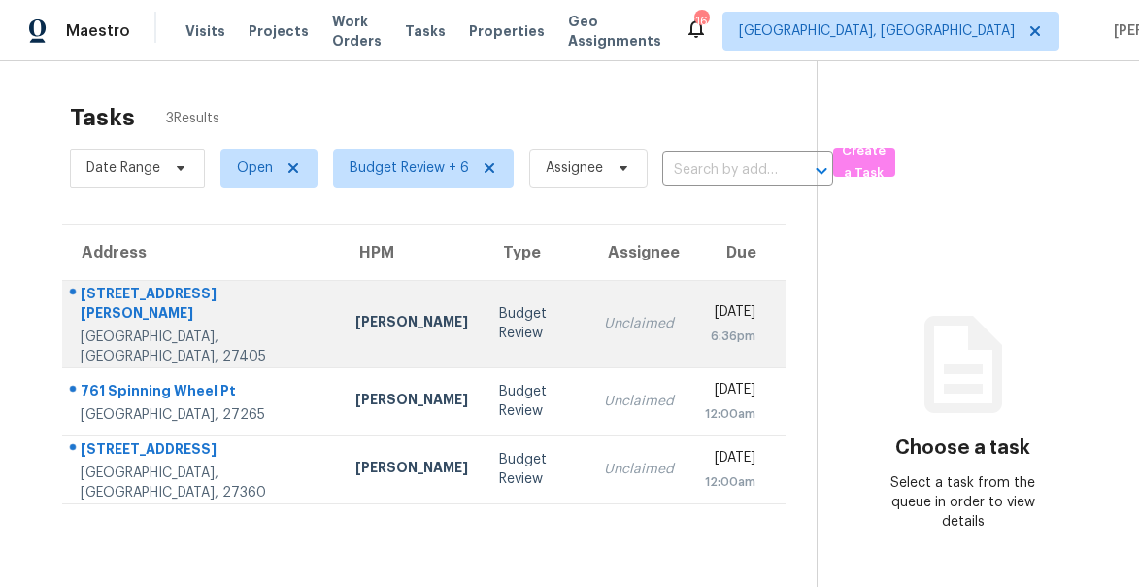
click at [128, 310] on div "[STREET_ADDRESS][PERSON_NAME]" at bounding box center [203, 306] width 244 height 44
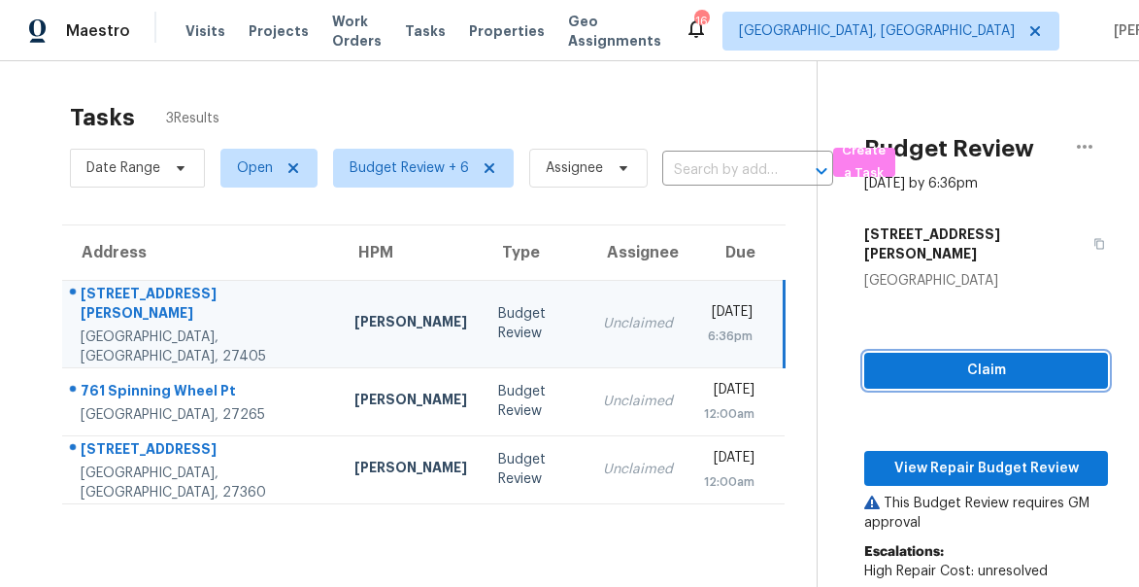
click at [987, 358] on span "Claim" at bounding box center [986, 370] width 213 height 24
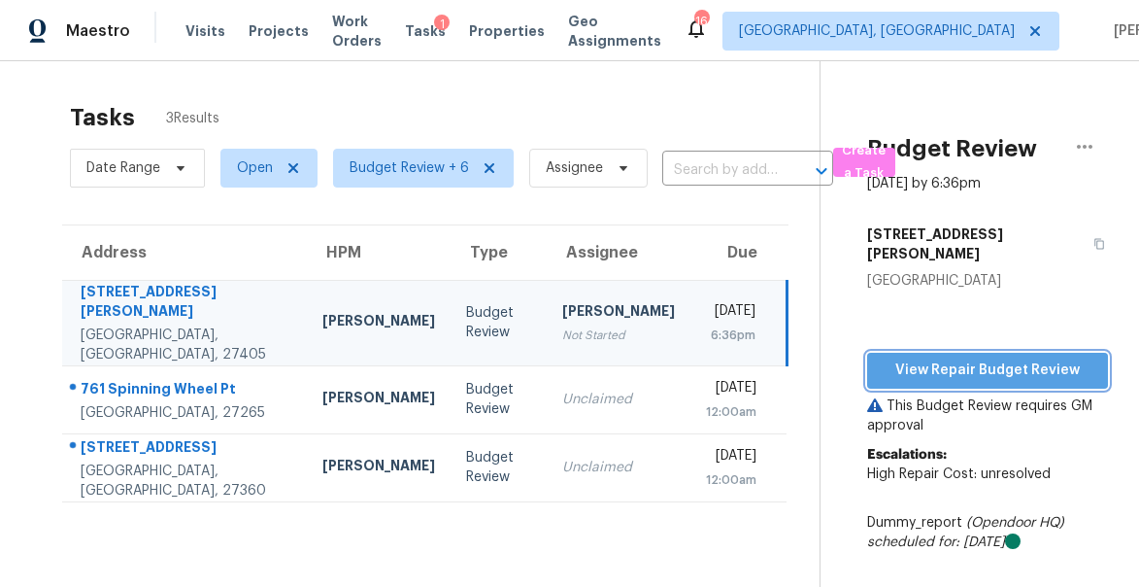
click at [972, 358] on span "View Repair Budget Review" at bounding box center [988, 370] width 210 height 24
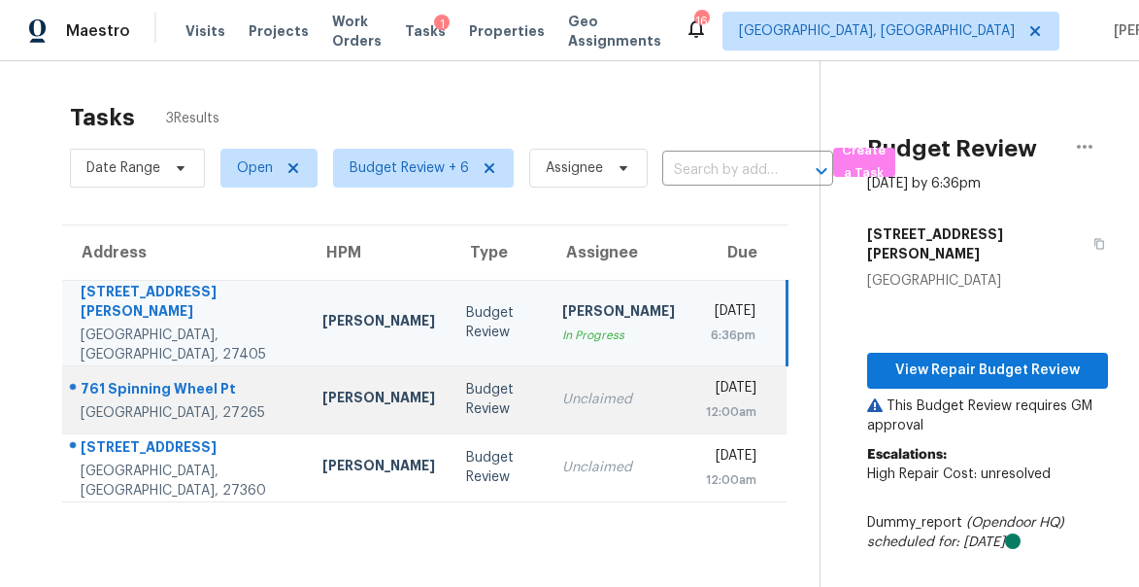
click at [472, 391] on td "Budget Review" at bounding box center [499, 399] width 97 height 68
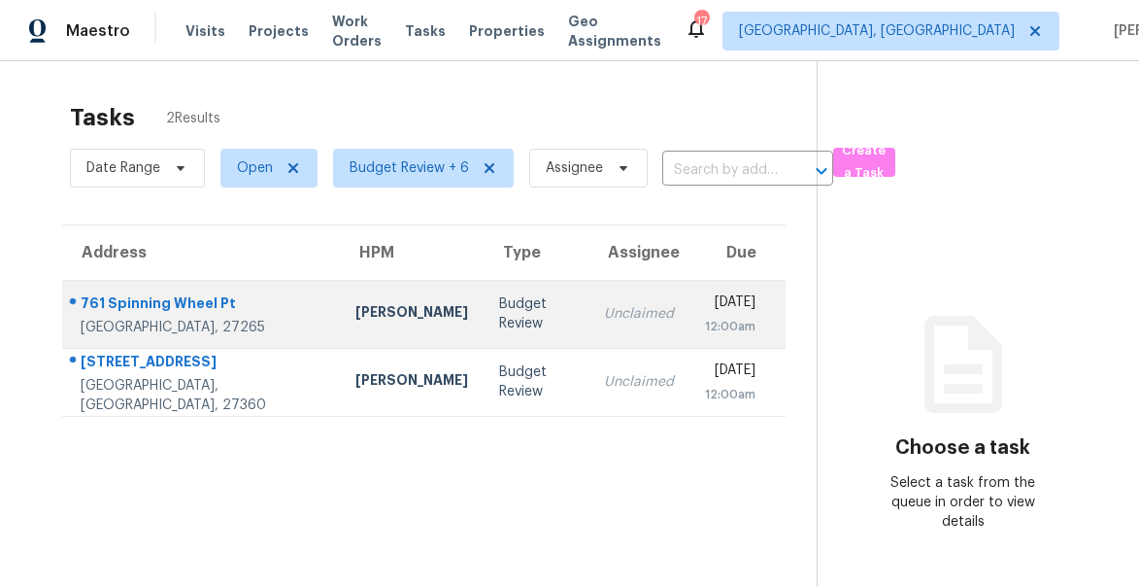
click at [160, 326] on div "[GEOGRAPHIC_DATA], 27265" at bounding box center [203, 327] width 244 height 19
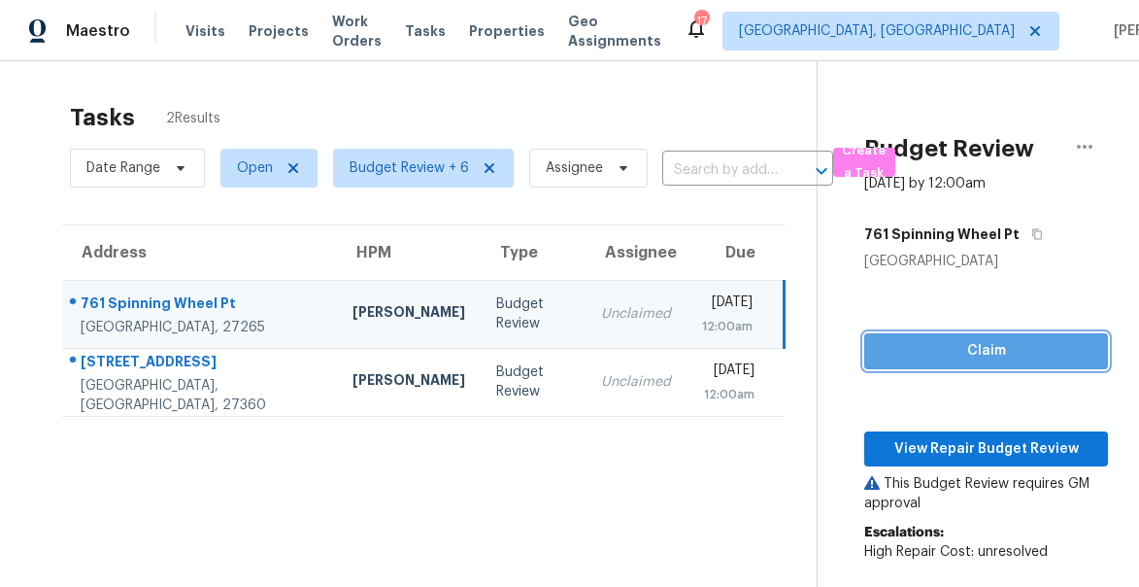
click at [973, 348] on span "Claim" at bounding box center [986, 351] width 213 height 24
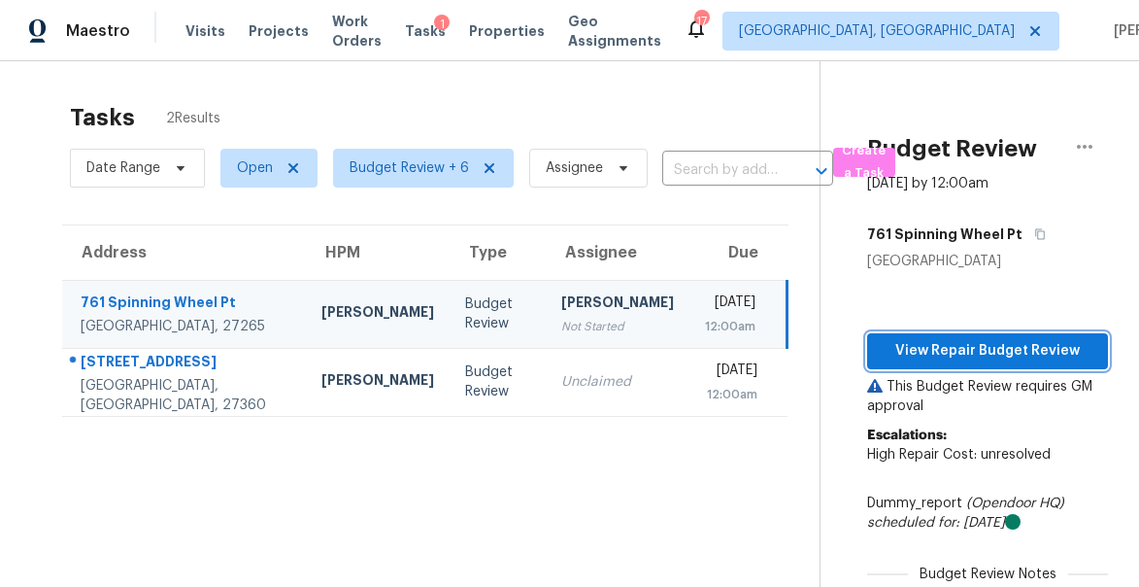
click at [967, 349] on span "View Repair Budget Review" at bounding box center [988, 351] width 210 height 24
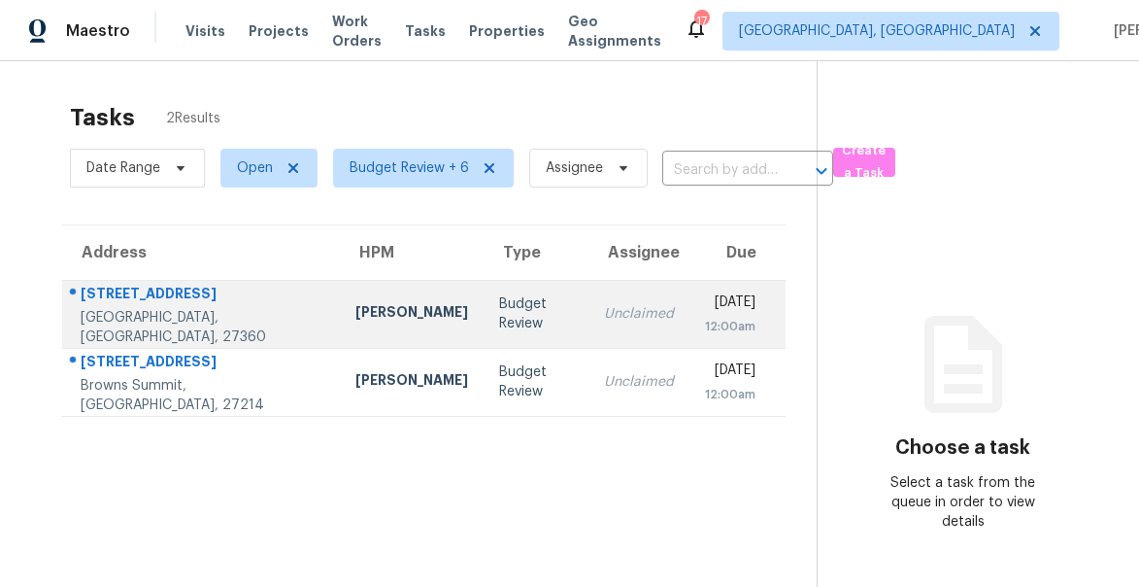
click at [144, 302] on div "703 E Sunrise Ave" at bounding box center [203, 296] width 244 height 24
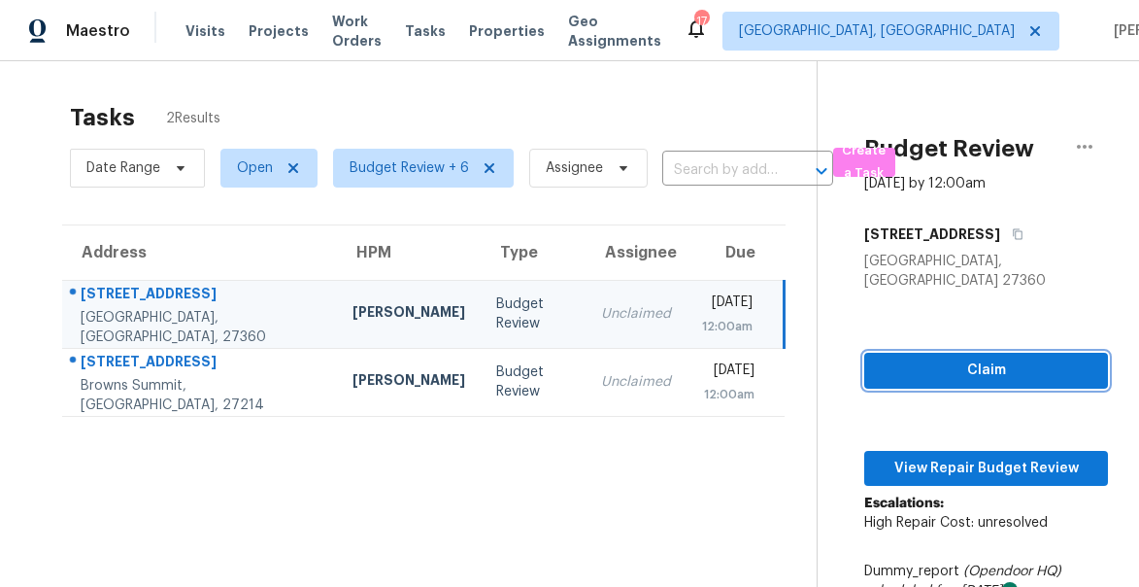
click at [965, 358] on span "Claim" at bounding box center [986, 370] width 213 height 24
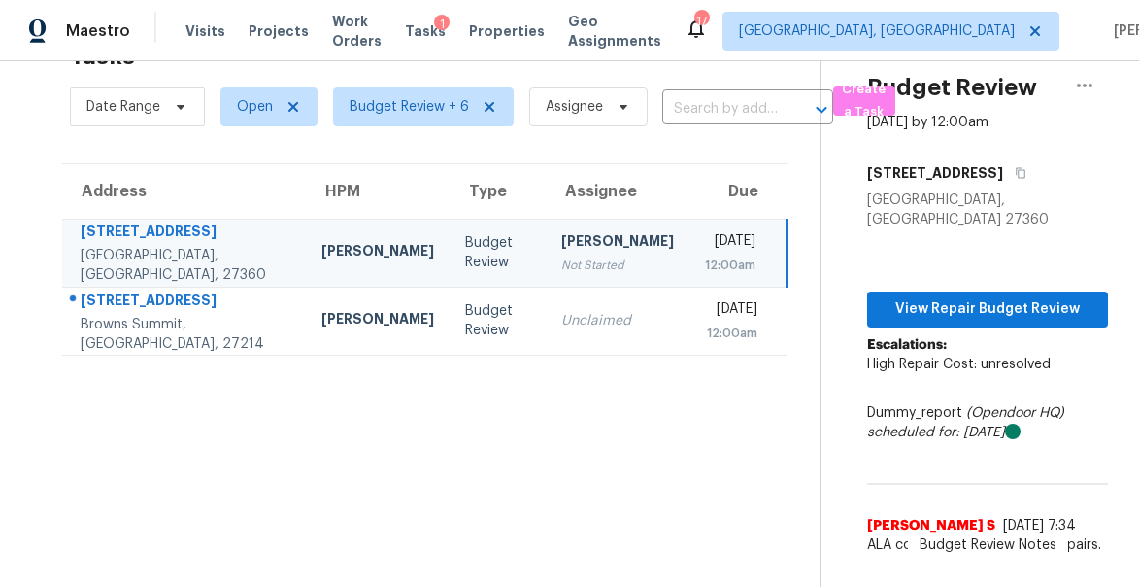
scroll to position [45, 0]
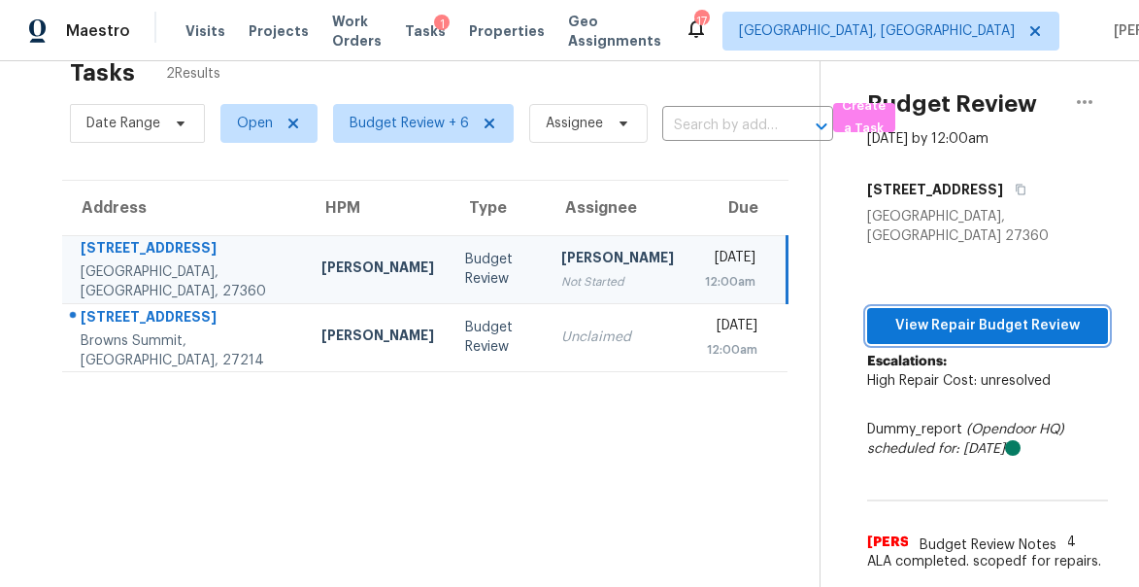
click at [939, 314] on span "View Repair Budget Review" at bounding box center [988, 326] width 210 height 24
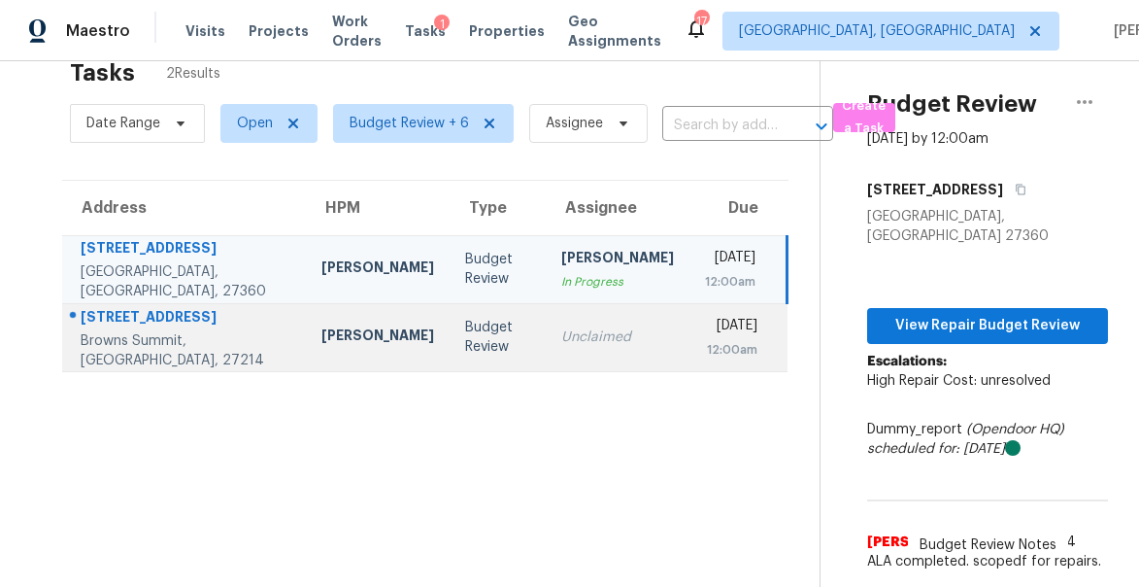
click at [131, 331] on div "3571 Sydney Oaks Dr" at bounding box center [186, 319] width 210 height 24
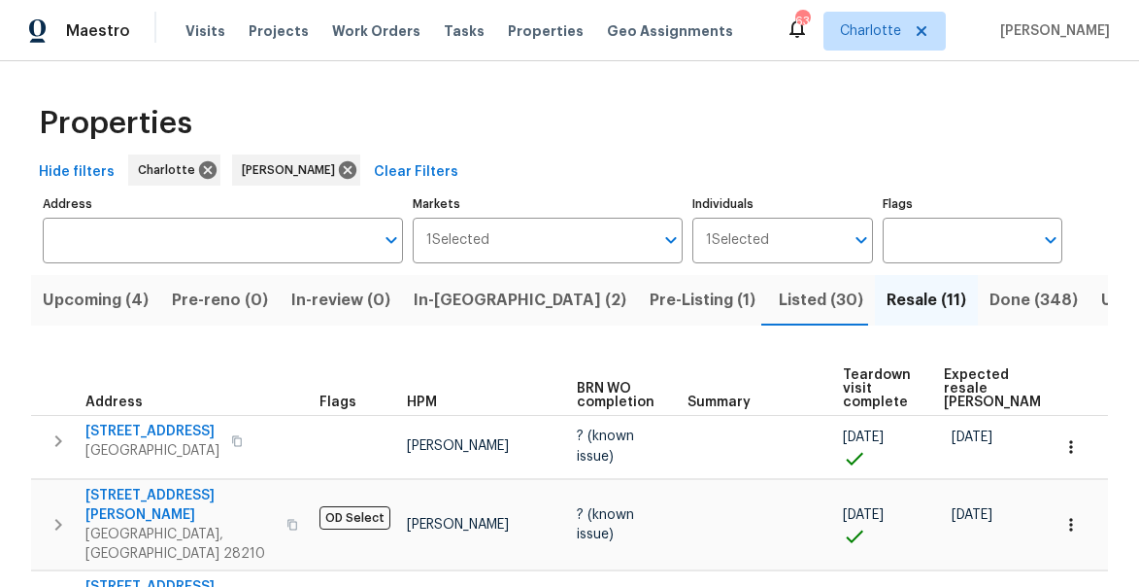
scroll to position [0, 117]
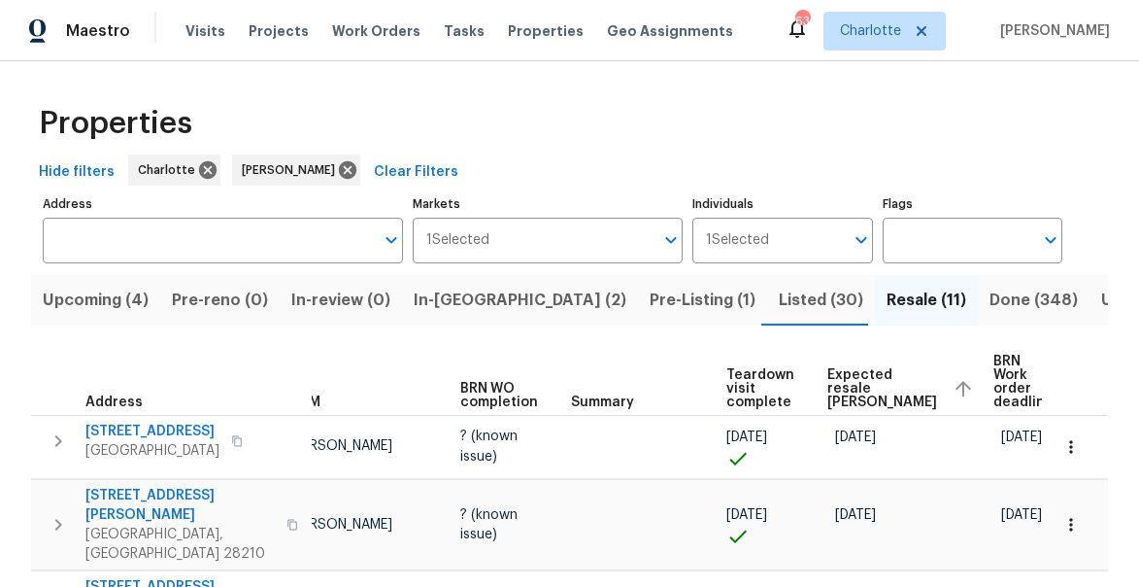
click at [449, 310] on span "In-[GEOGRAPHIC_DATA] (2)" at bounding box center [520, 300] width 213 height 27
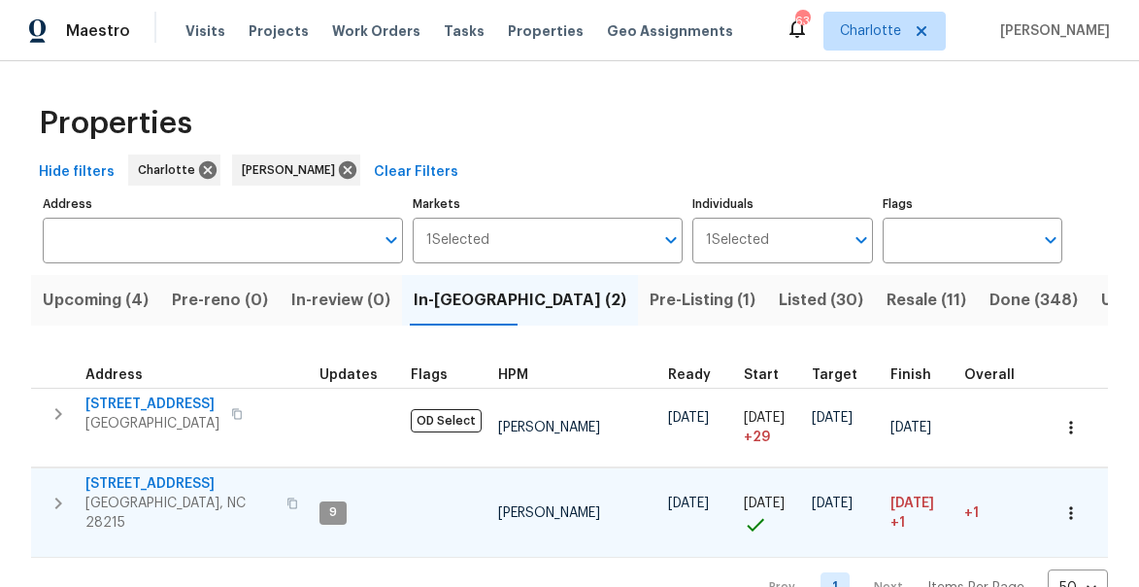
click at [147, 485] on span "[STREET_ADDRESS]" at bounding box center [179, 483] width 189 height 19
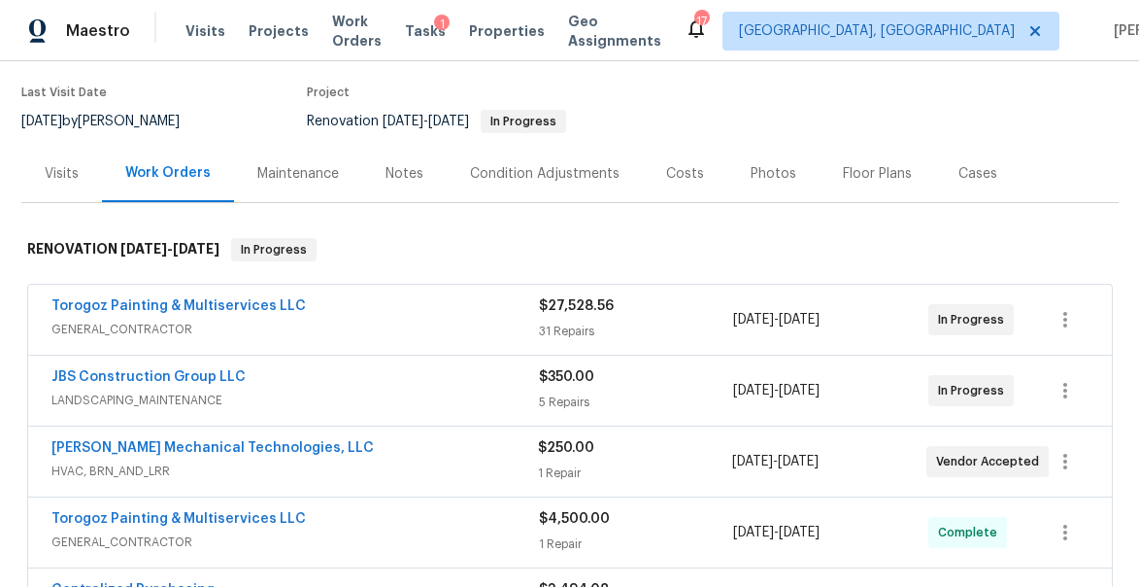
scroll to position [151, 0]
click at [130, 374] on link "JBS Construction Group LLC" at bounding box center [148, 376] width 194 height 14
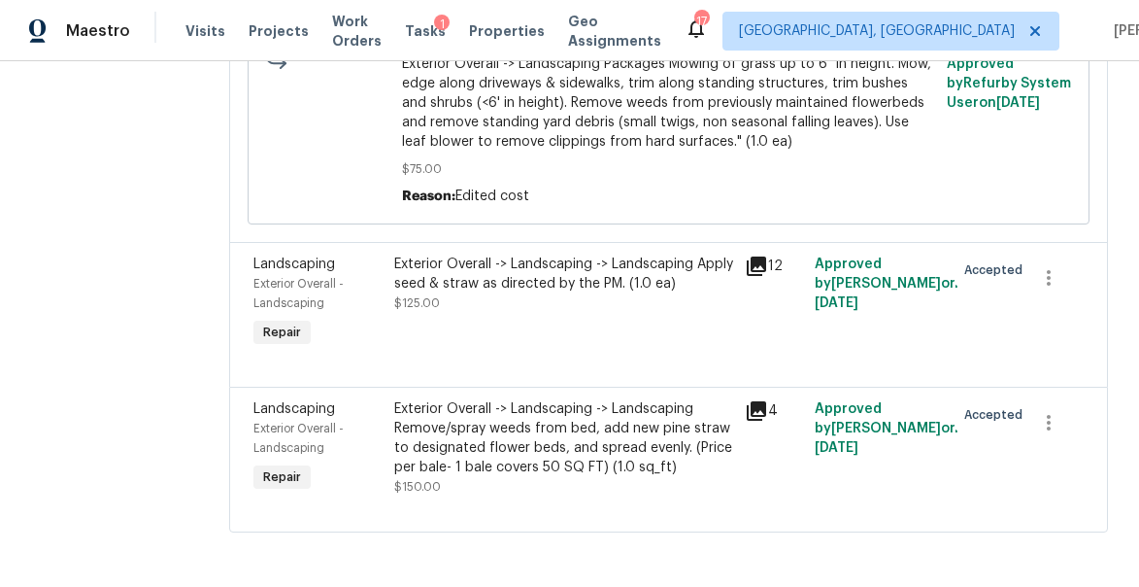
scroll to position [604, 0]
click at [768, 255] on icon at bounding box center [756, 266] width 23 height 23
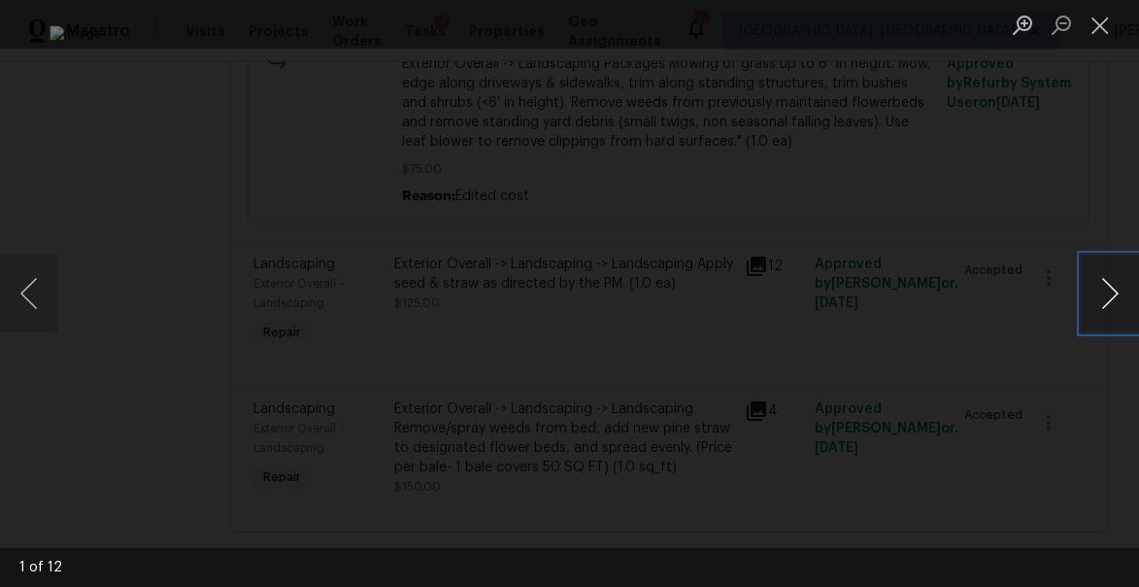
click at [1109, 292] on button "Next image" at bounding box center [1110, 294] width 58 height 78
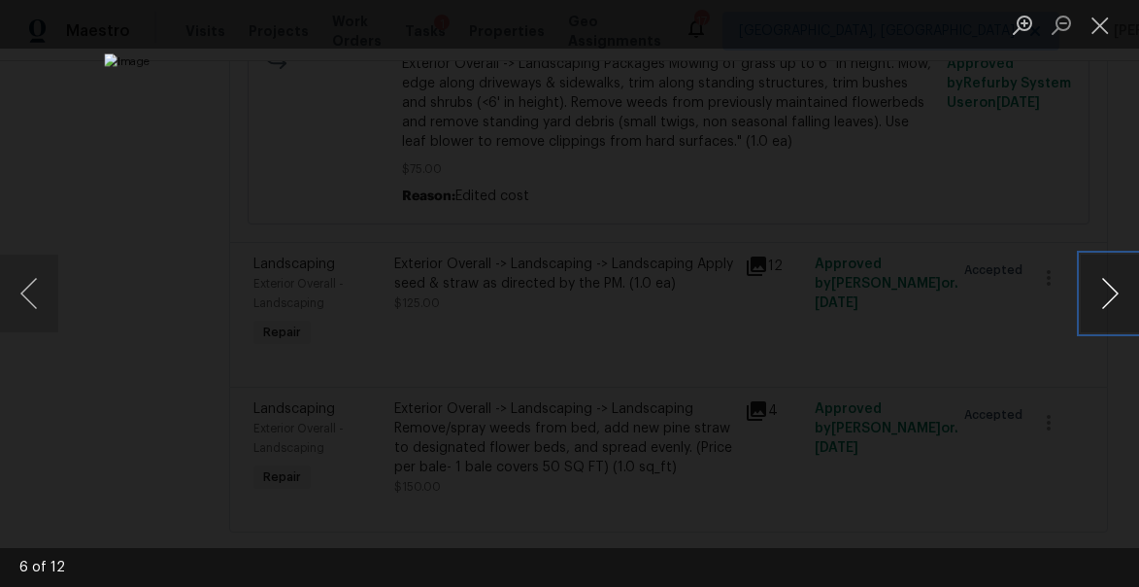
click at [1109, 292] on button "Next image" at bounding box center [1110, 294] width 58 height 78
click at [1105, 26] on button "Close lightbox" at bounding box center [1100, 25] width 39 height 34
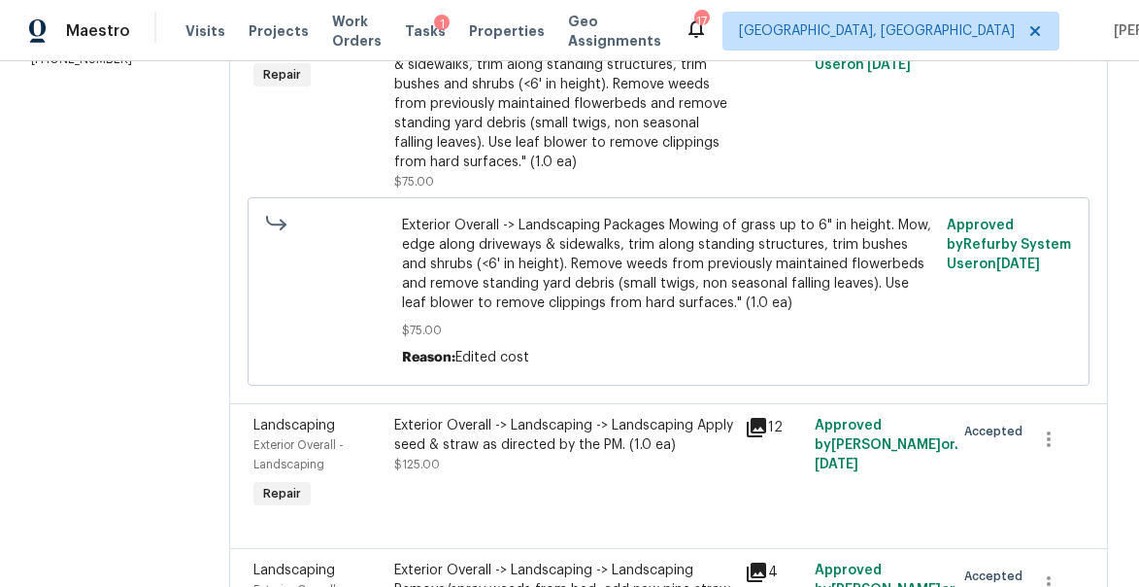
scroll to position [264, 0]
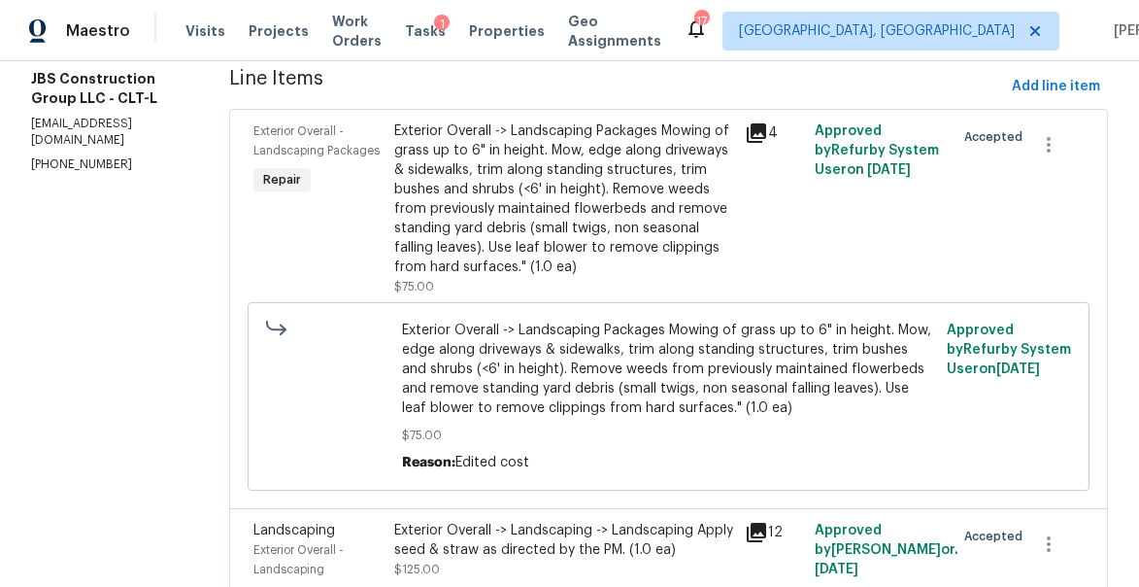
click at [766, 143] on icon at bounding box center [756, 132] width 19 height 19
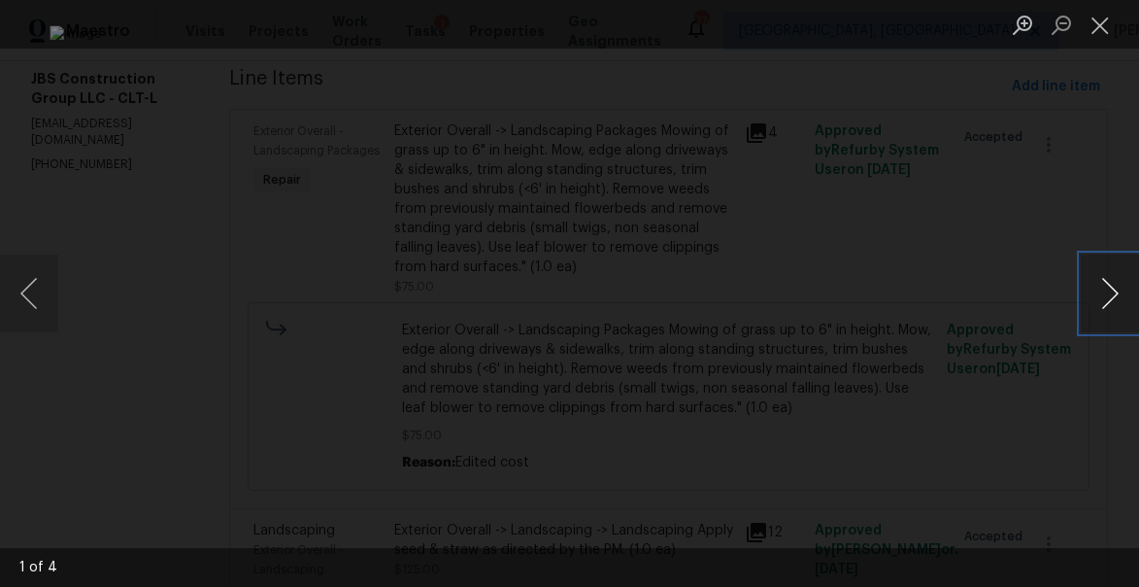
click at [1098, 283] on button "Next image" at bounding box center [1110, 294] width 58 height 78
click at [1098, 28] on button "Close lightbox" at bounding box center [1100, 25] width 39 height 34
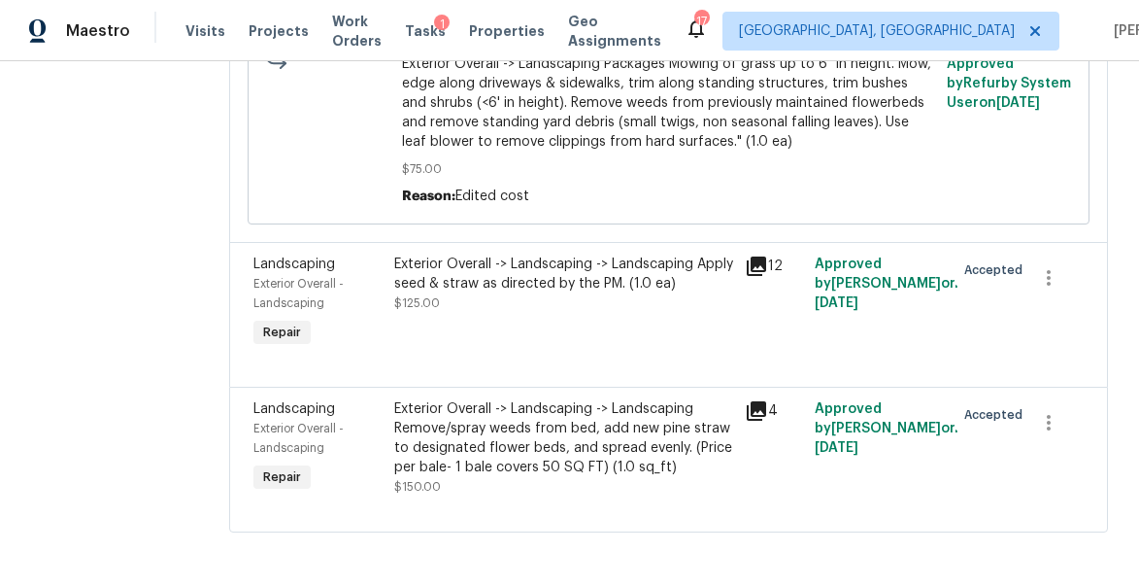
scroll to position [604, 0]
click at [766, 256] on icon at bounding box center [756, 265] width 19 height 19
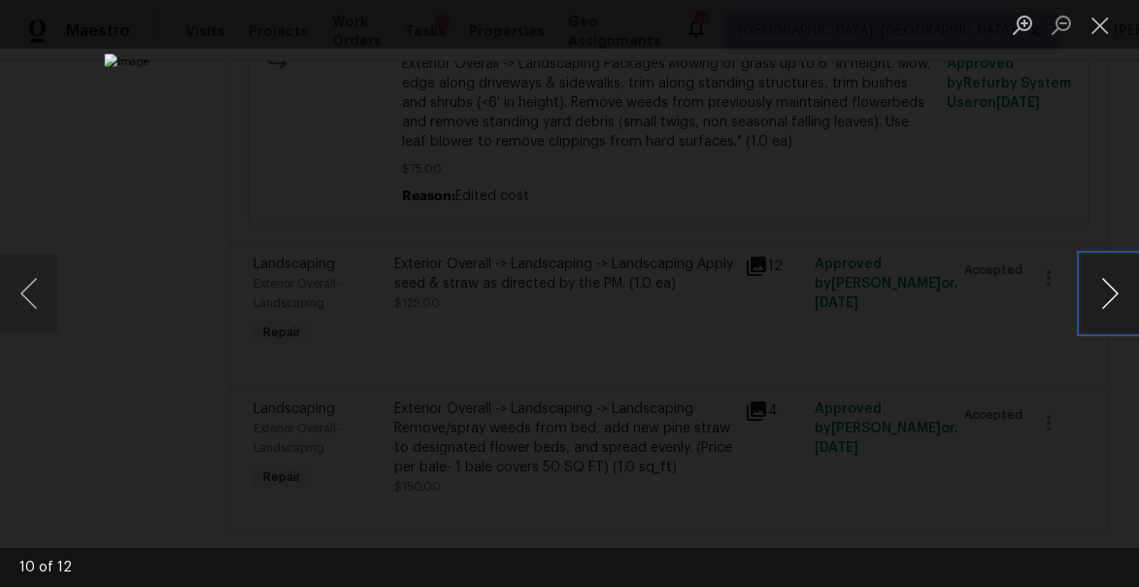
click at [1109, 292] on button "Next image" at bounding box center [1110, 294] width 58 height 78
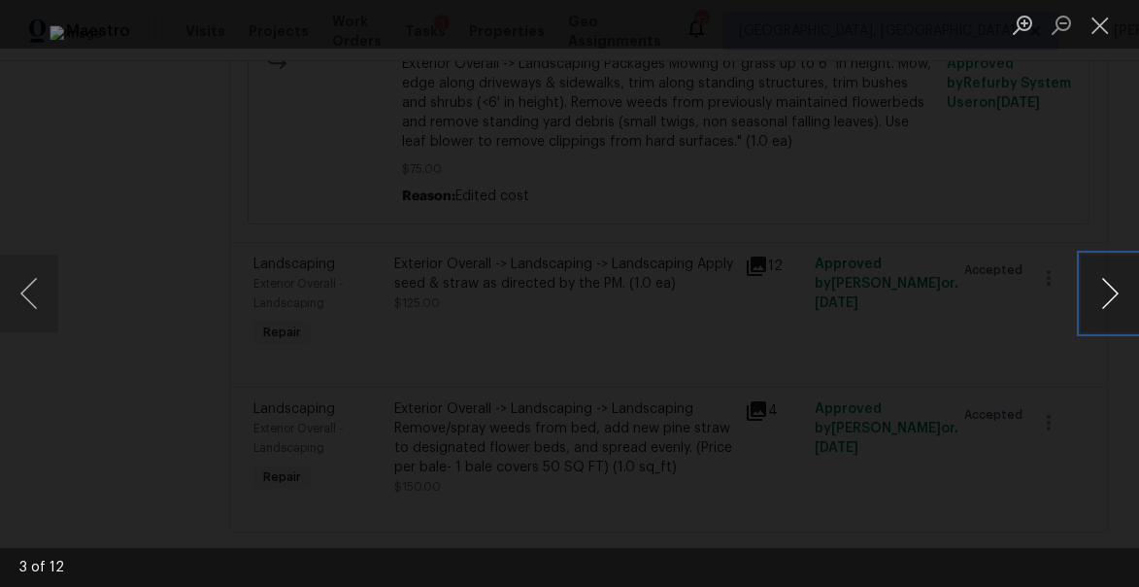
click at [1109, 292] on button "Next image" at bounding box center [1110, 294] width 58 height 78
click at [1101, 30] on button "Close lightbox" at bounding box center [1100, 25] width 39 height 34
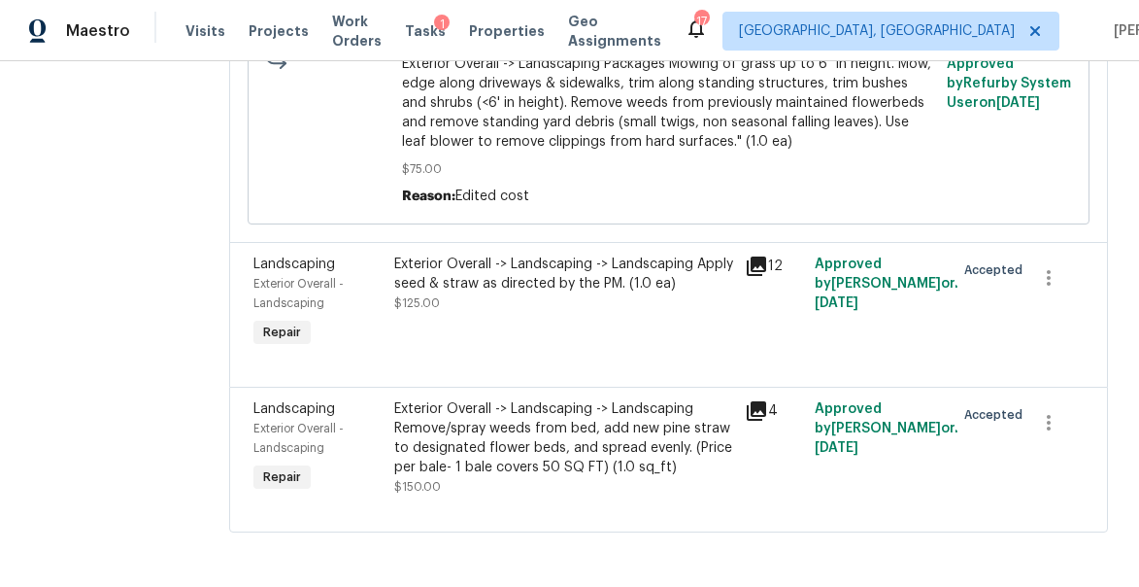
click at [766, 401] on icon at bounding box center [756, 410] width 19 height 19
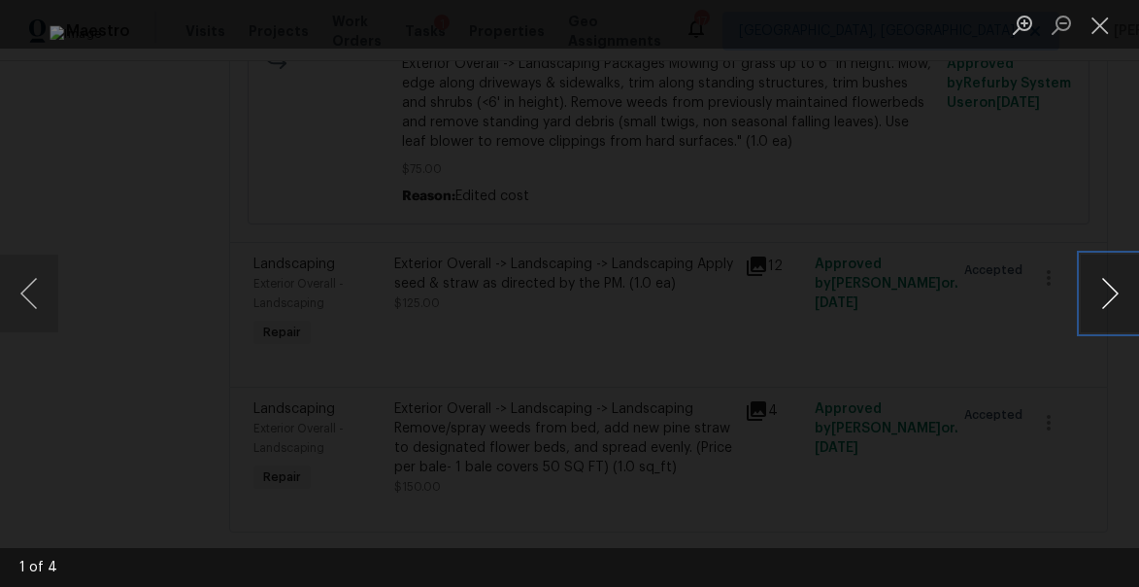
click at [1109, 294] on button "Next image" at bounding box center [1110, 294] width 58 height 78
click at [21, 289] on button "Previous image" at bounding box center [29, 294] width 58 height 78
click at [1107, 291] on button "Next image" at bounding box center [1110, 294] width 58 height 78
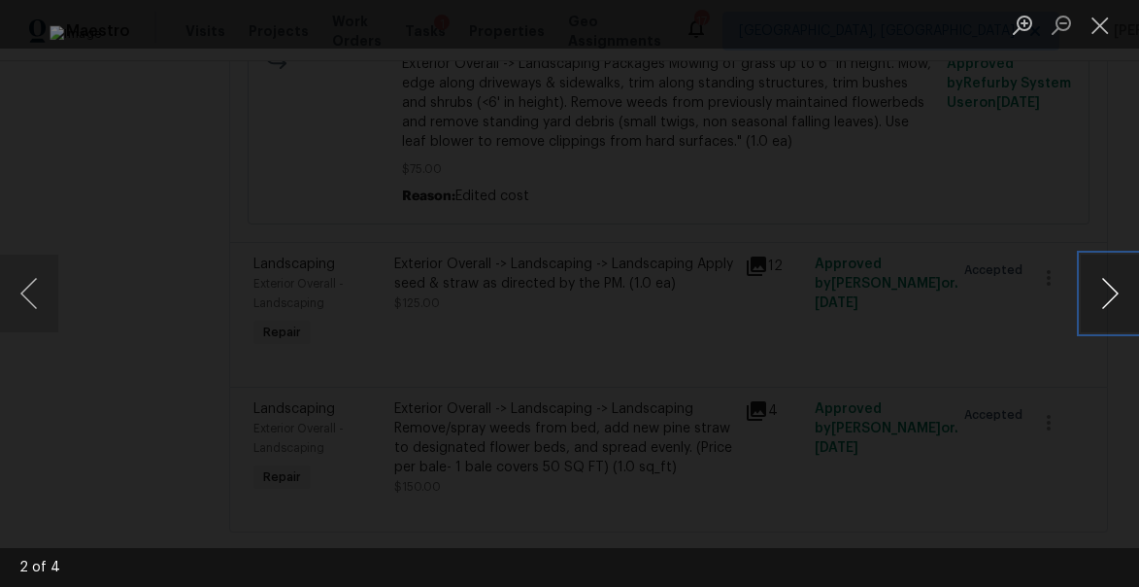
click at [1107, 291] on button "Next image" at bounding box center [1110, 294] width 58 height 78
click at [1106, 22] on button "Close lightbox" at bounding box center [1100, 25] width 39 height 34
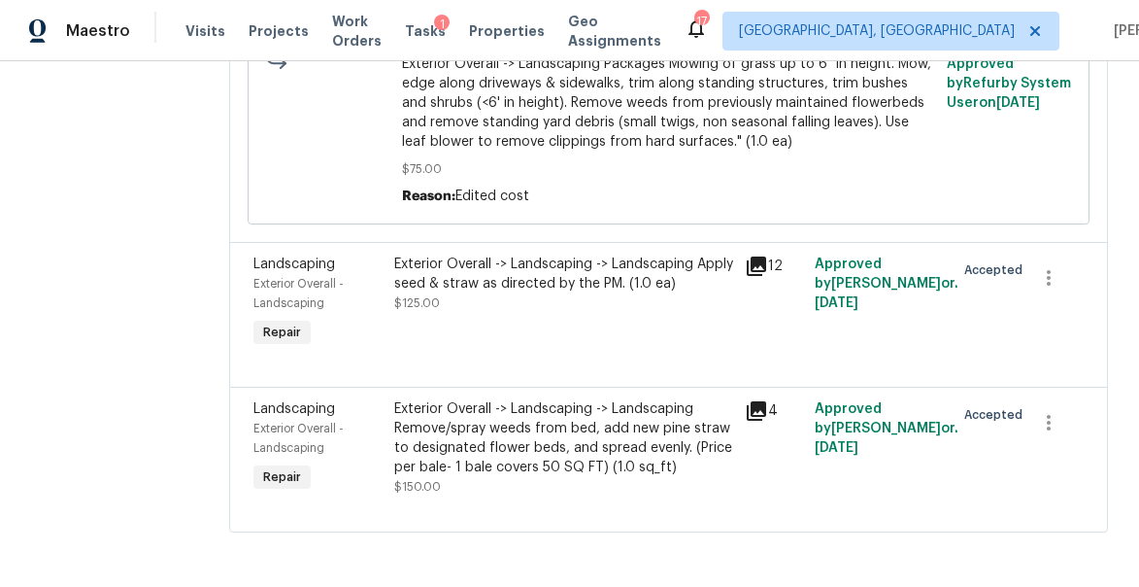
scroll to position [0, 0]
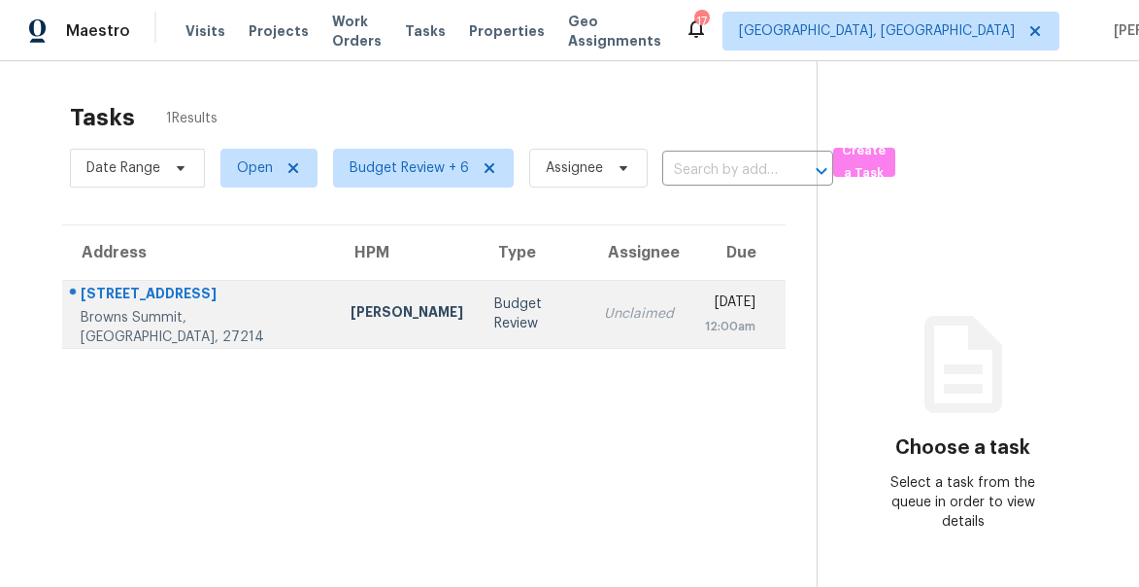
click at [149, 302] on div "[STREET_ADDRESS]" at bounding box center [200, 296] width 239 height 24
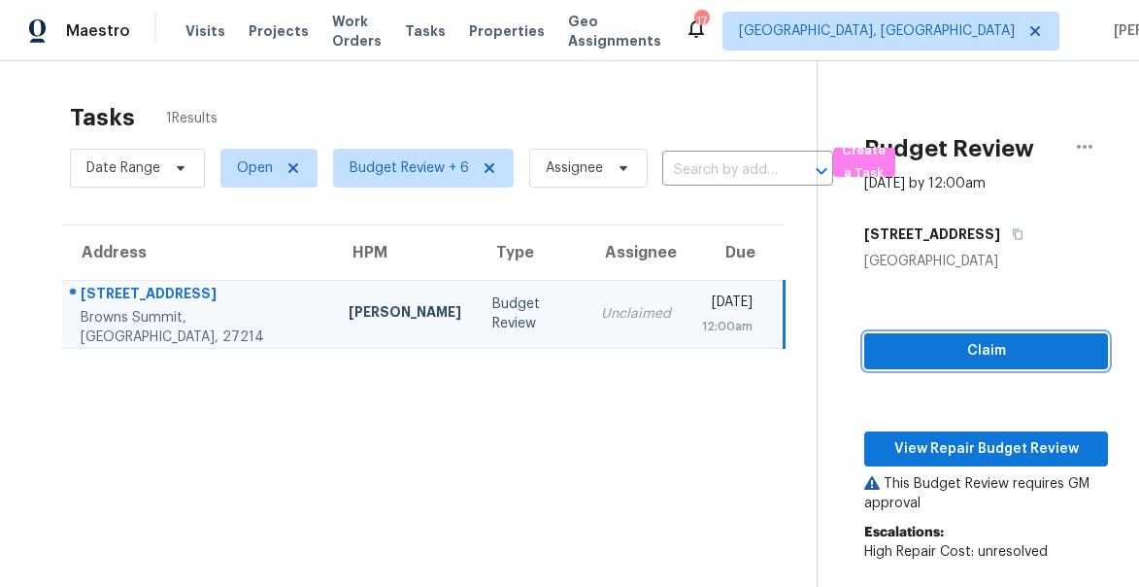
click at [997, 354] on span "Claim" at bounding box center [986, 351] width 213 height 24
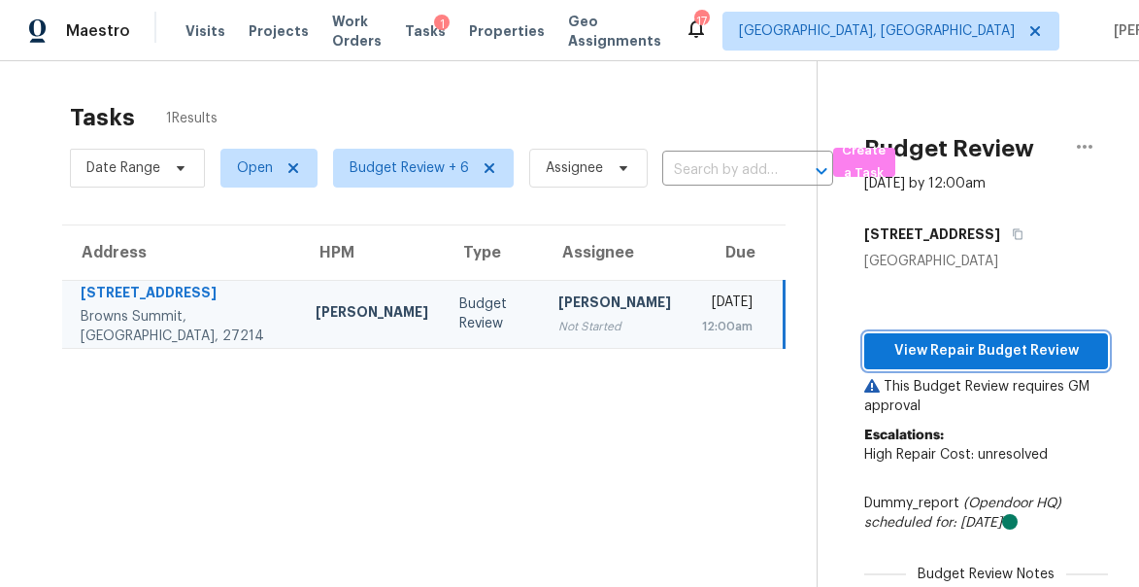
click at [997, 354] on span "View Repair Budget Review" at bounding box center [986, 351] width 213 height 24
